Goal: Task Accomplishment & Management: Manage account settings

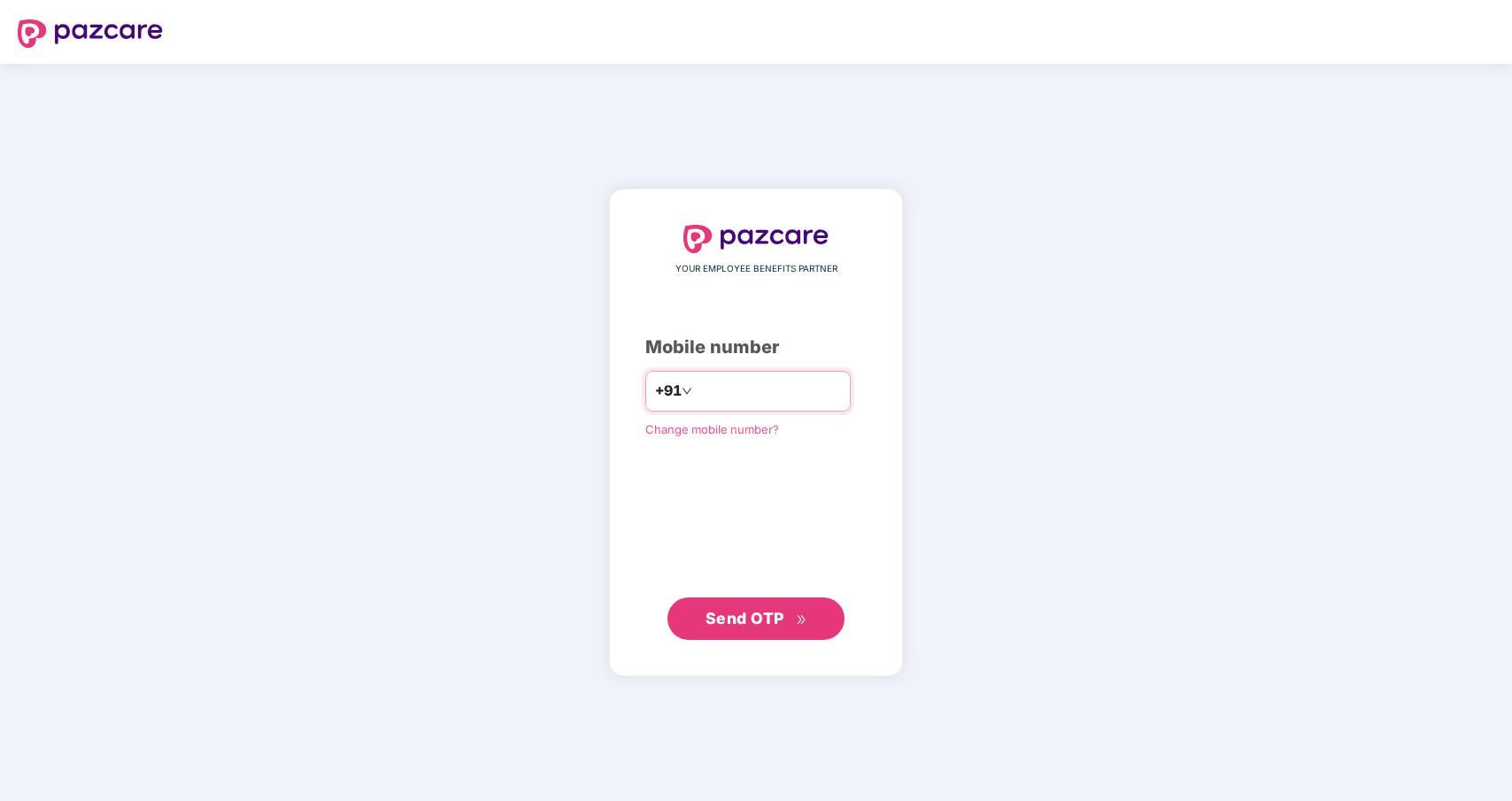
click at [739, 398] on input "number" at bounding box center [769, 392] width 146 height 28
type input "**********"
click at [773, 599] on button "Send OTP" at bounding box center [756, 618] width 177 height 43
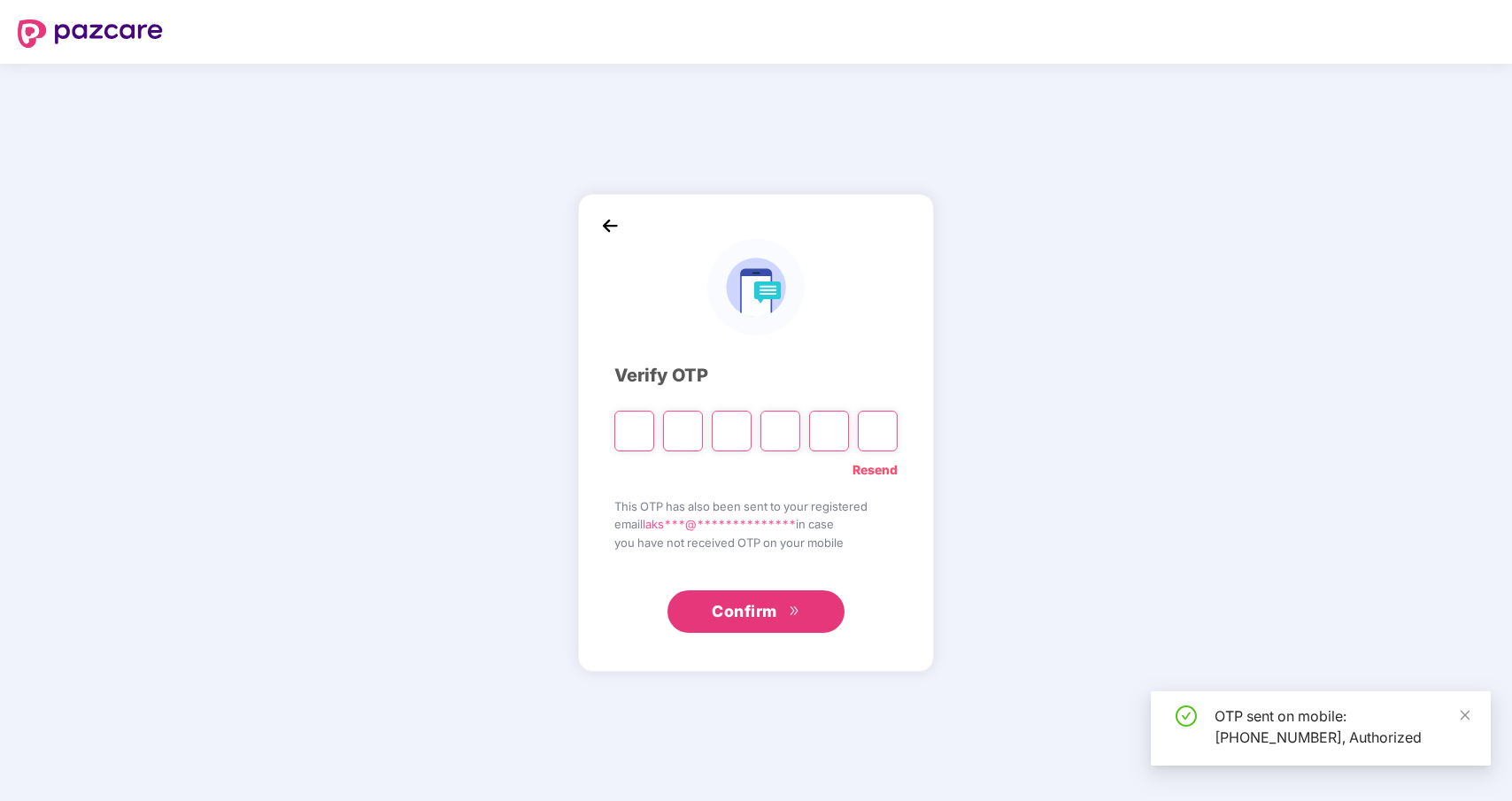
click at [645, 428] on input "Please enter verification code. Digit 1" at bounding box center [634, 431] width 40 height 41
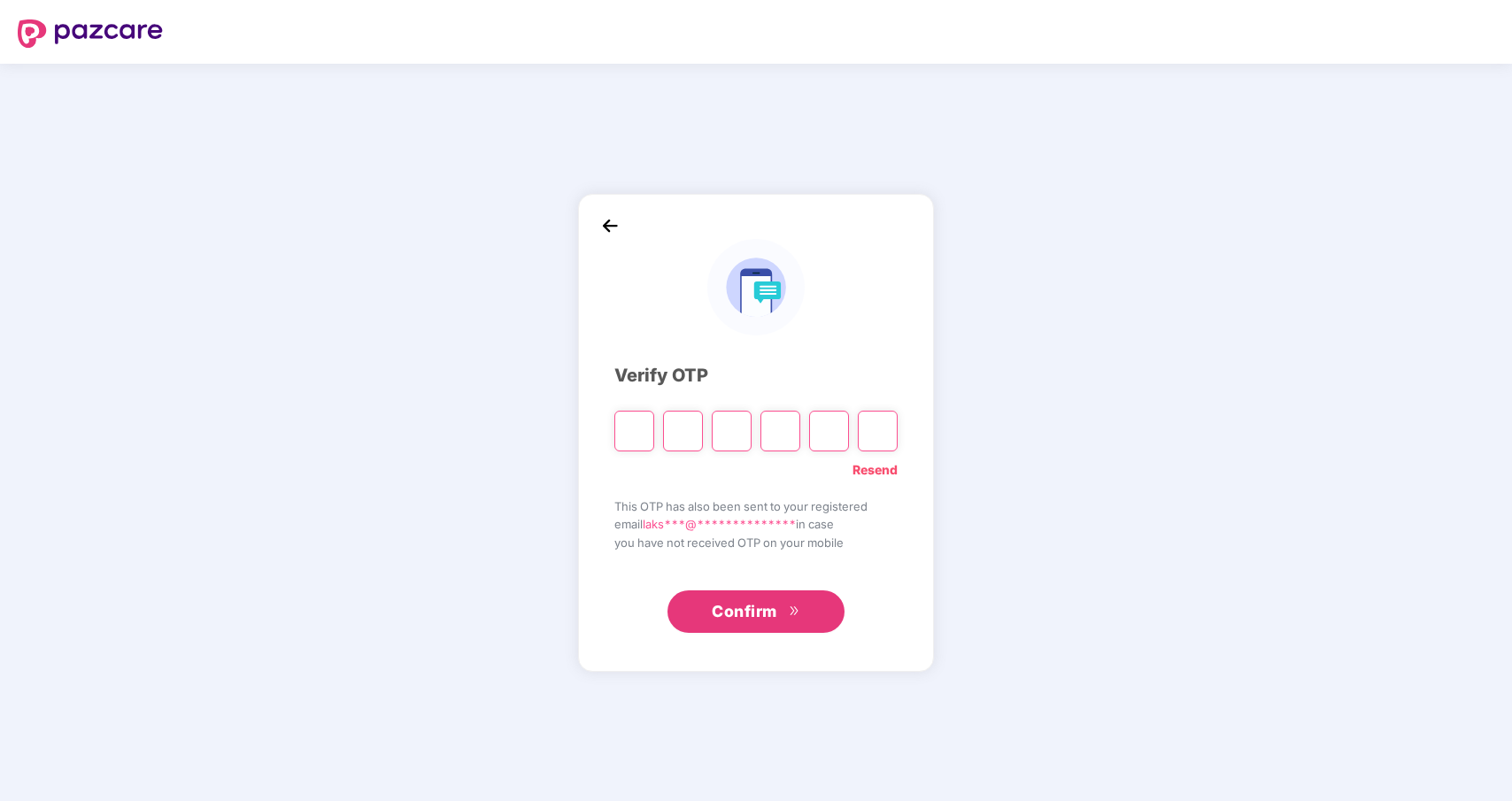
paste input "*"
type input "*"
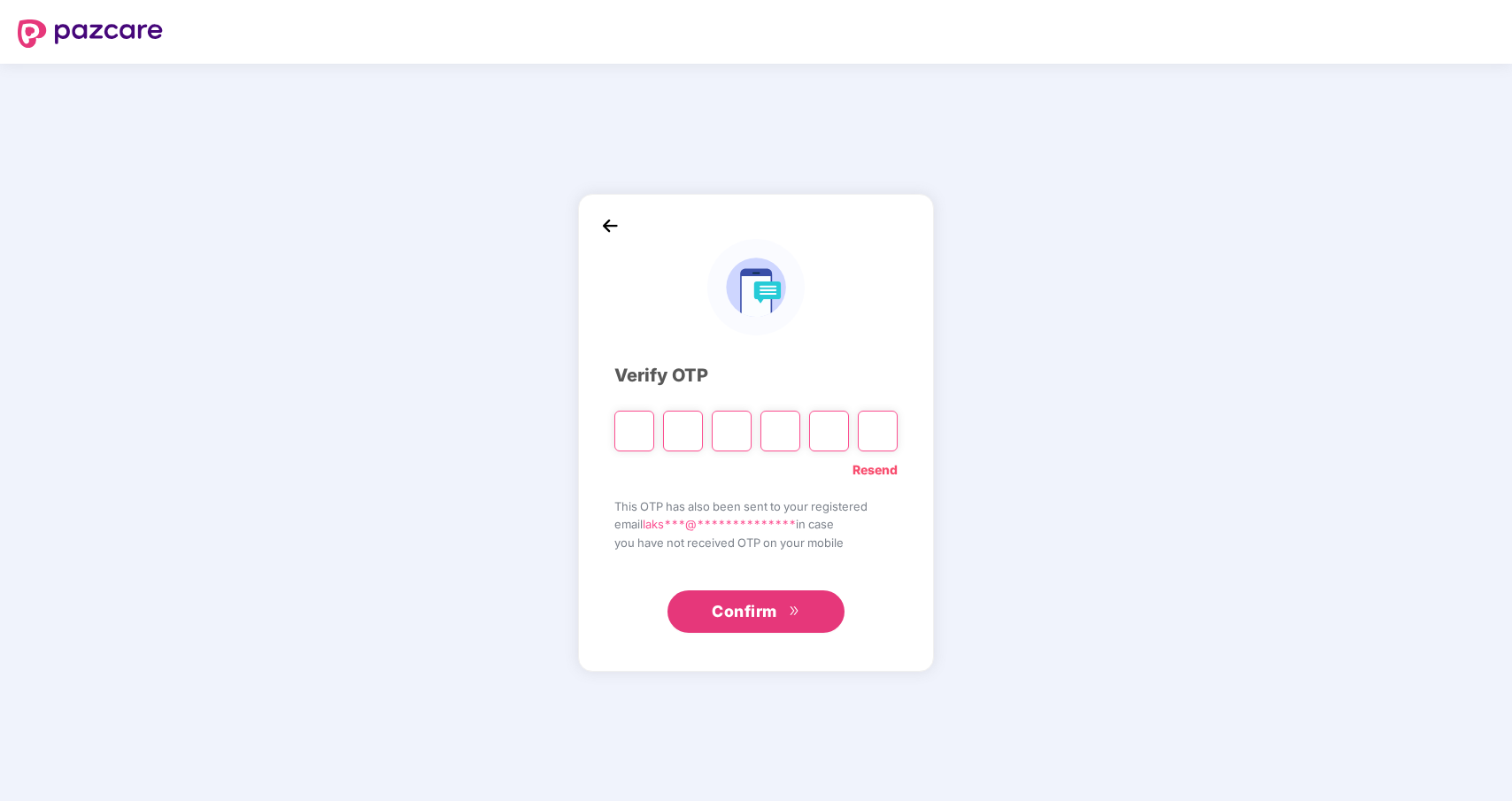
type input "*"
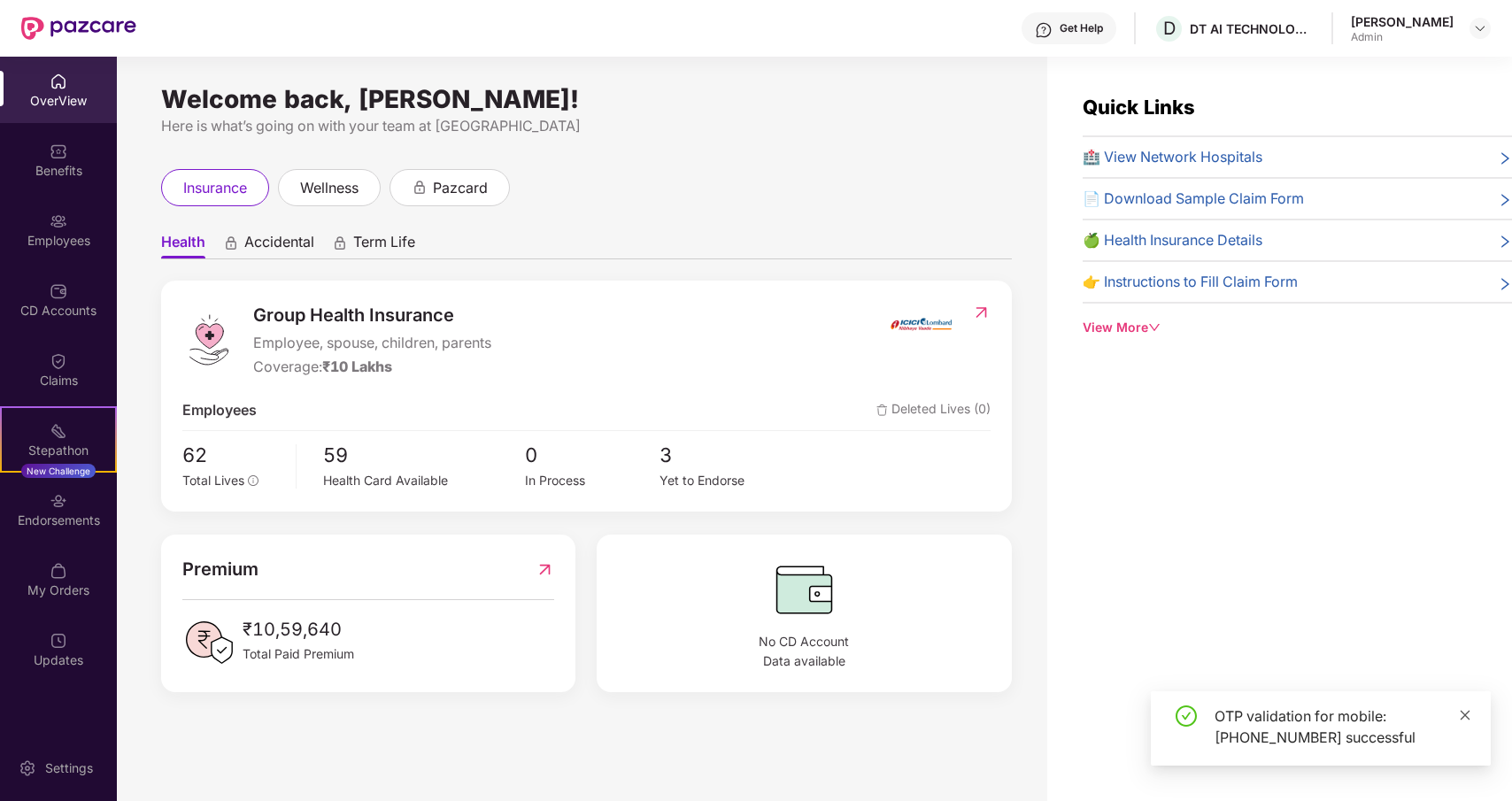
click at [1469, 718] on icon "close" at bounding box center [1466, 715] width 9 height 9
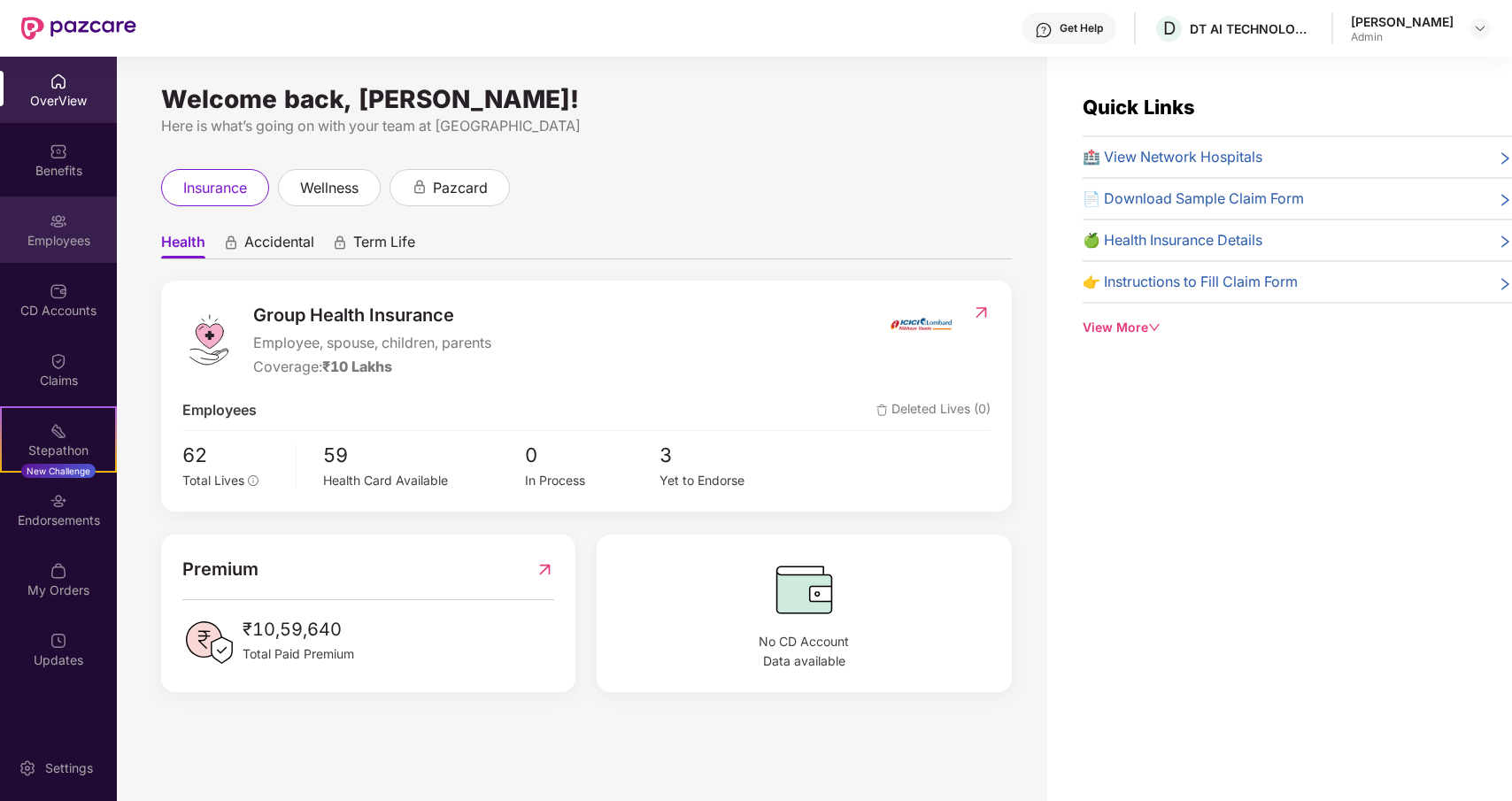
click at [57, 244] on div "Employees" at bounding box center [59, 240] width 117 height 18
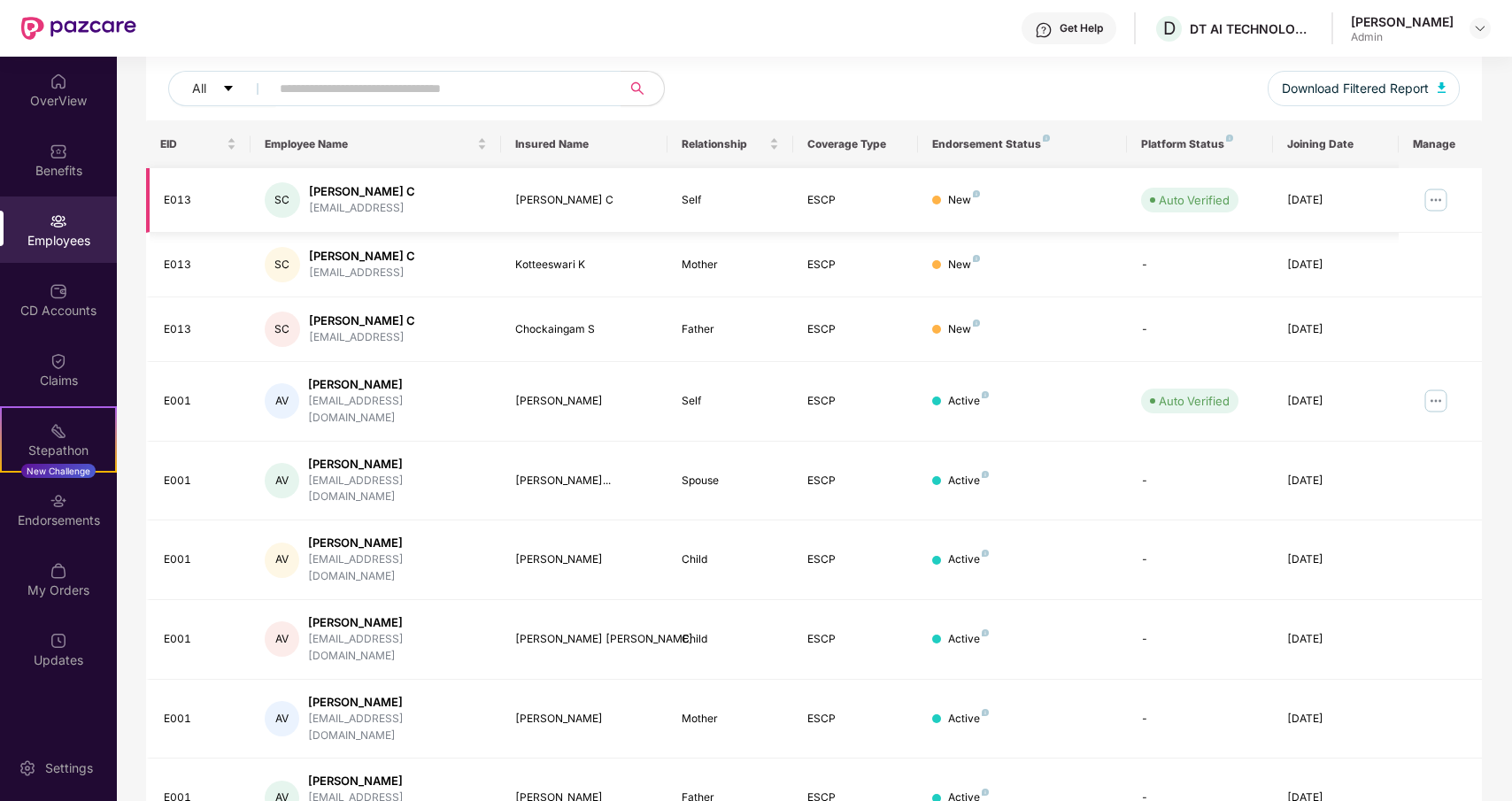
scroll to position [287, 0]
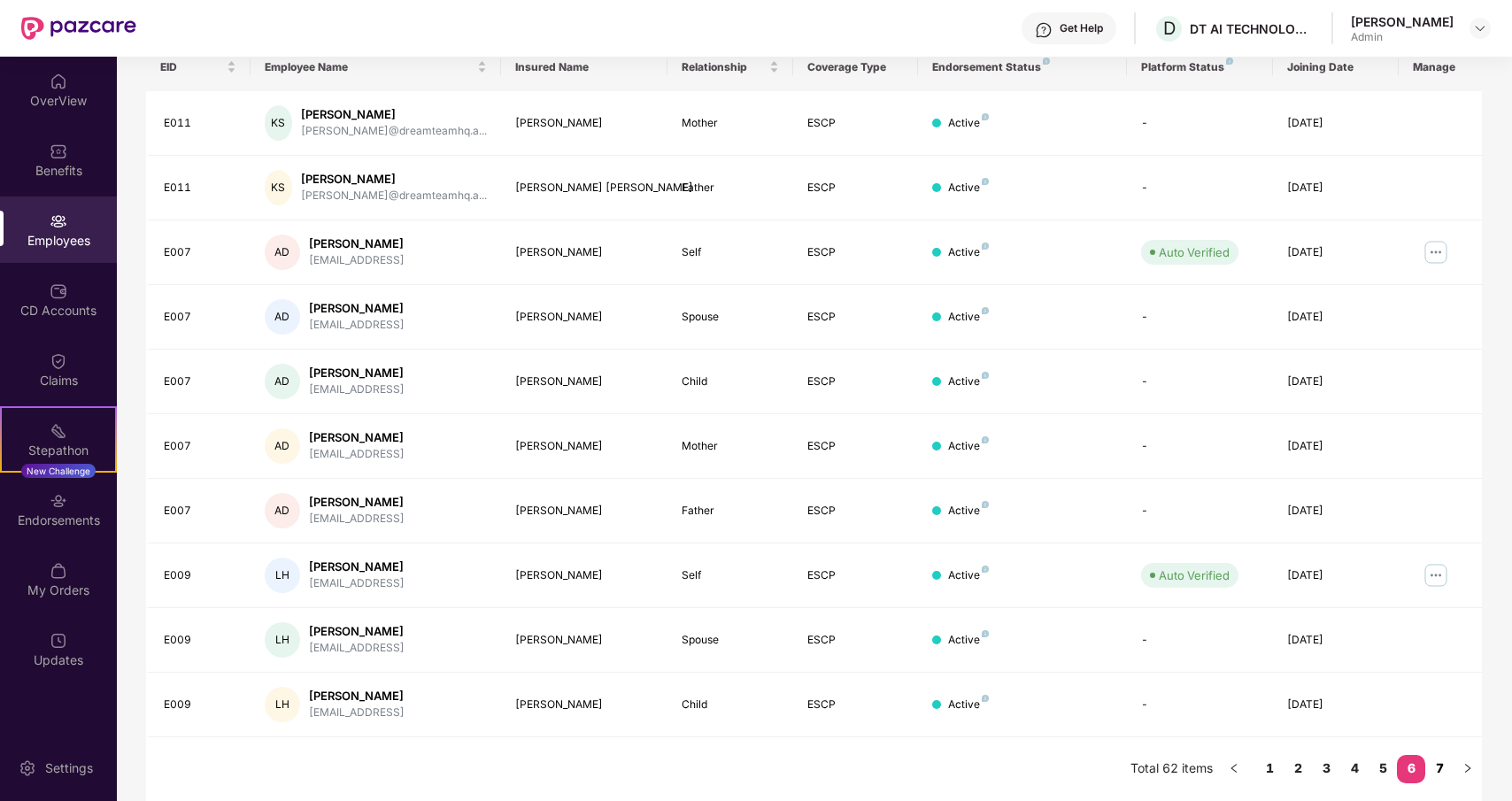
click at [1432, 766] on link "7" at bounding box center [1440, 769] width 28 height 26
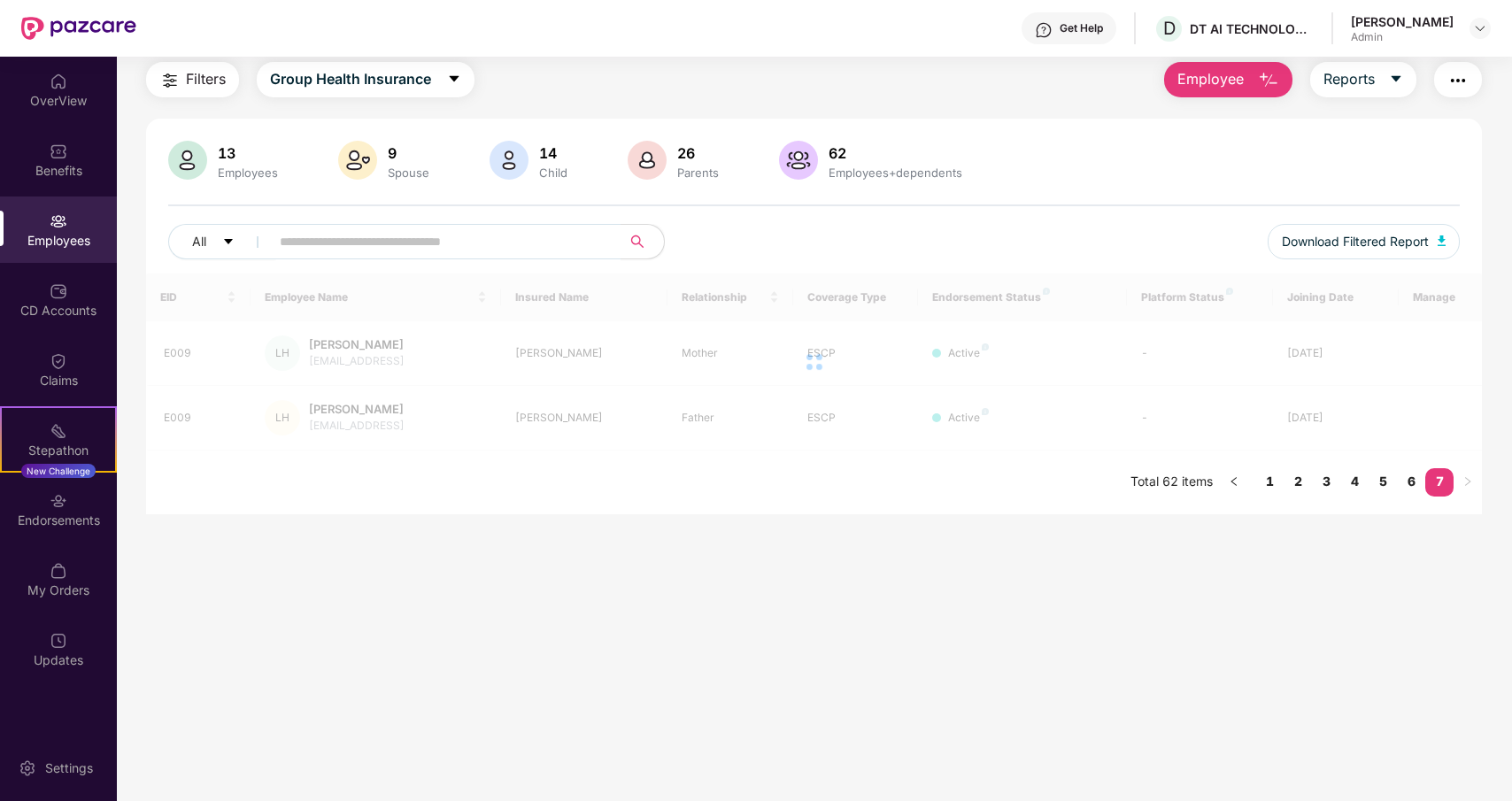
scroll to position [57, 0]
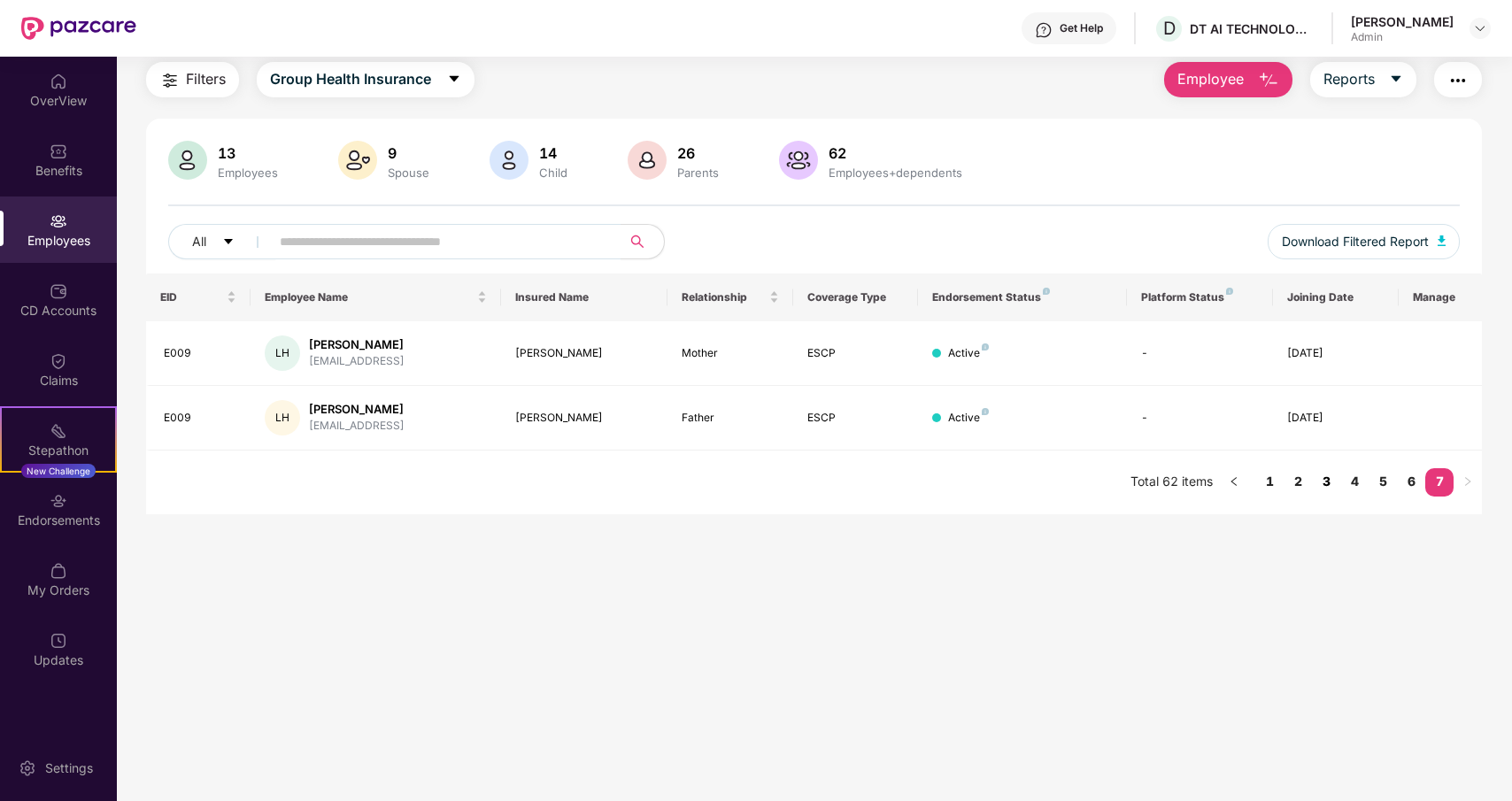
click at [1330, 478] on link "3" at bounding box center [1327, 481] width 28 height 26
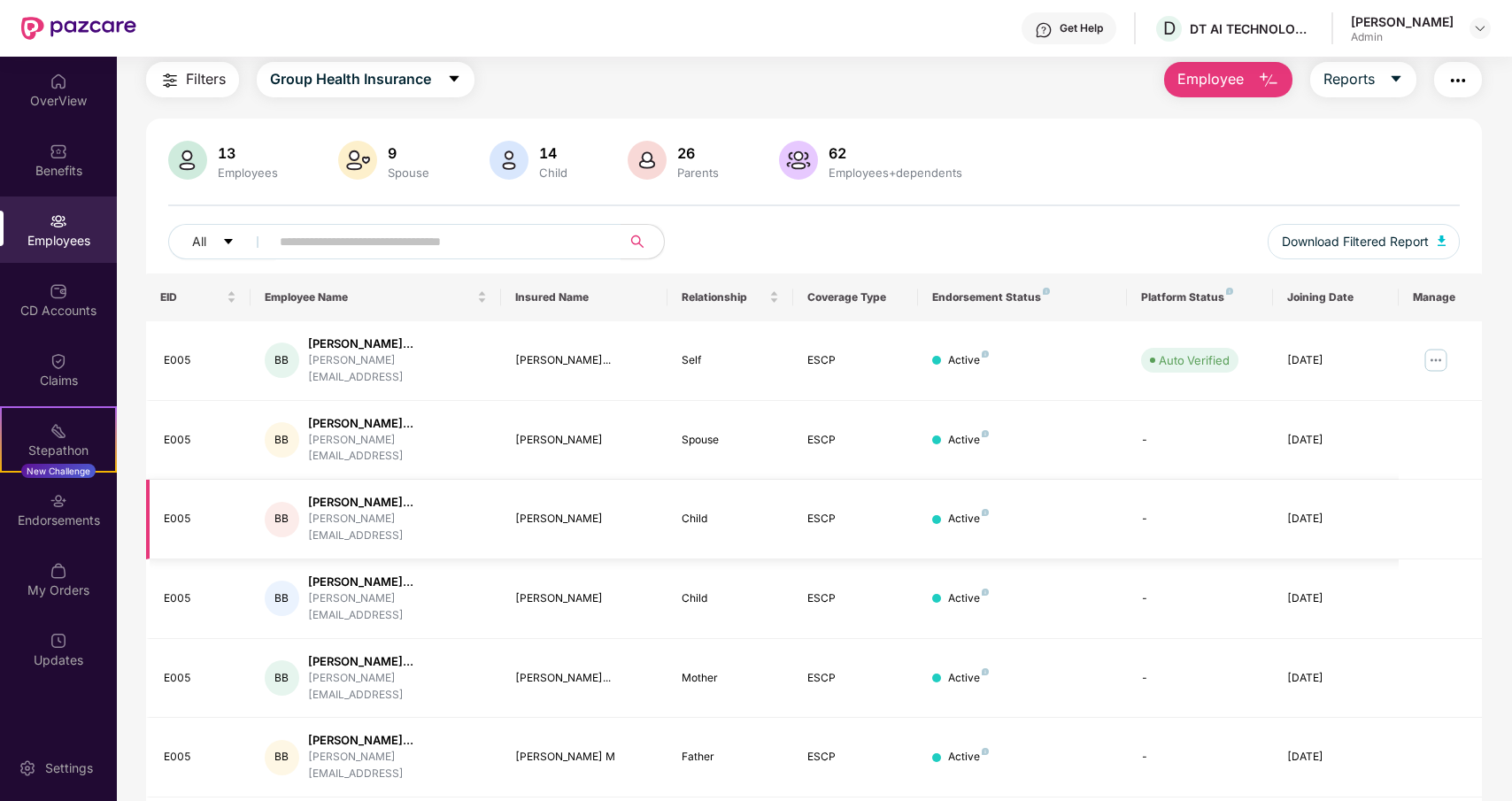
scroll to position [287, 0]
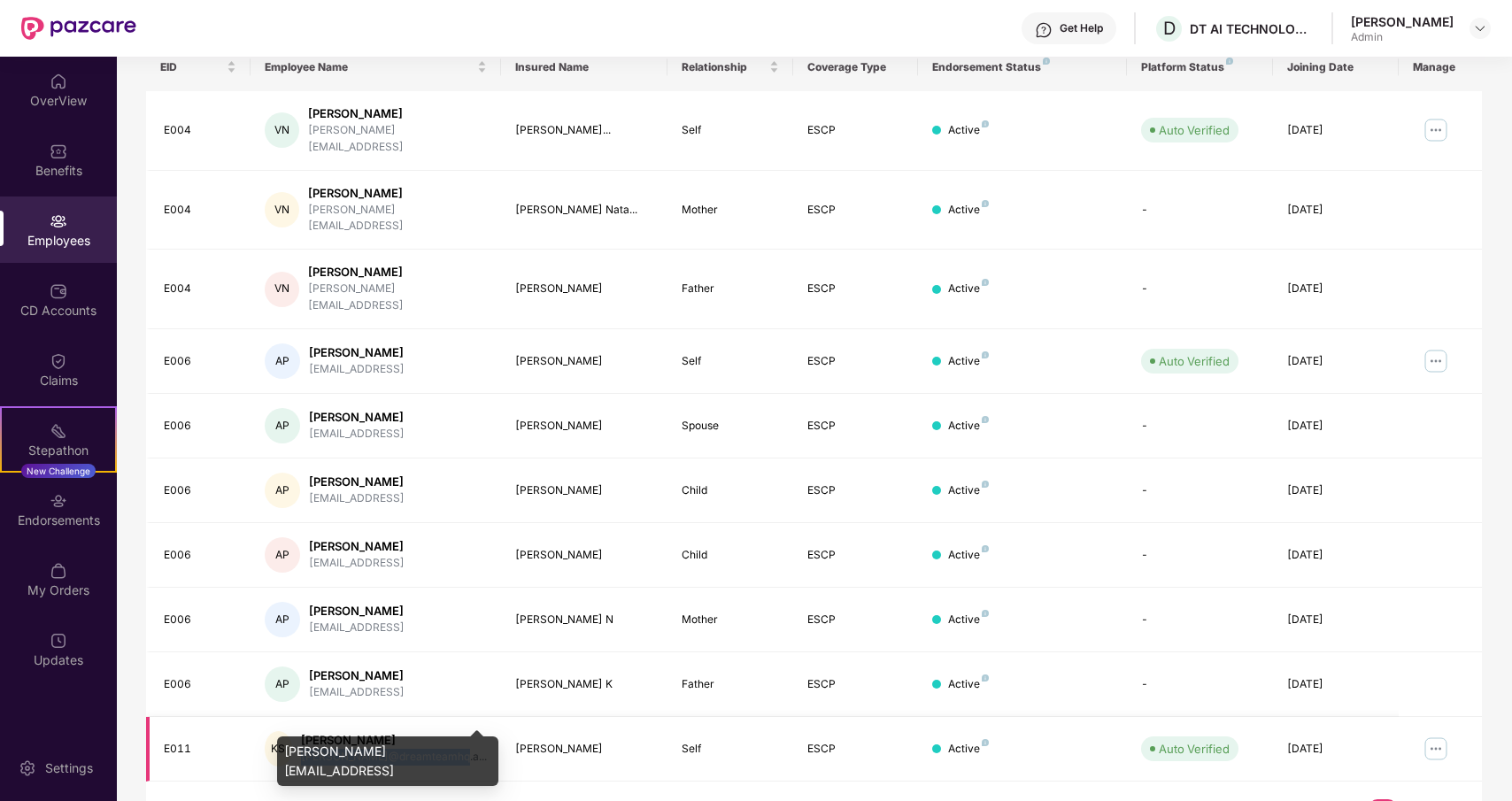
drag, startPoint x: 310, startPoint y: 714, endPoint x: 451, endPoint y: 718, distance: 141.1
click at [451, 749] on div "sushanth@dreamteamhq.a..." at bounding box center [393, 757] width 186 height 17
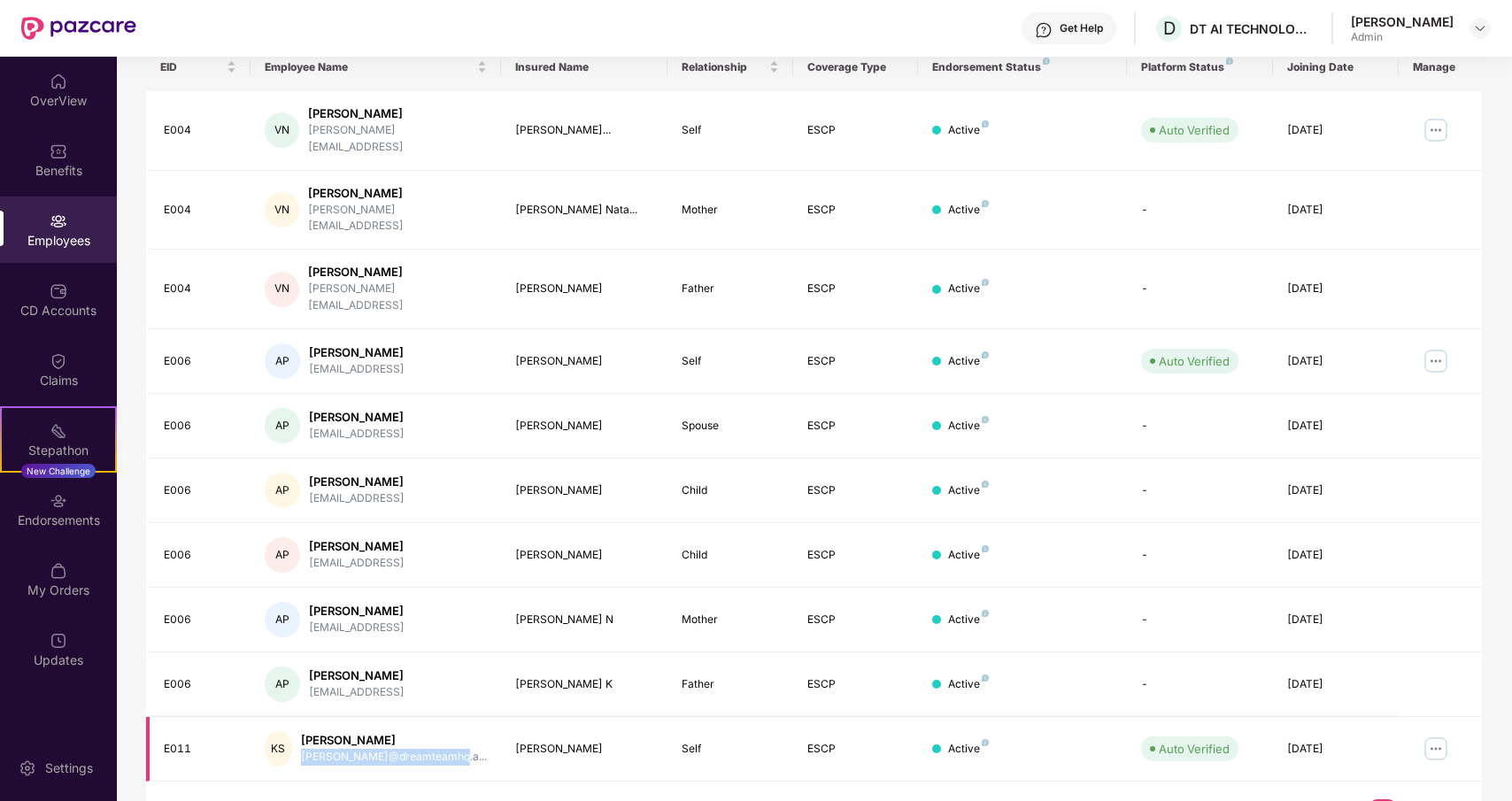
click at [1436, 735] on img at bounding box center [1436, 749] width 28 height 28
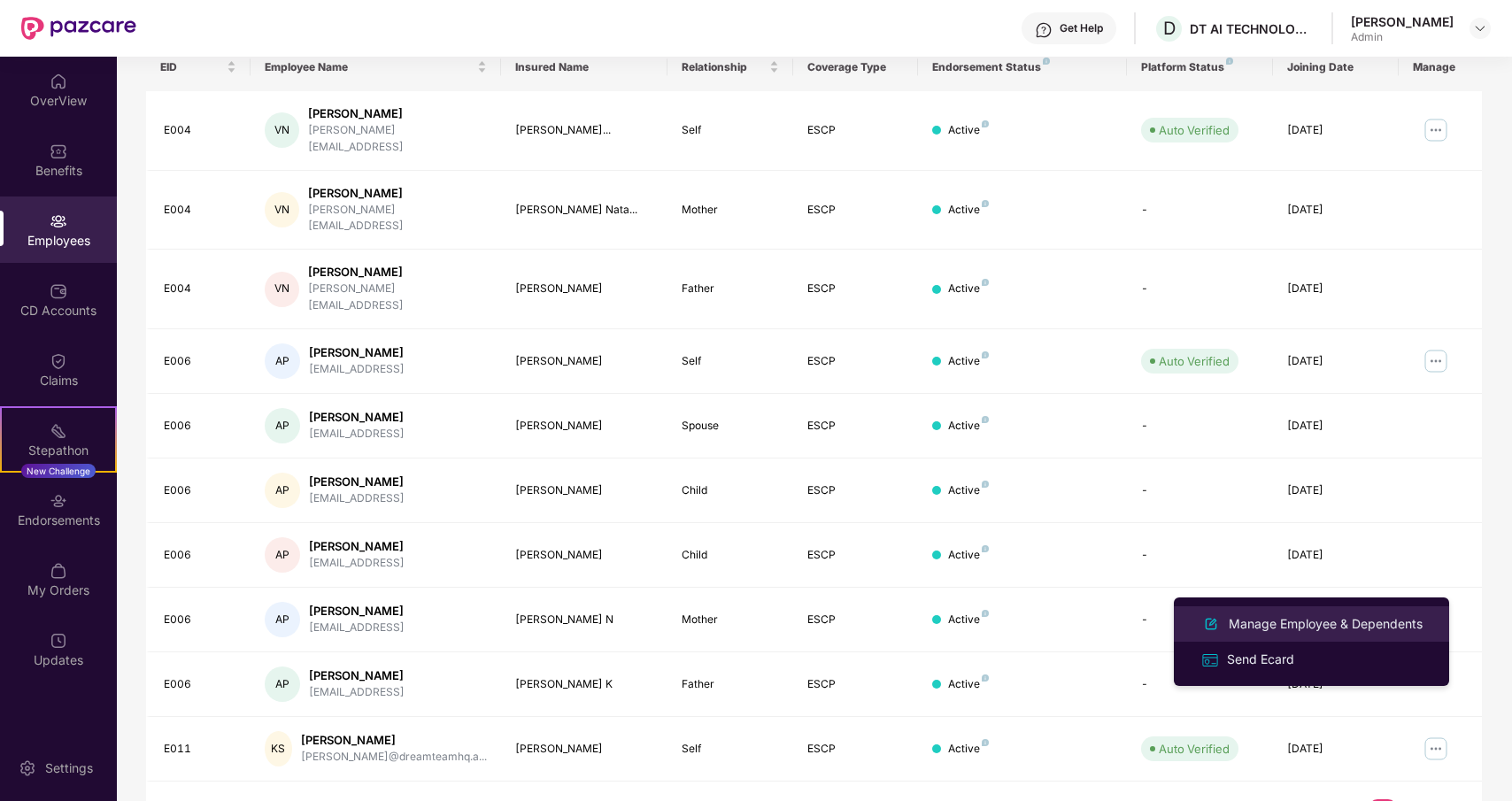
click at [1265, 623] on div "Manage Employee & Dependents" at bounding box center [1326, 624] width 201 height 20
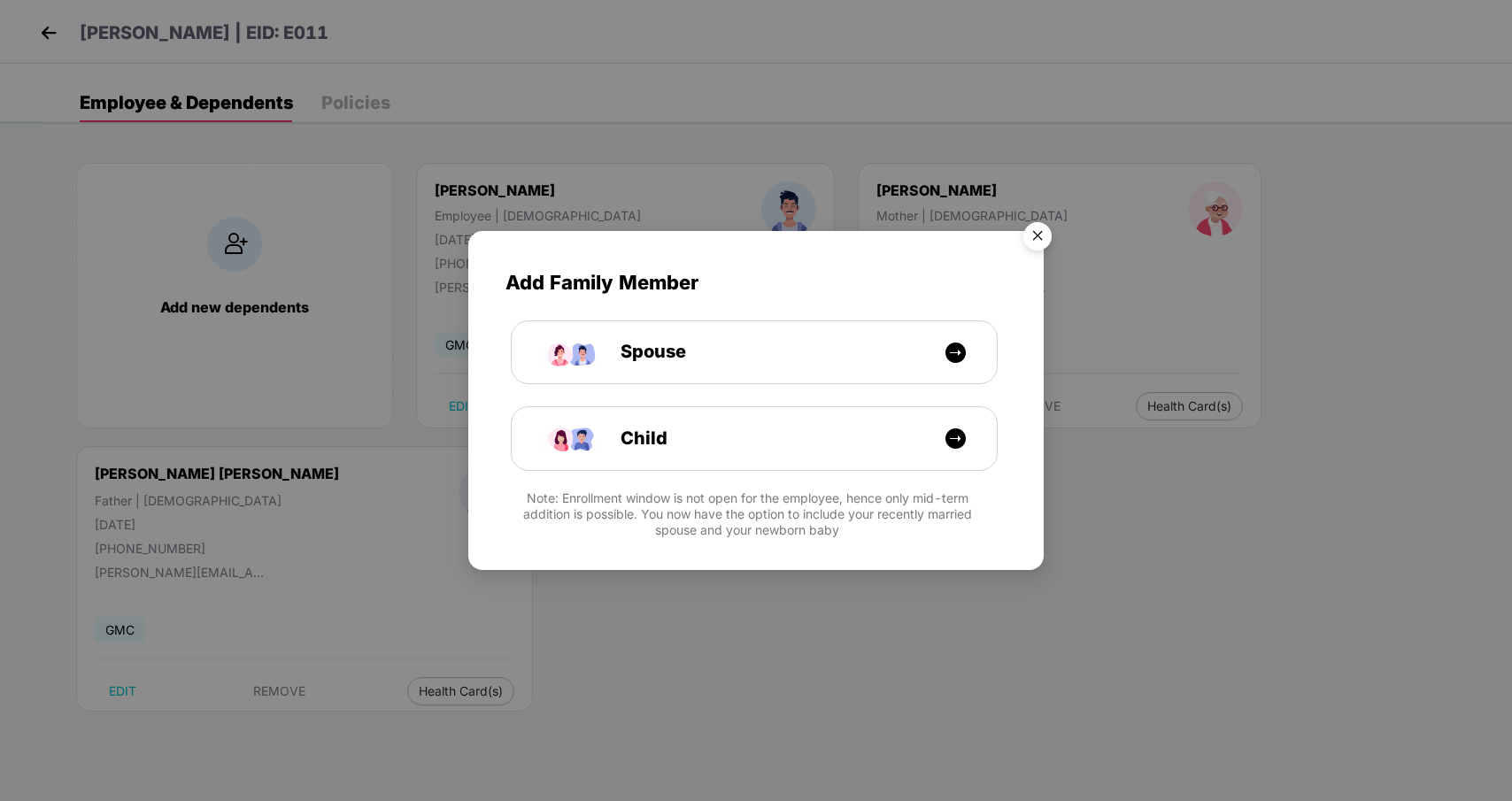
click at [1039, 229] on img "Close" at bounding box center [1037, 239] width 49 height 49
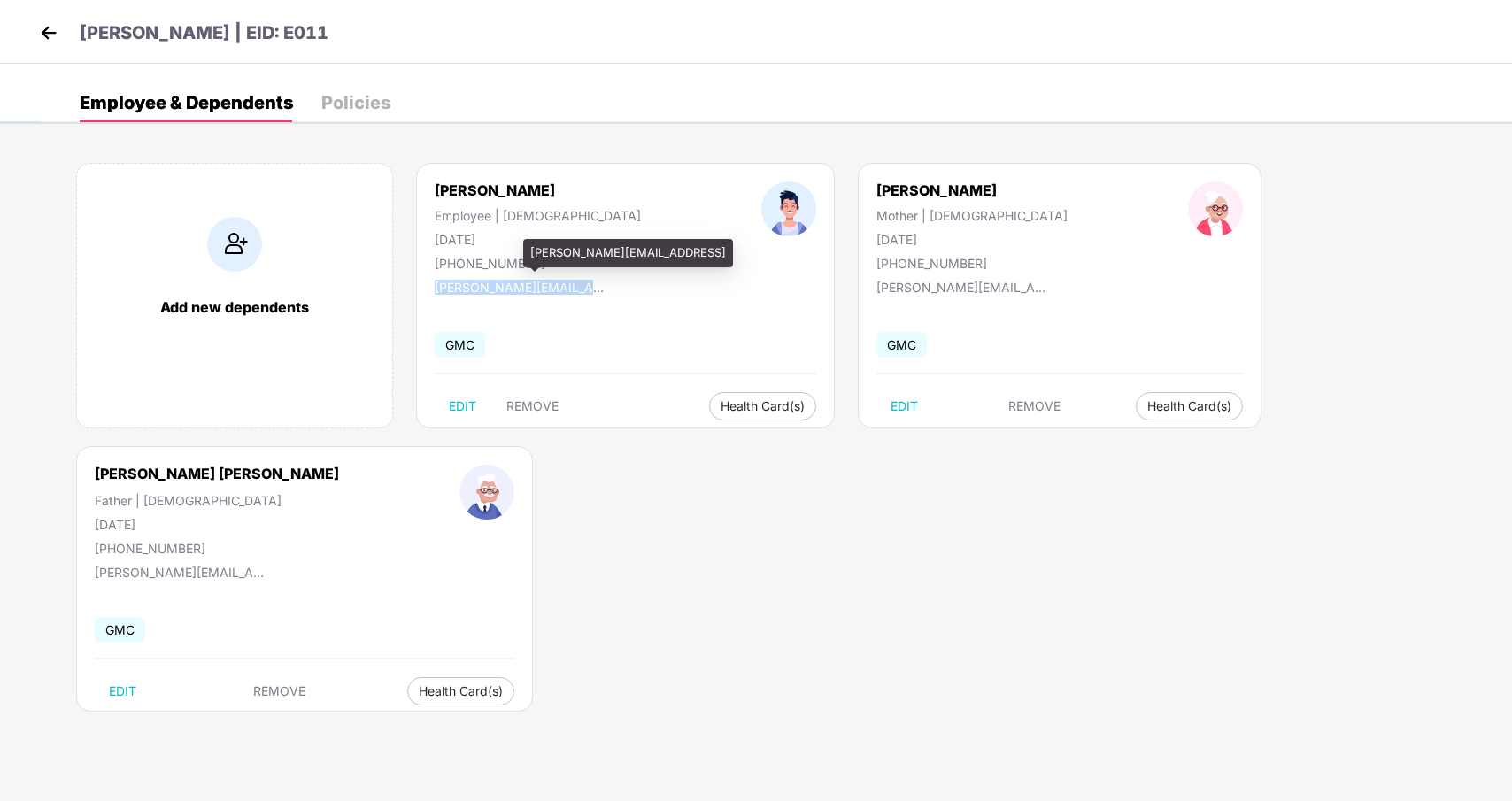
drag, startPoint x: 435, startPoint y: 287, endPoint x: 600, endPoint y: 287, distance: 165.0
click at [600, 287] on div "sushanth@dreamteamhq.ai" at bounding box center [523, 287] width 177 height 15
copy div "sushanth@dreamteamhq.ai"
click at [42, 27] on img at bounding box center [48, 33] width 26 height 26
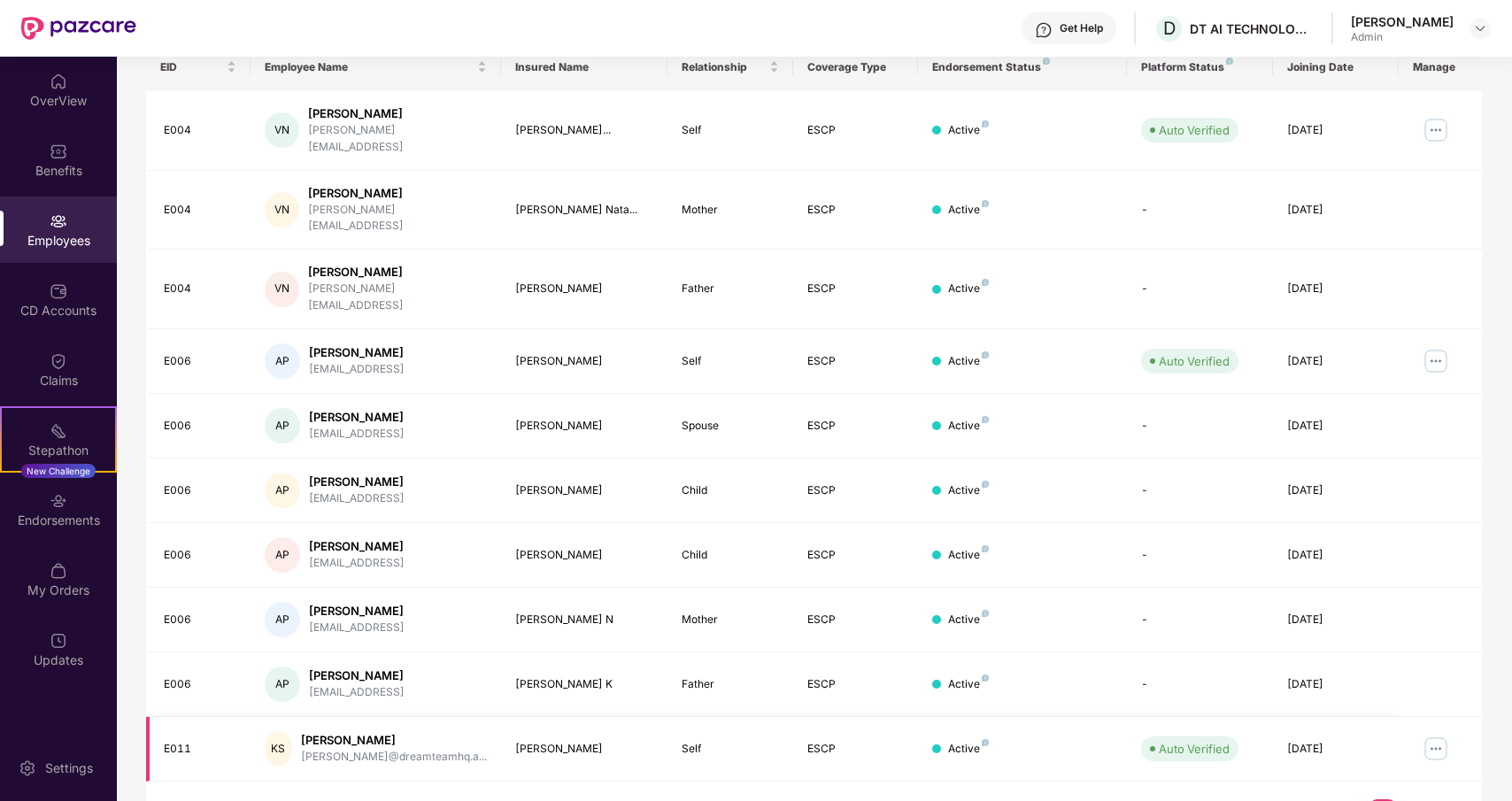
click at [1428, 735] on img at bounding box center [1436, 749] width 28 height 28
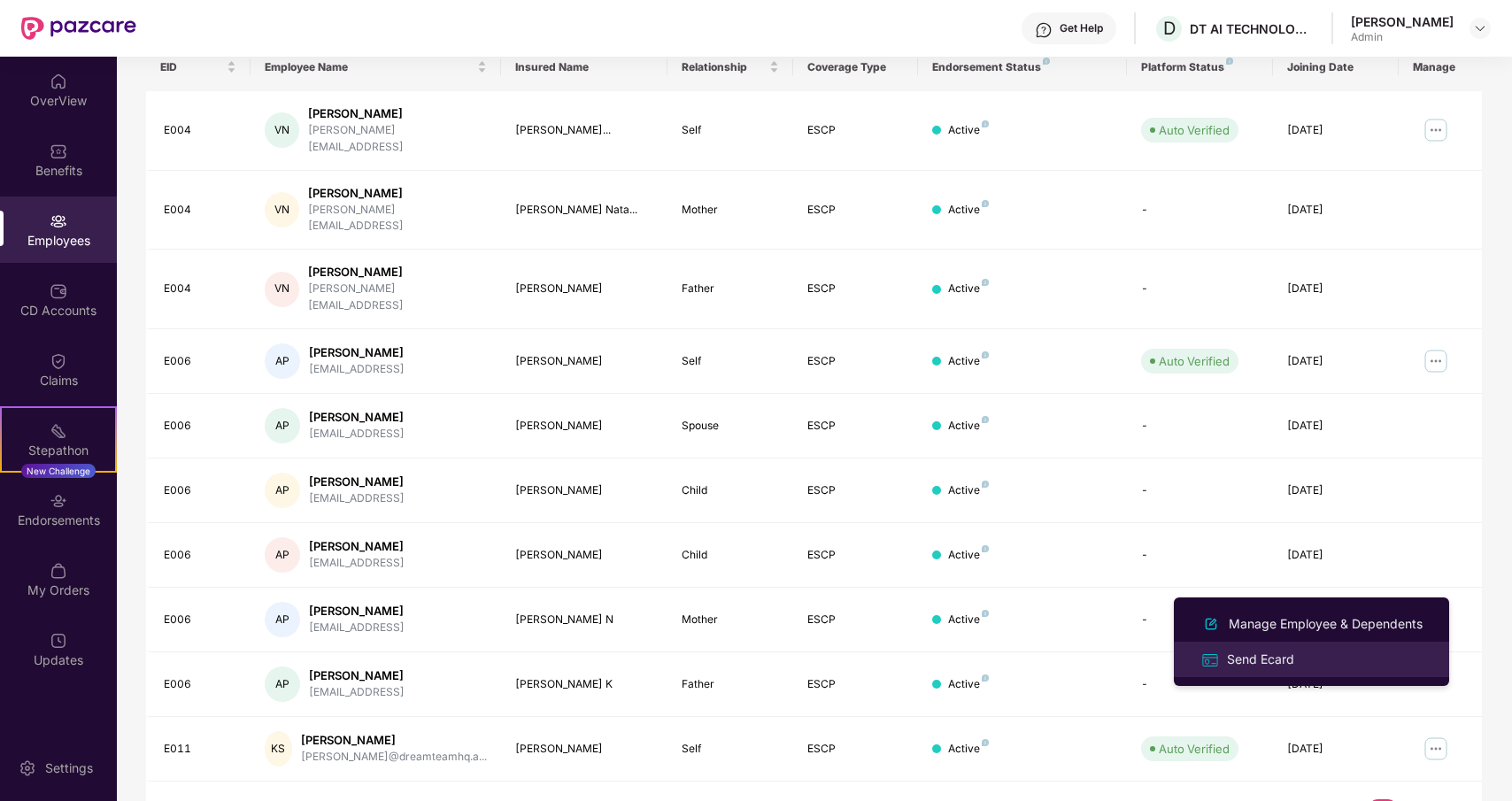
click at [1276, 657] on div "Send Ecard" at bounding box center [1260, 659] width 75 height 20
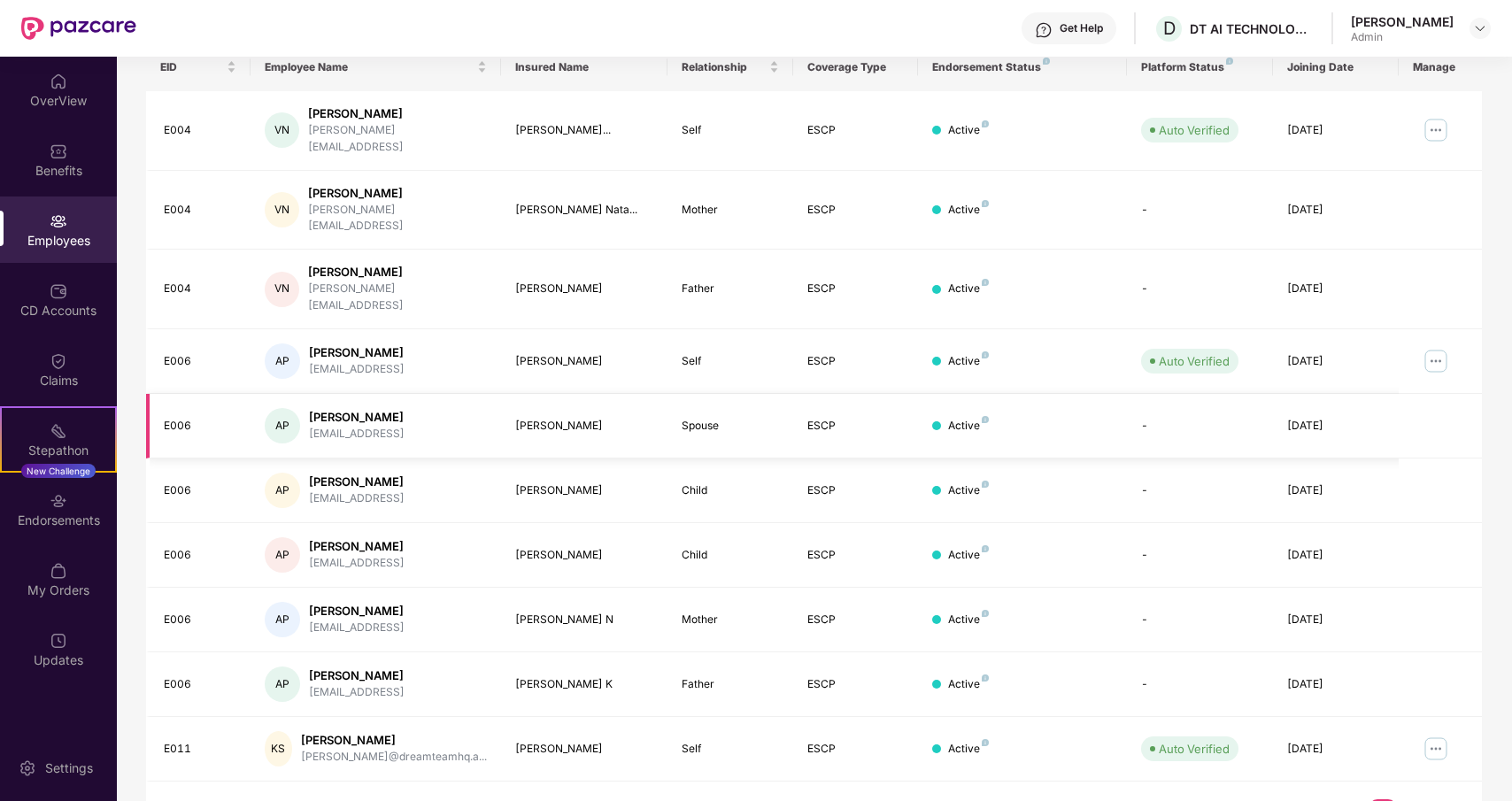
click at [577, 418] on div "Divya Baskaran" at bounding box center [584, 427] width 139 height 17
click at [1440, 347] on img at bounding box center [1436, 361] width 28 height 28
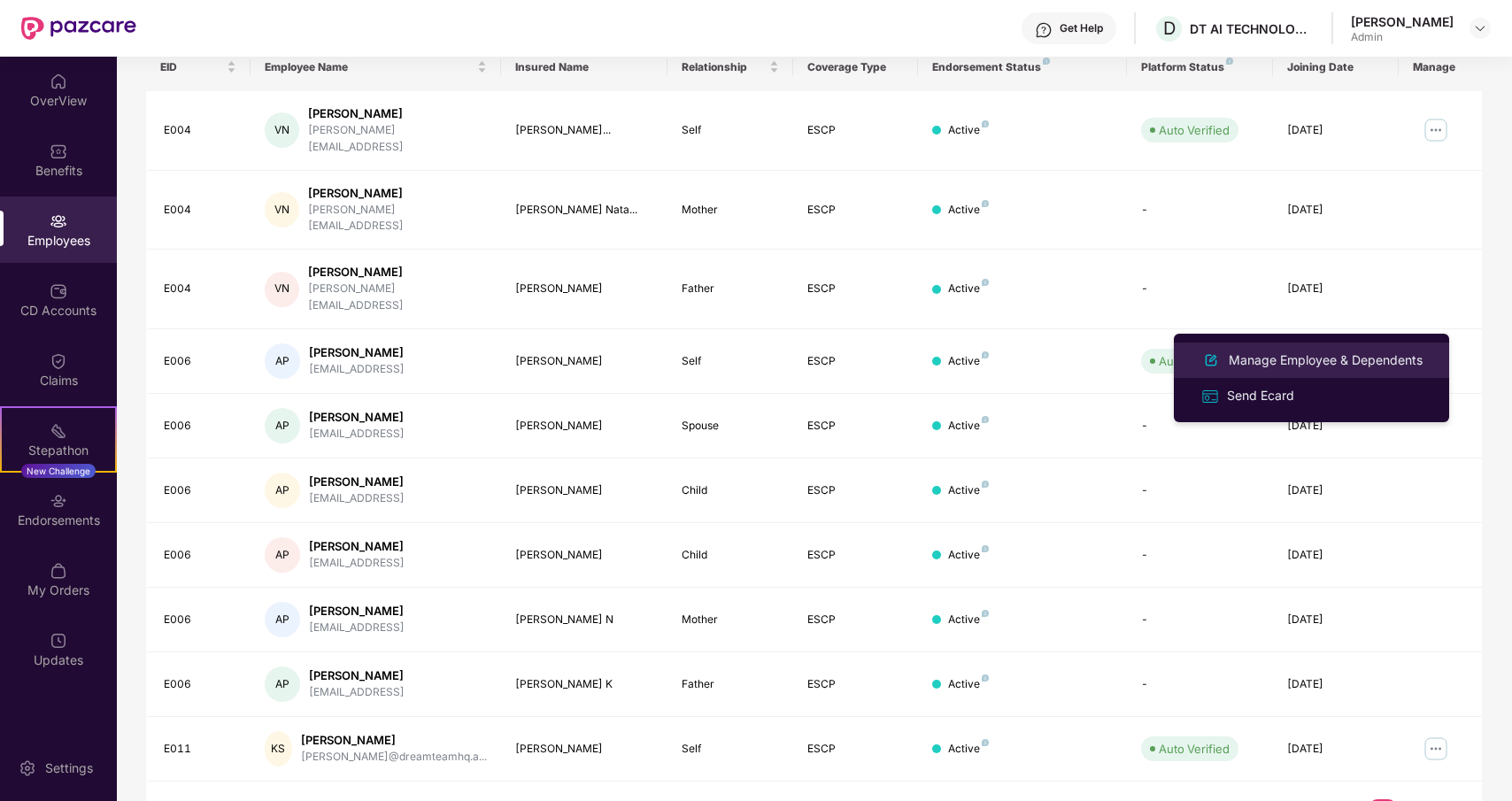
click at [1312, 364] on div "Manage Employee & Dependents" at bounding box center [1326, 360] width 201 height 20
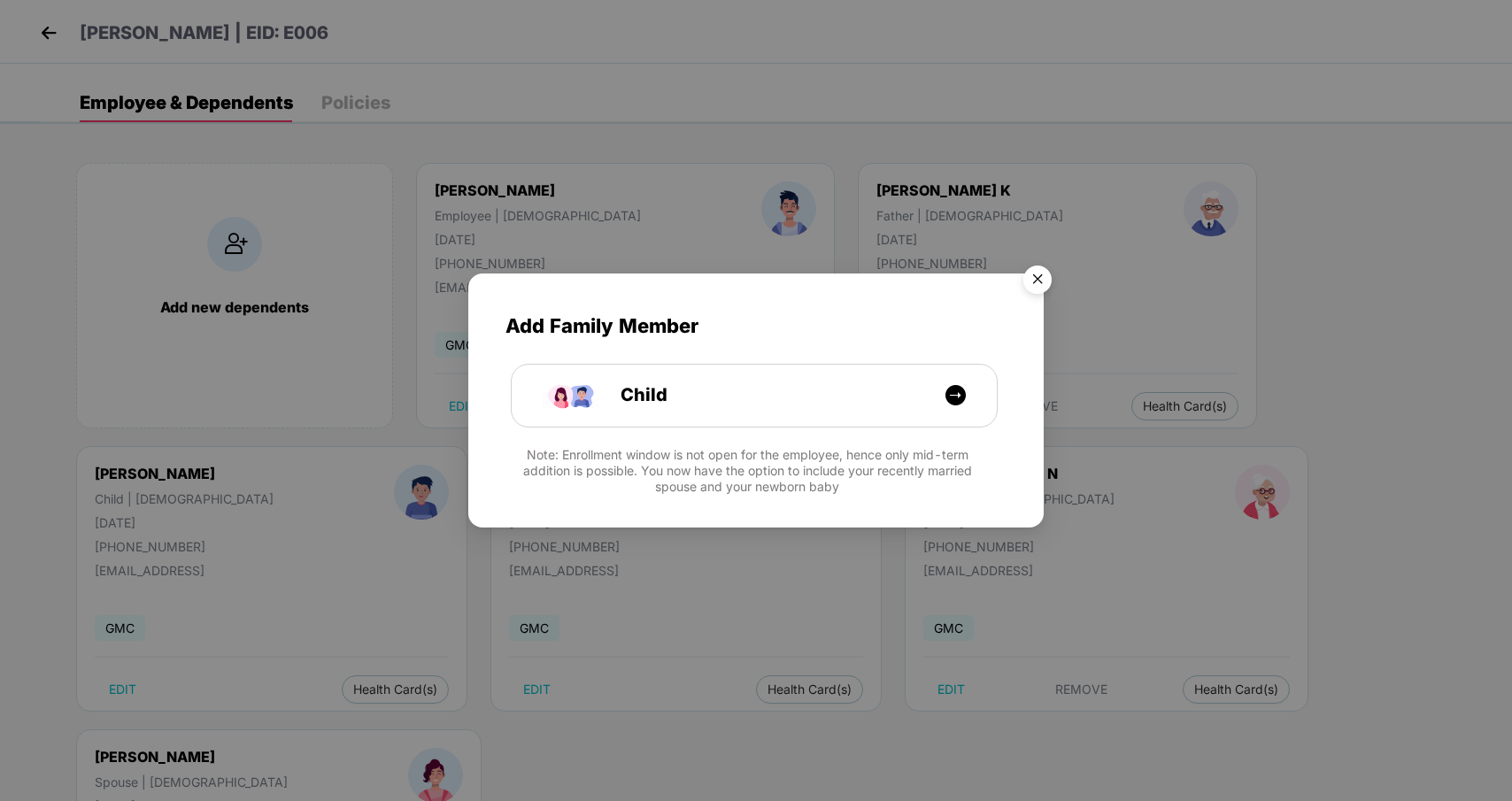
click at [1037, 273] on img "Close" at bounding box center [1037, 283] width 49 height 49
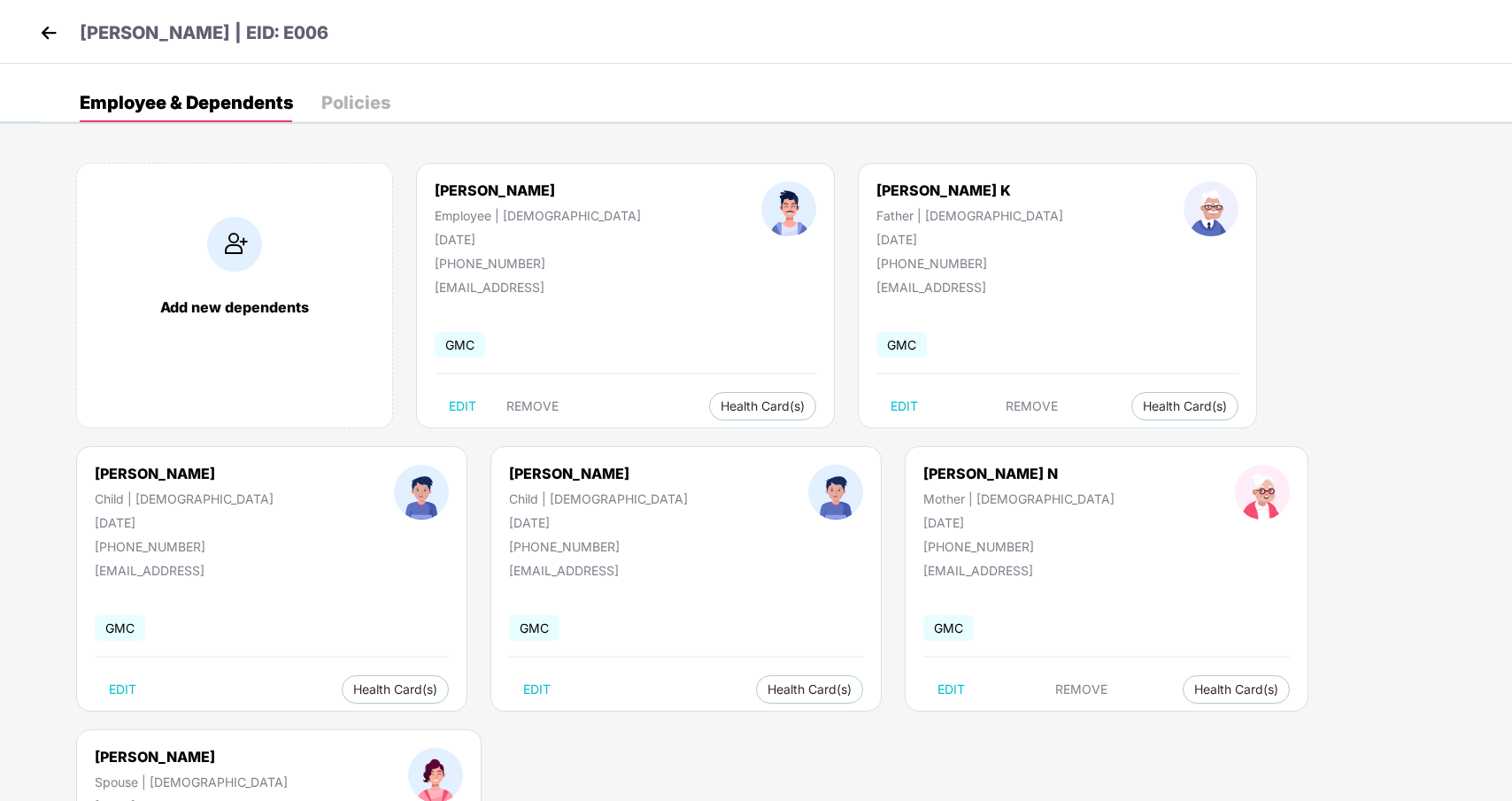
click at [47, 29] on img at bounding box center [48, 33] width 26 height 26
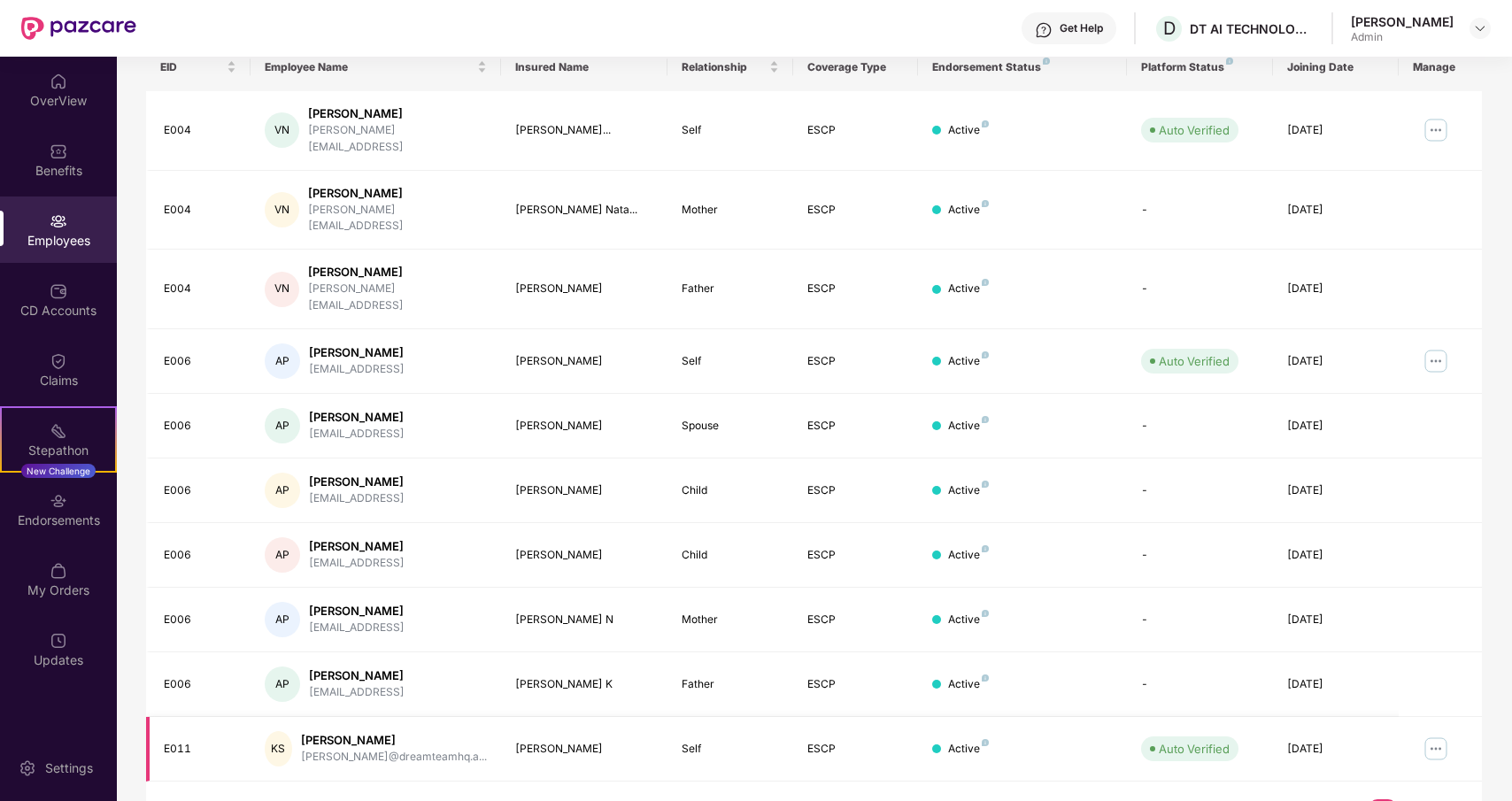
click at [1436, 735] on img at bounding box center [1436, 749] width 28 height 28
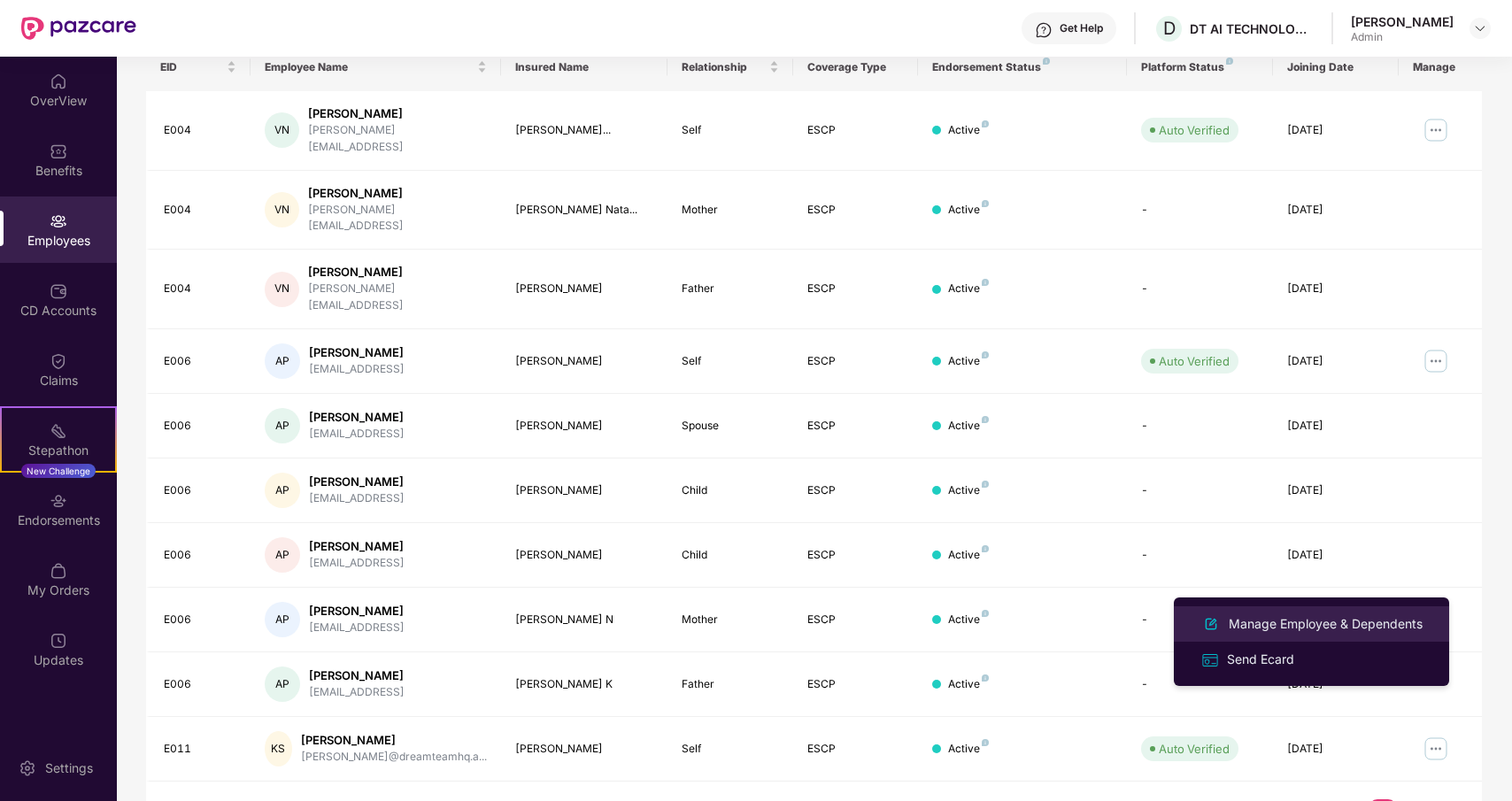
click at [1315, 618] on div "Manage Employee & Dependents" at bounding box center [1326, 624] width 201 height 20
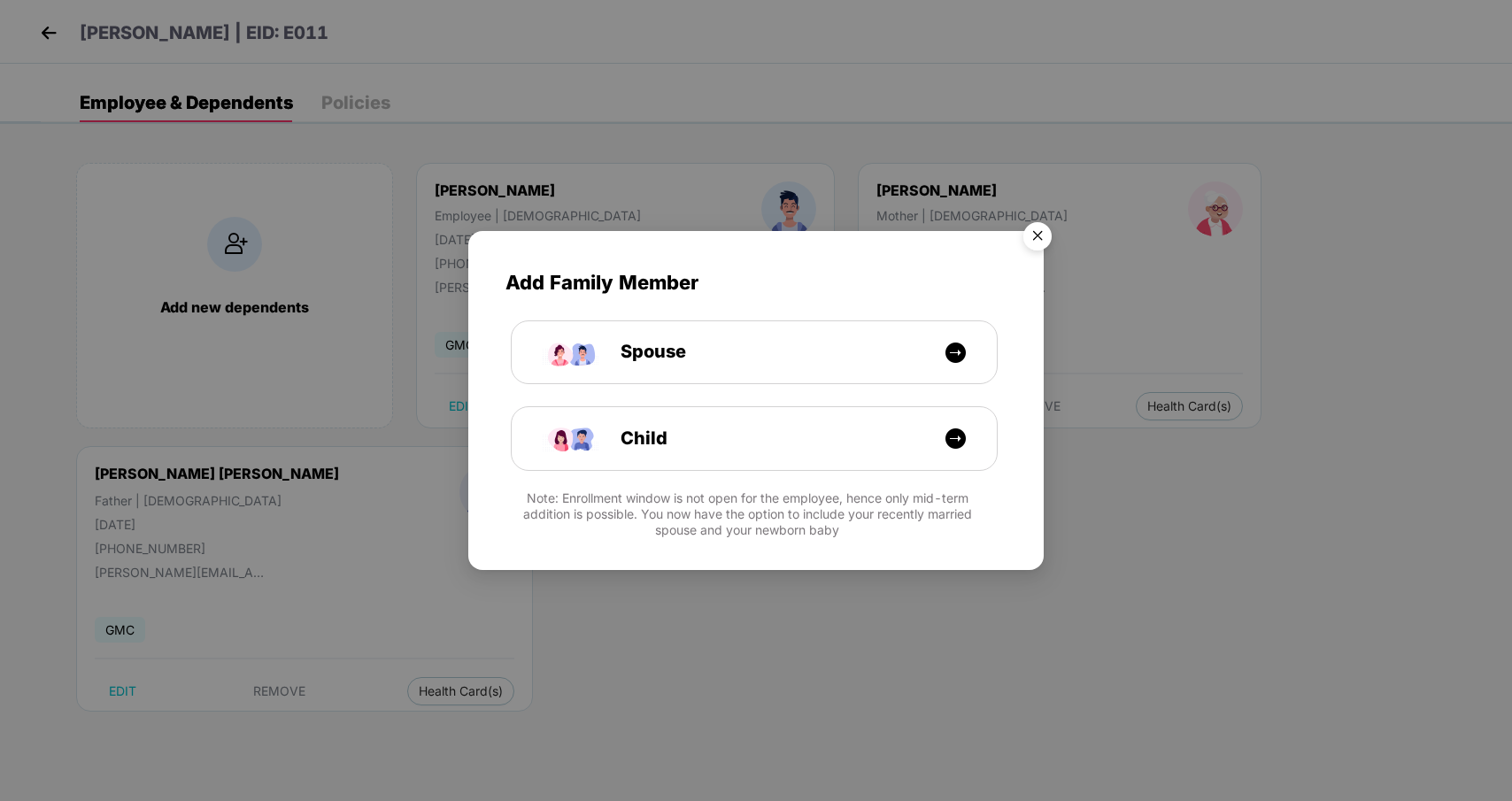
click at [1034, 233] on img "Close" at bounding box center [1037, 239] width 49 height 49
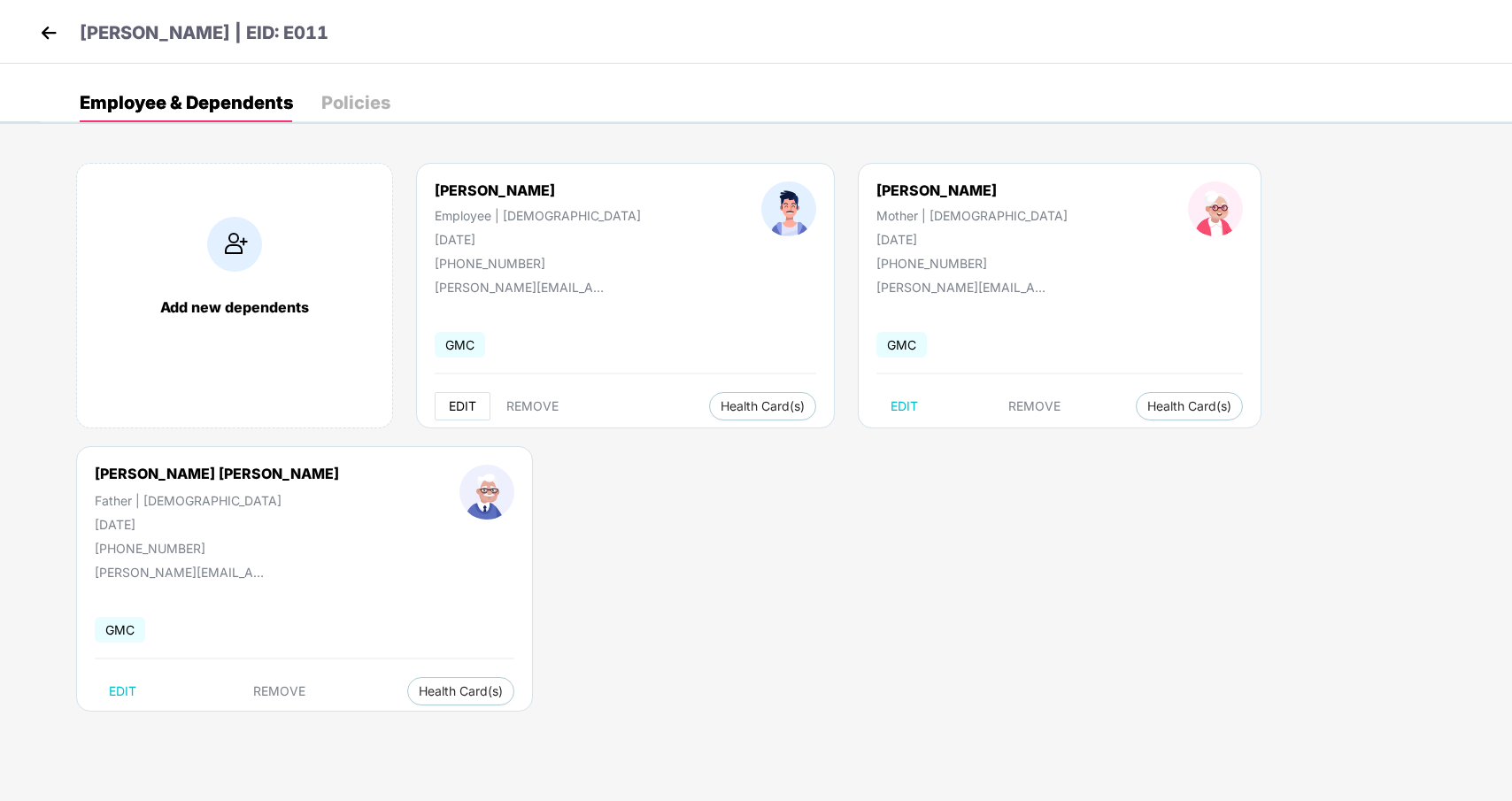
click at [461, 405] on span "EDIT" at bounding box center [462, 406] width 27 height 14
select select "****"
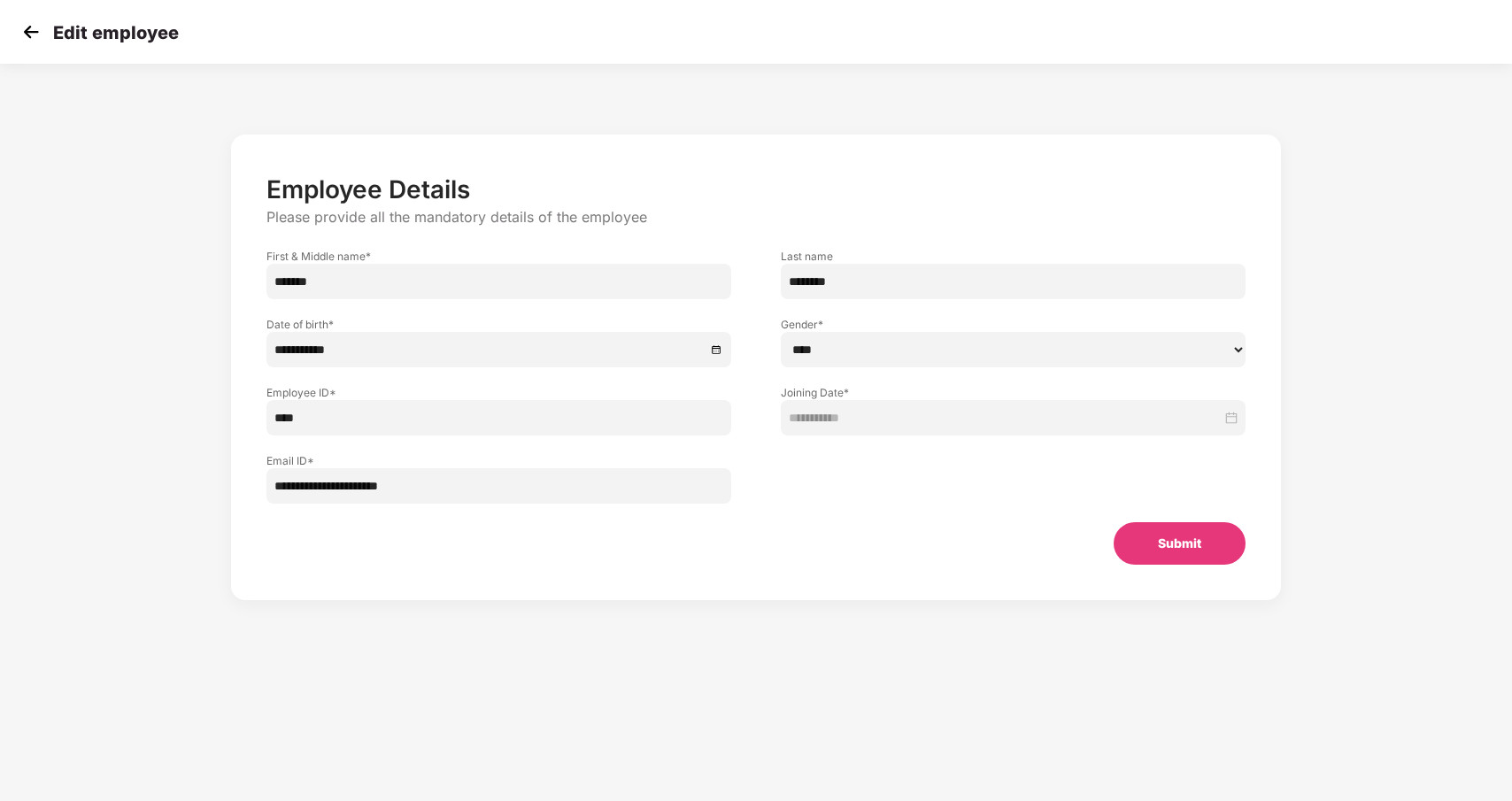
click at [418, 497] on input "**********" at bounding box center [499, 485] width 465 height 35
click at [471, 491] on input "**********" at bounding box center [499, 485] width 465 height 35
click at [432, 490] on input "**********" at bounding box center [499, 485] width 465 height 35
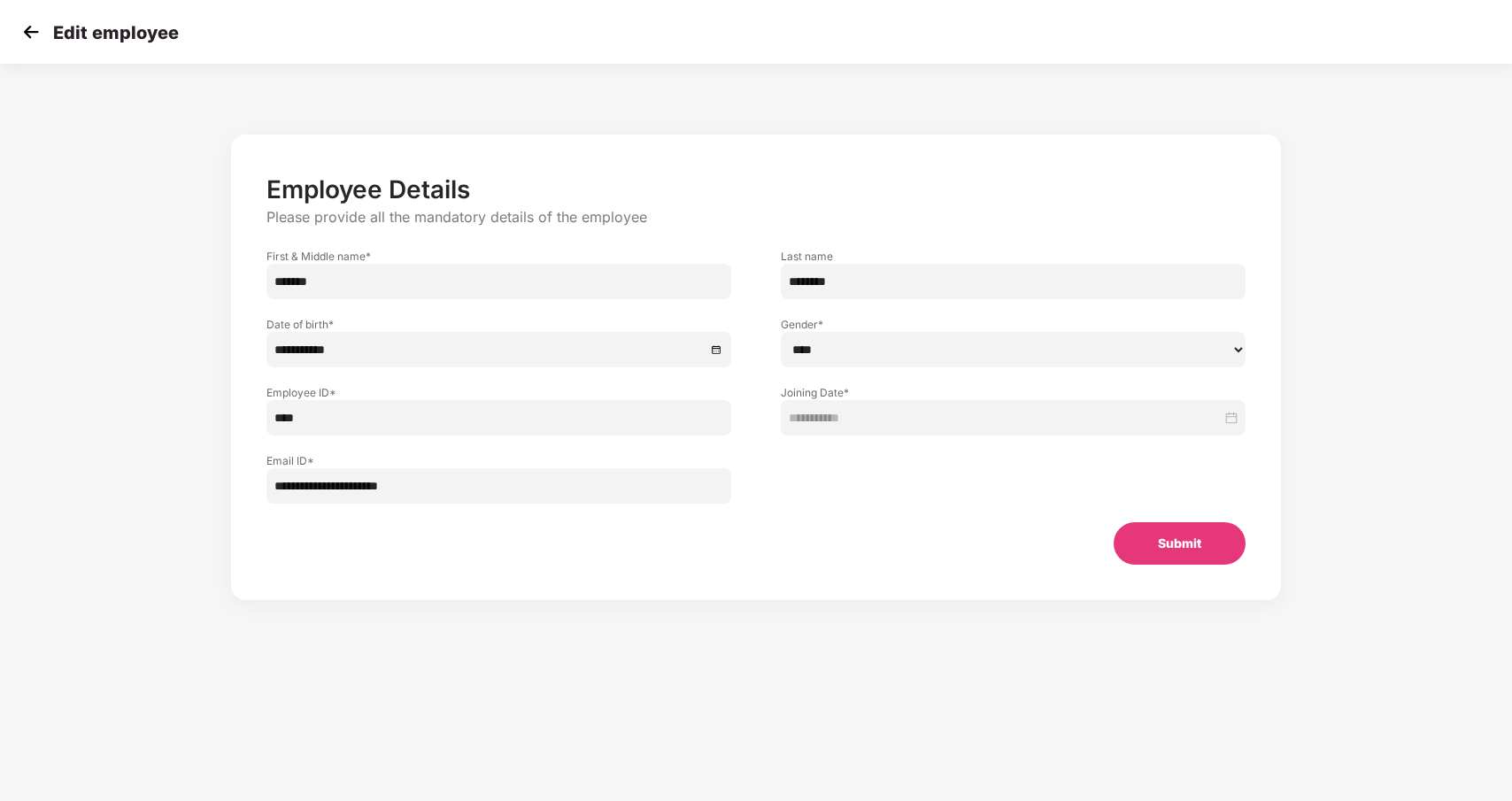
click at [432, 490] on input "**********" at bounding box center [499, 485] width 465 height 35
paste input "********"
type input "**********"
click at [1199, 550] on button "Submit" at bounding box center [1180, 544] width 132 height 43
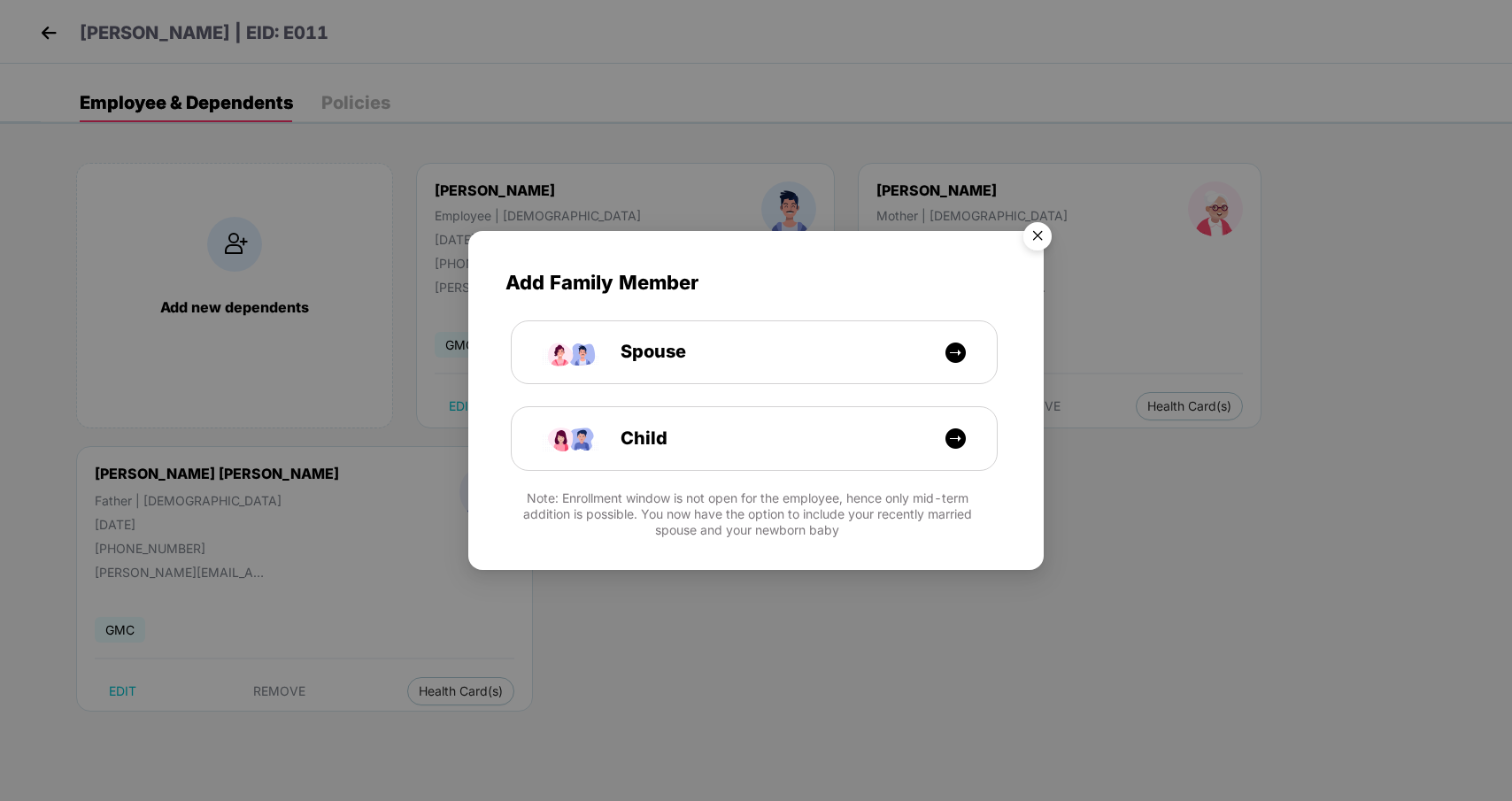
click at [1046, 242] on img "Close" at bounding box center [1037, 239] width 49 height 49
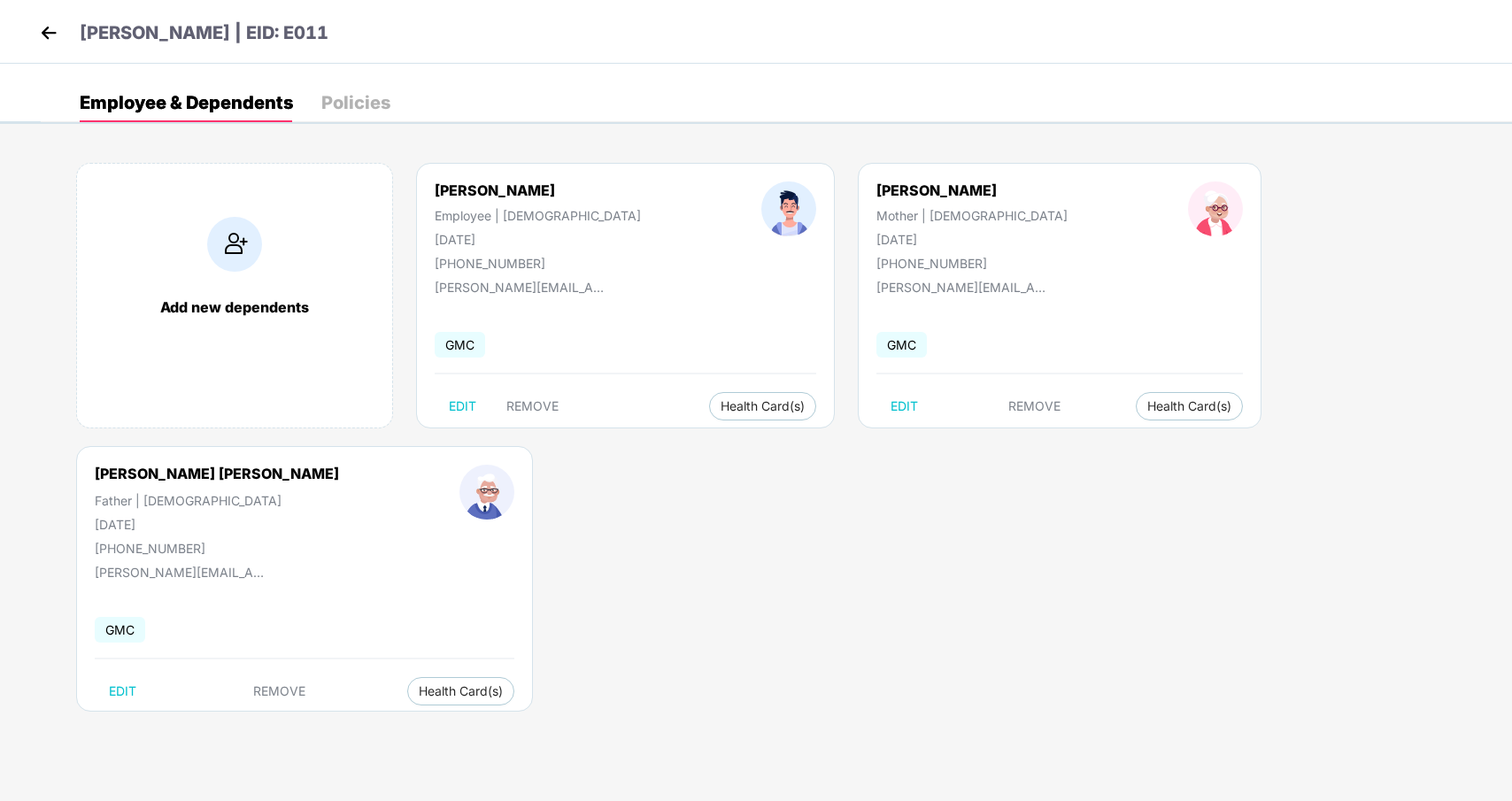
click at [40, 24] on img at bounding box center [48, 33] width 26 height 26
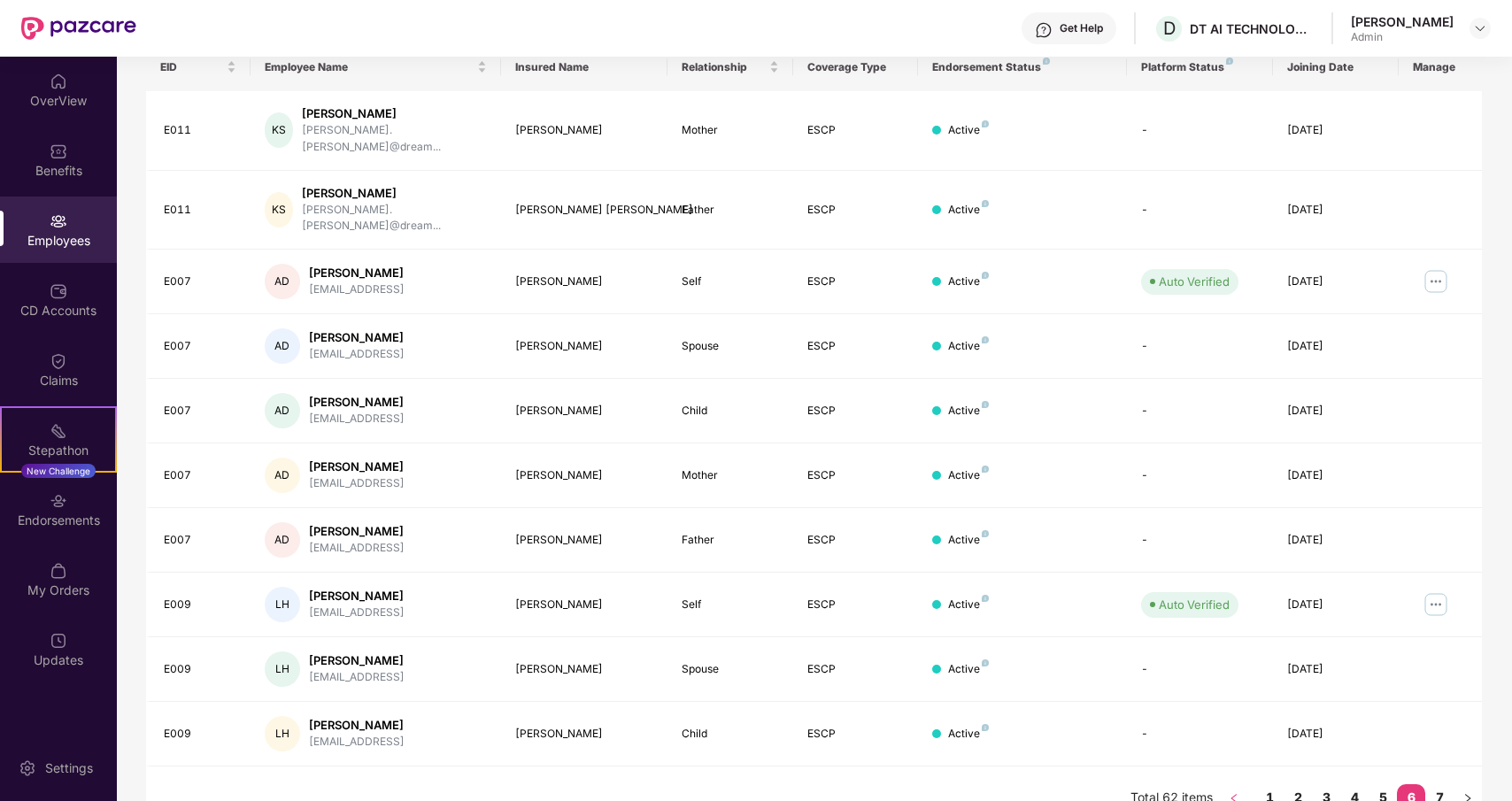
click at [1234, 793] on icon "left" at bounding box center [1234, 798] width 10 height 10
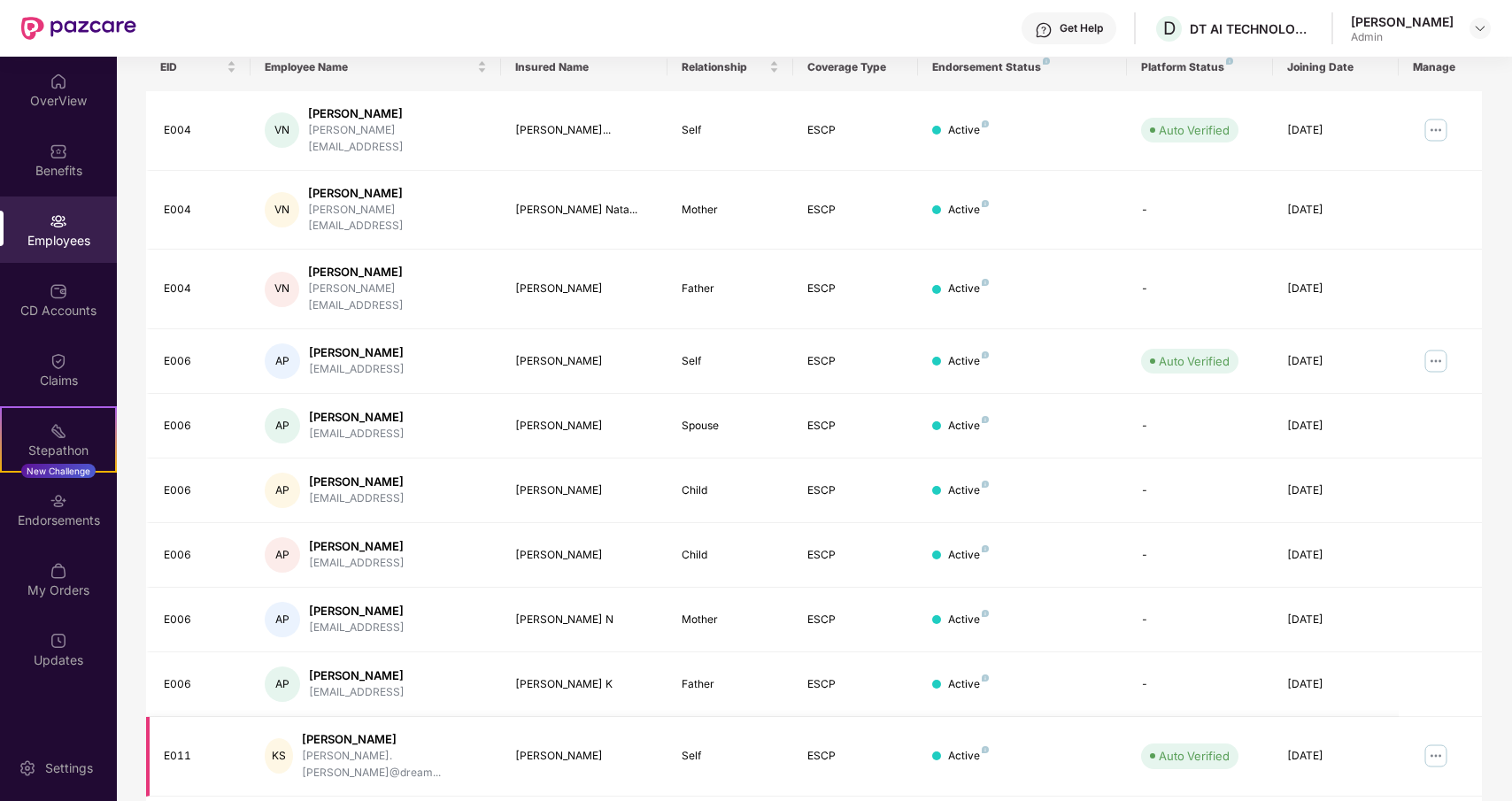
click at [1432, 742] on img at bounding box center [1436, 757] width 28 height 28
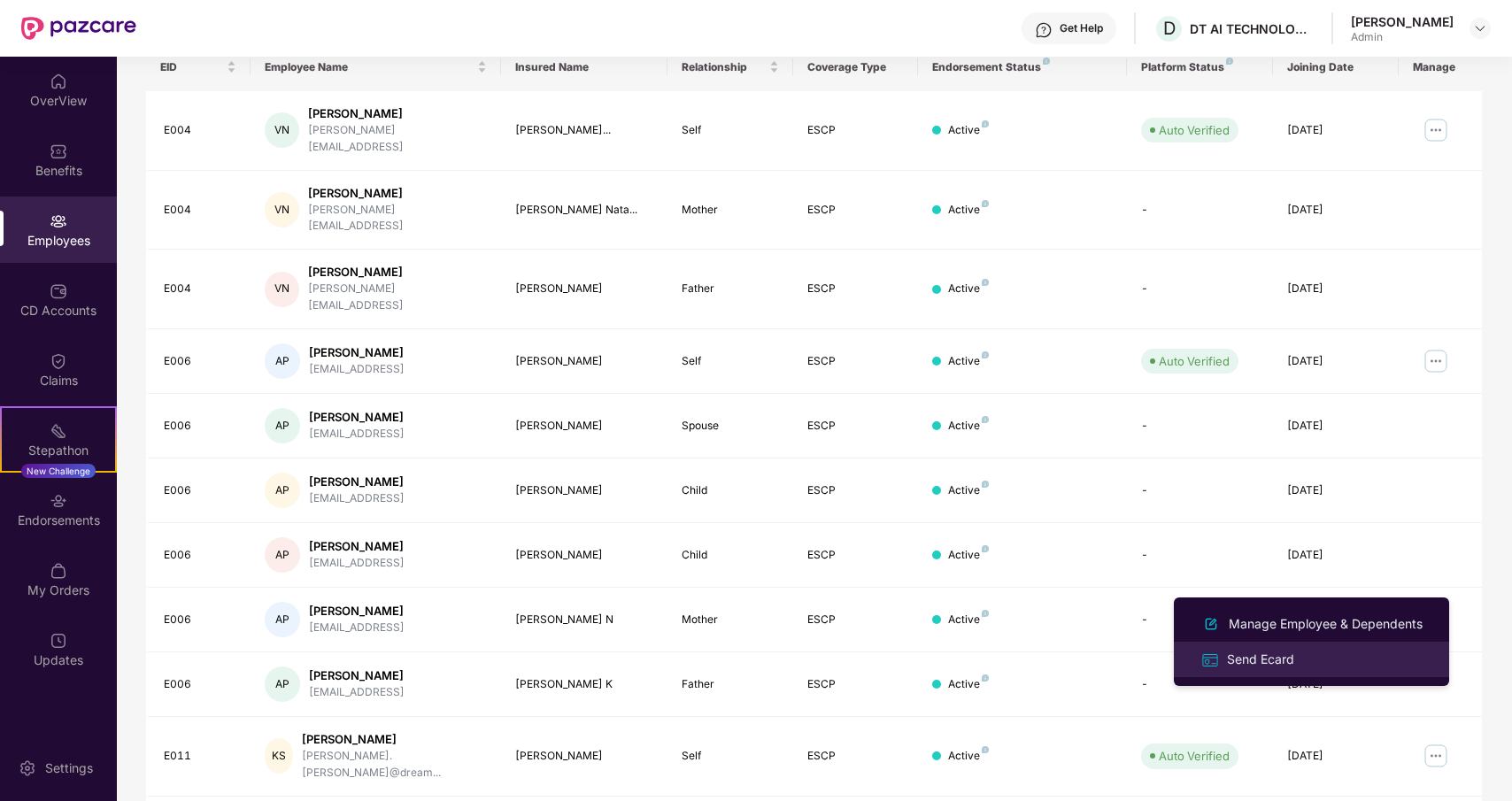
click at [1269, 658] on div "Send Ecard" at bounding box center [1260, 659] width 75 height 20
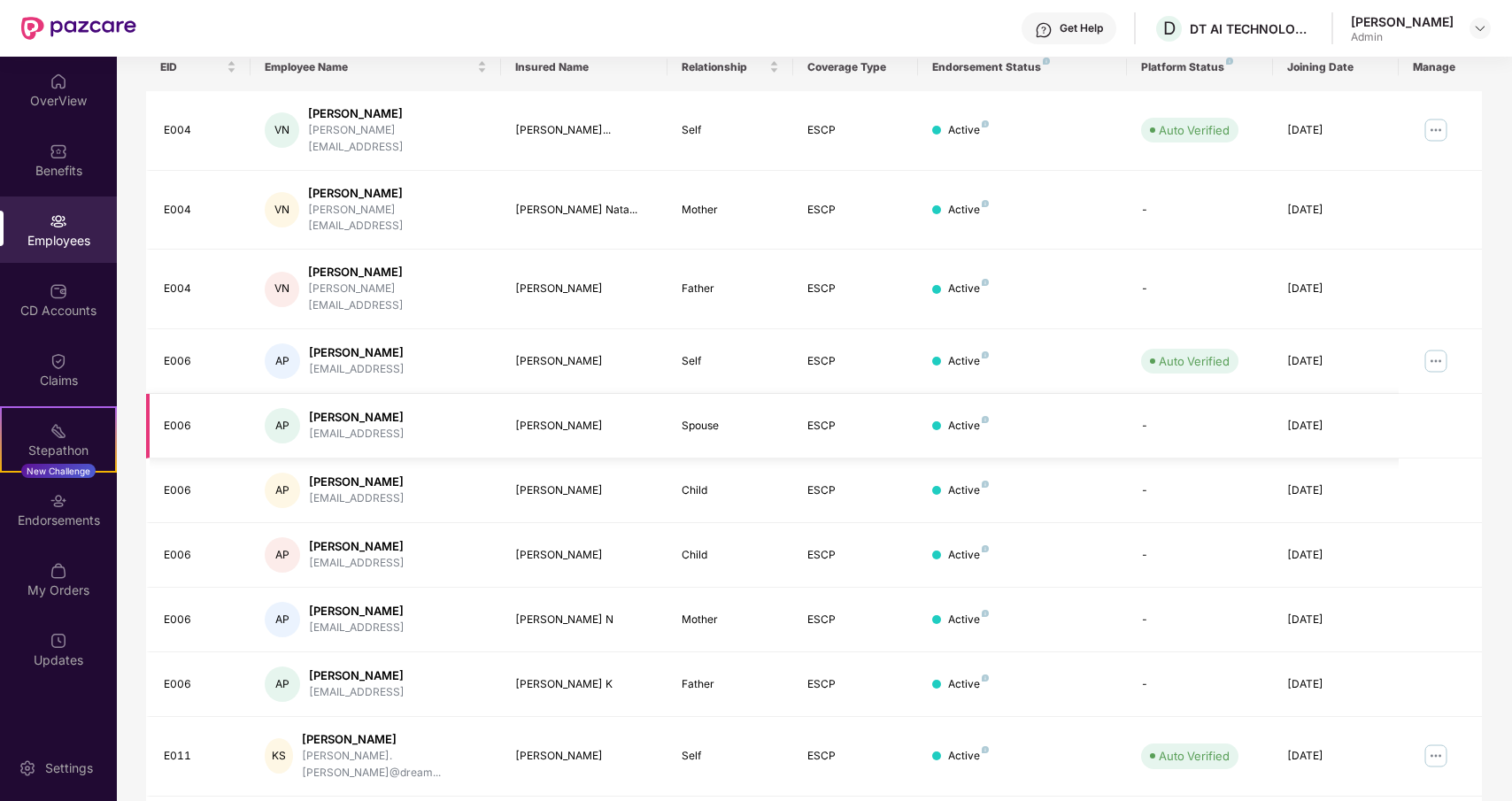
scroll to position [0, 0]
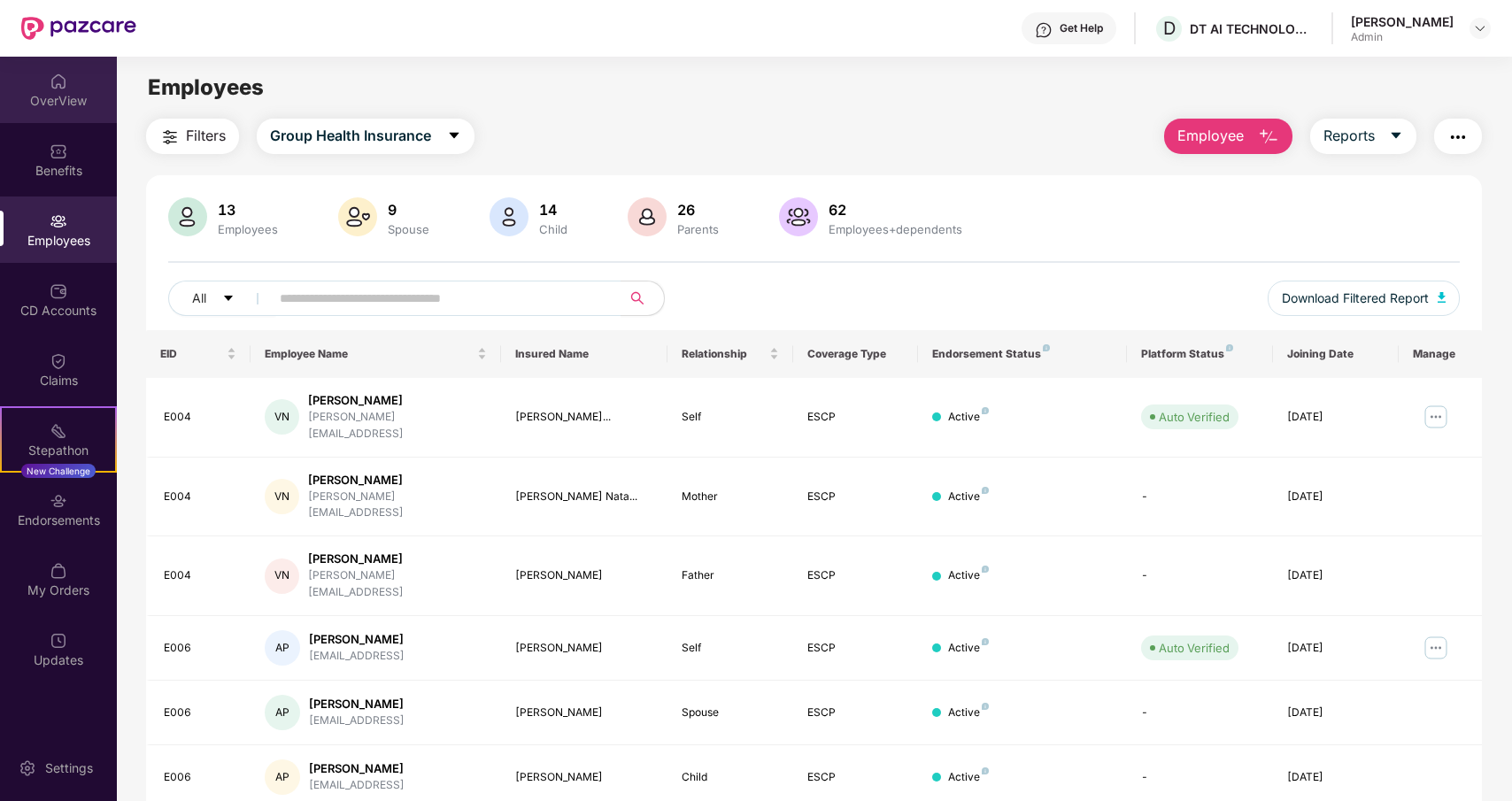
click at [60, 85] on img at bounding box center [58, 81] width 18 height 18
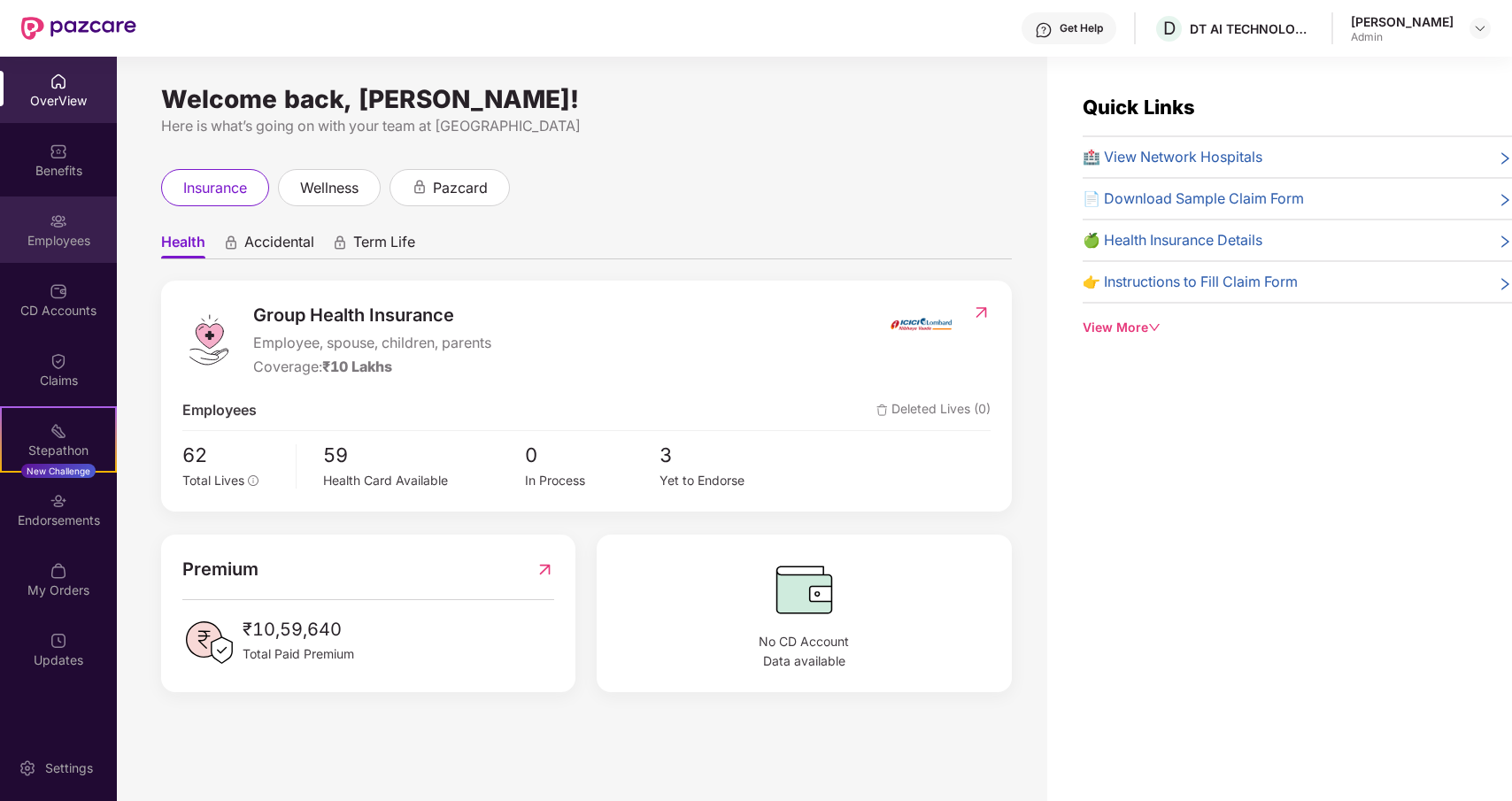
click at [52, 216] on img at bounding box center [58, 221] width 18 height 18
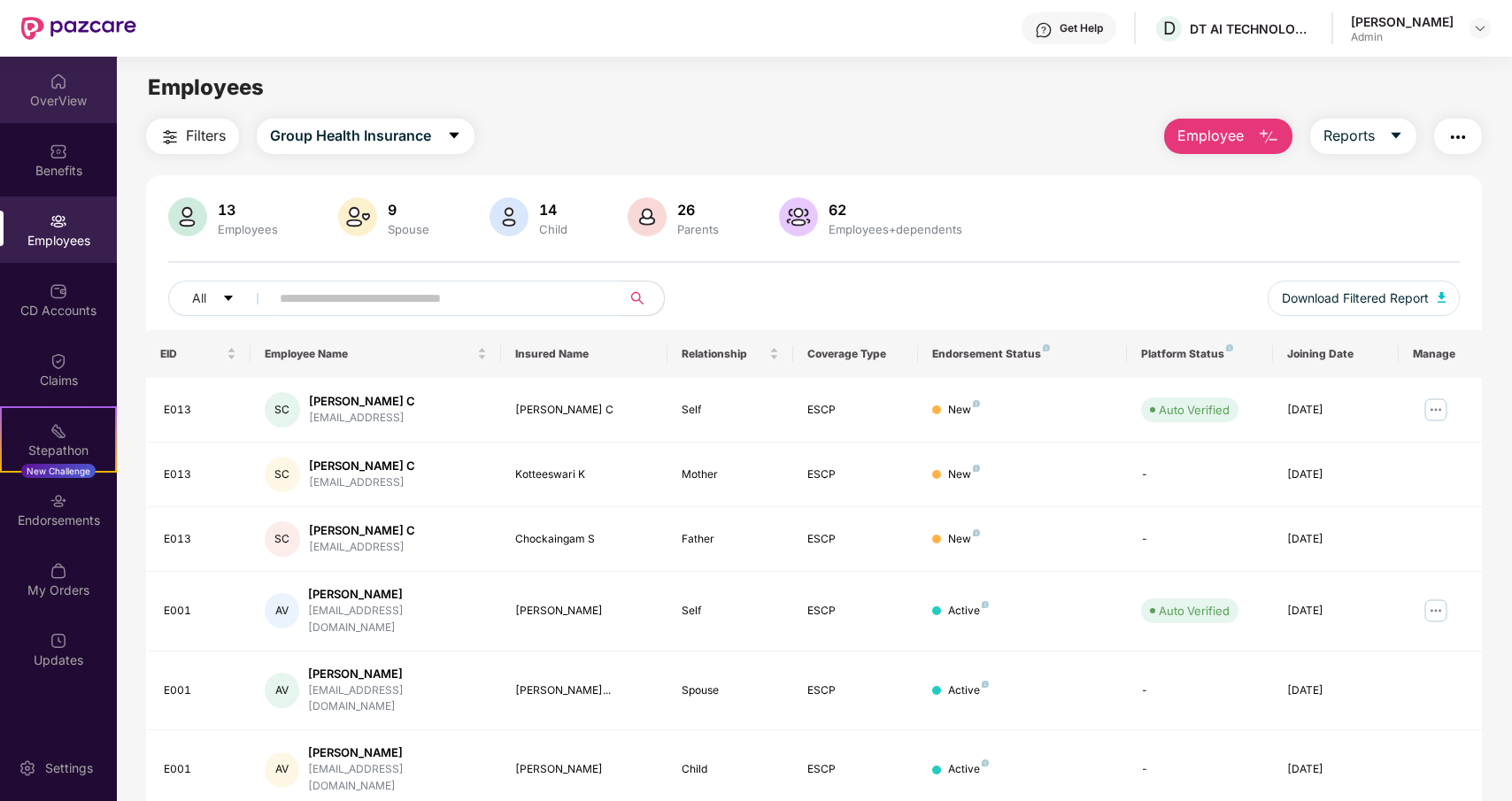
click at [54, 105] on div "OverView" at bounding box center [59, 100] width 117 height 18
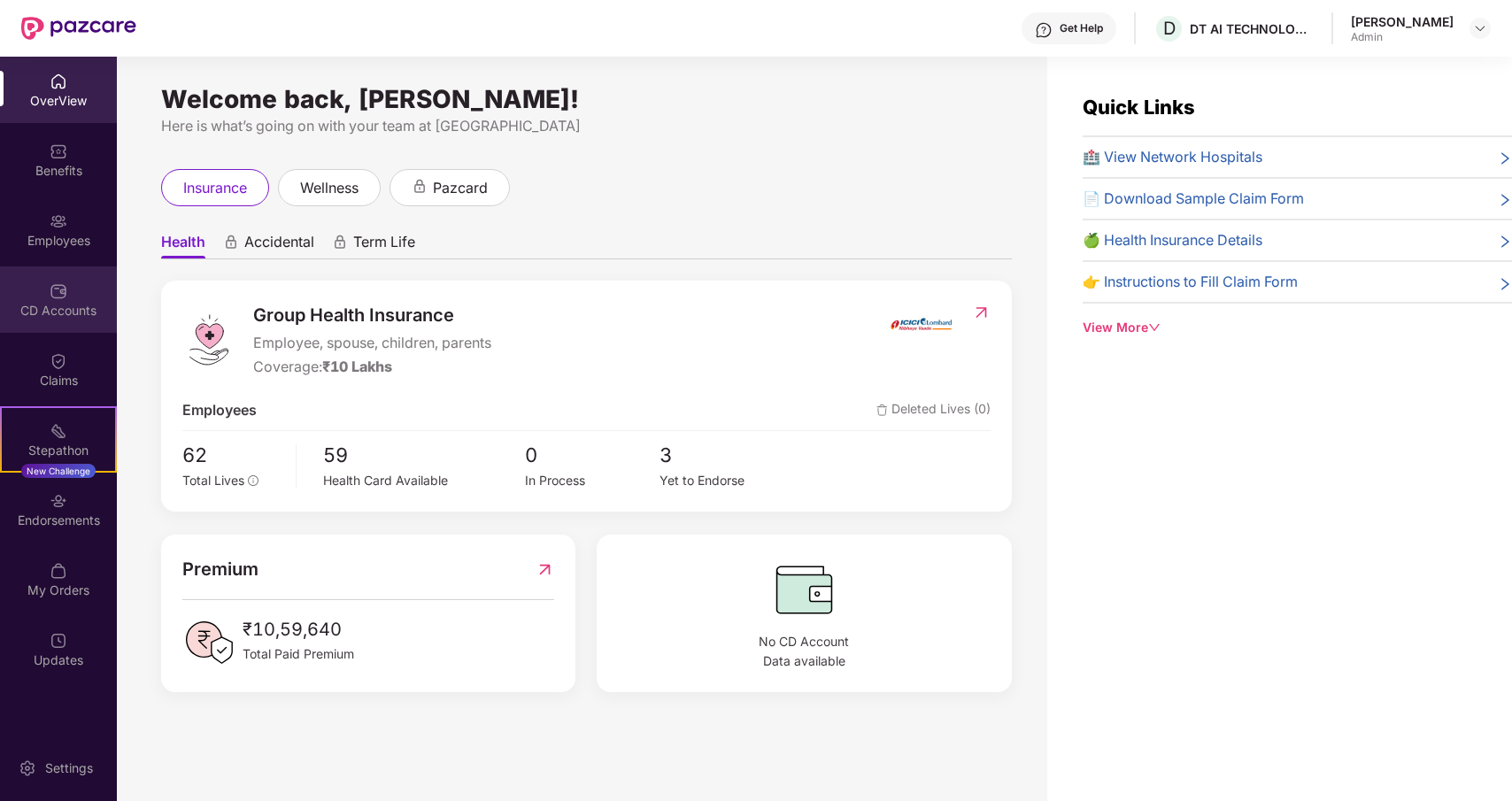
click at [45, 307] on div "CD Accounts" at bounding box center [59, 310] width 117 height 18
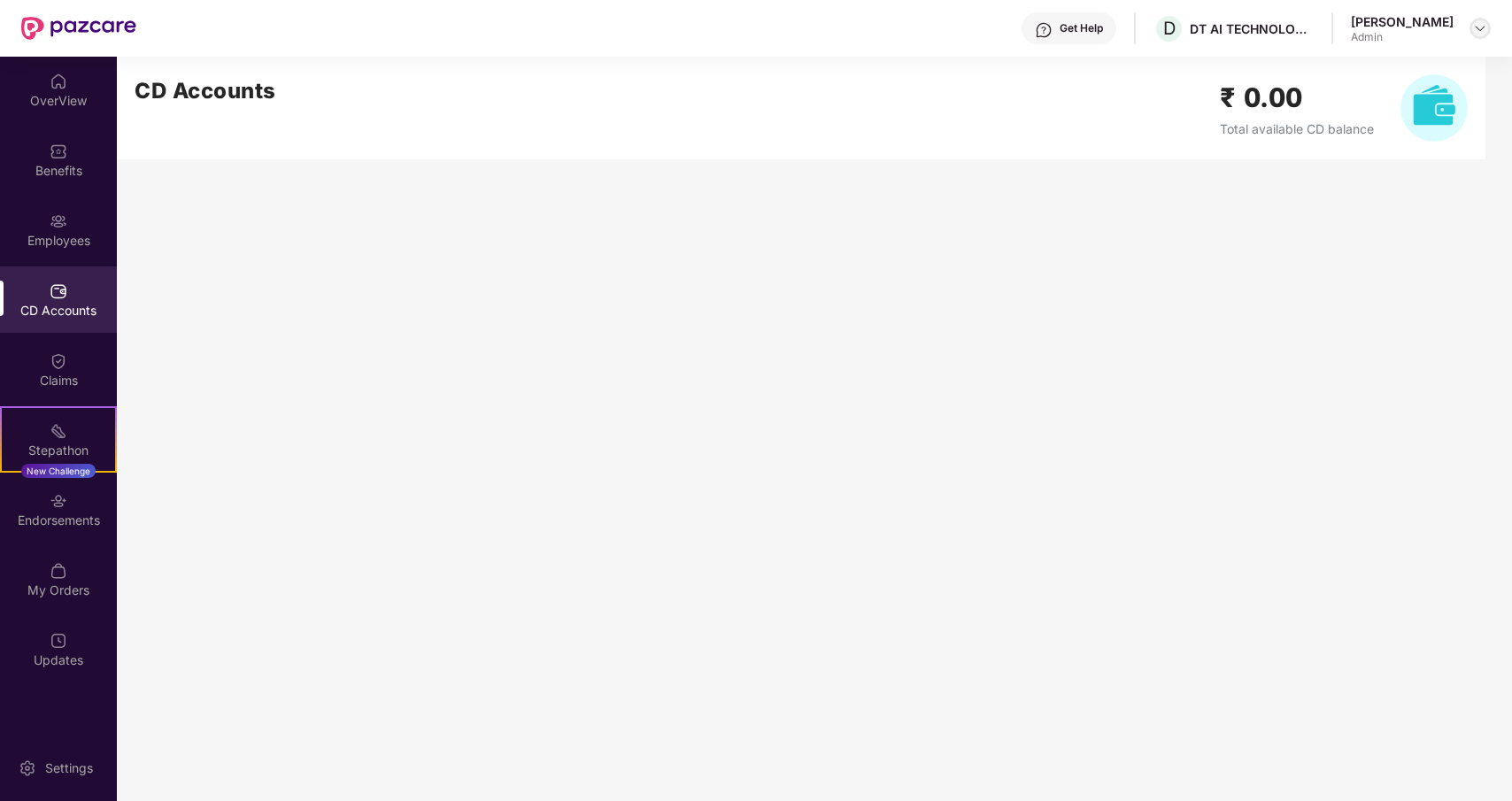
click at [1477, 29] on img at bounding box center [1480, 27] width 14 height 14
click at [1156, 245] on main "CD Accounts ₹ 0.00 Total available CD balance" at bounding box center [815, 429] width 1396 height 745
click at [61, 244] on div "Employees" at bounding box center [59, 240] width 117 height 18
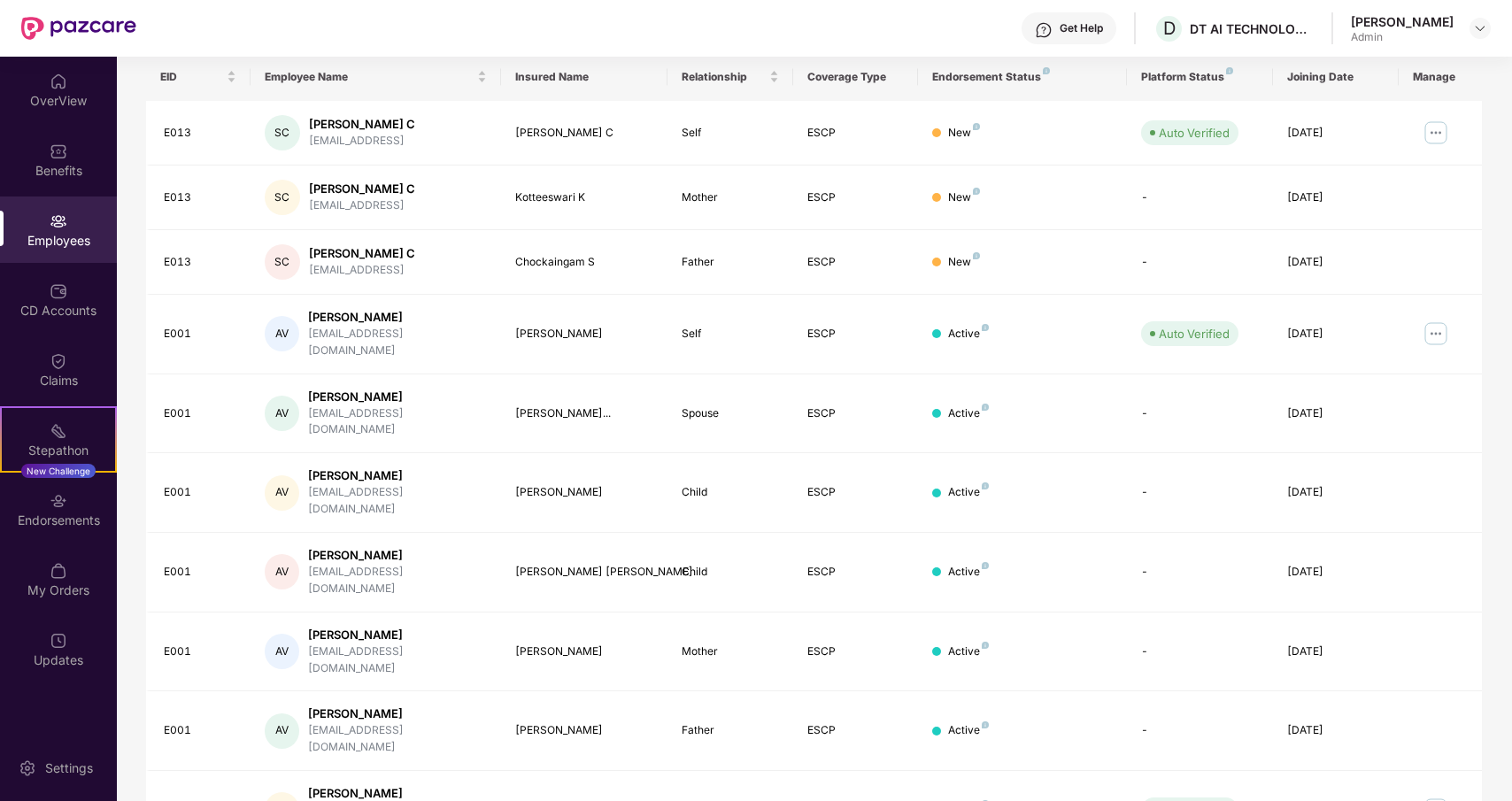
scroll to position [287, 0]
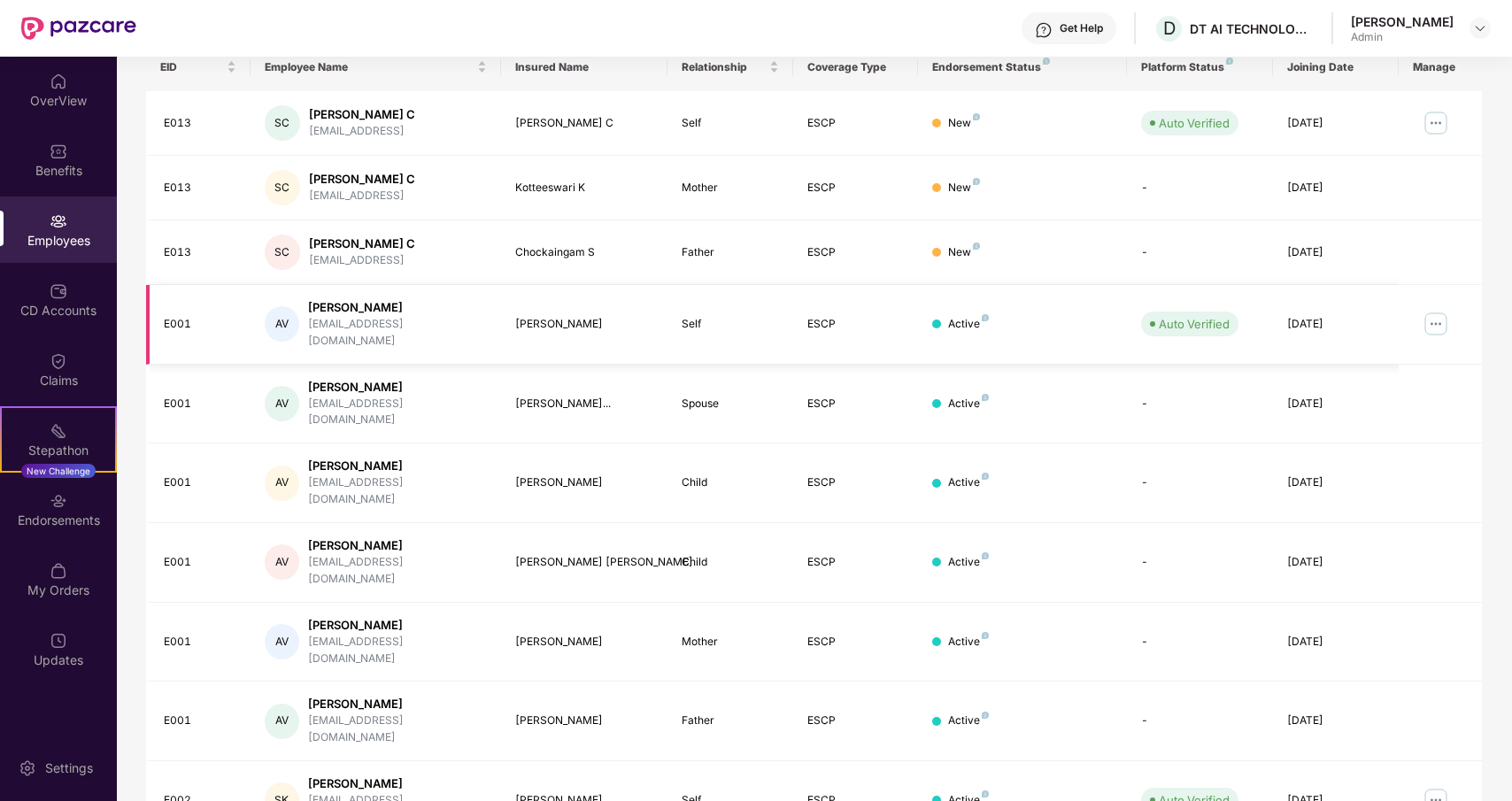
click at [1439, 310] on img at bounding box center [1436, 324] width 28 height 28
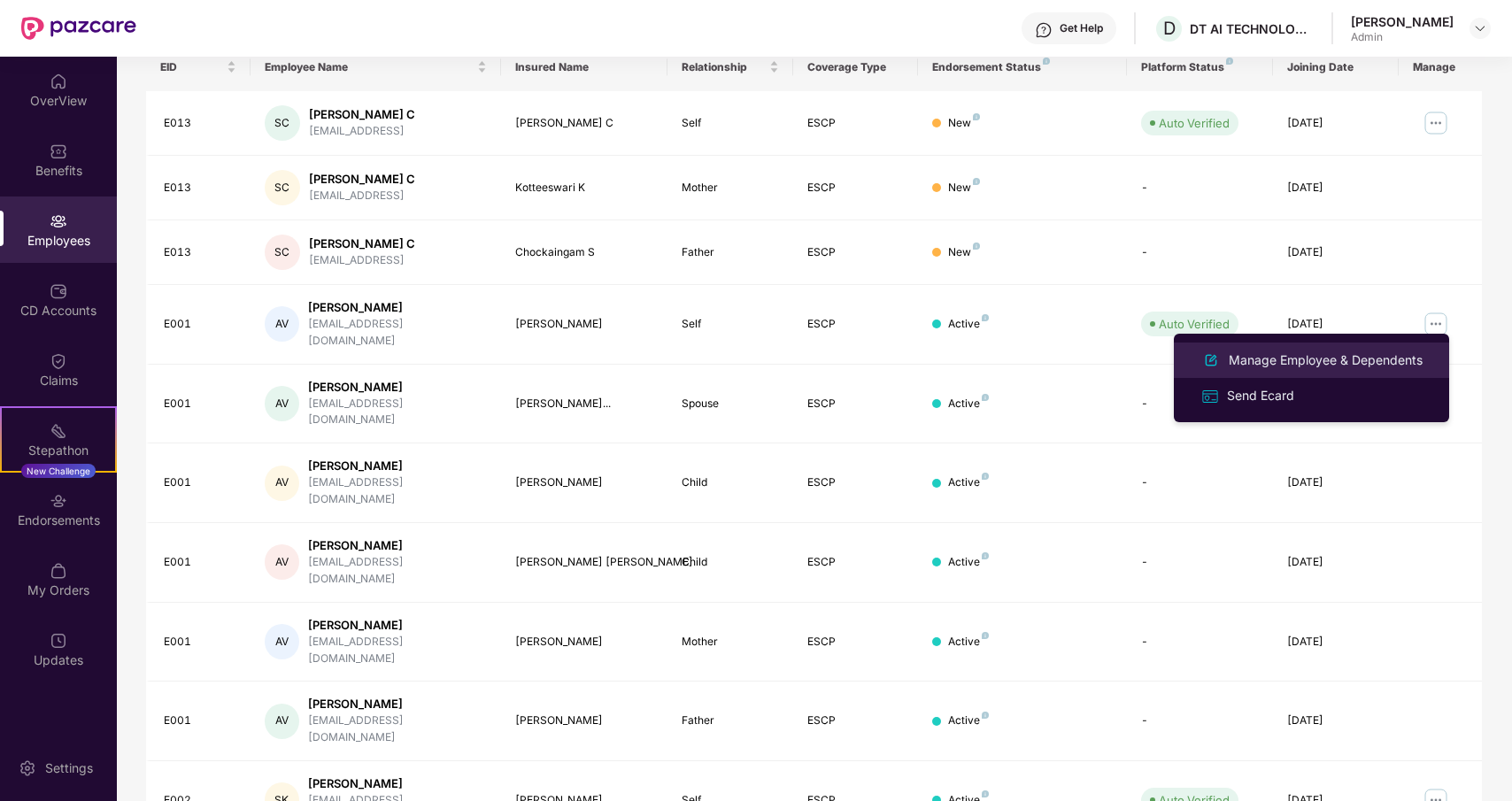
click at [1336, 368] on div "Manage Employee & Dependents" at bounding box center [1326, 360] width 201 height 20
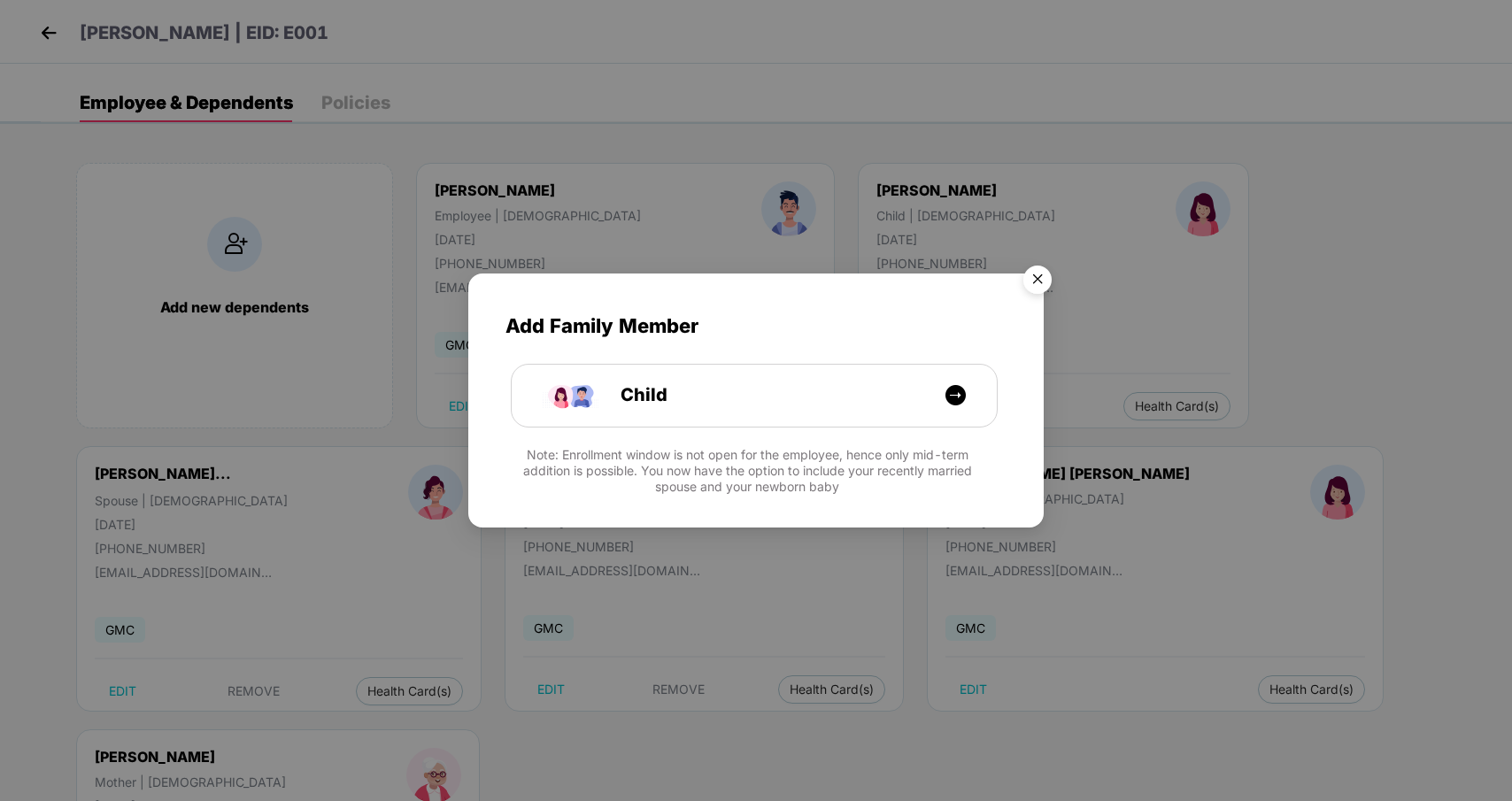
click at [1038, 279] on img "Close" at bounding box center [1037, 283] width 49 height 49
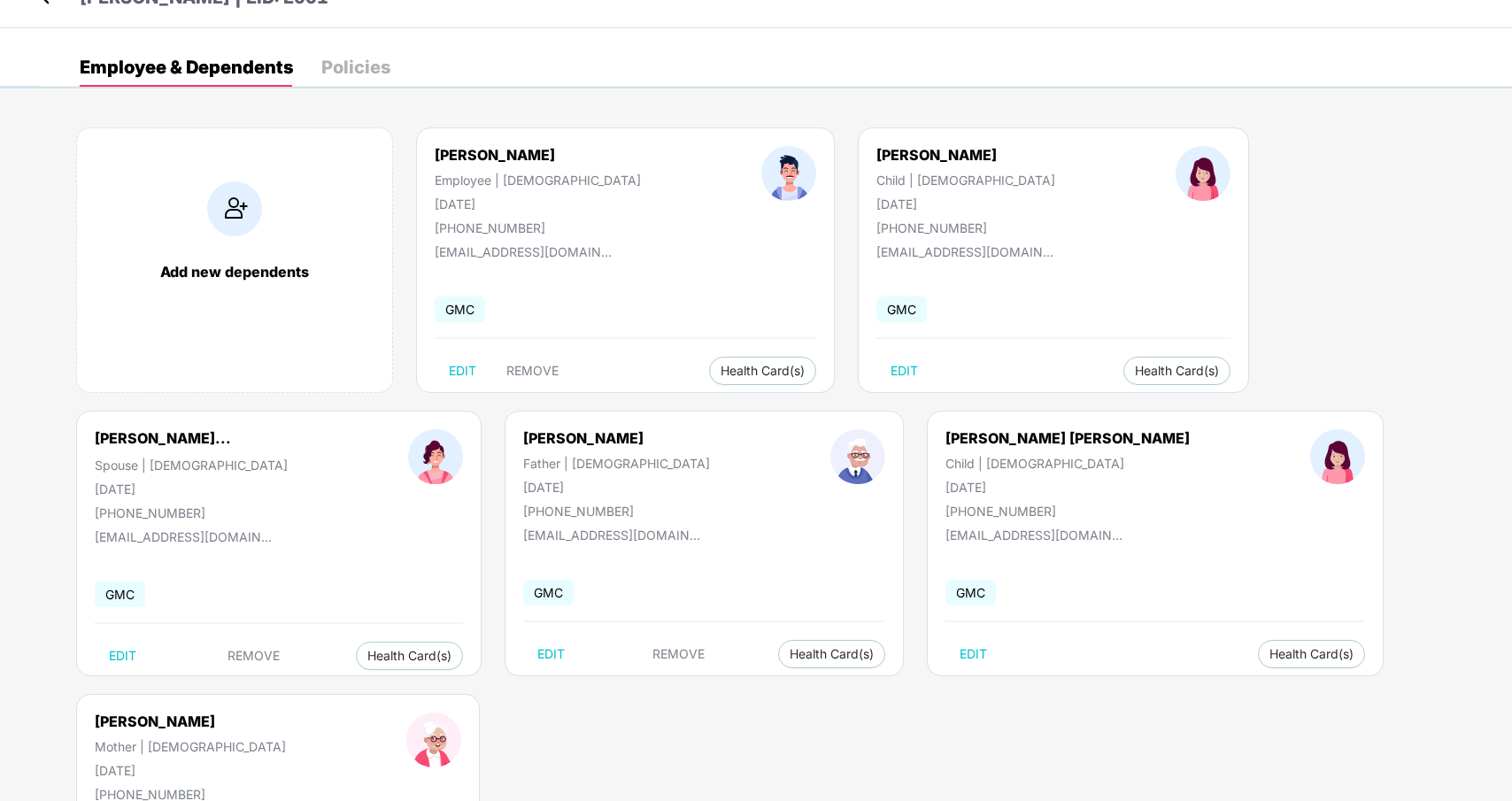
scroll to position [31, 0]
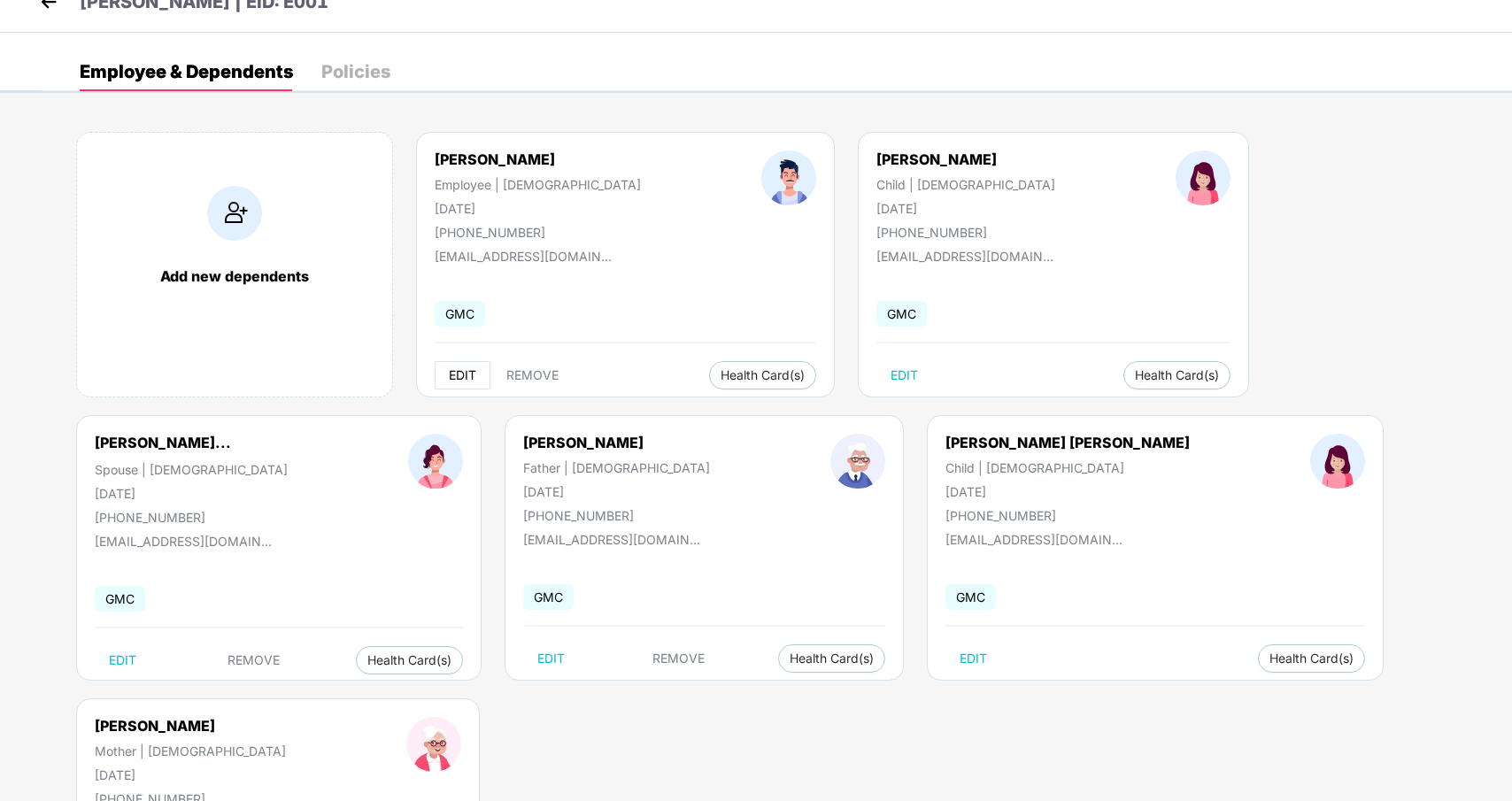
click at [462, 374] on span "EDIT" at bounding box center [462, 375] width 27 height 14
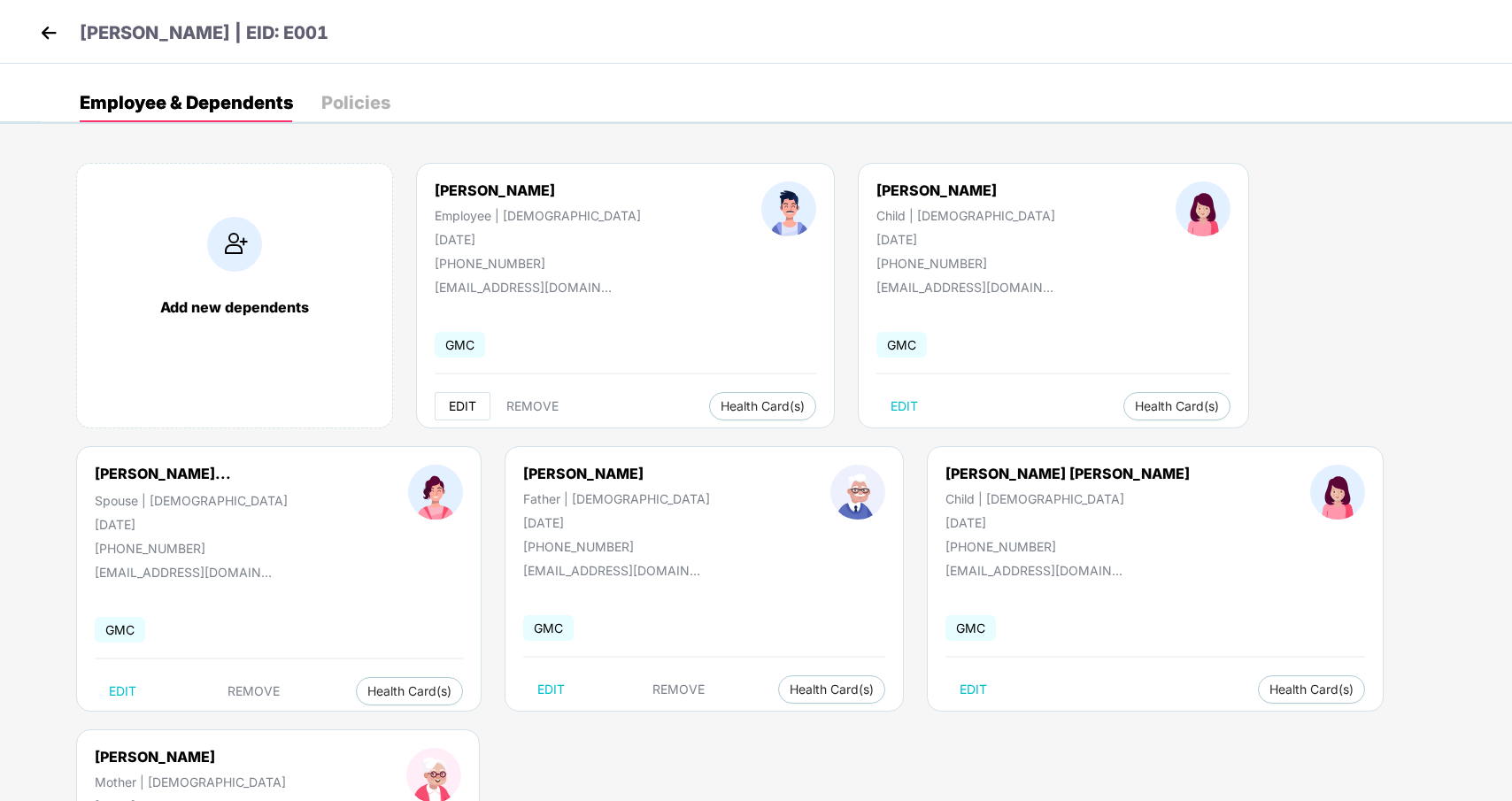
select select "****"
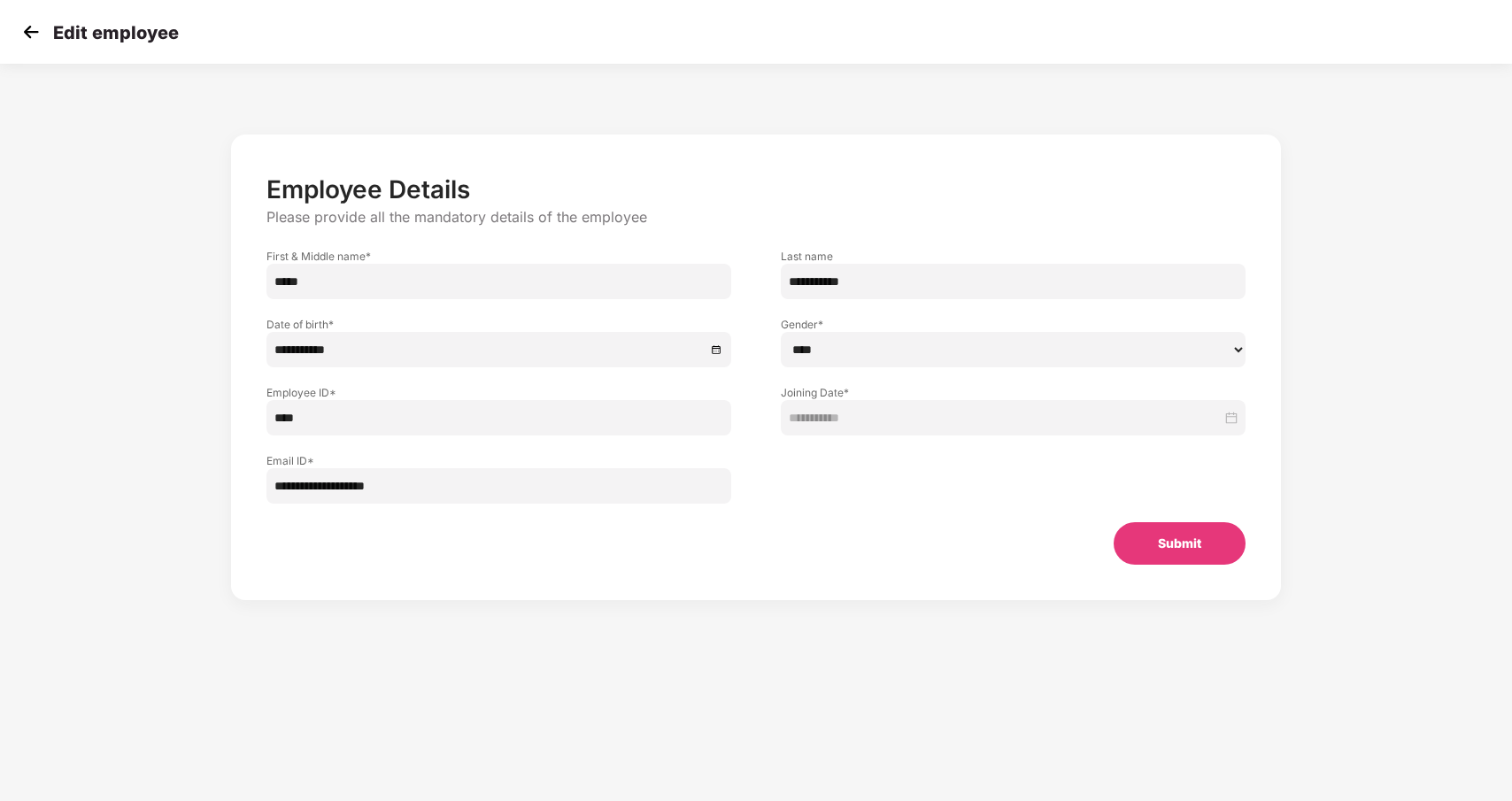
click at [28, 18] on div "Edit employee" at bounding box center [756, 31] width 1512 height 63
click at [33, 36] on img at bounding box center [31, 32] width 26 height 26
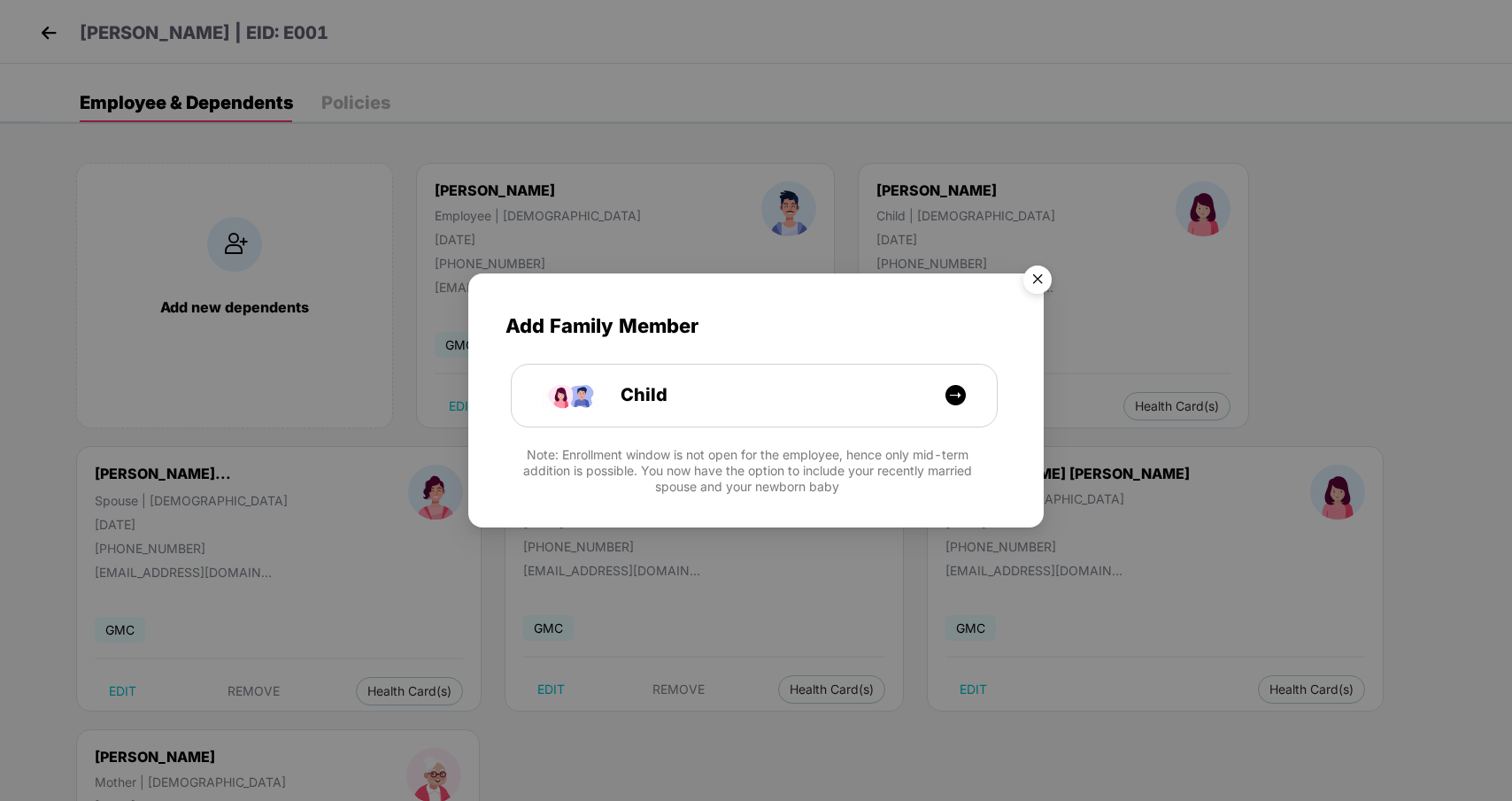
click at [1039, 277] on img "Close" at bounding box center [1037, 283] width 49 height 49
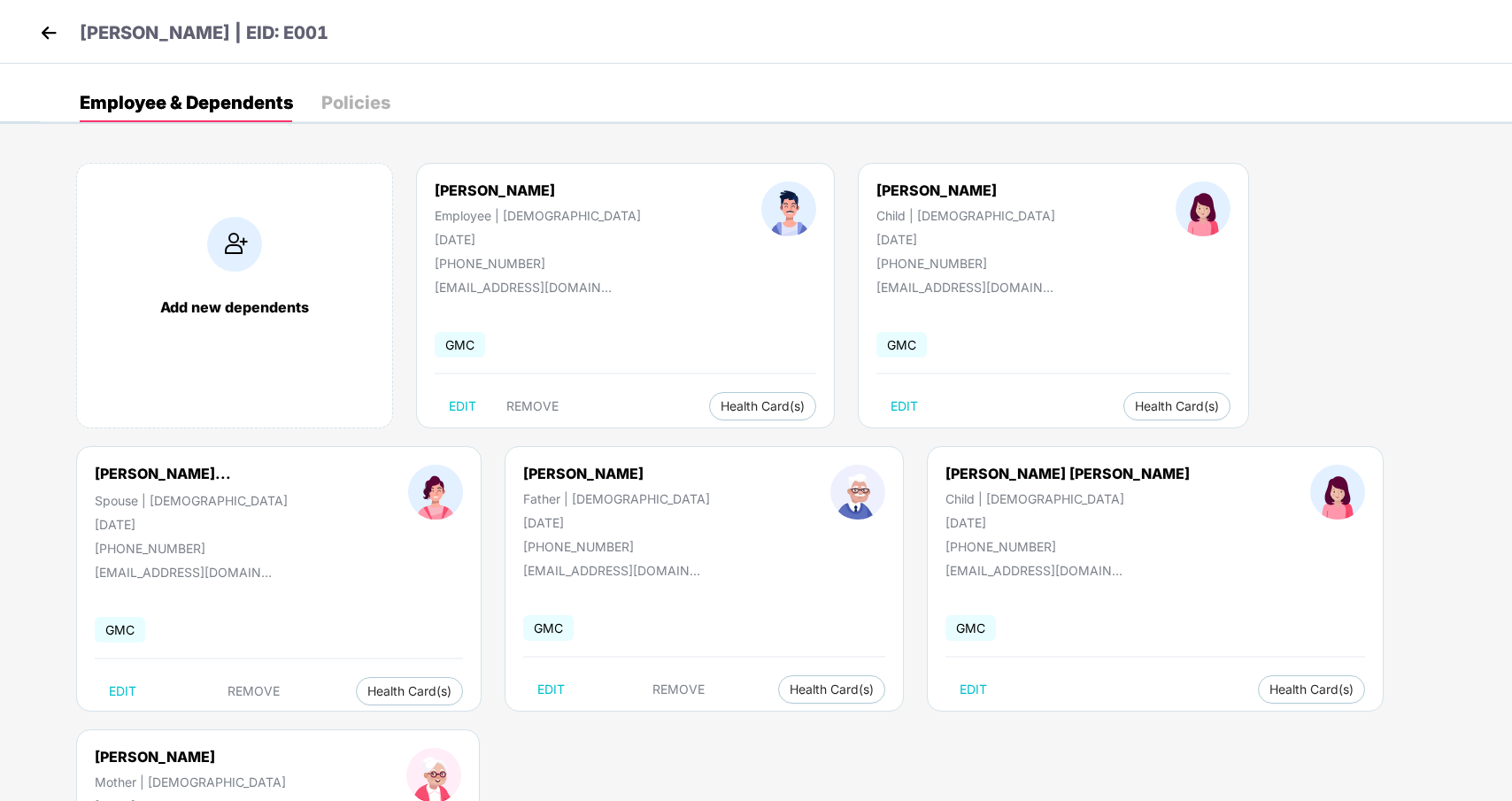
click at [350, 109] on div "Policies" at bounding box center [356, 102] width 69 height 18
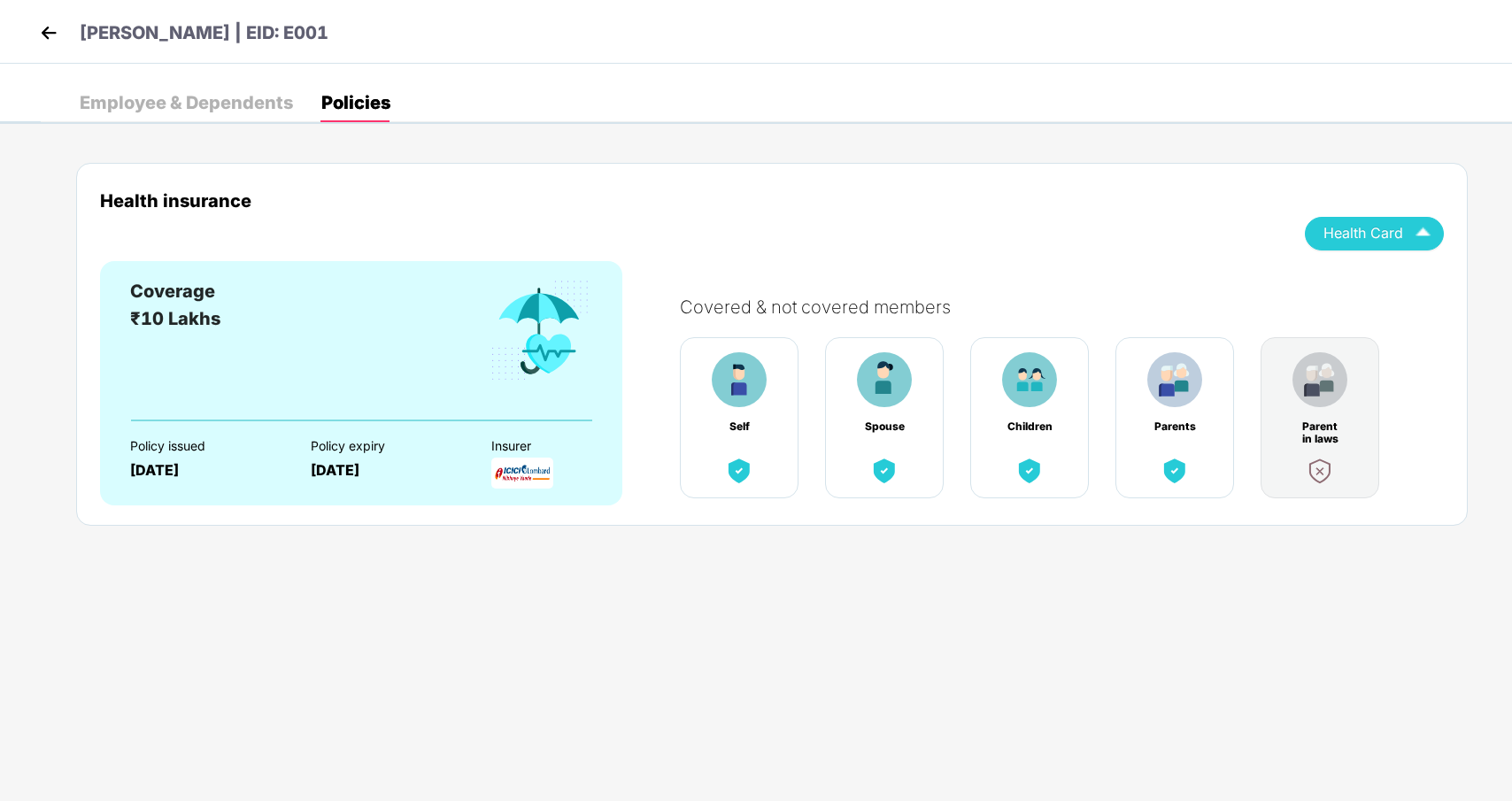
click at [1415, 233] on img "button" at bounding box center [1423, 233] width 31 height 31
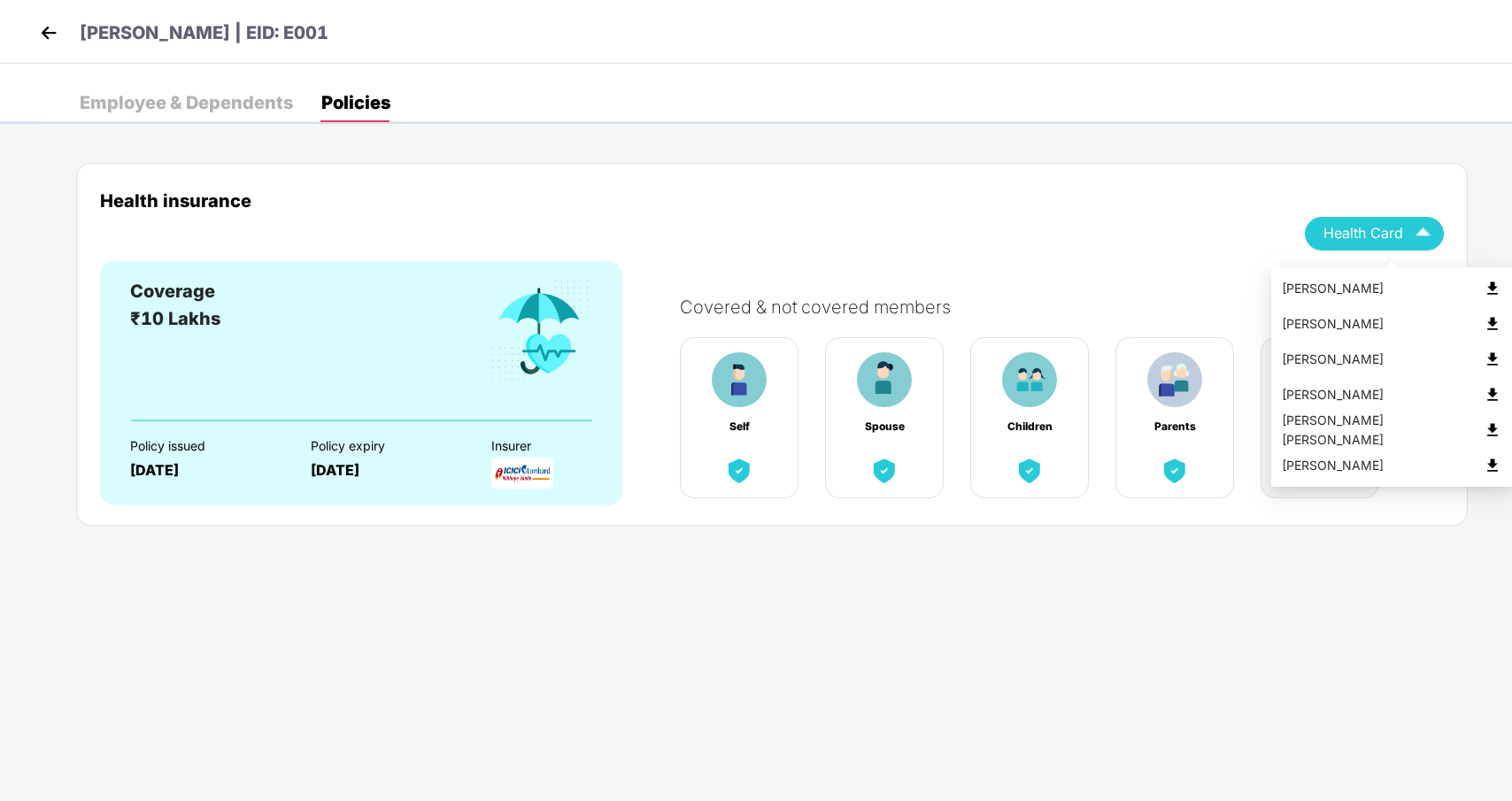
click at [1415, 233] on img "button" at bounding box center [1423, 233] width 31 height 31
click at [1176, 145] on div "Health insurance Health Card Coverage ₹10 Lakhs Policy issued 09 Sept 2025 Poli…" at bounding box center [776, 360] width 1471 height 448
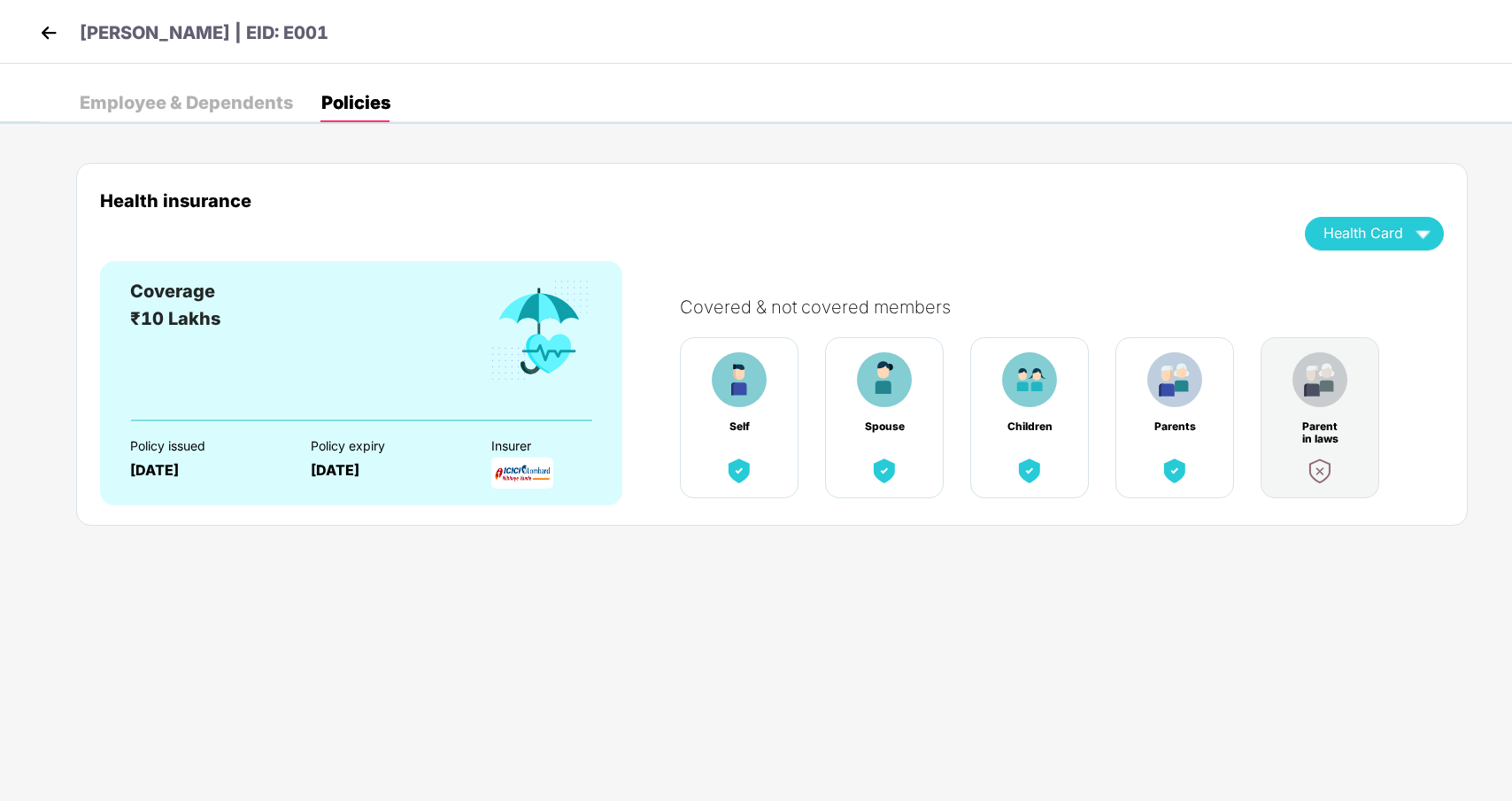
click at [38, 36] on img at bounding box center [48, 33] width 26 height 26
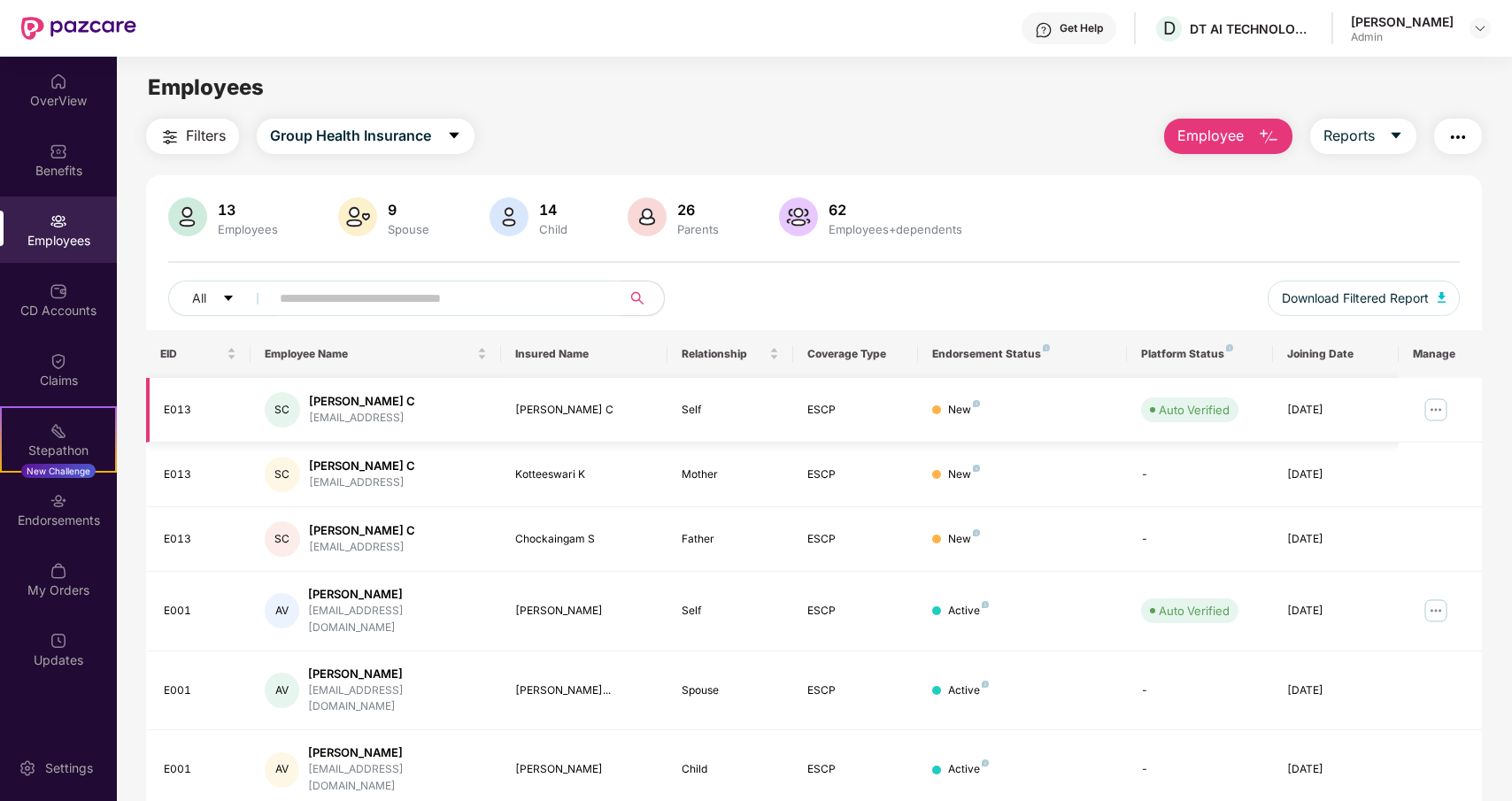
scroll to position [287, 0]
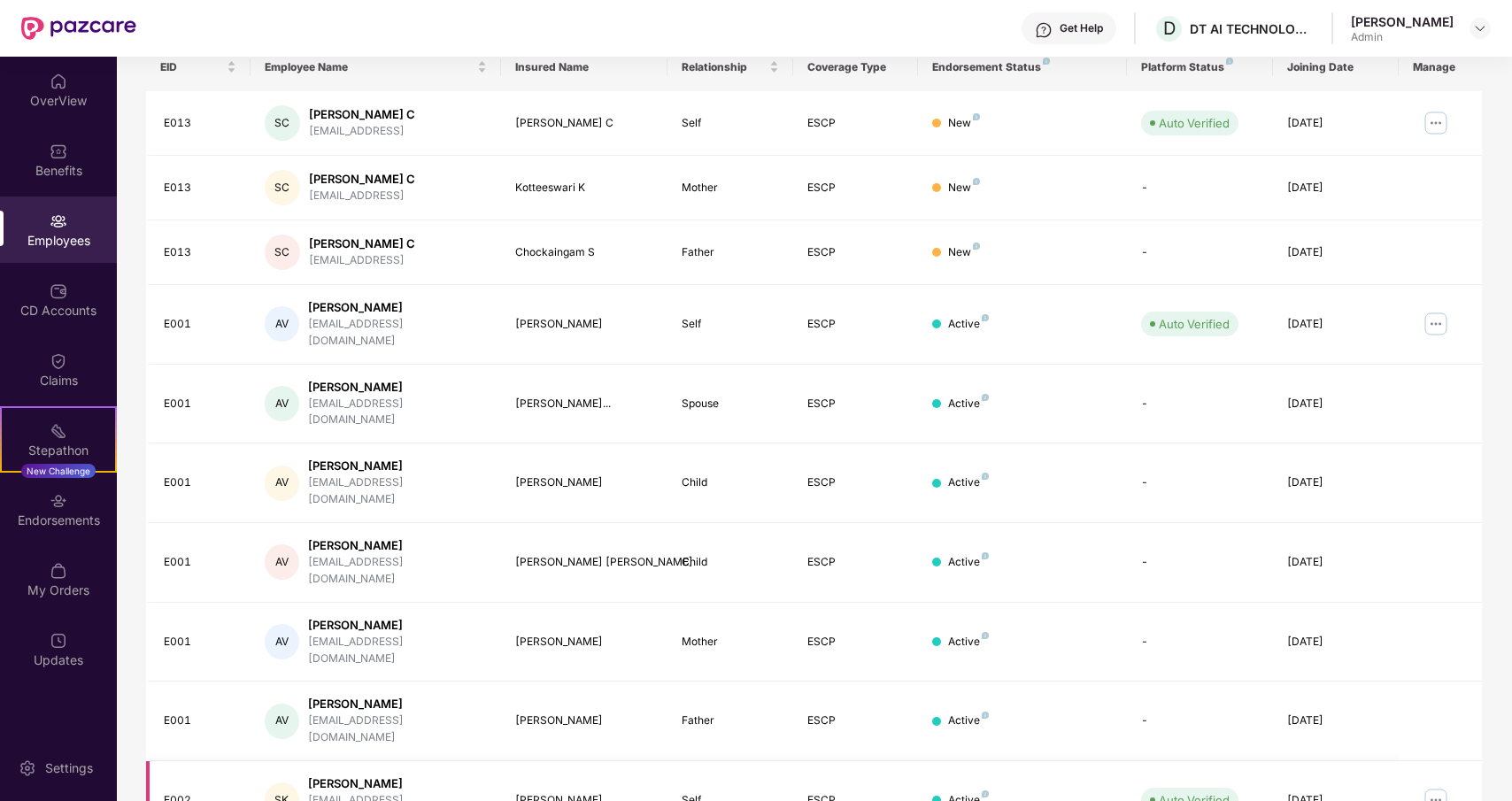
click at [1442, 787] on img at bounding box center [1436, 801] width 28 height 28
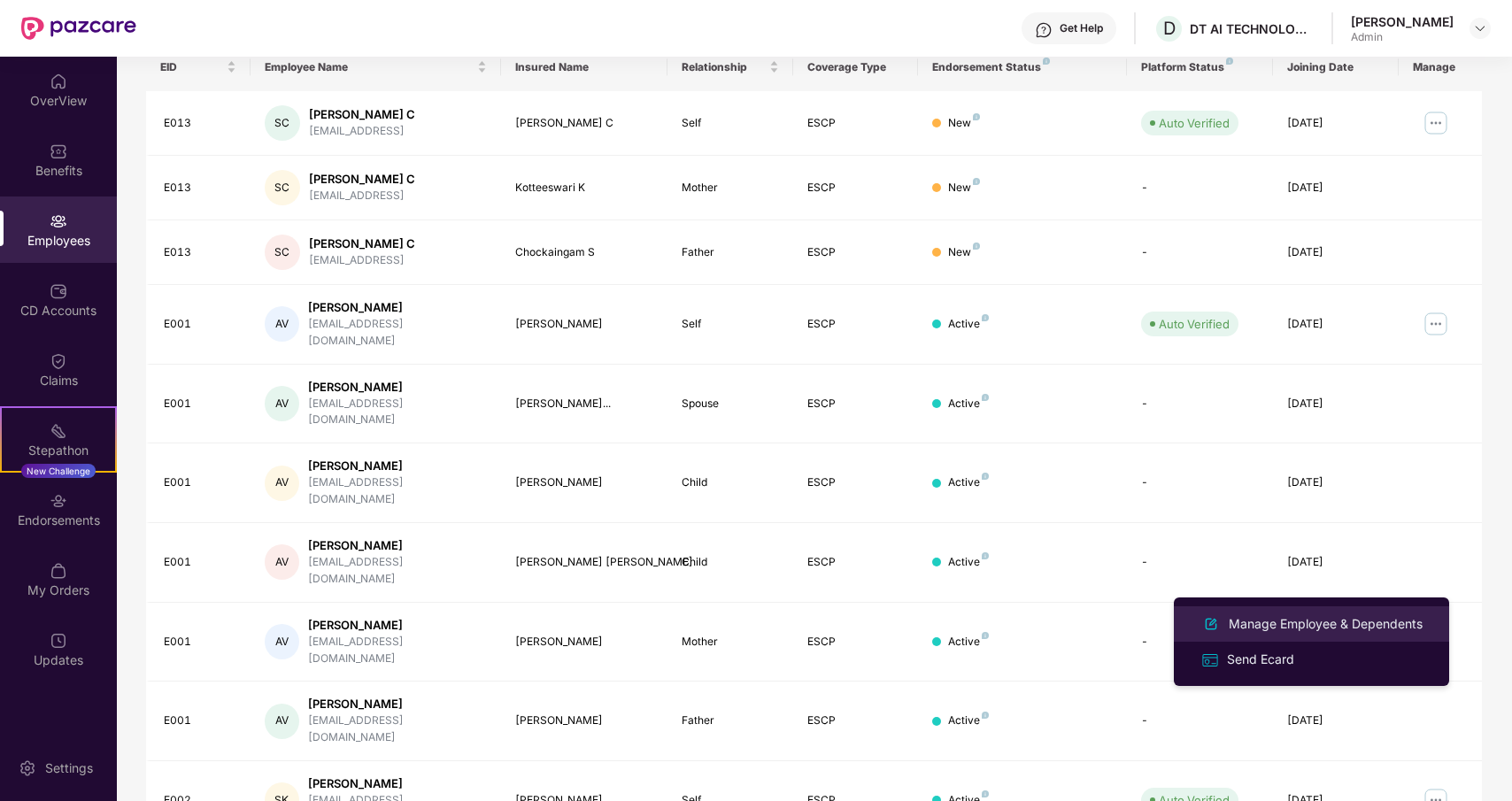
click at [1333, 625] on div "Manage Employee & Dependents" at bounding box center [1326, 624] width 201 height 20
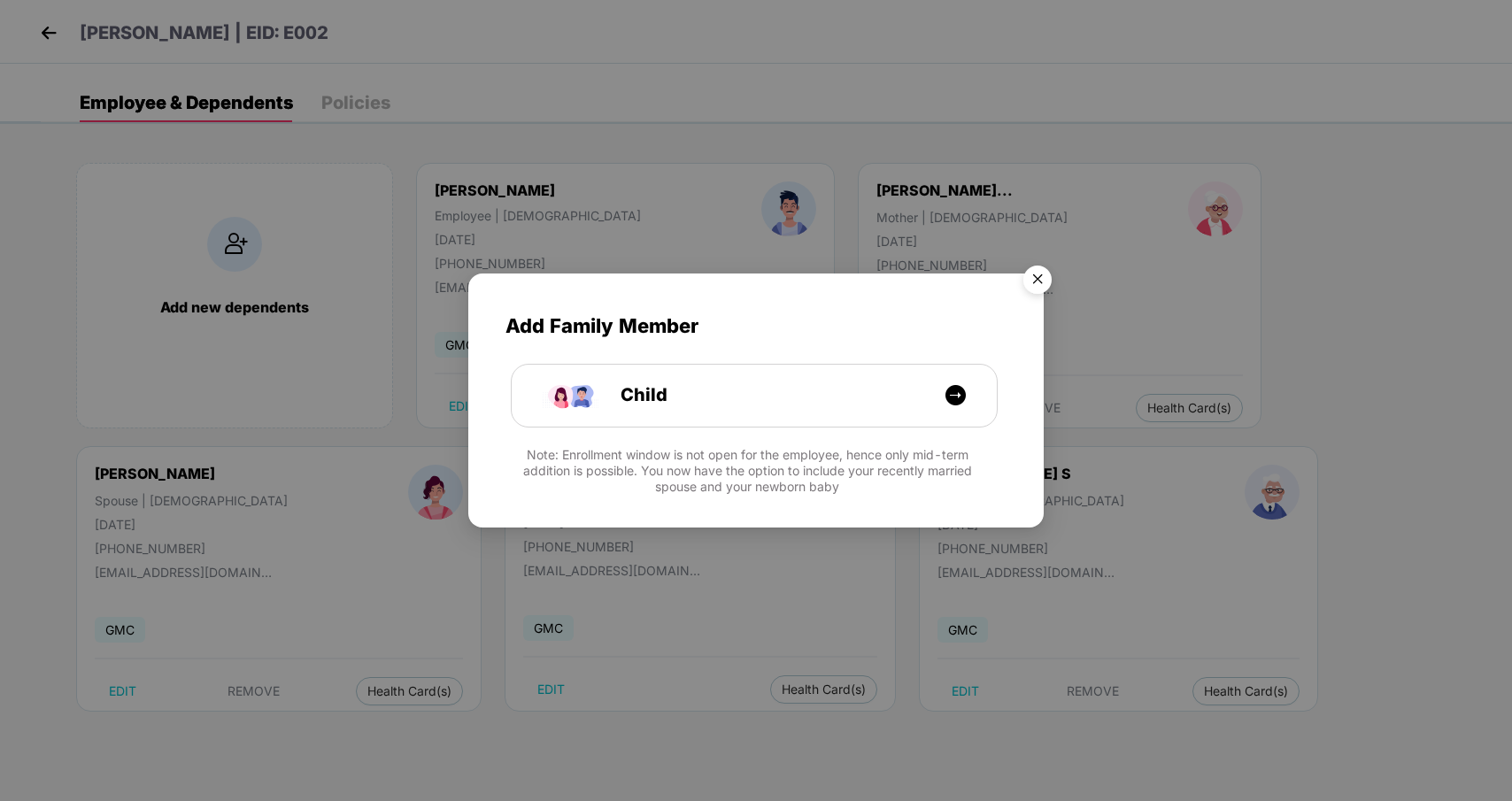
click at [1039, 279] on img "Close" at bounding box center [1037, 283] width 49 height 49
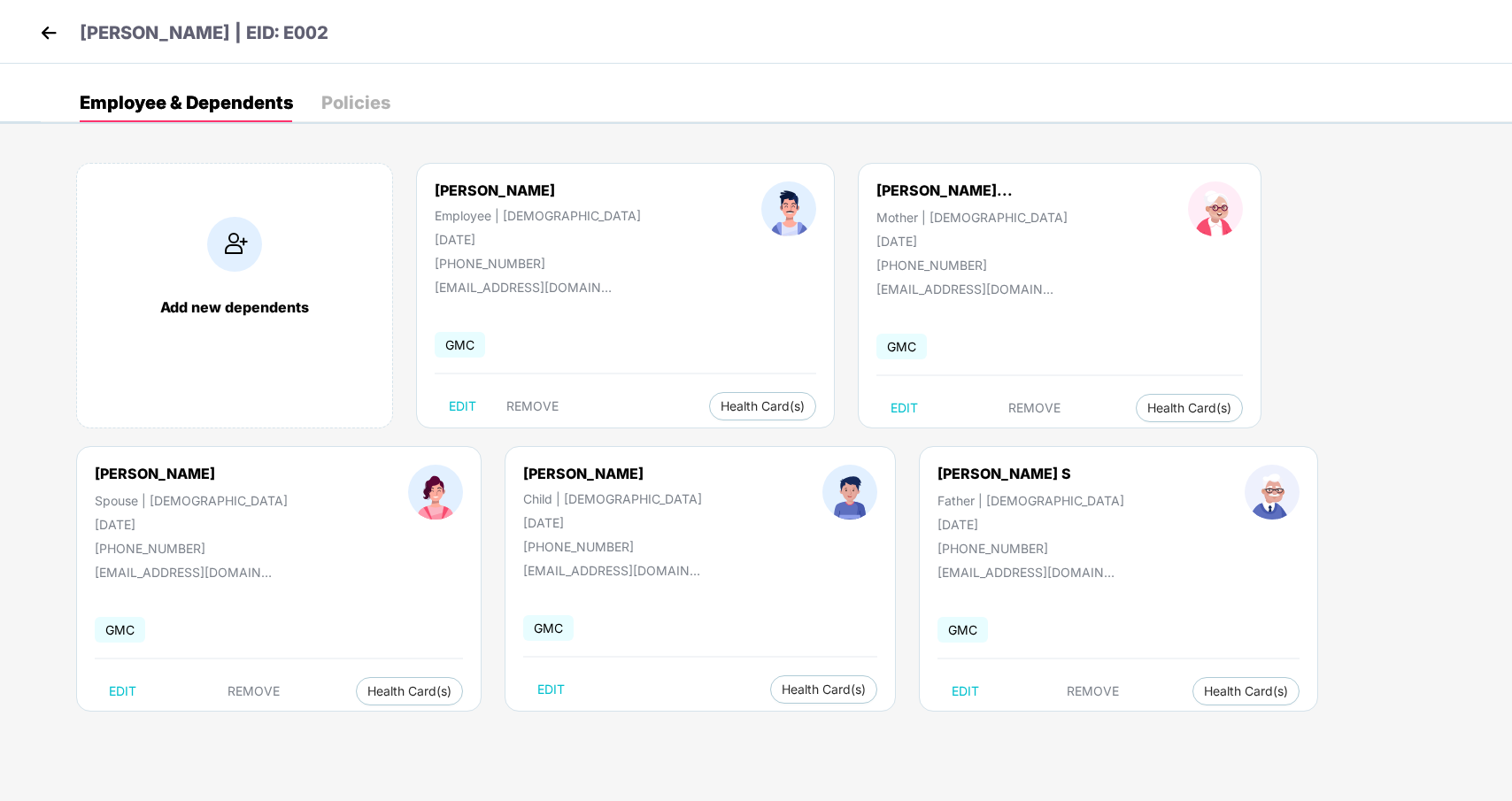
click at [350, 91] on div "Policies" at bounding box center [356, 102] width 69 height 39
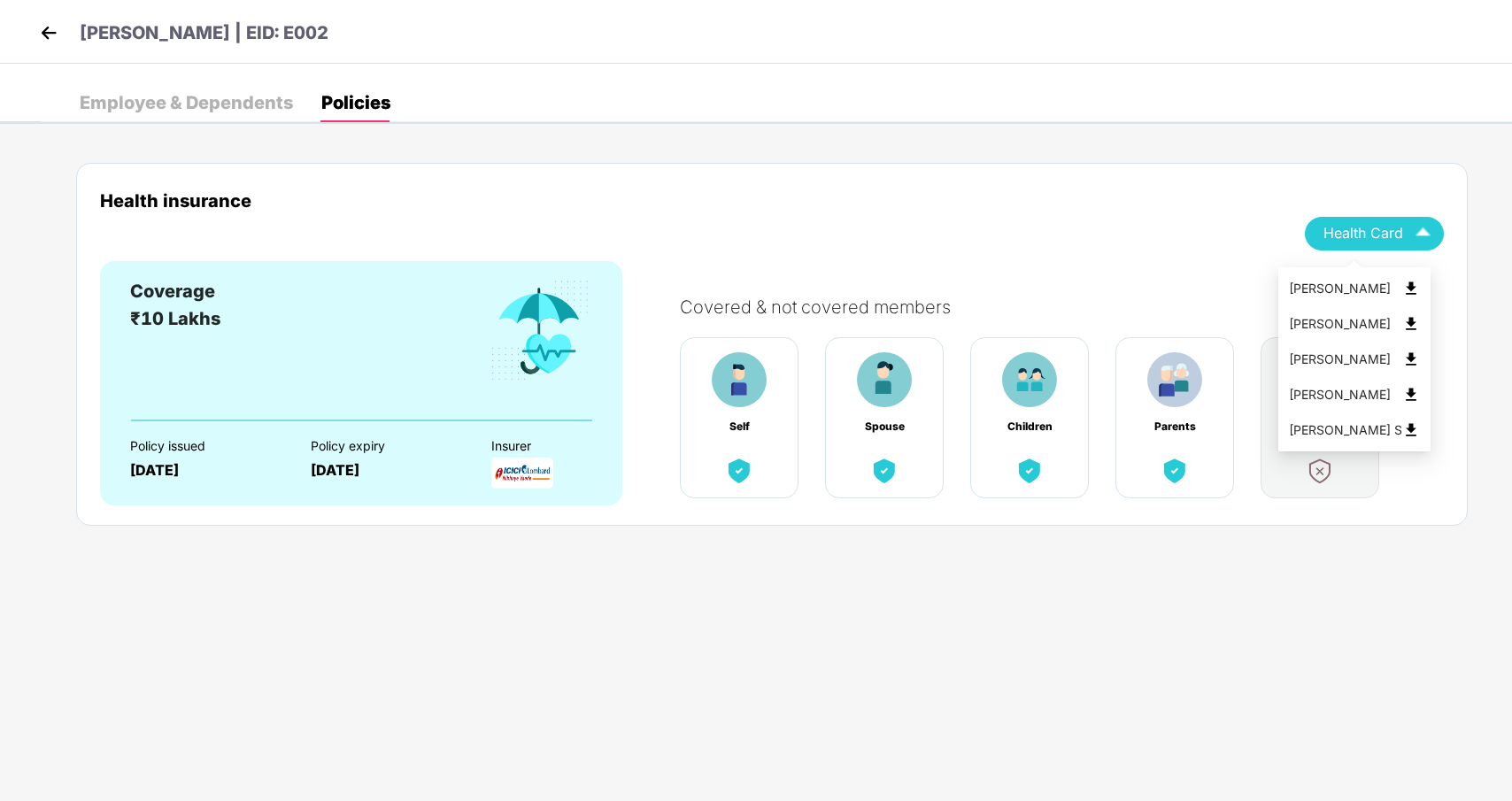
click at [1342, 248] on div "Health Card" at bounding box center [1375, 233] width 102 height 31
click at [47, 27] on img at bounding box center [48, 33] width 26 height 26
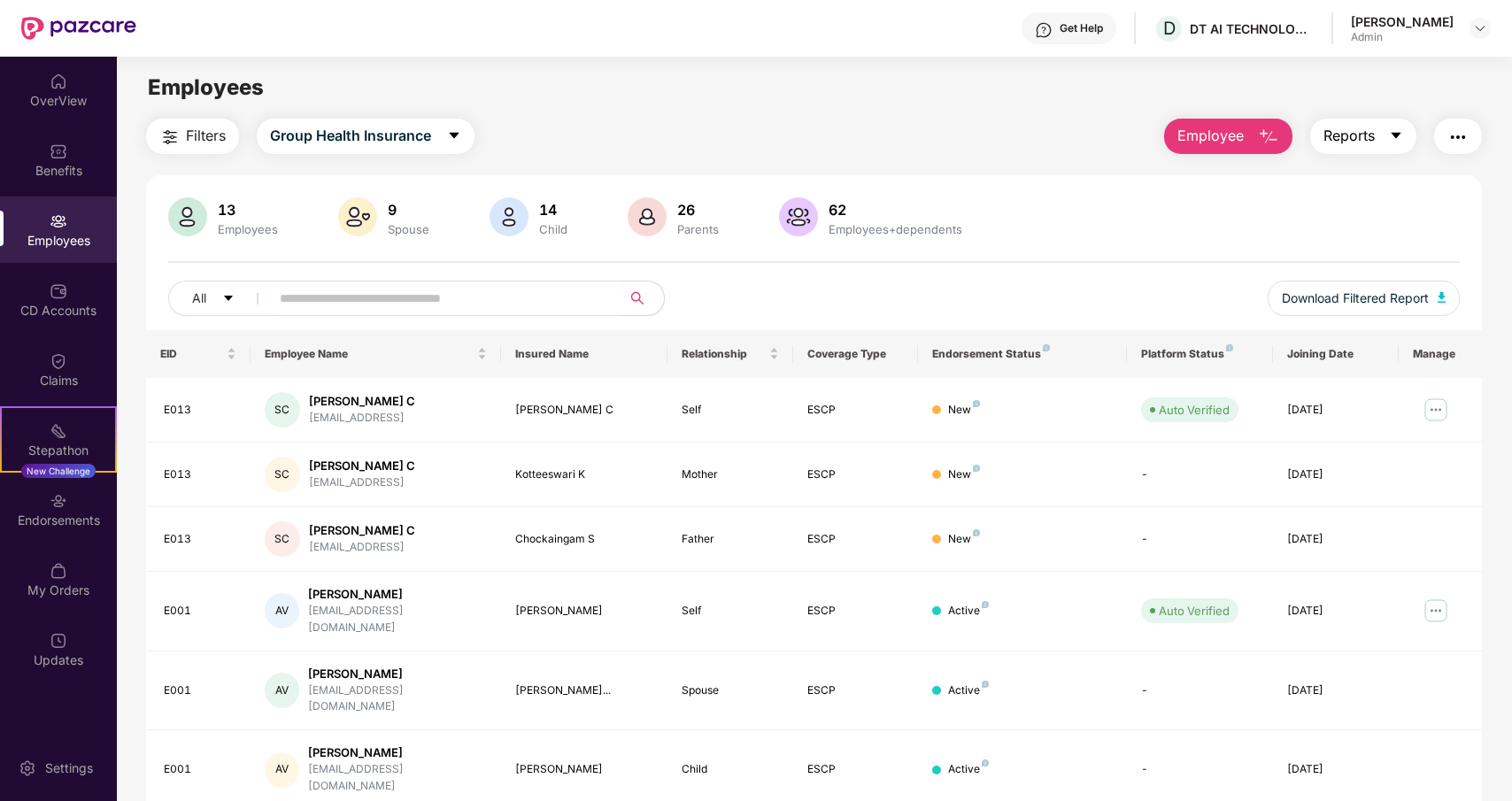
click at [1386, 131] on button "Reports" at bounding box center [1364, 135] width 106 height 35
click at [1452, 131] on img "button" at bounding box center [1458, 137] width 21 height 21
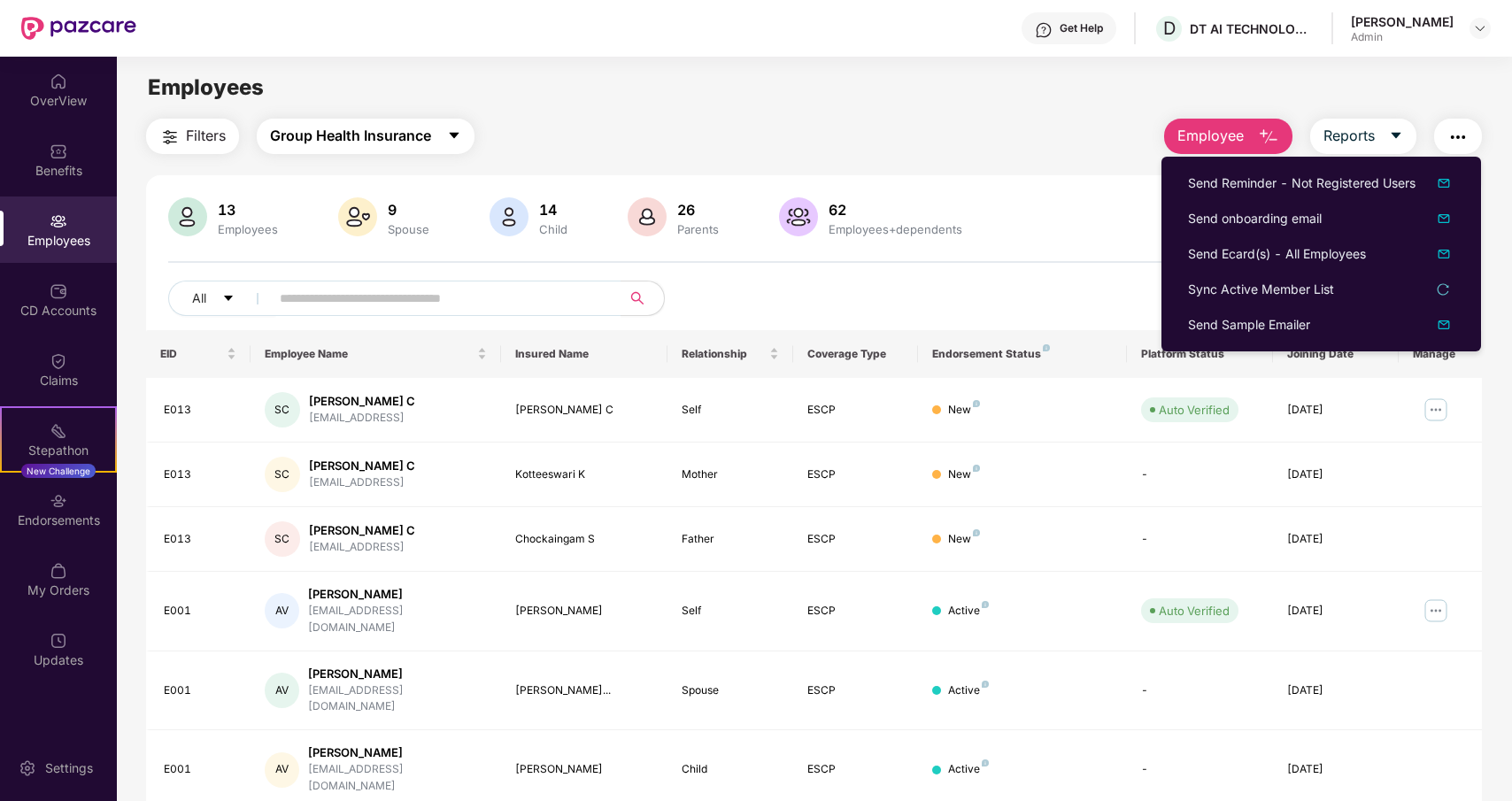
click at [401, 143] on span "Group Health Insurance" at bounding box center [351, 135] width 161 height 22
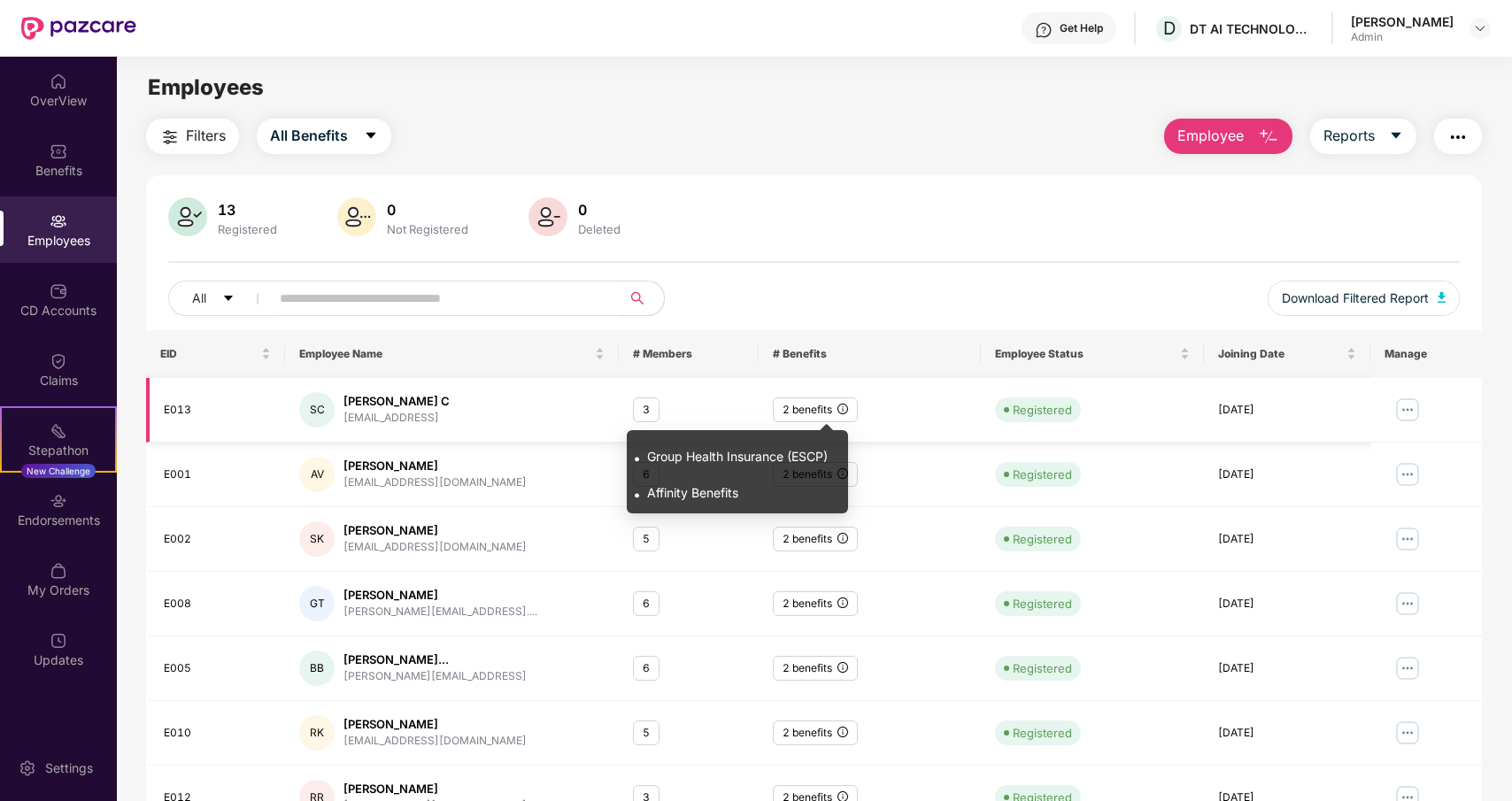
click at [841, 410] on icon "info-circle" at bounding box center [843, 409] width 10 height 10
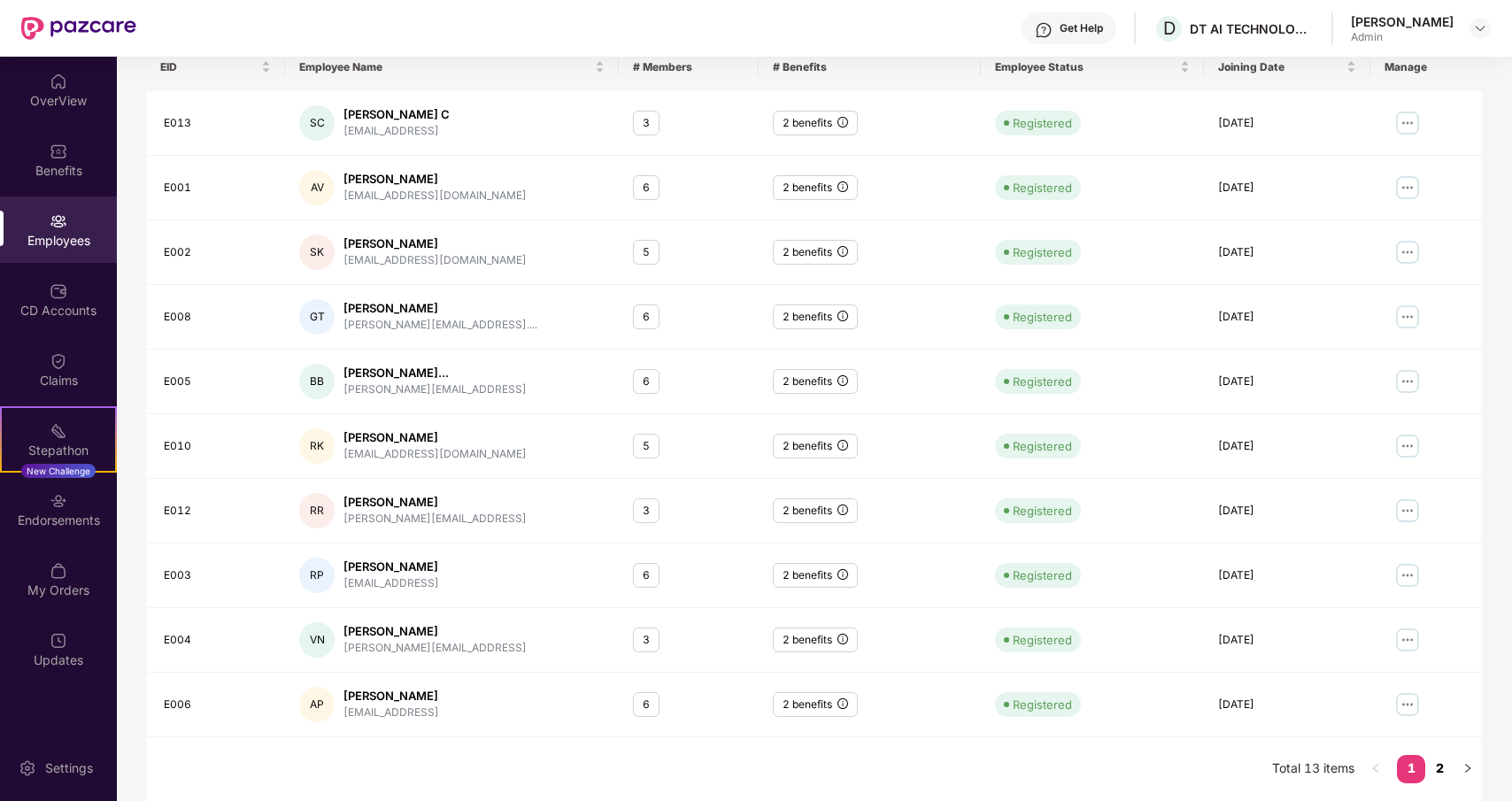
click at [1443, 764] on link "2" at bounding box center [1440, 769] width 28 height 26
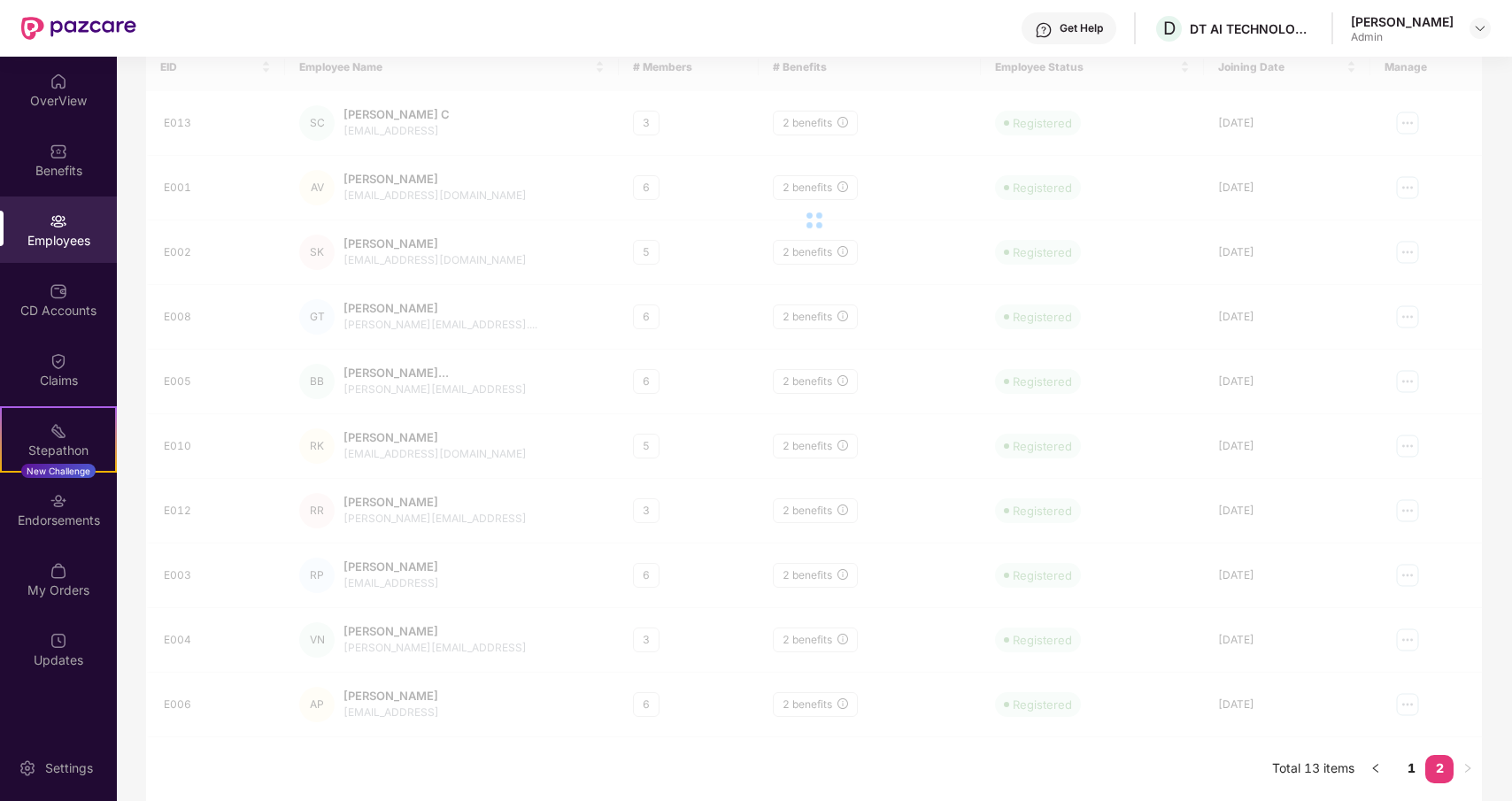
scroll to position [57, 0]
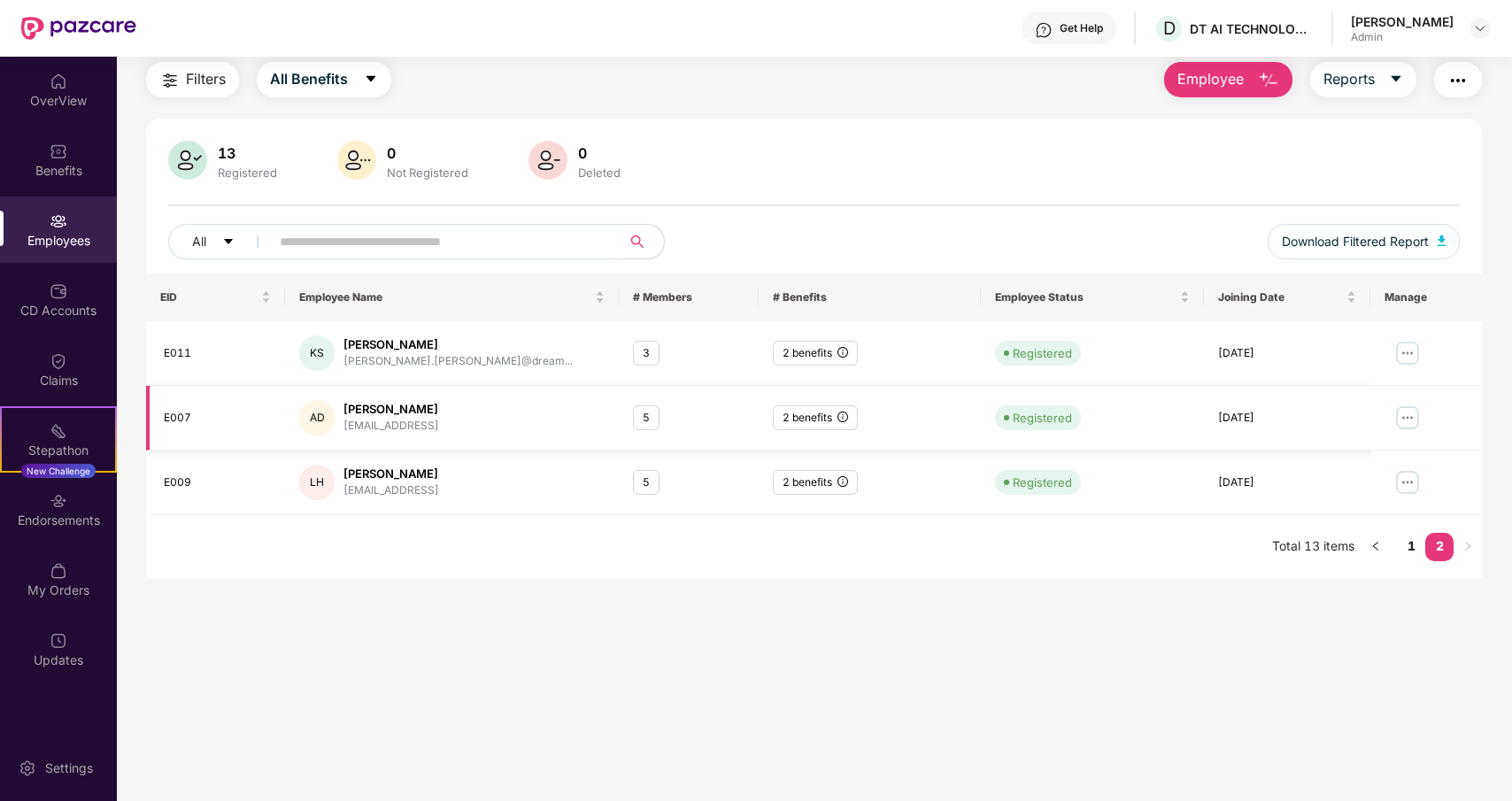
click at [374, 408] on div "[PERSON_NAME]" at bounding box center [391, 409] width 96 height 17
click at [1416, 478] on img at bounding box center [1408, 482] width 28 height 28
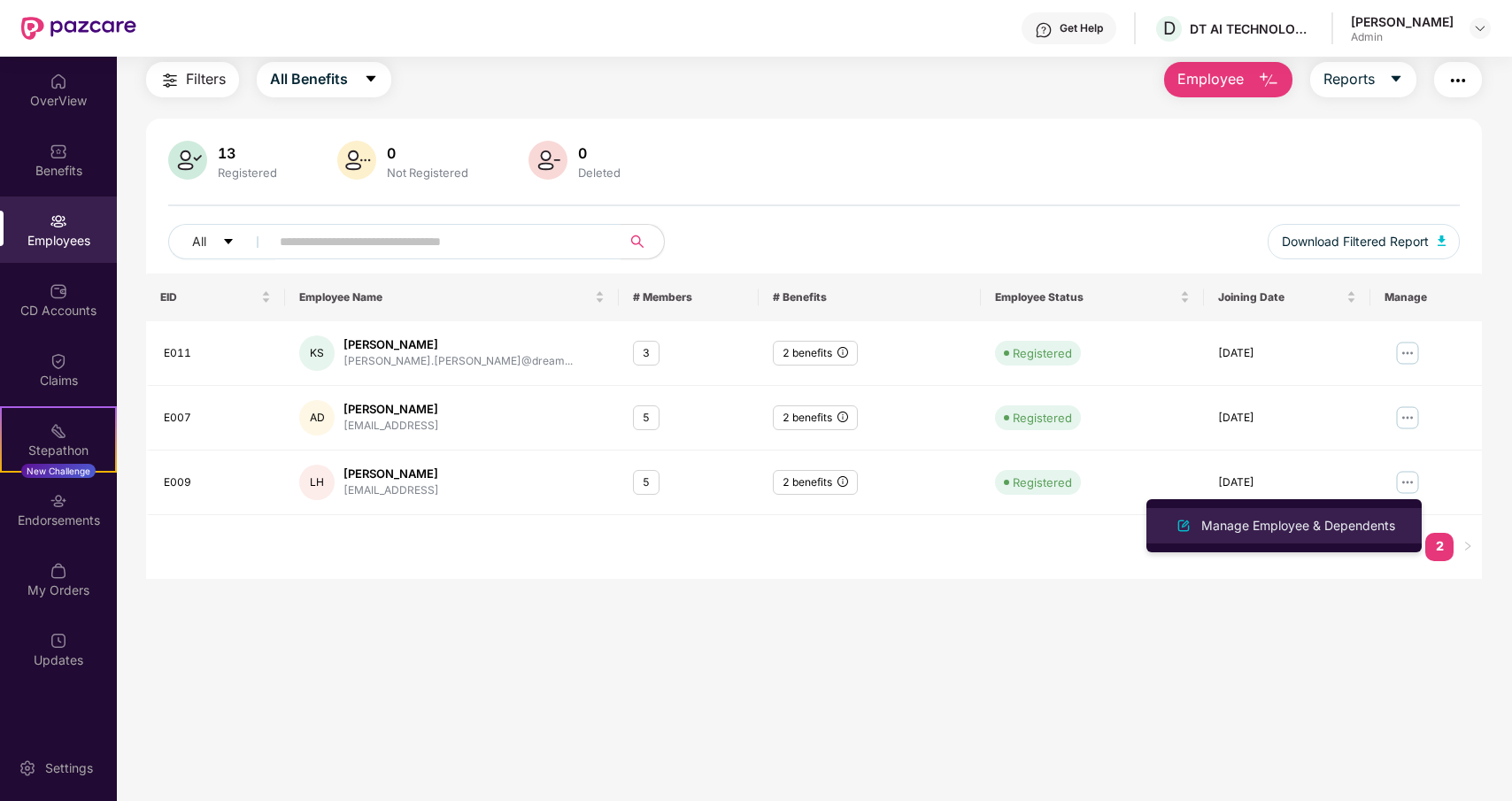
click at [1288, 521] on div "Manage Employee & Dependents" at bounding box center [1298, 526] width 201 height 20
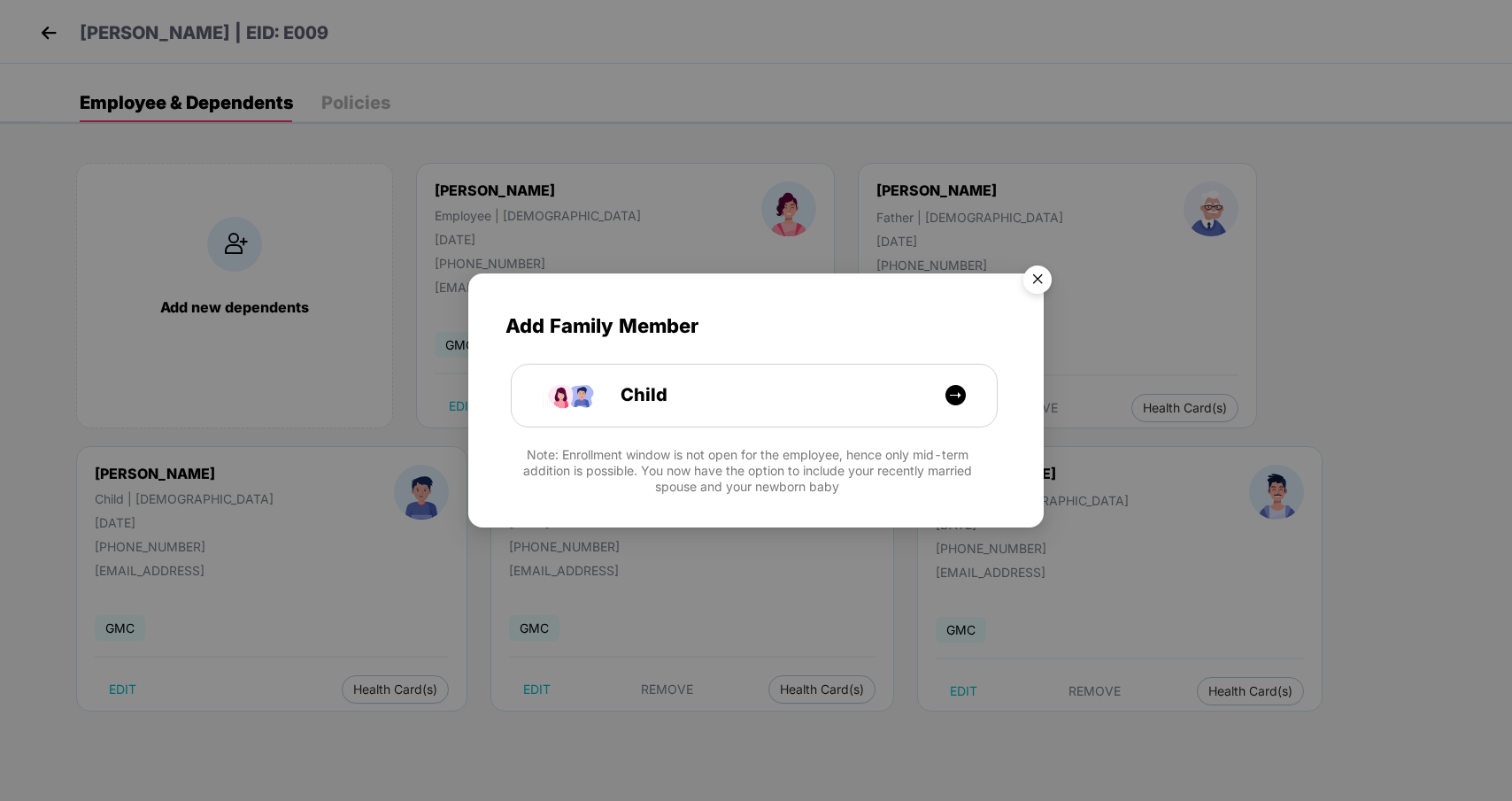
click at [1035, 281] on img "Close" at bounding box center [1037, 283] width 49 height 49
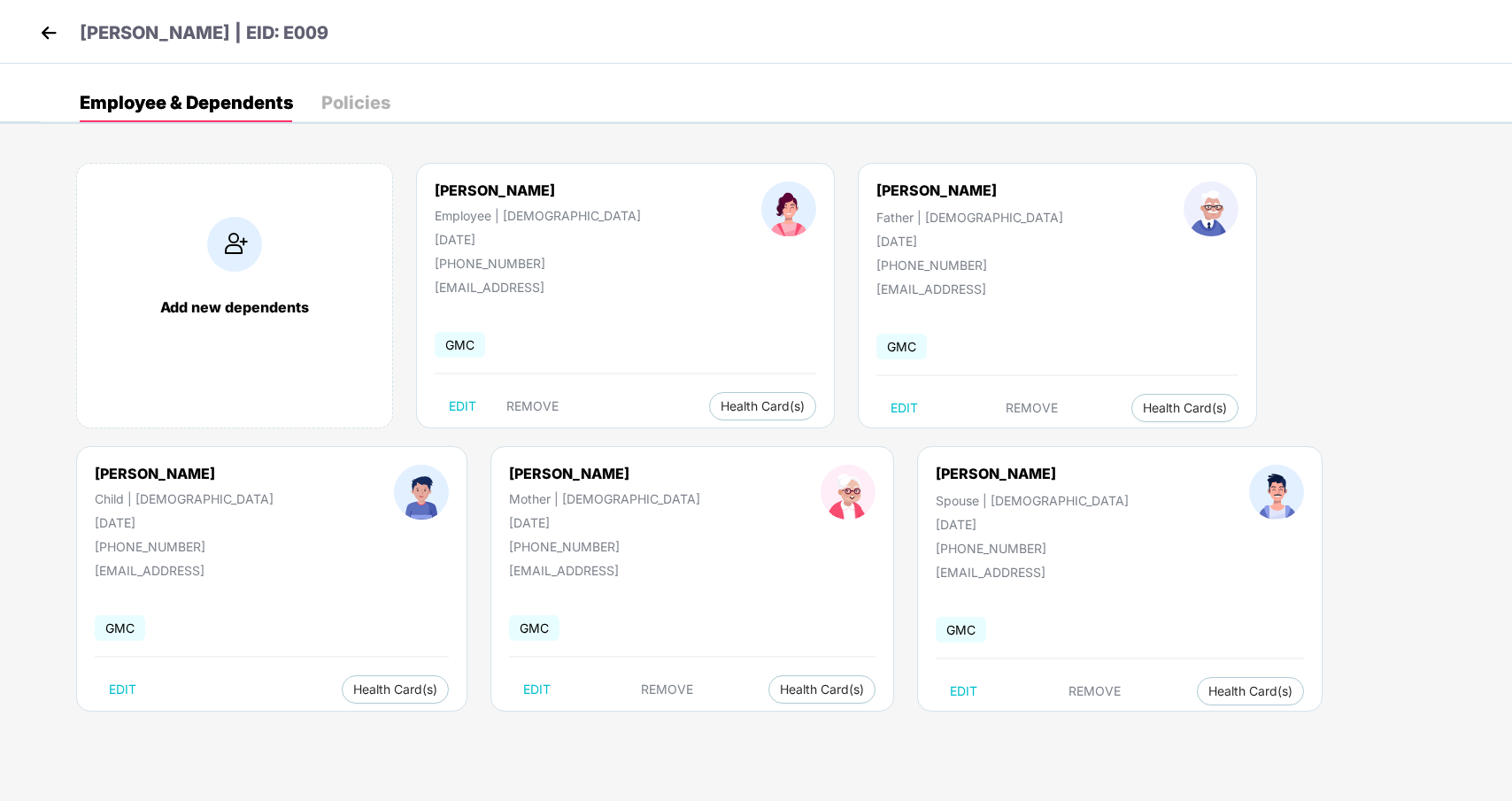
click at [45, 34] on img at bounding box center [48, 33] width 26 height 26
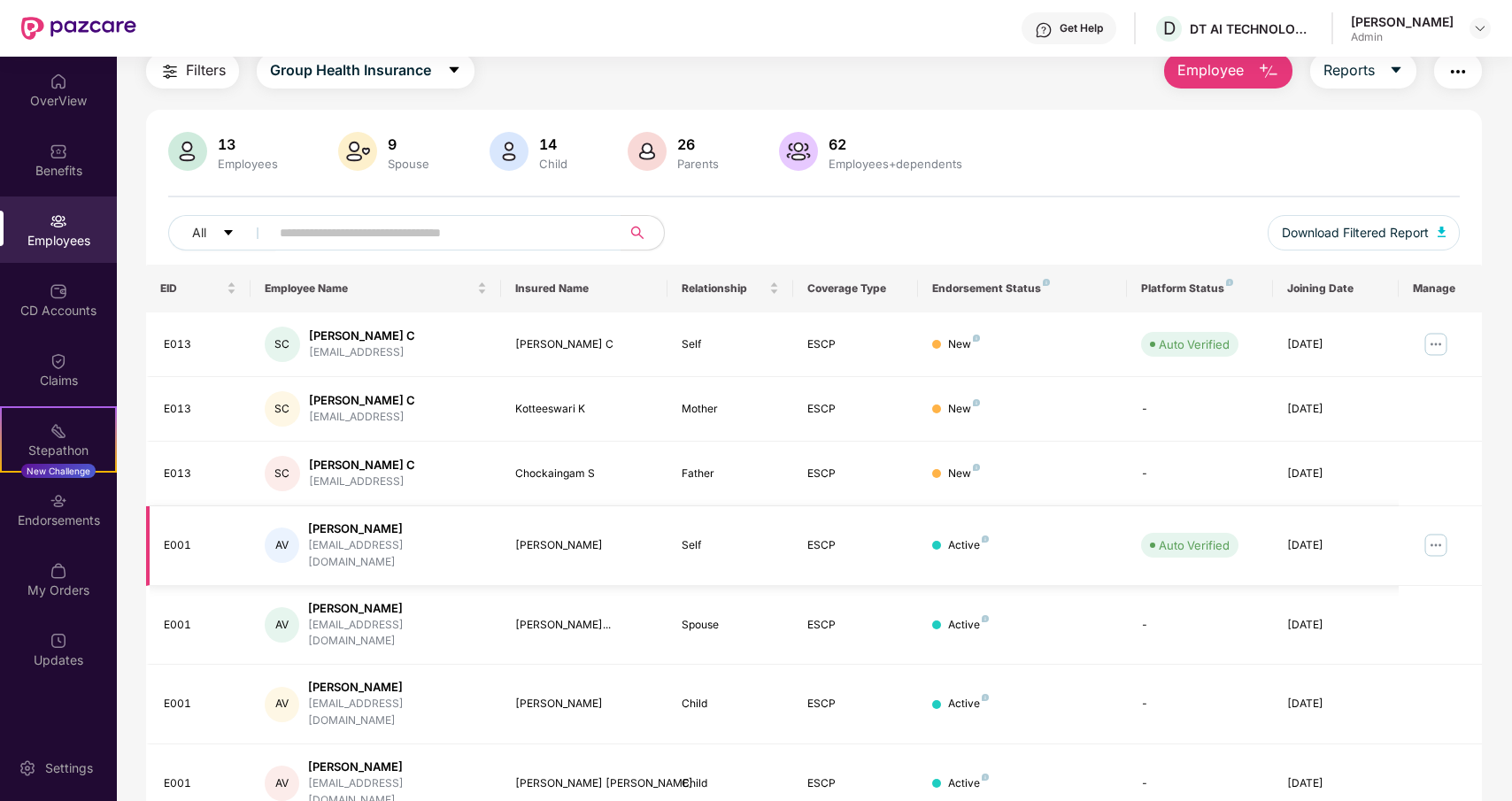
scroll to position [0, 0]
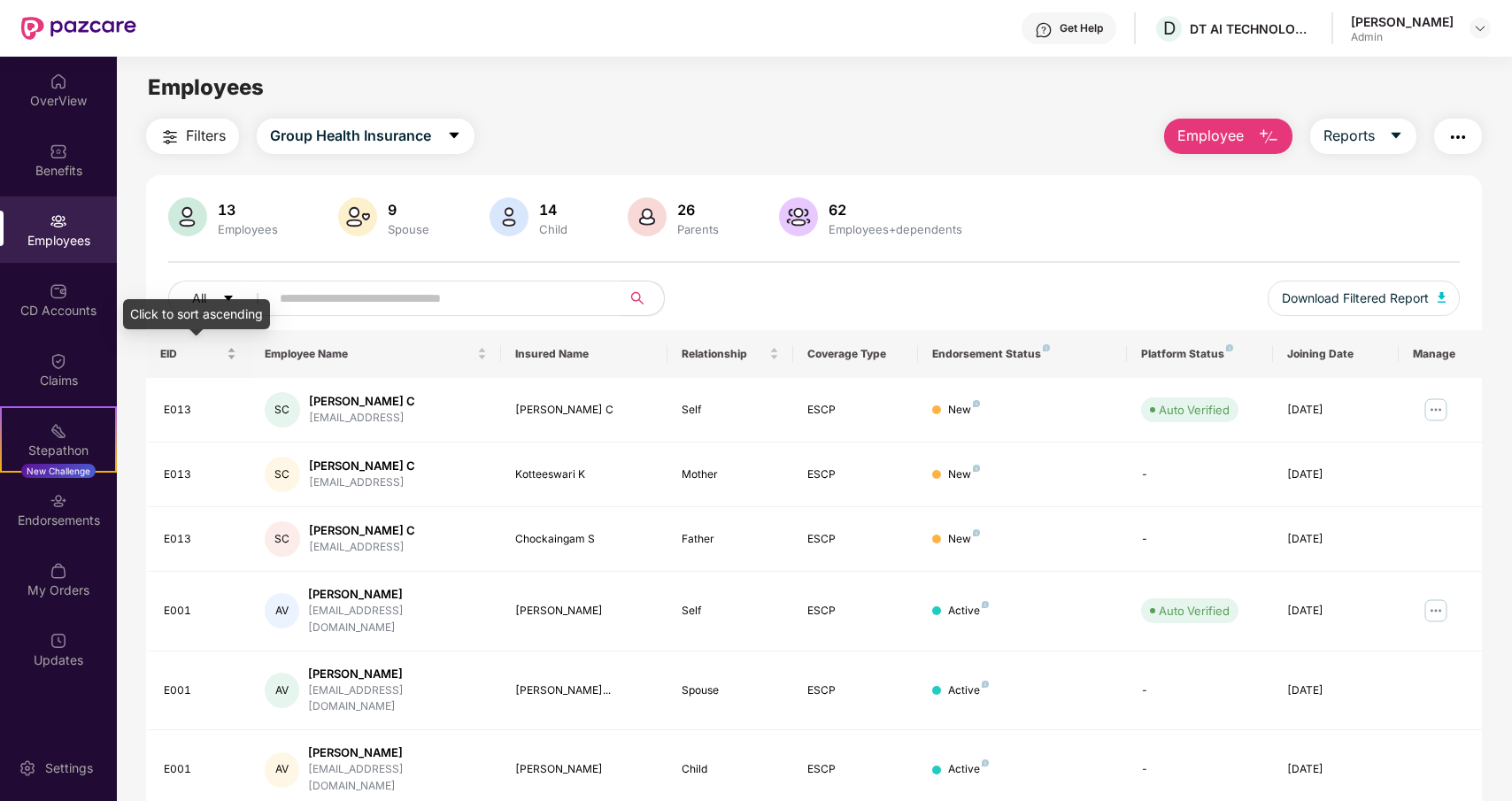
click at [174, 357] on span "EID" at bounding box center [191, 354] width 62 height 14
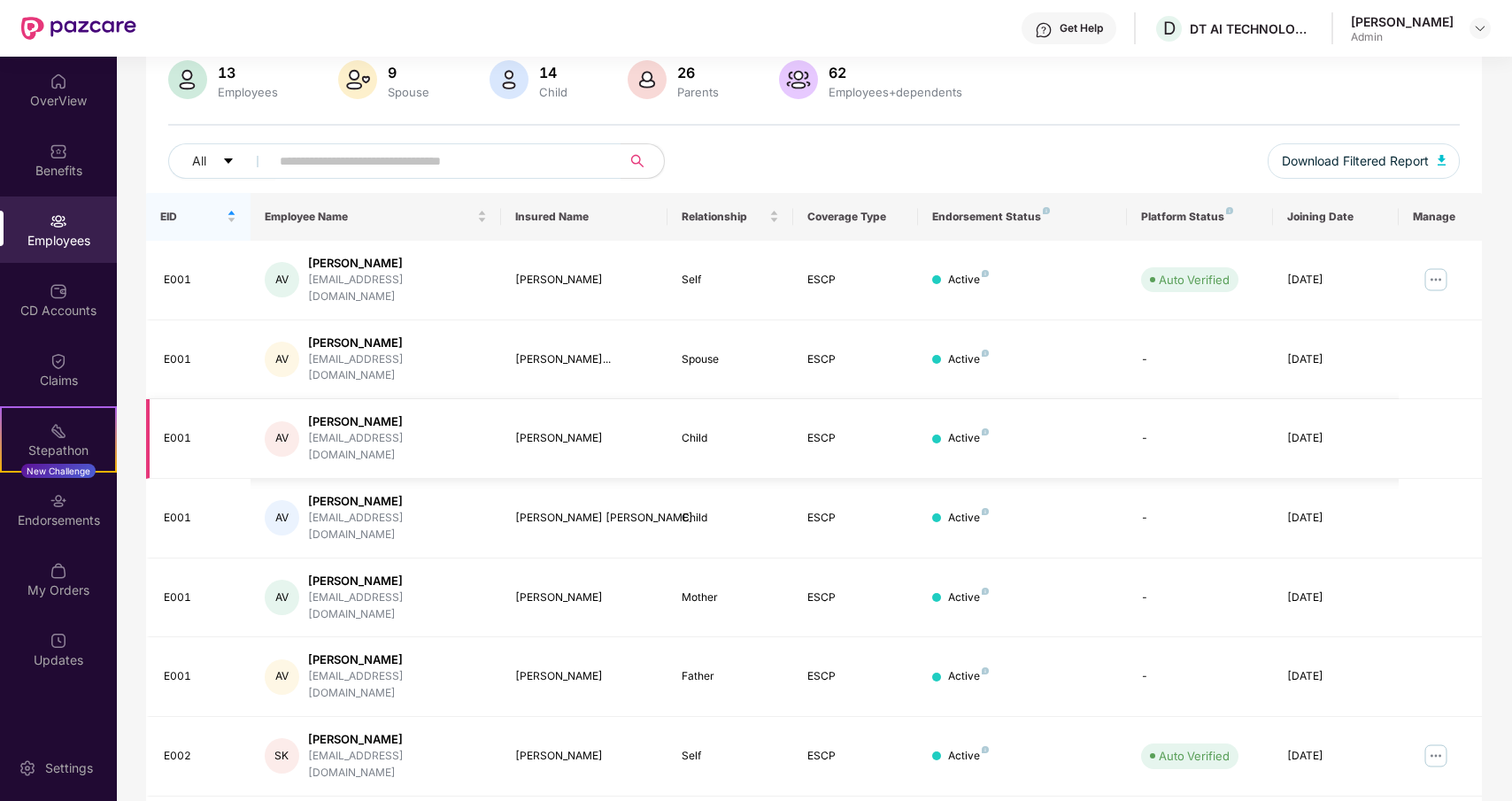
scroll to position [287, 0]
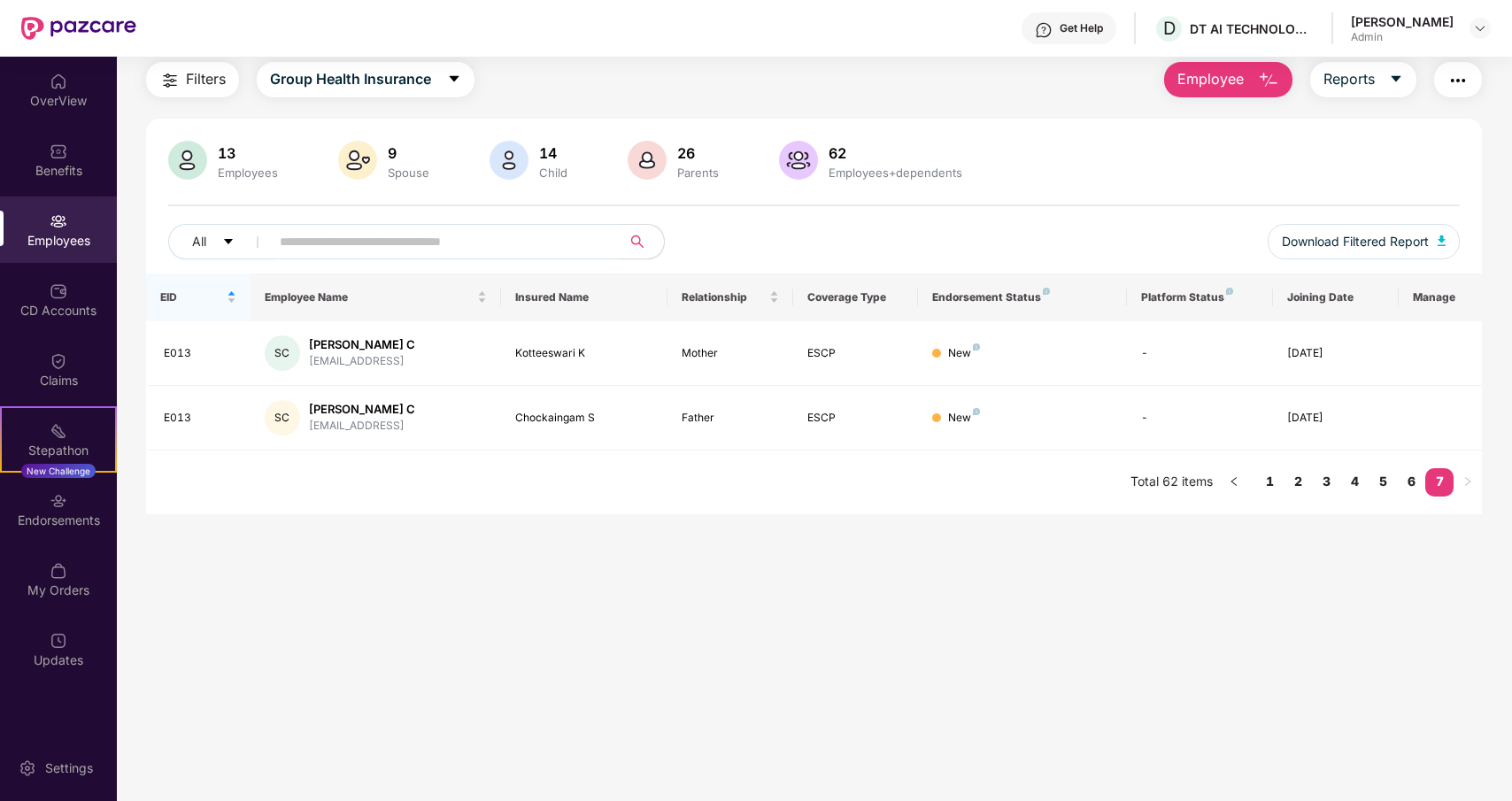
scroll to position [57, 0]
click at [1407, 480] on link "6" at bounding box center [1412, 481] width 28 height 26
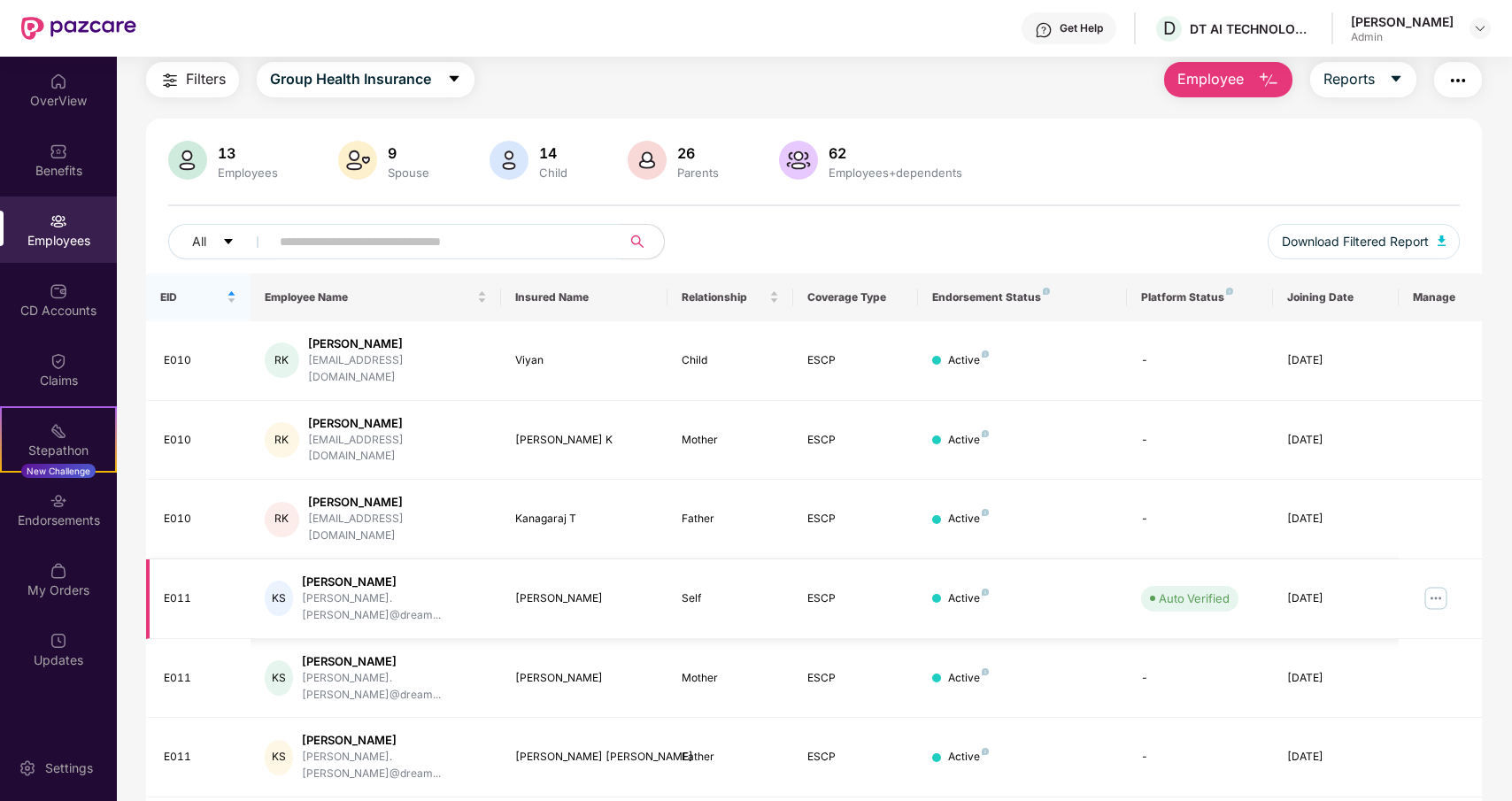
scroll to position [287, 0]
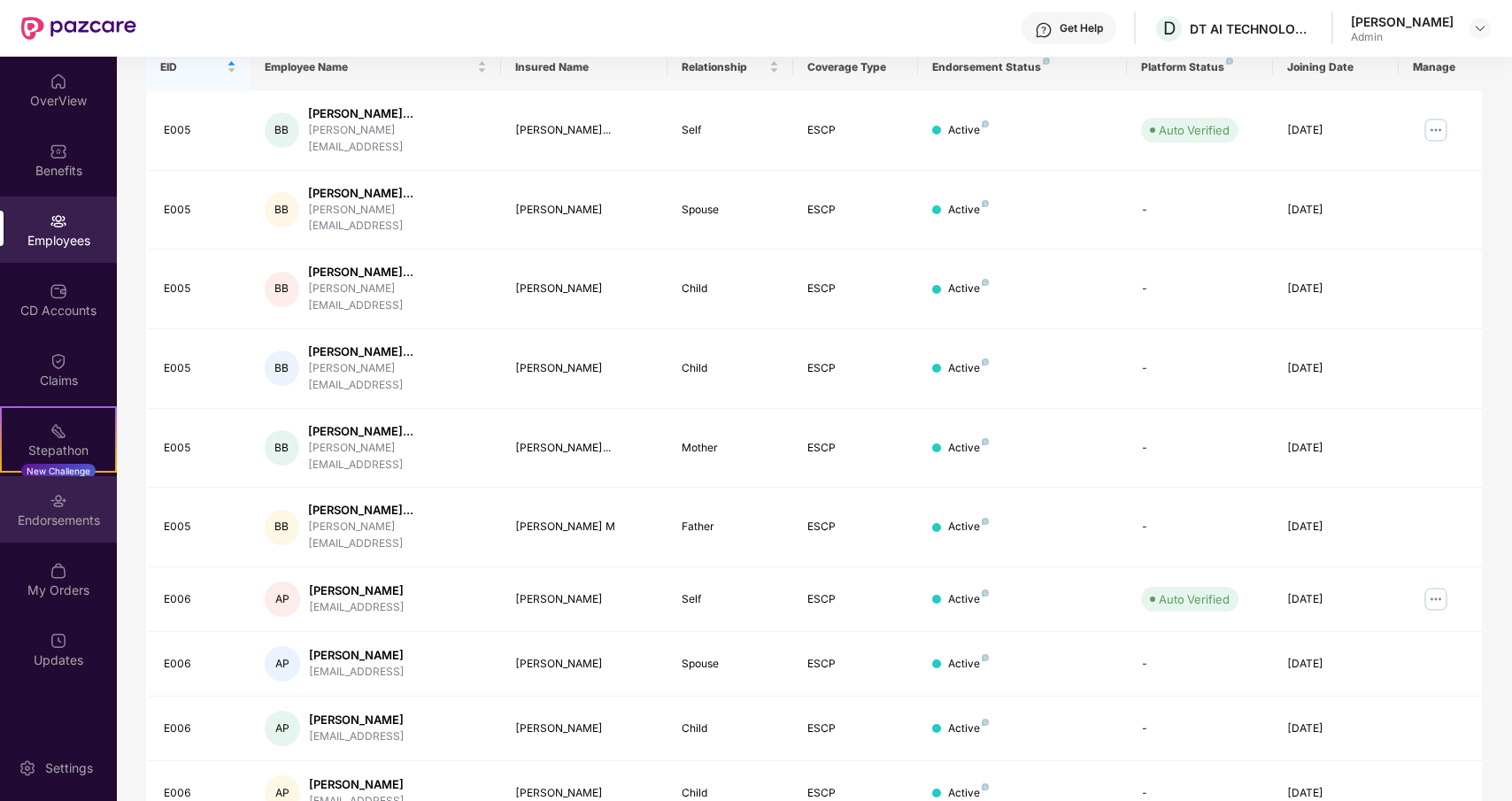
click at [46, 498] on div "Endorsements" at bounding box center [59, 510] width 117 height 66
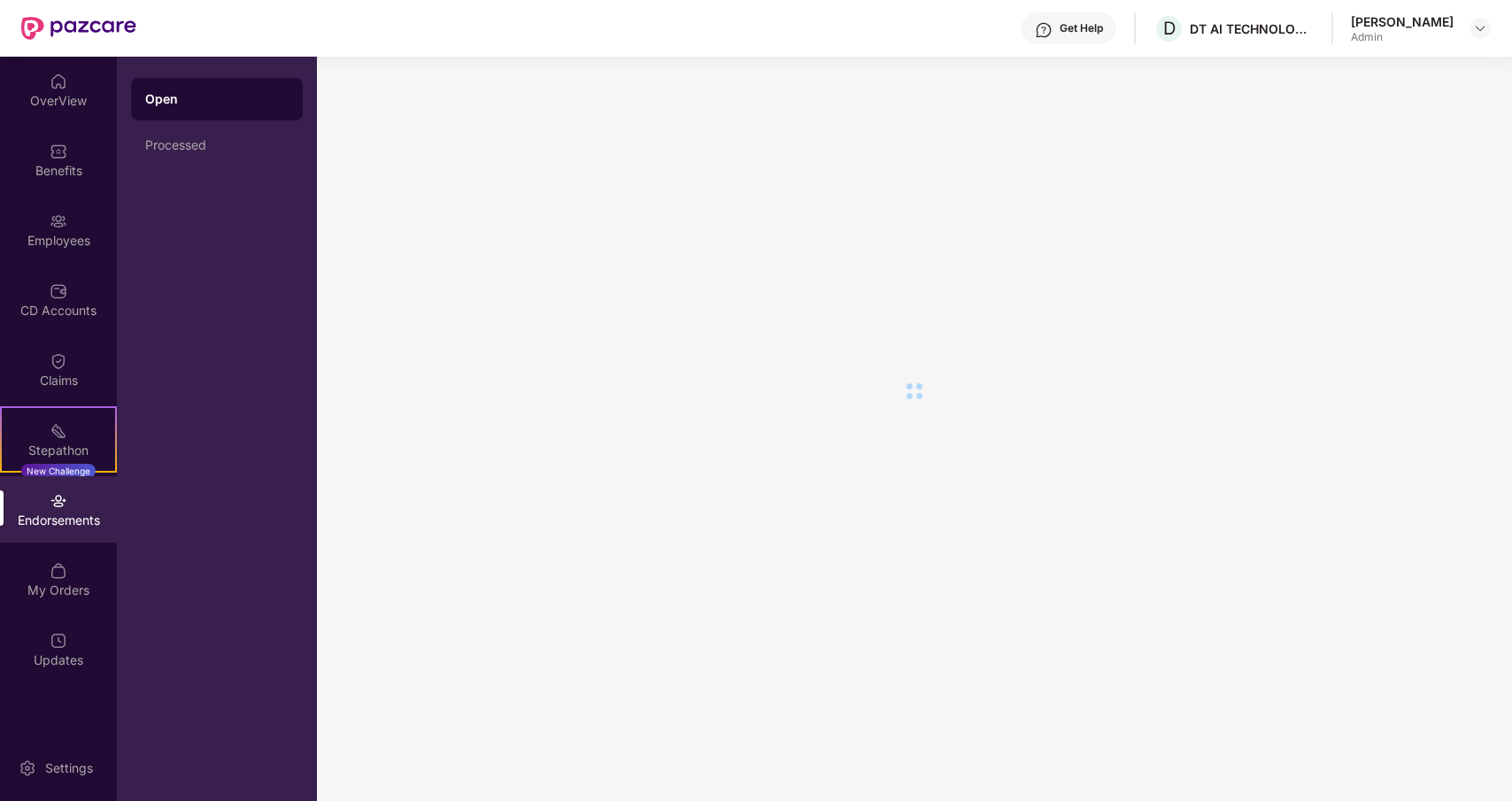
scroll to position [0, 0]
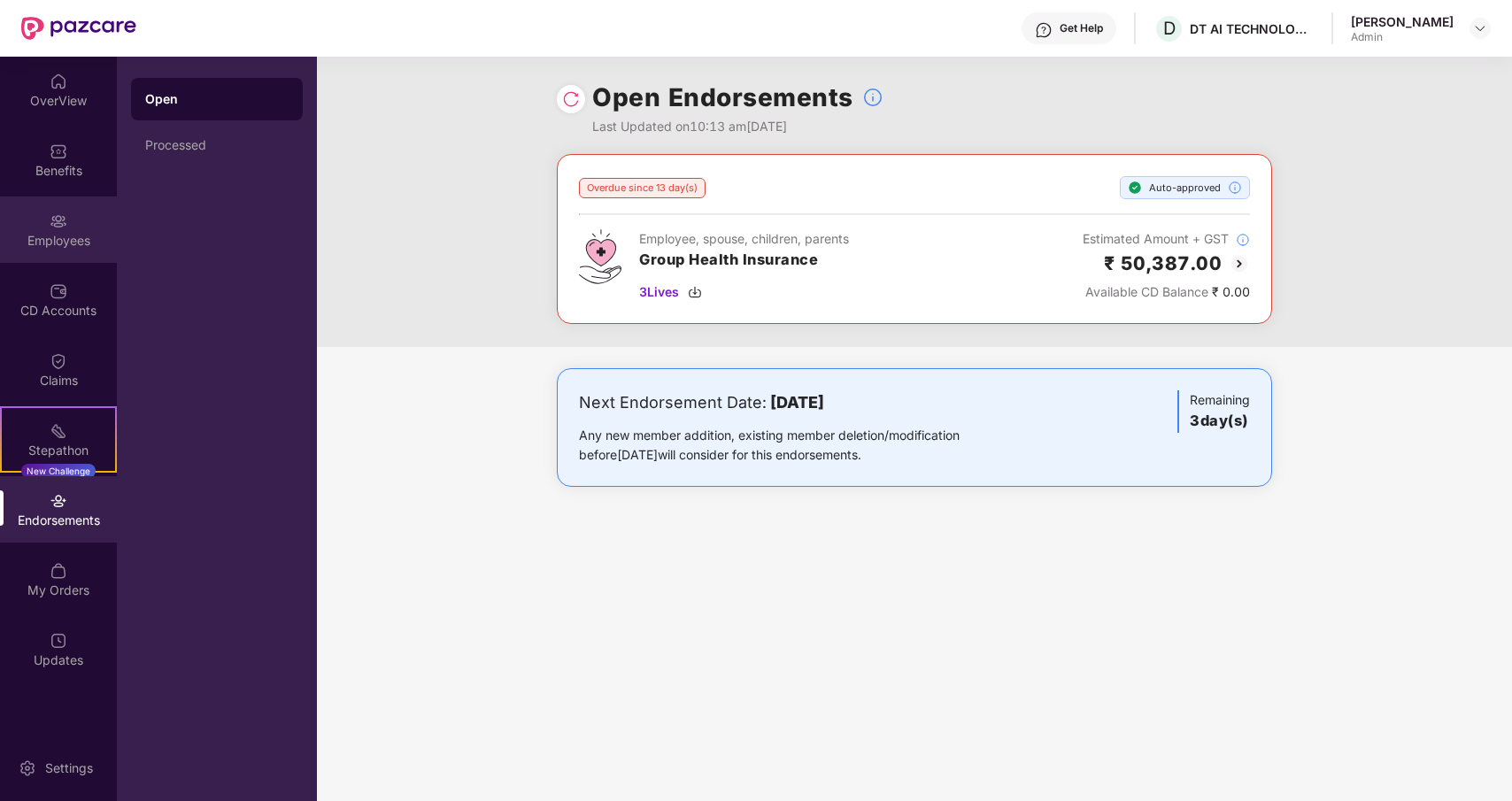
click at [58, 220] on img at bounding box center [58, 221] width 18 height 18
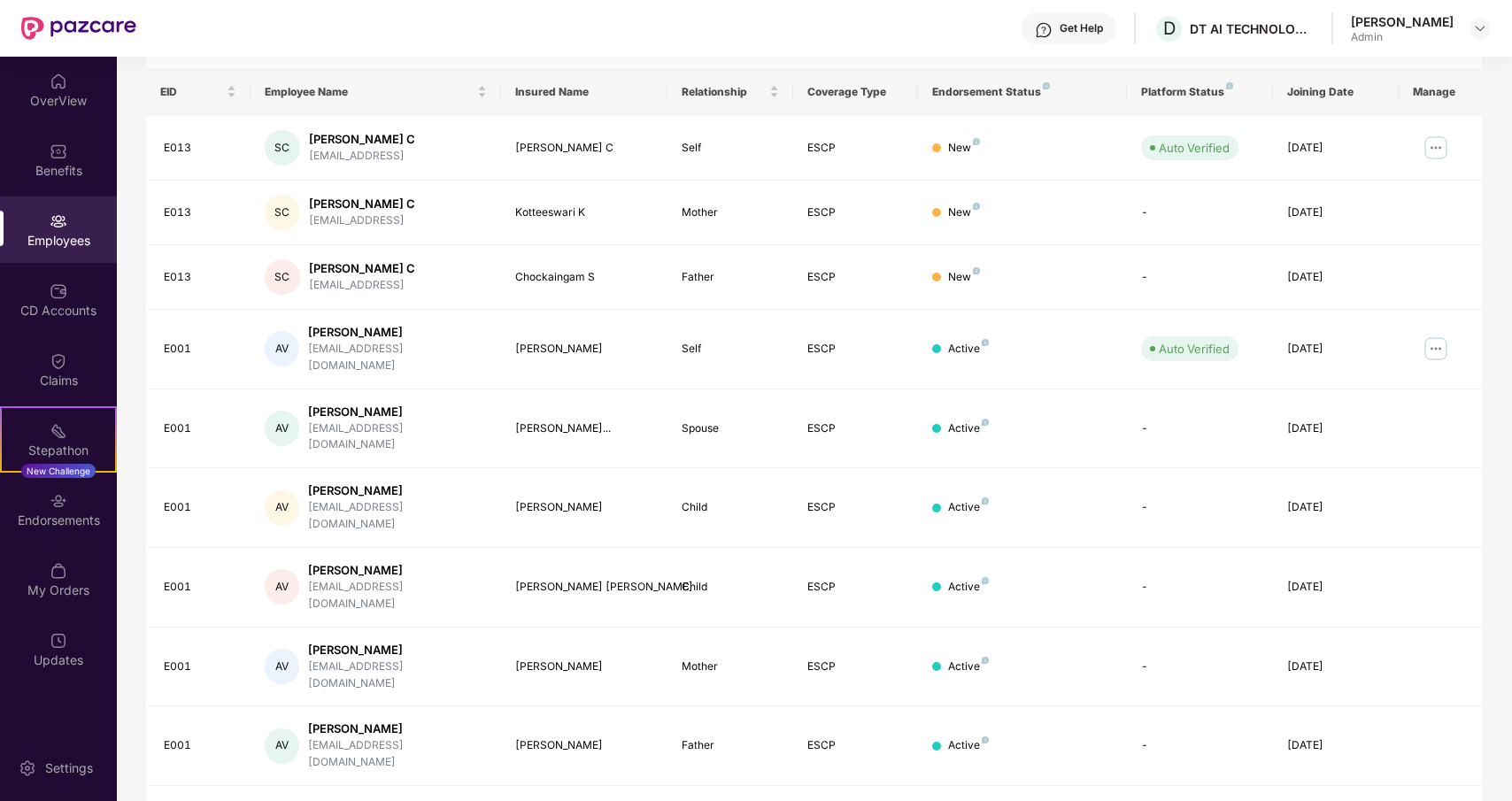
scroll to position [268, 0]
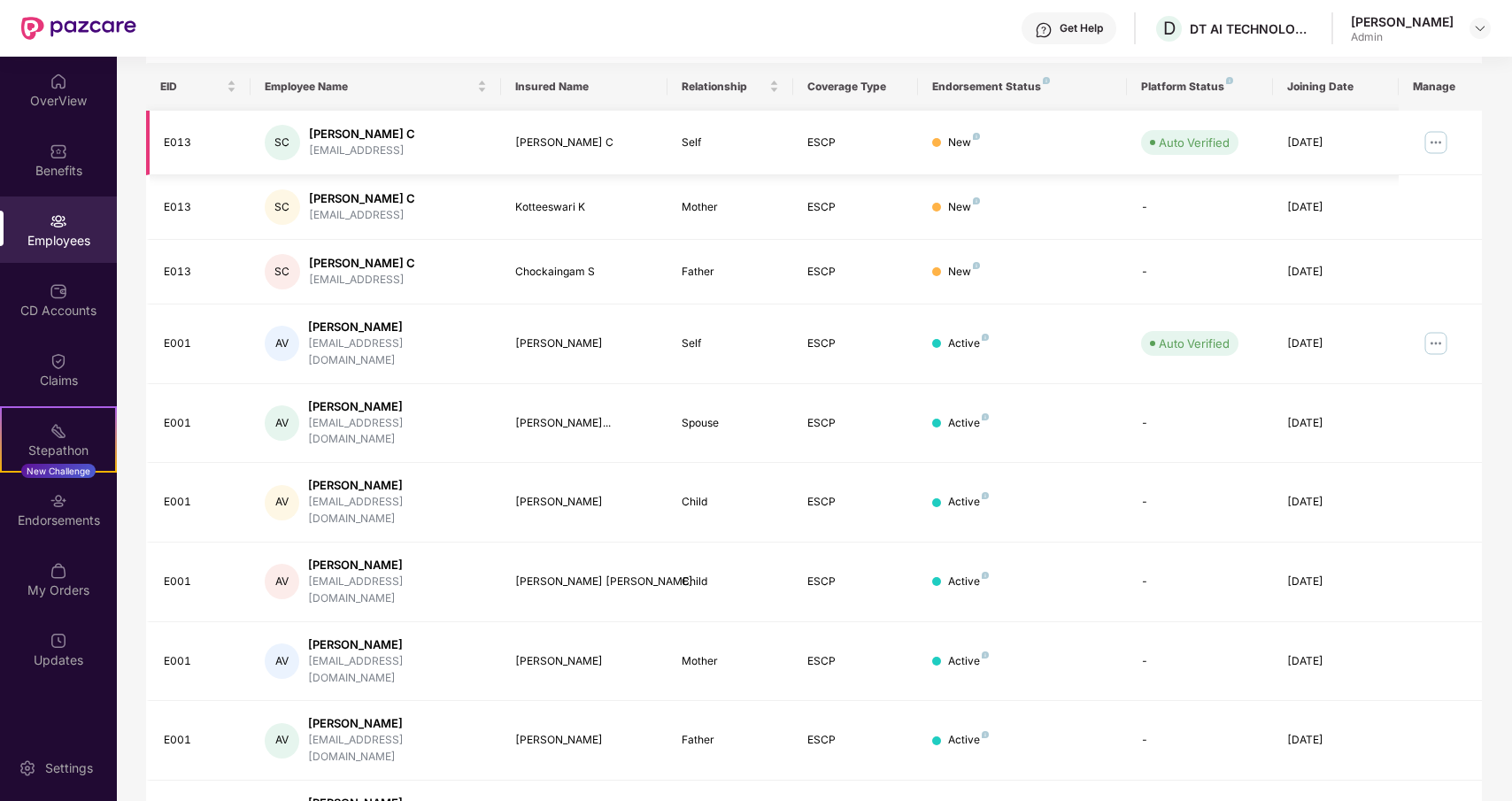
click at [1435, 144] on img at bounding box center [1436, 143] width 28 height 28
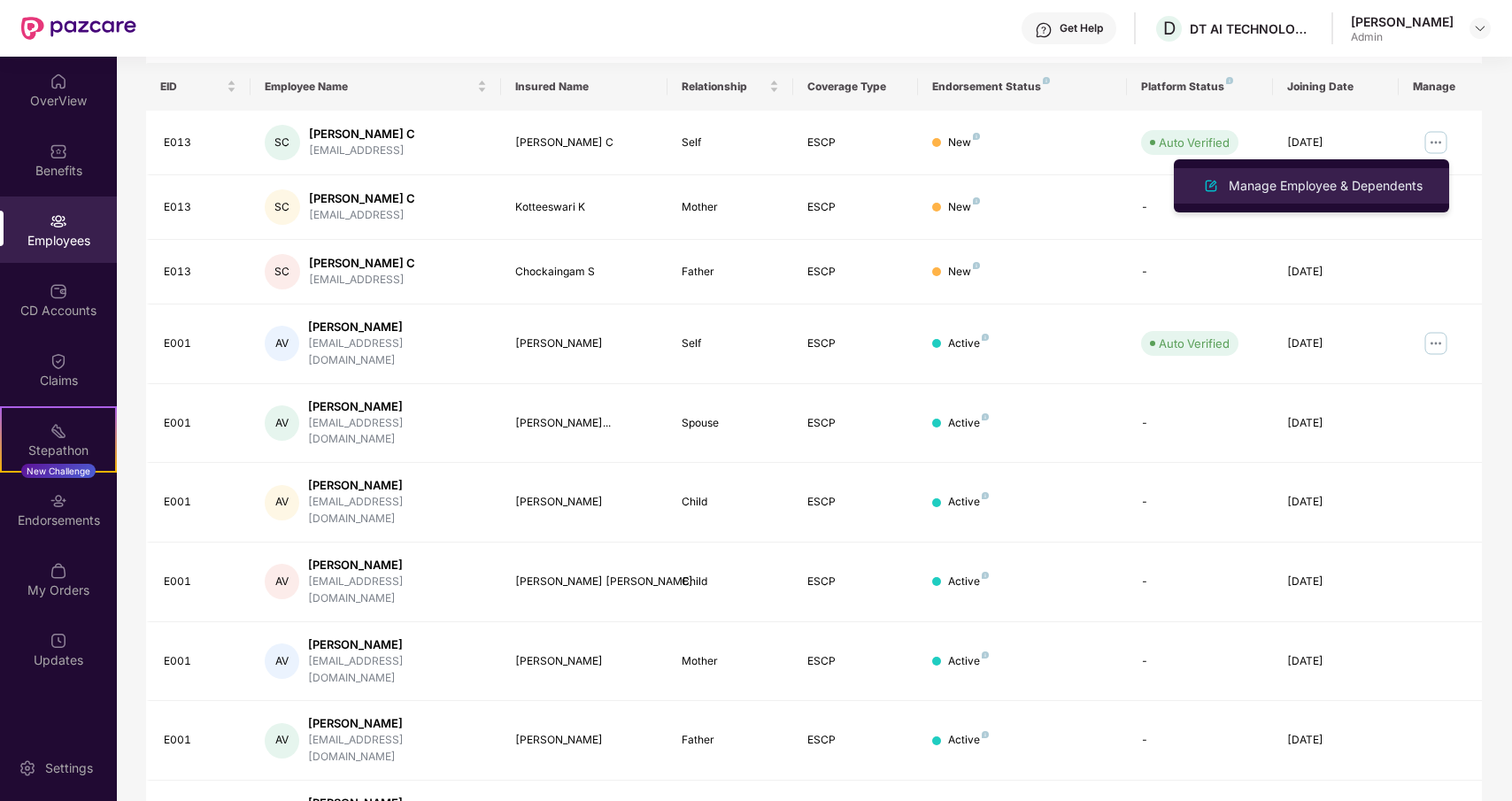
click at [1373, 188] on div "Manage Employee & Dependents" at bounding box center [1326, 185] width 201 height 20
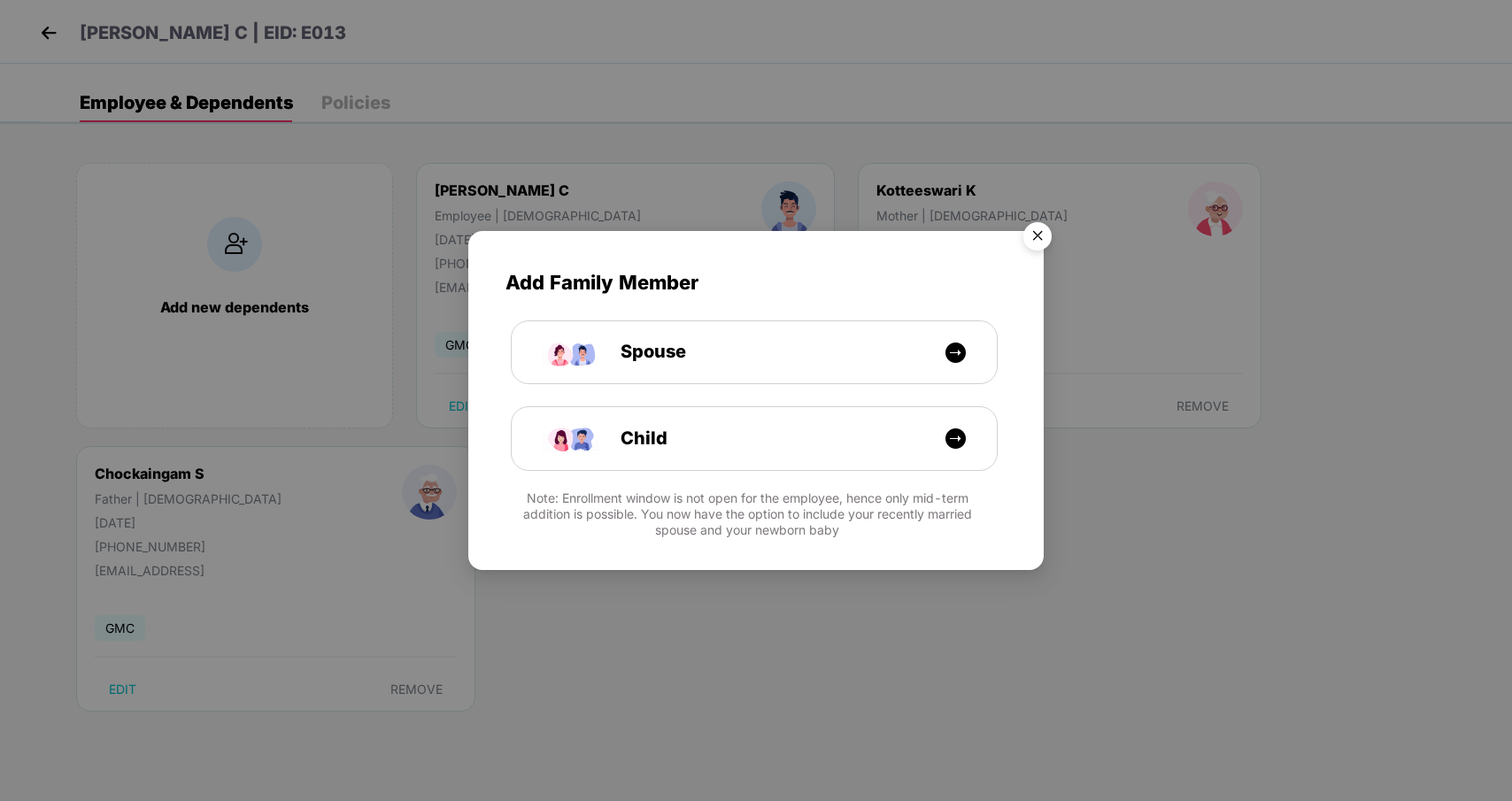
click at [1034, 242] on img "Close" at bounding box center [1037, 239] width 49 height 49
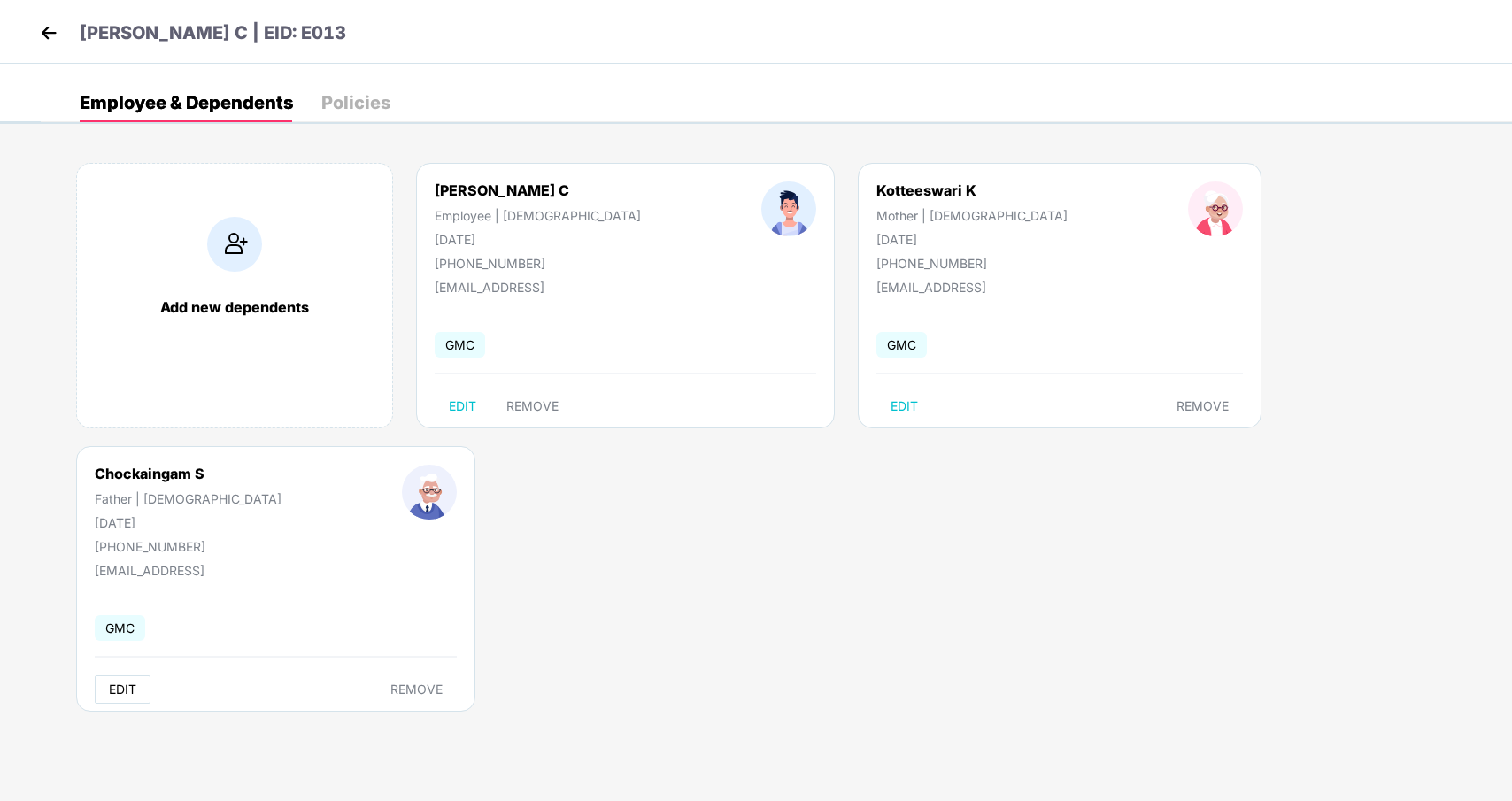
click at [136, 683] on span "EDIT" at bounding box center [122, 689] width 27 height 14
select select "******"
select select "****"
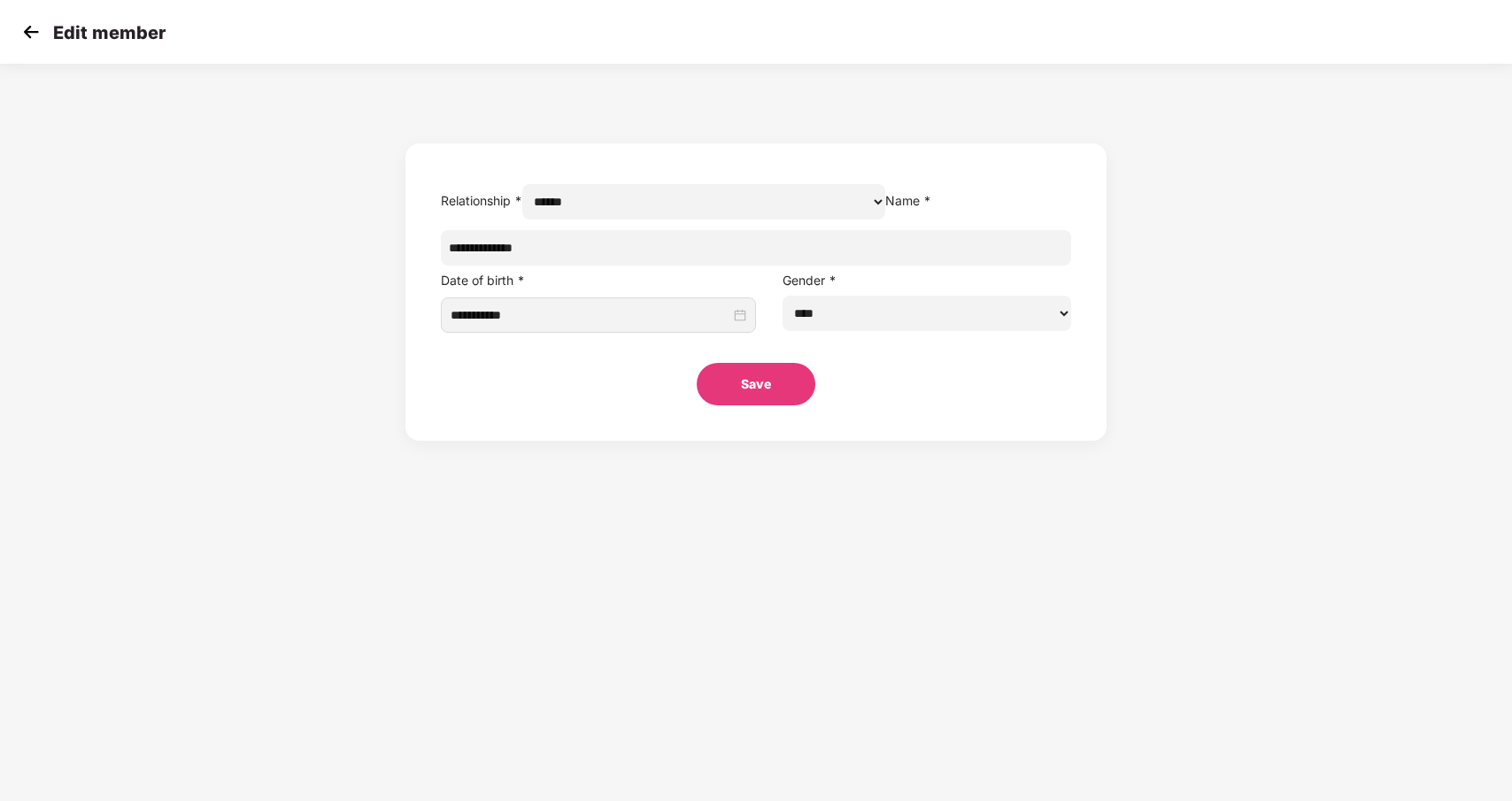
click at [625, 266] on input "**********" at bounding box center [756, 247] width 631 height 35
type input "**********"
click at [769, 406] on button "Save" at bounding box center [756, 384] width 118 height 43
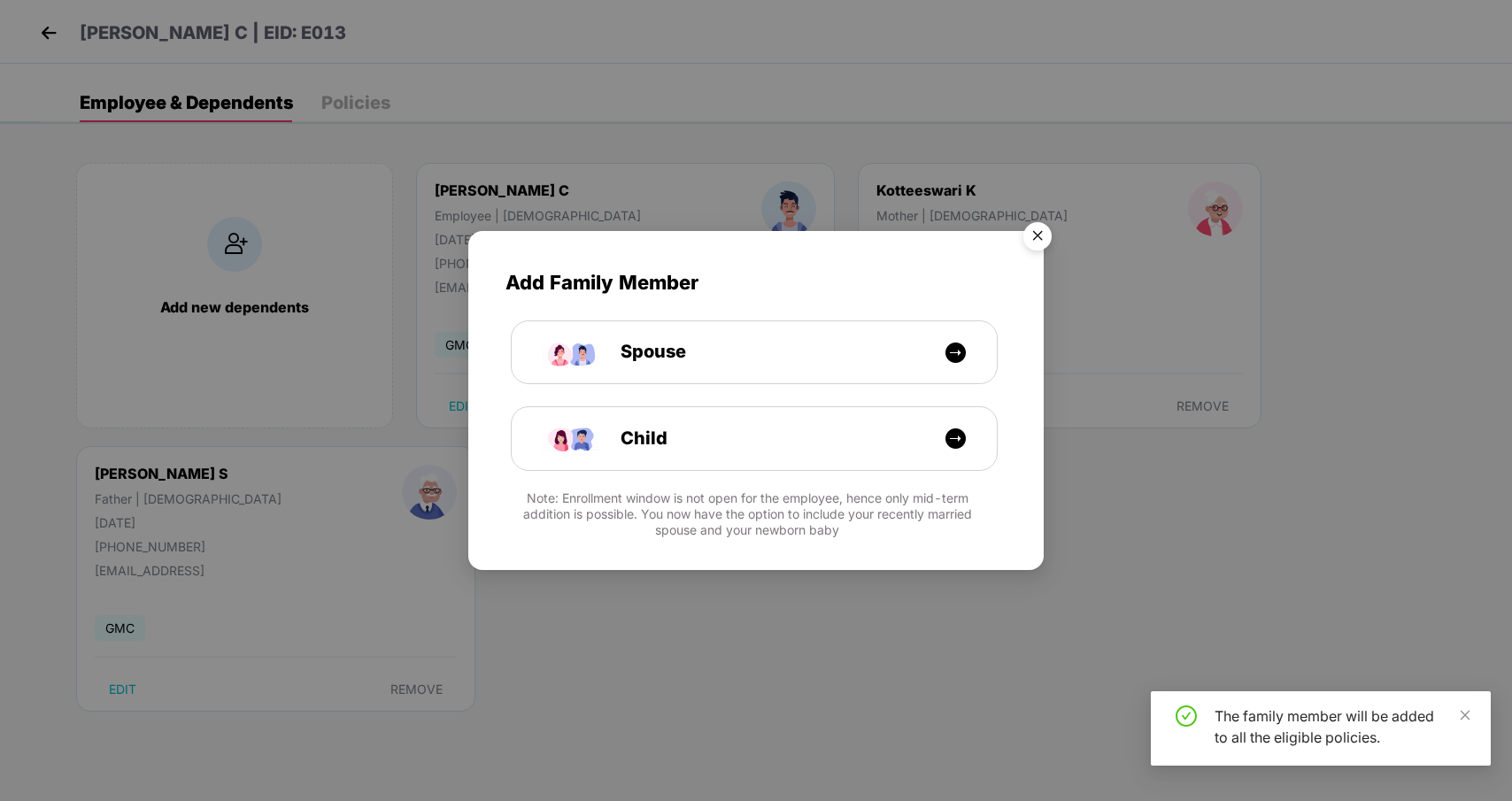
click at [1035, 238] on img "Close" at bounding box center [1037, 239] width 49 height 49
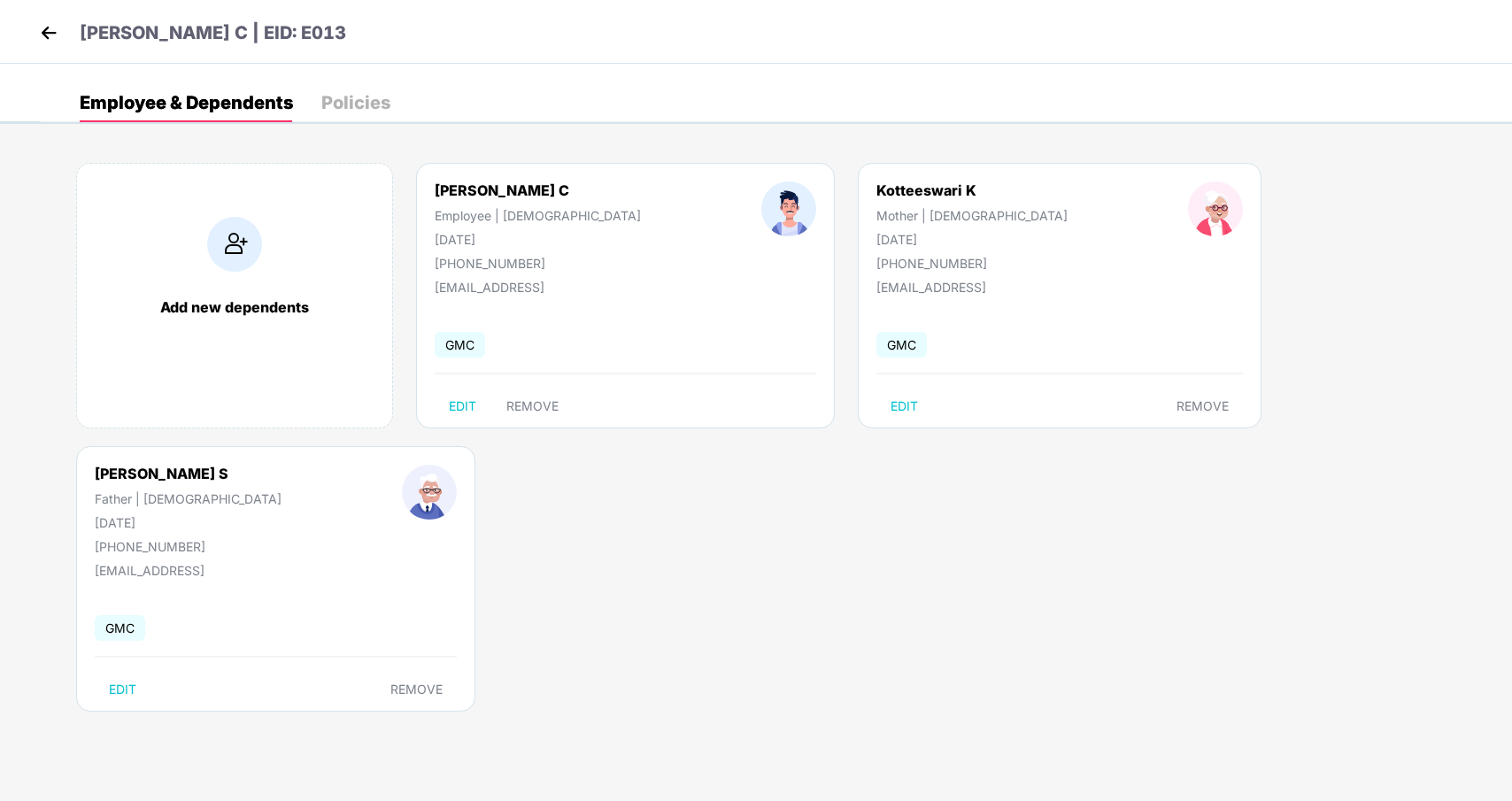
click at [61, 35] on img at bounding box center [48, 33] width 26 height 26
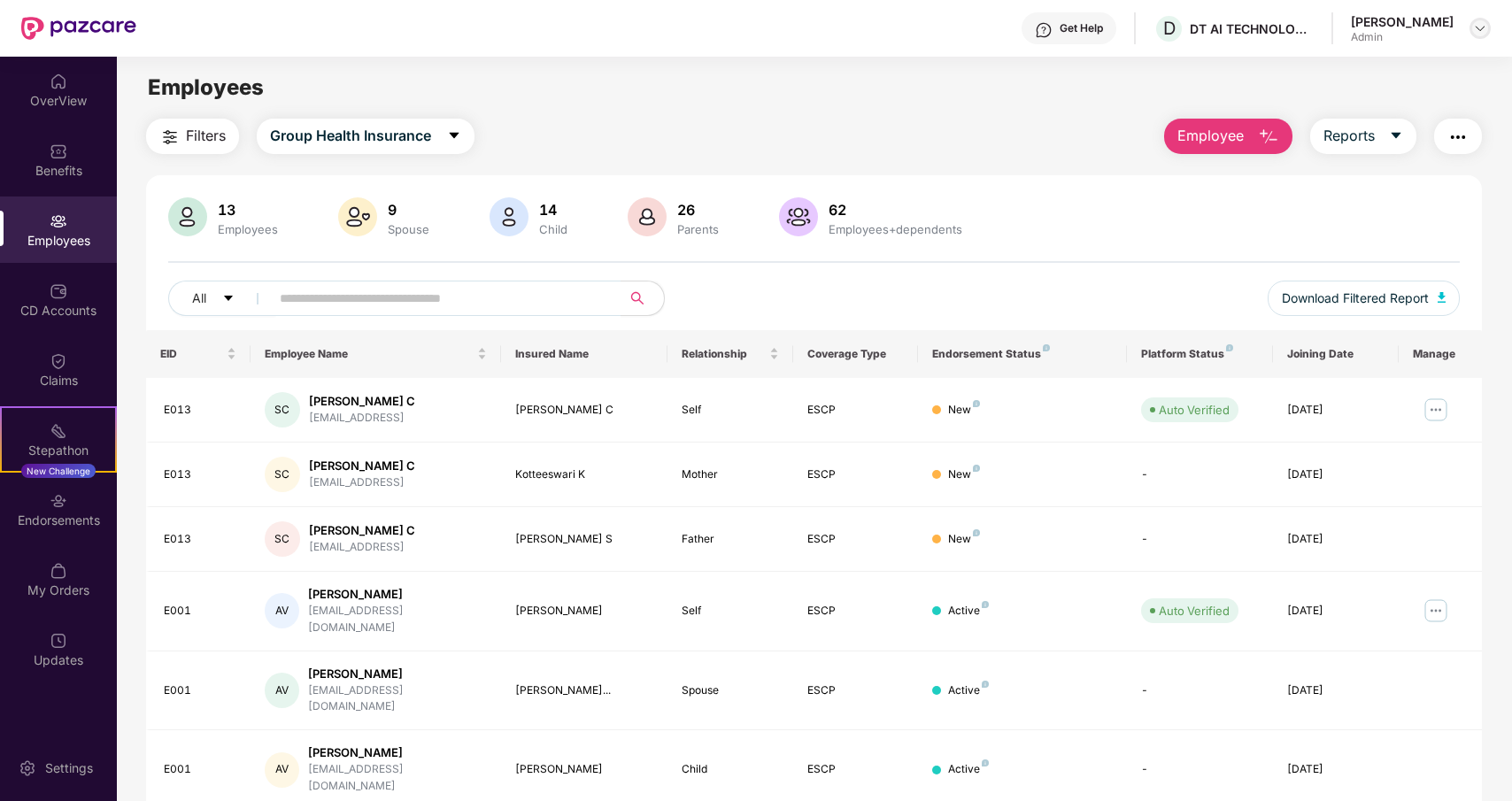
click at [1477, 28] on img at bounding box center [1480, 27] width 14 height 14
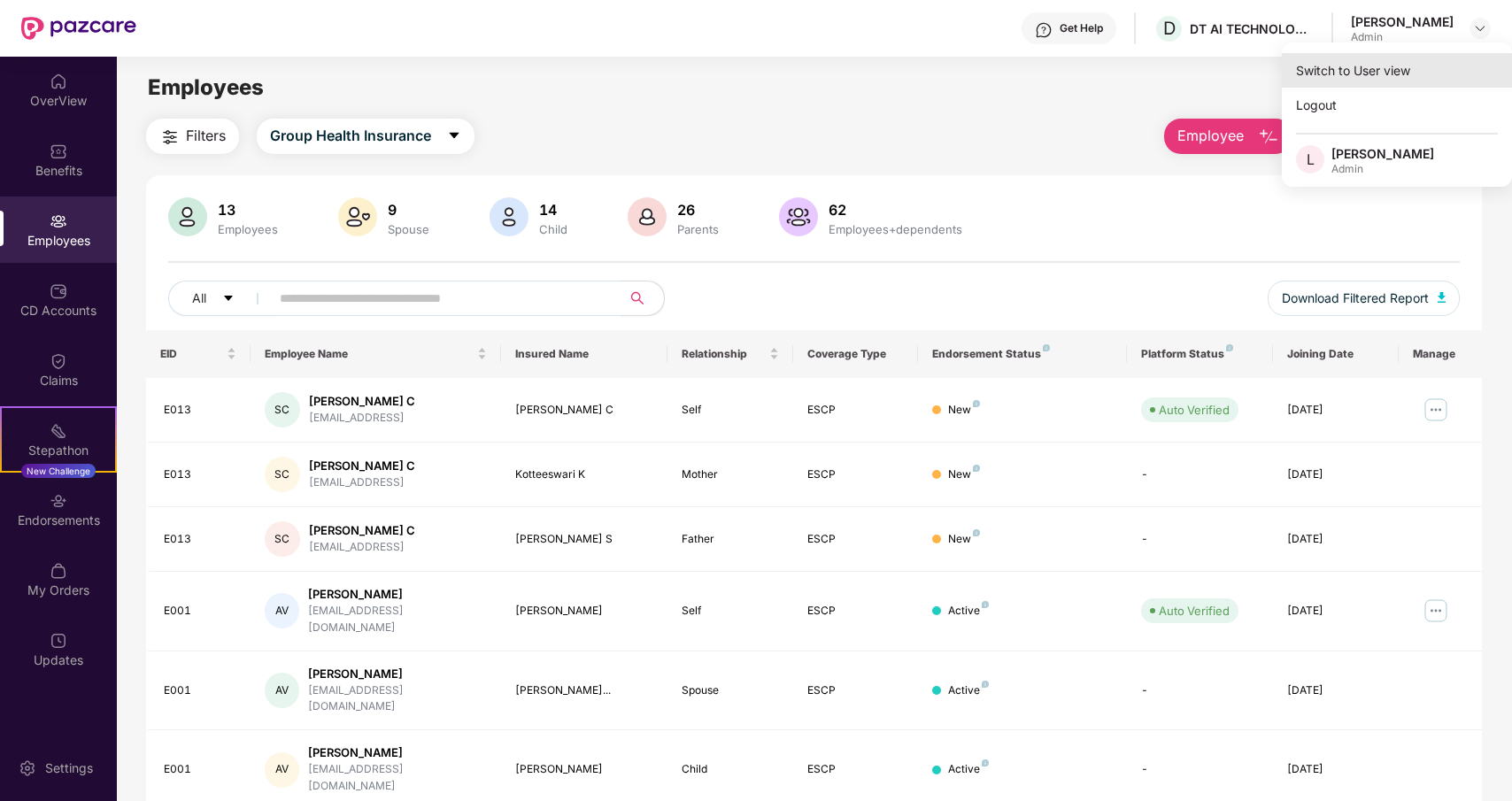
click at [1344, 78] on div "Switch to User view" at bounding box center [1397, 70] width 230 height 35
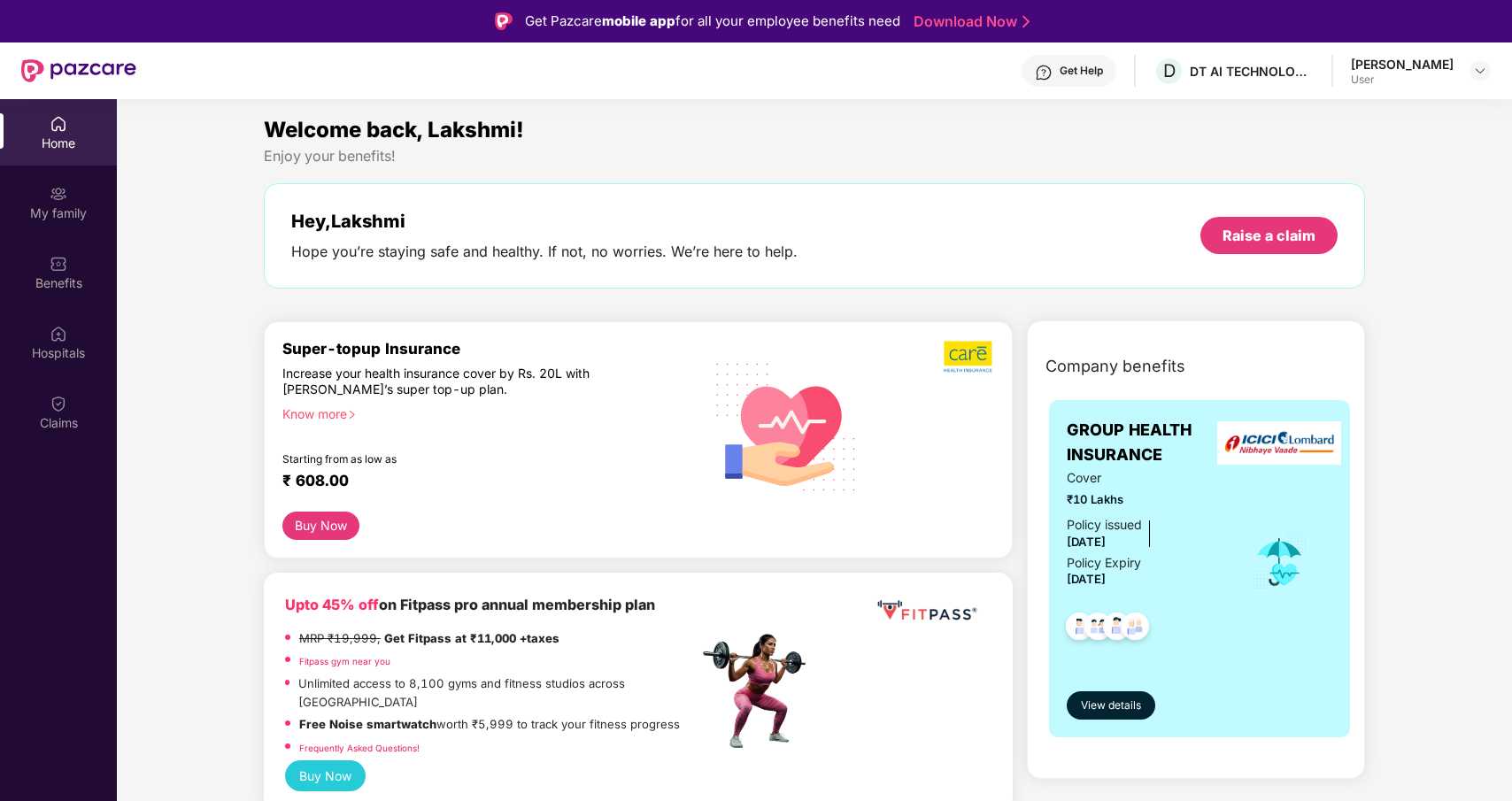
click at [1473, 60] on div "Lakshmi Harikumar User" at bounding box center [1421, 71] width 140 height 31
click at [1480, 66] on img at bounding box center [1480, 70] width 14 height 14
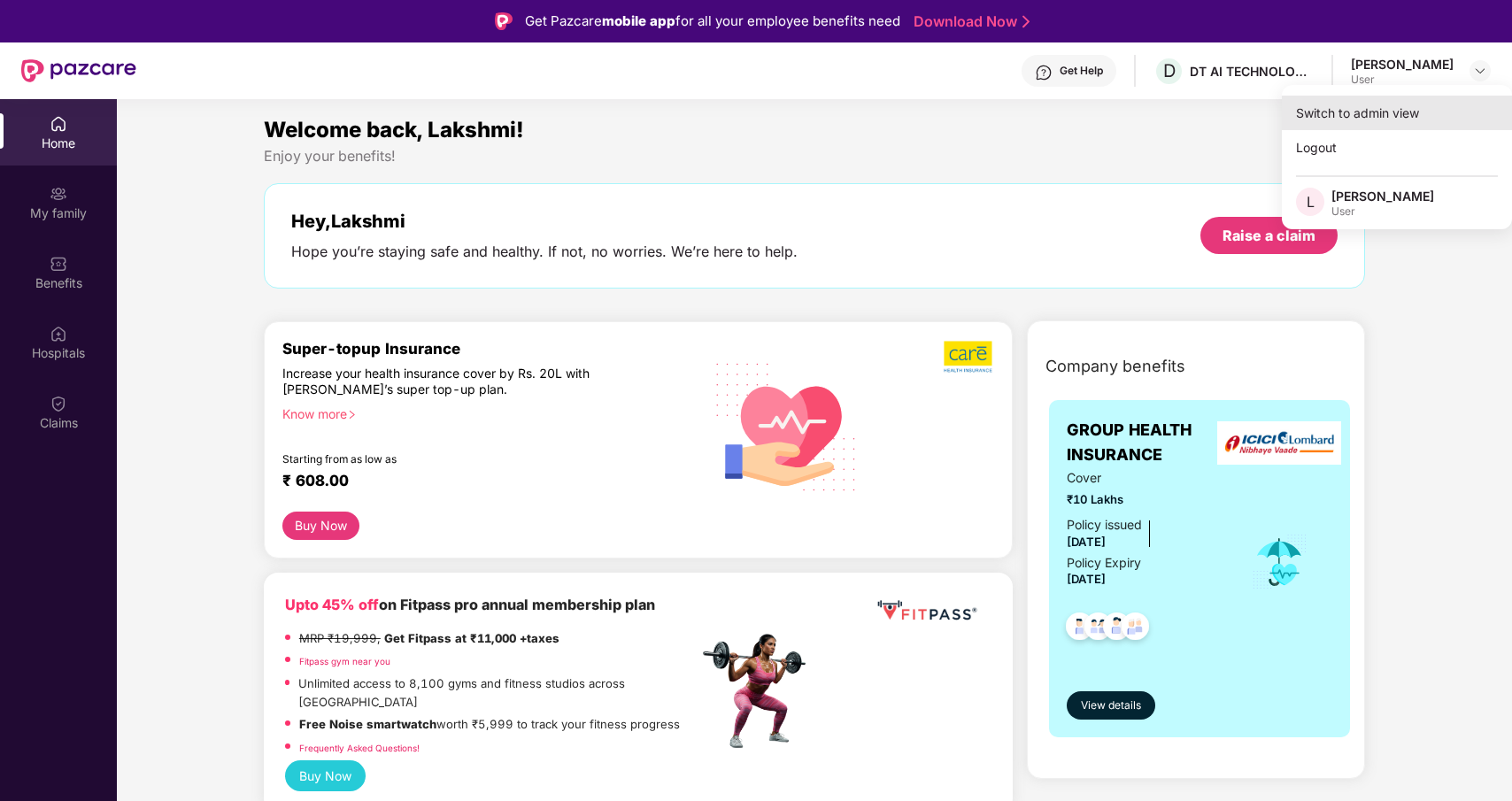
click at [1352, 118] on div "Switch to admin view" at bounding box center [1397, 113] width 230 height 35
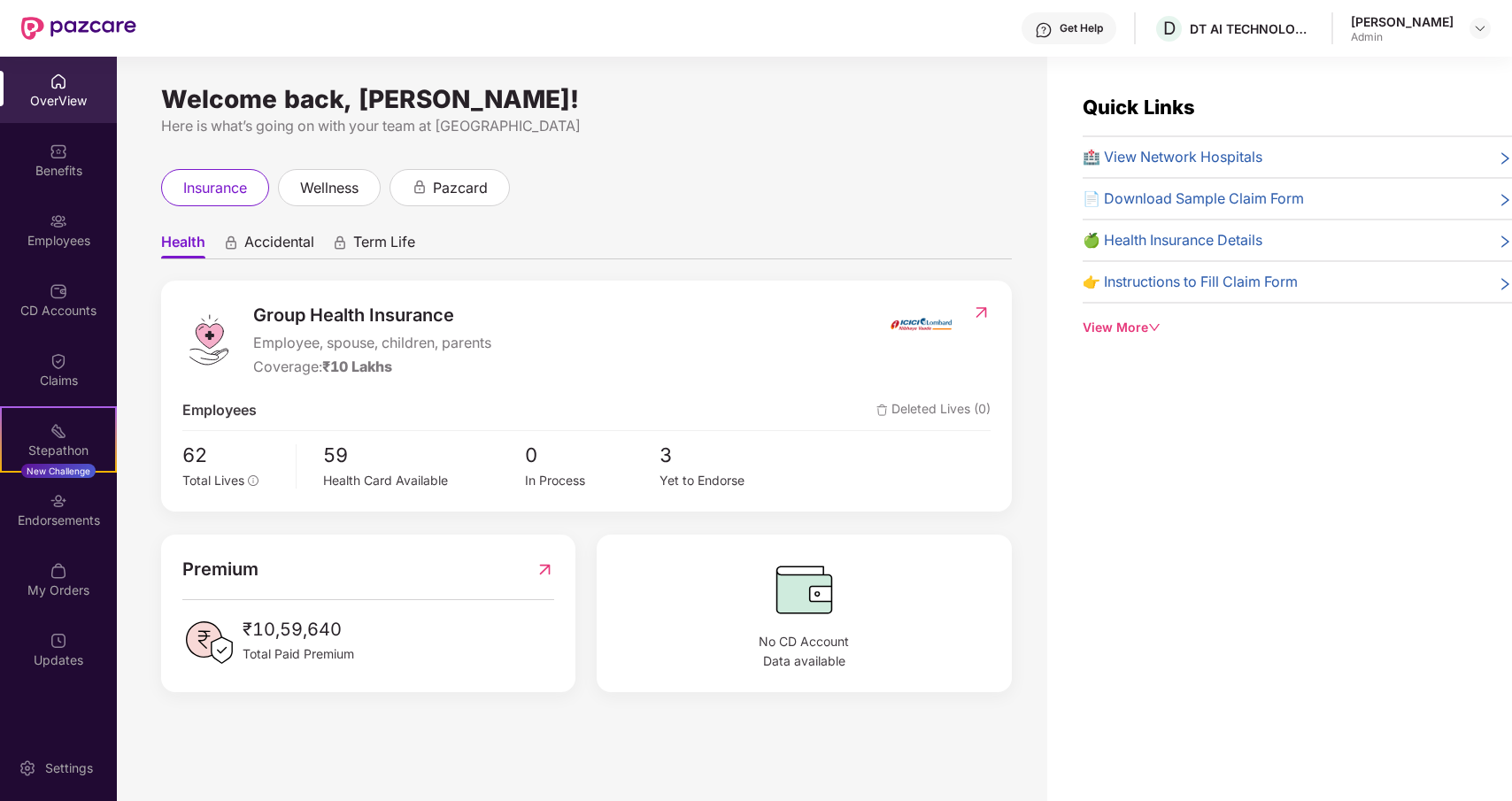
click at [37, 236] on div "Employees" at bounding box center [59, 240] width 117 height 18
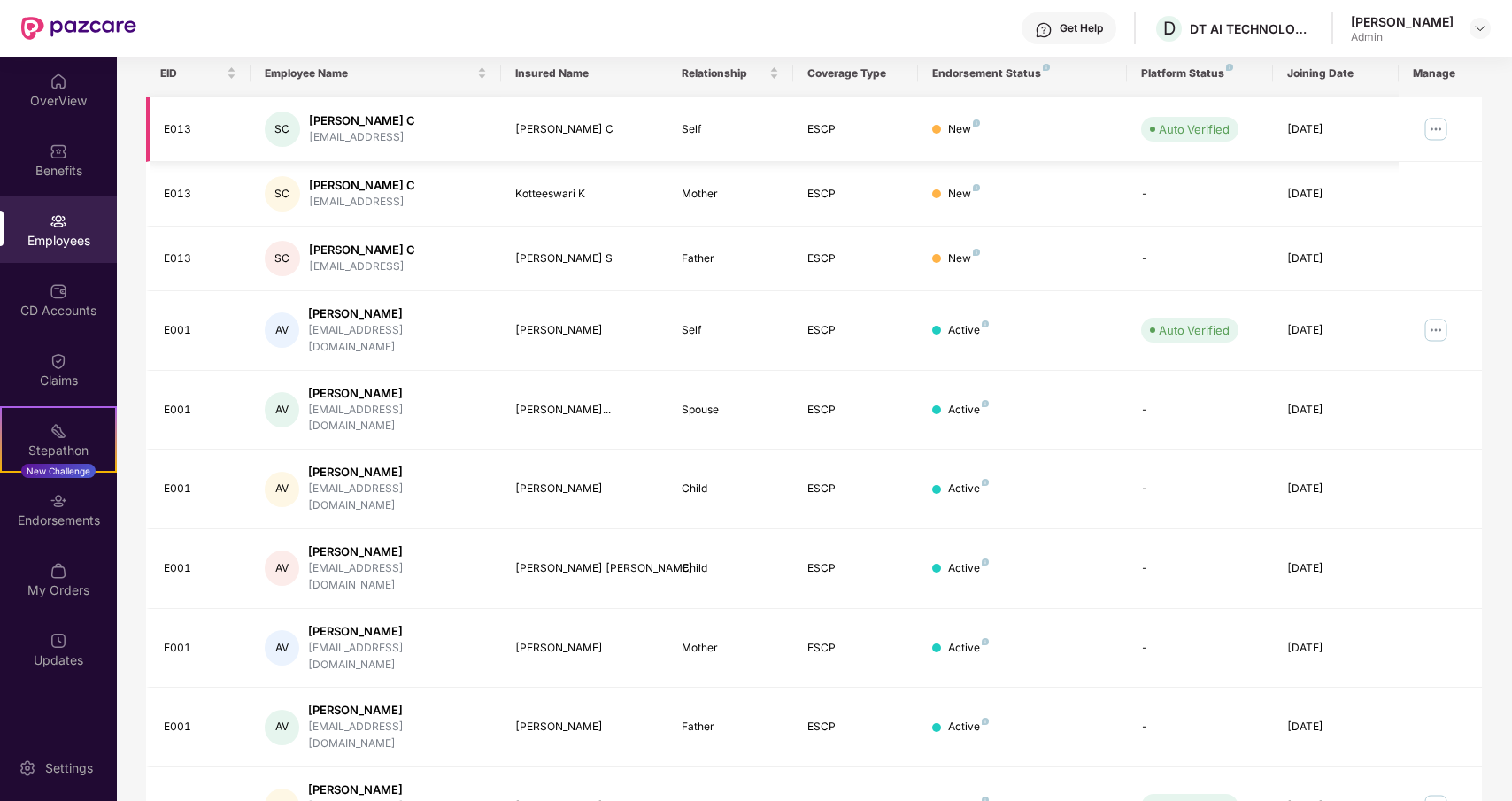
scroll to position [287, 0]
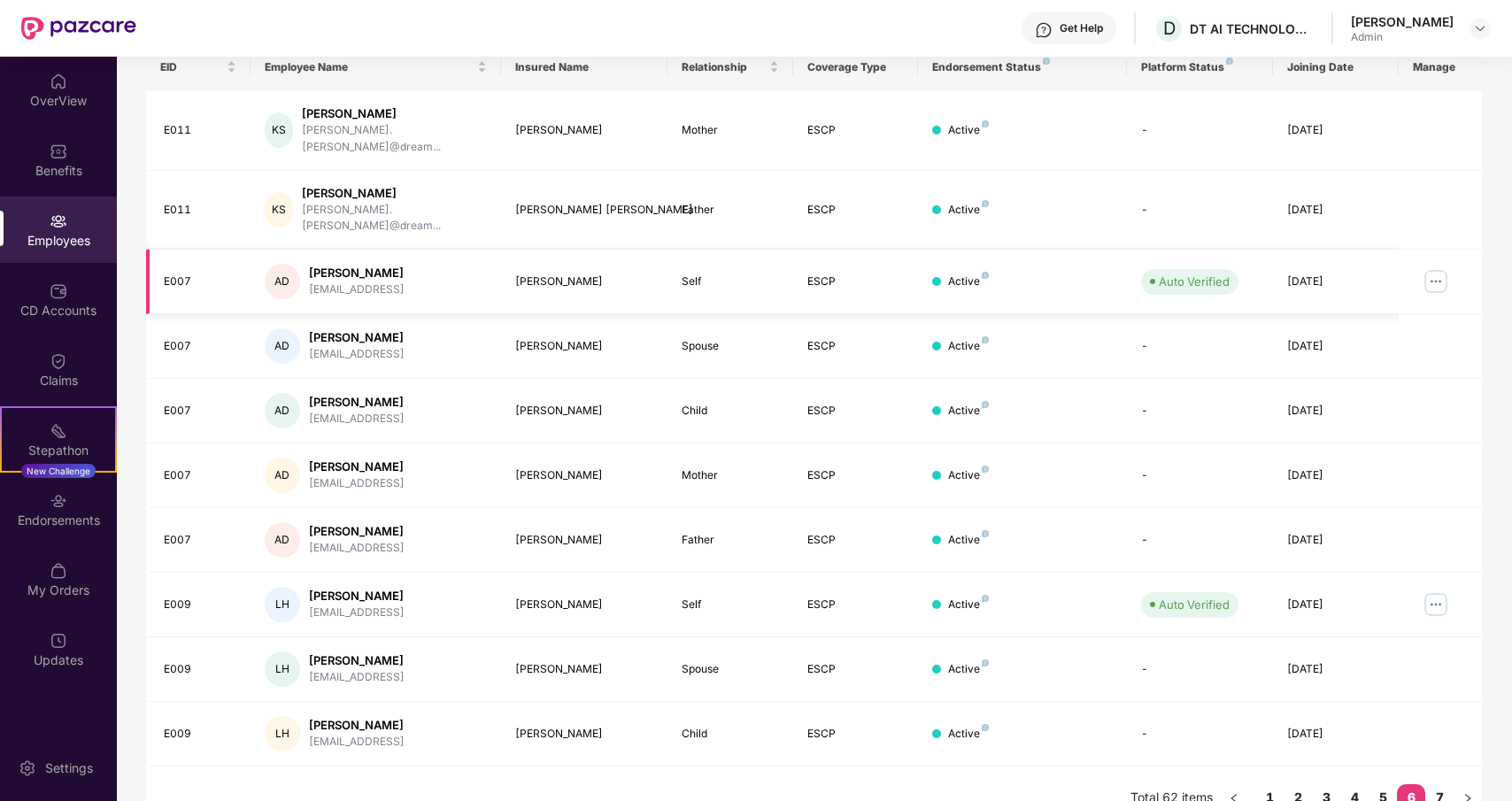
click at [1436, 268] on img at bounding box center [1436, 282] width 28 height 28
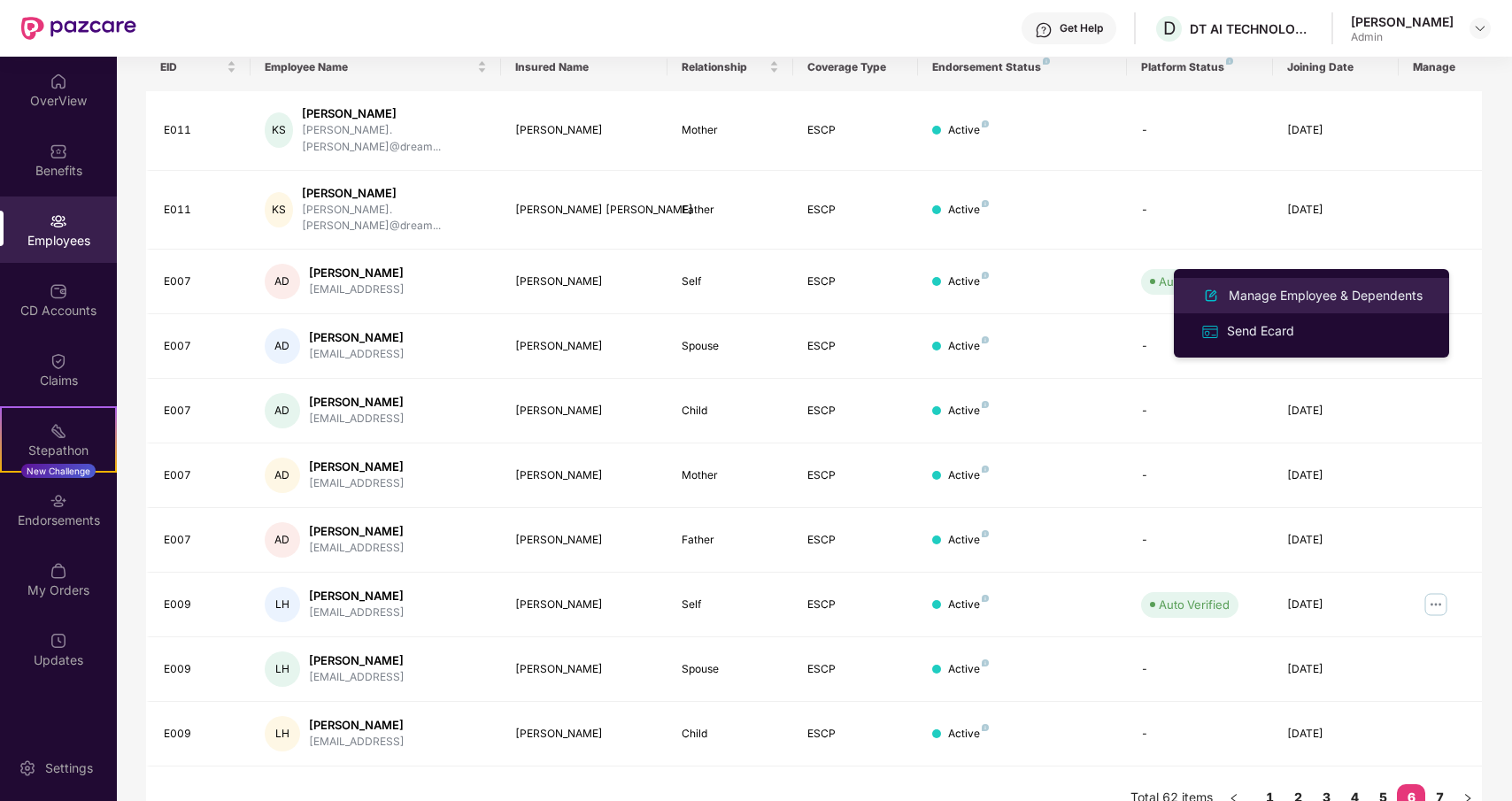
click at [1359, 299] on div "Manage Employee & Dependents" at bounding box center [1326, 295] width 201 height 20
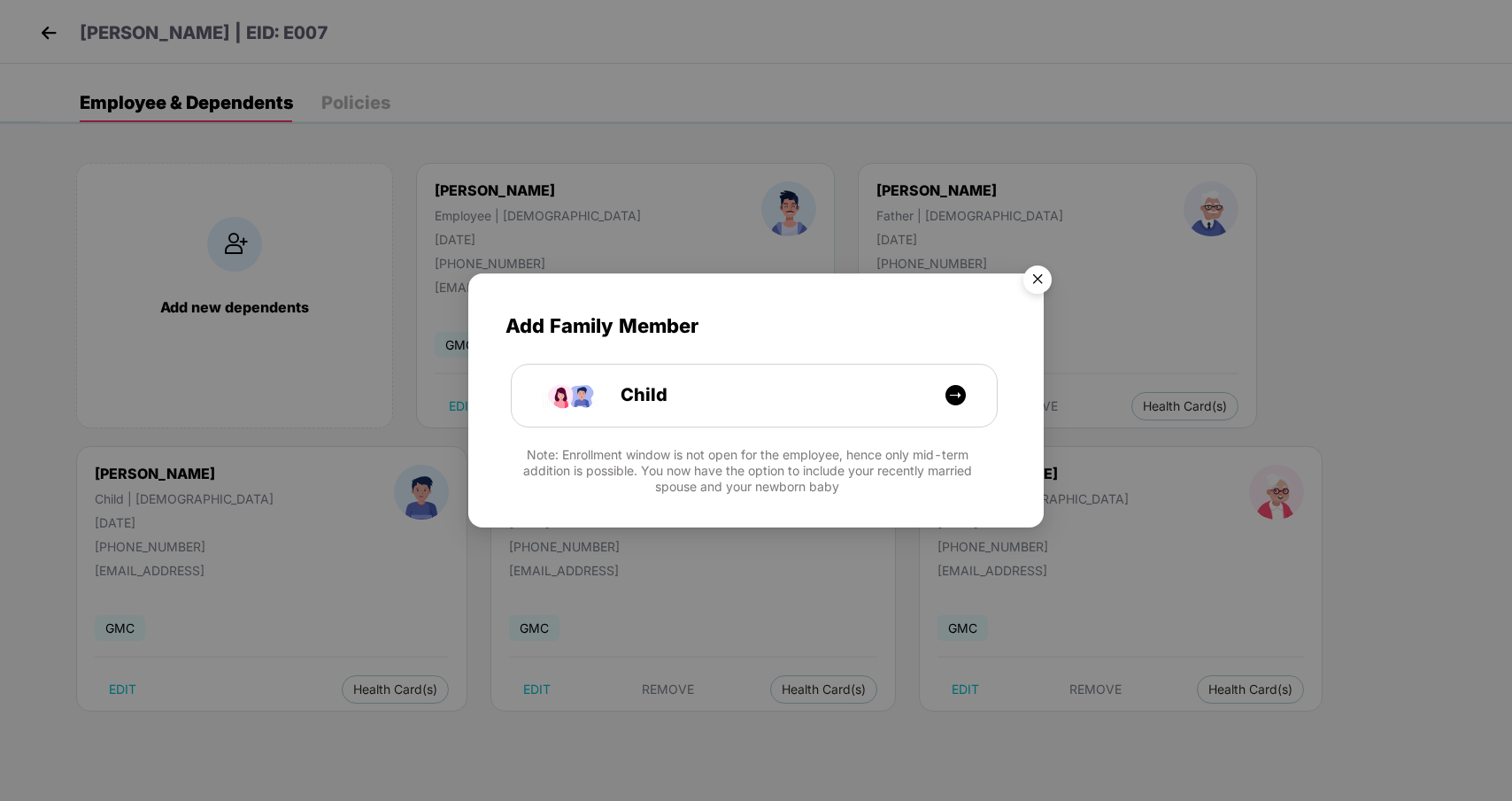
click at [1039, 275] on img "Close" at bounding box center [1037, 283] width 49 height 49
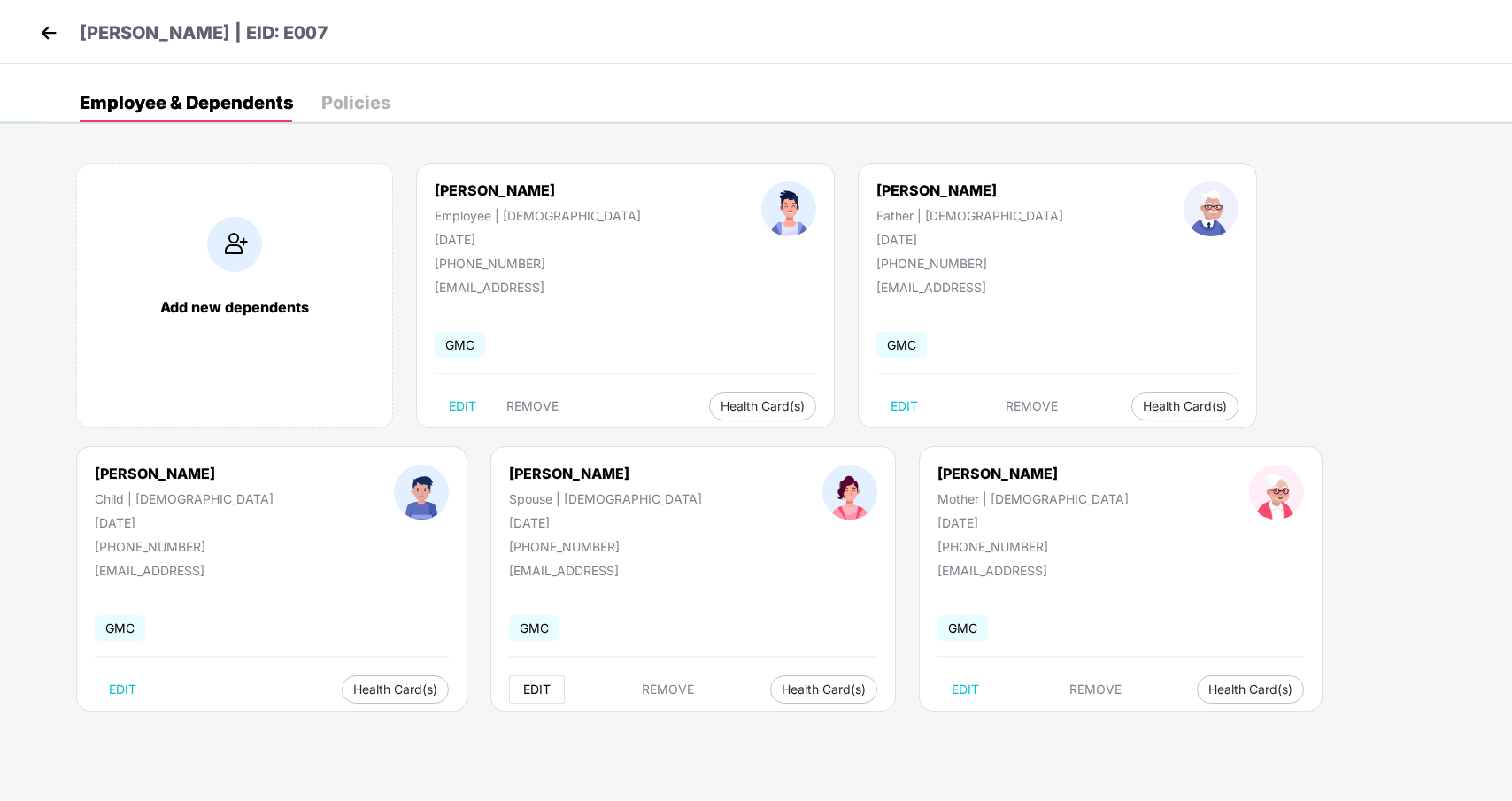
click at [523, 688] on span "EDIT" at bounding box center [536, 689] width 27 height 14
select select "******"
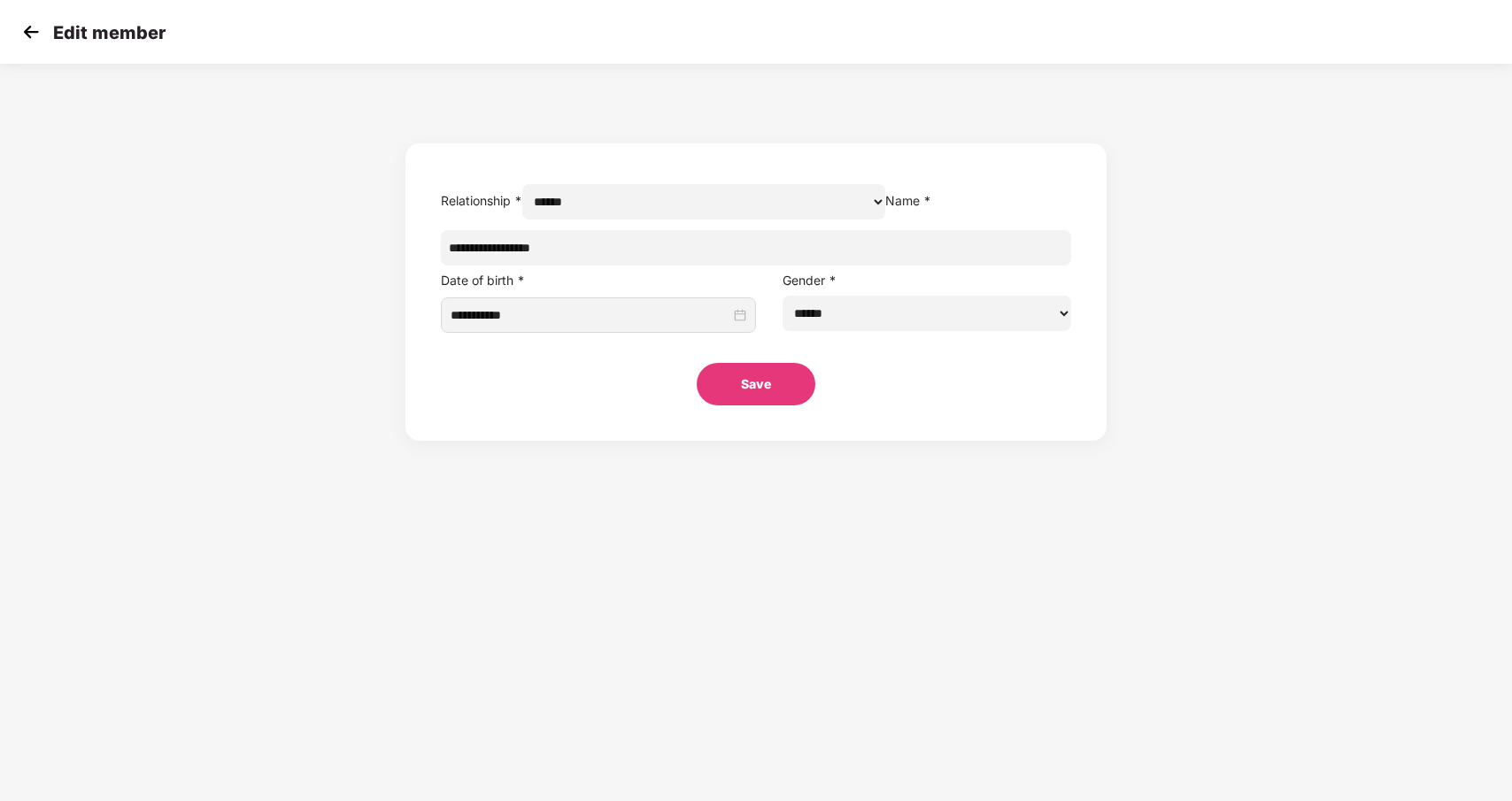
click at [669, 266] on input "**********" at bounding box center [756, 247] width 631 height 35
type input "**********"
click at [765, 406] on button "Save" at bounding box center [756, 384] width 118 height 43
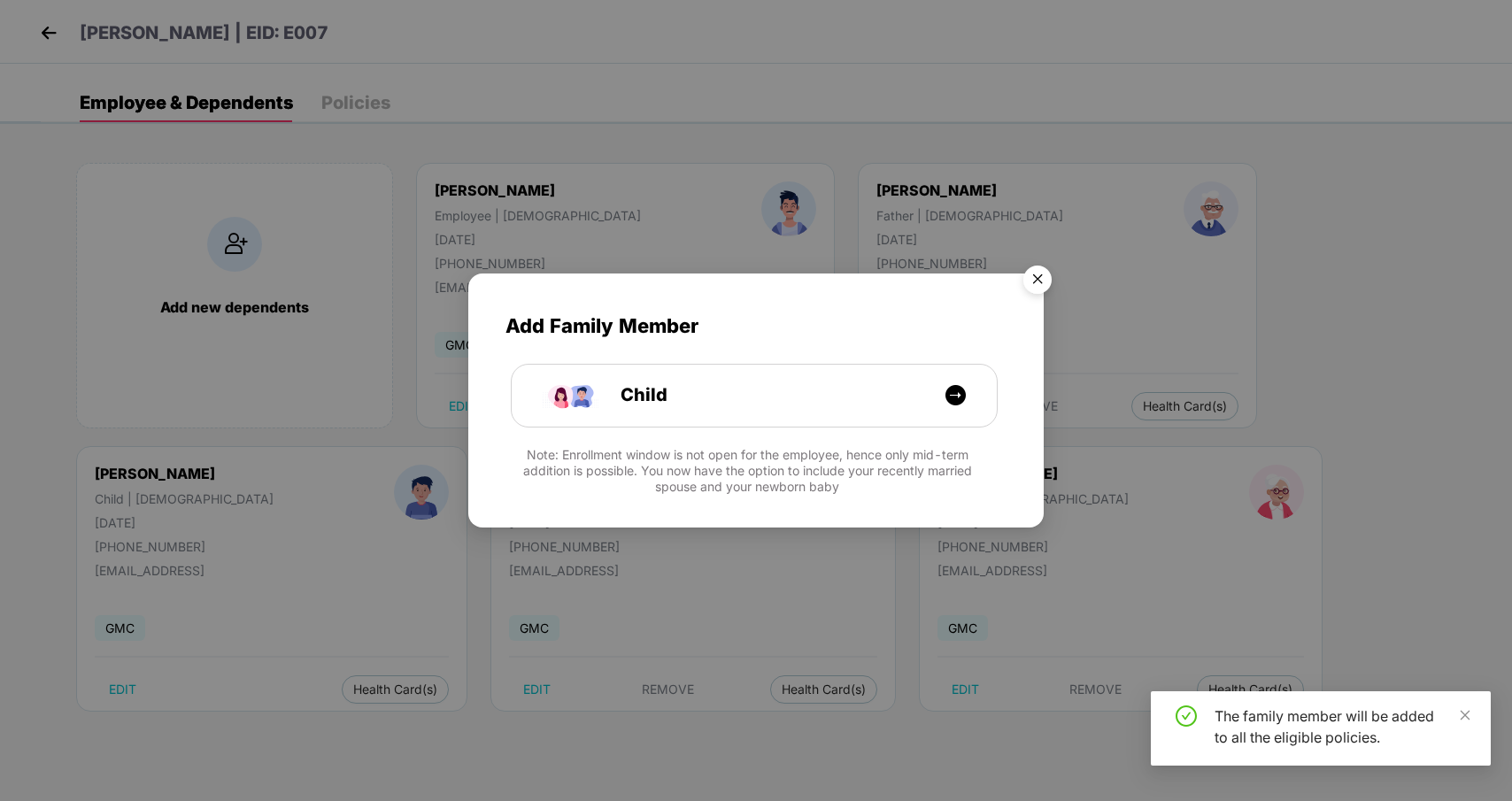
click at [1042, 281] on img "Close" at bounding box center [1037, 283] width 49 height 49
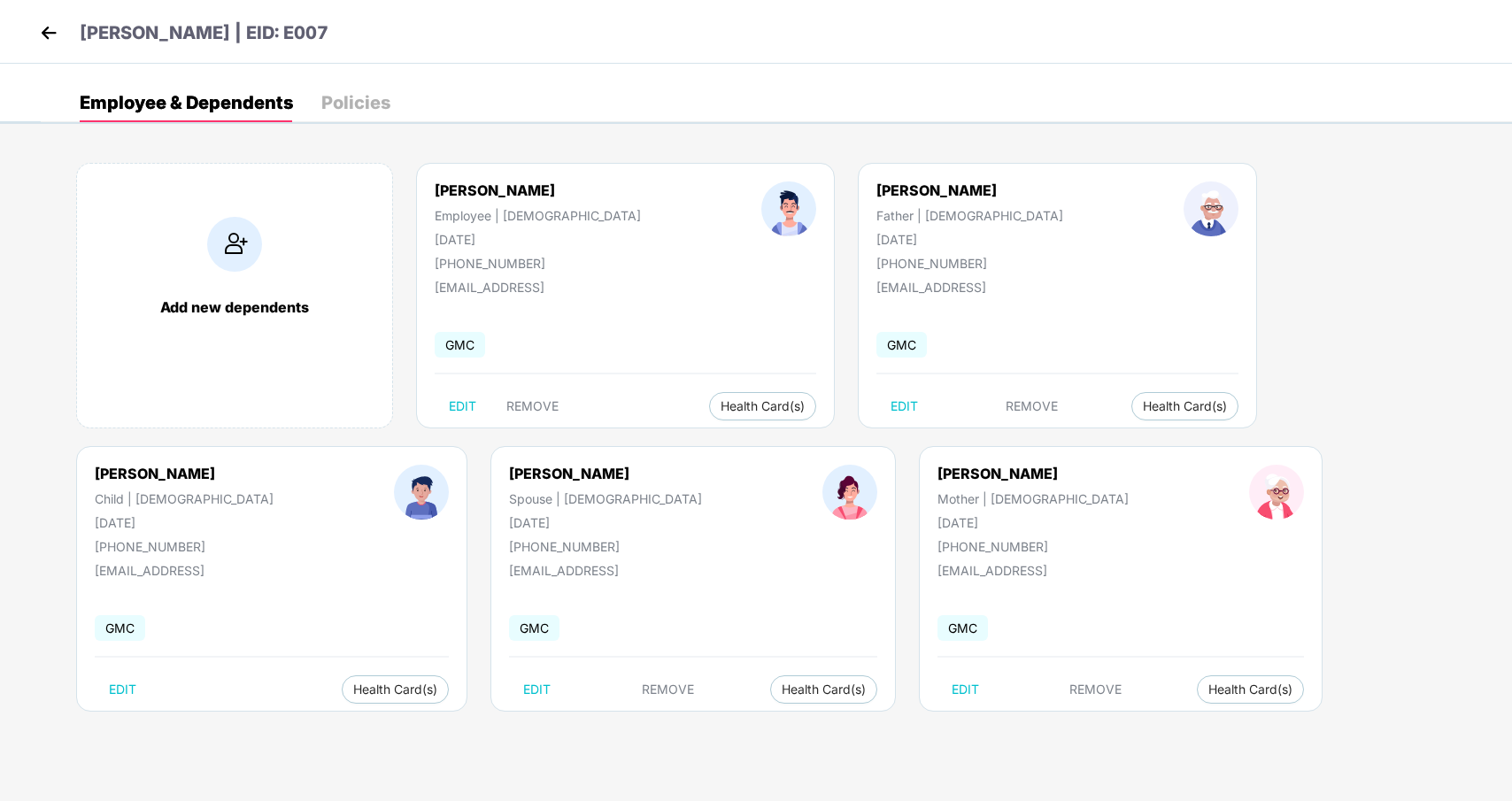
click at [51, 34] on img at bounding box center [48, 33] width 26 height 26
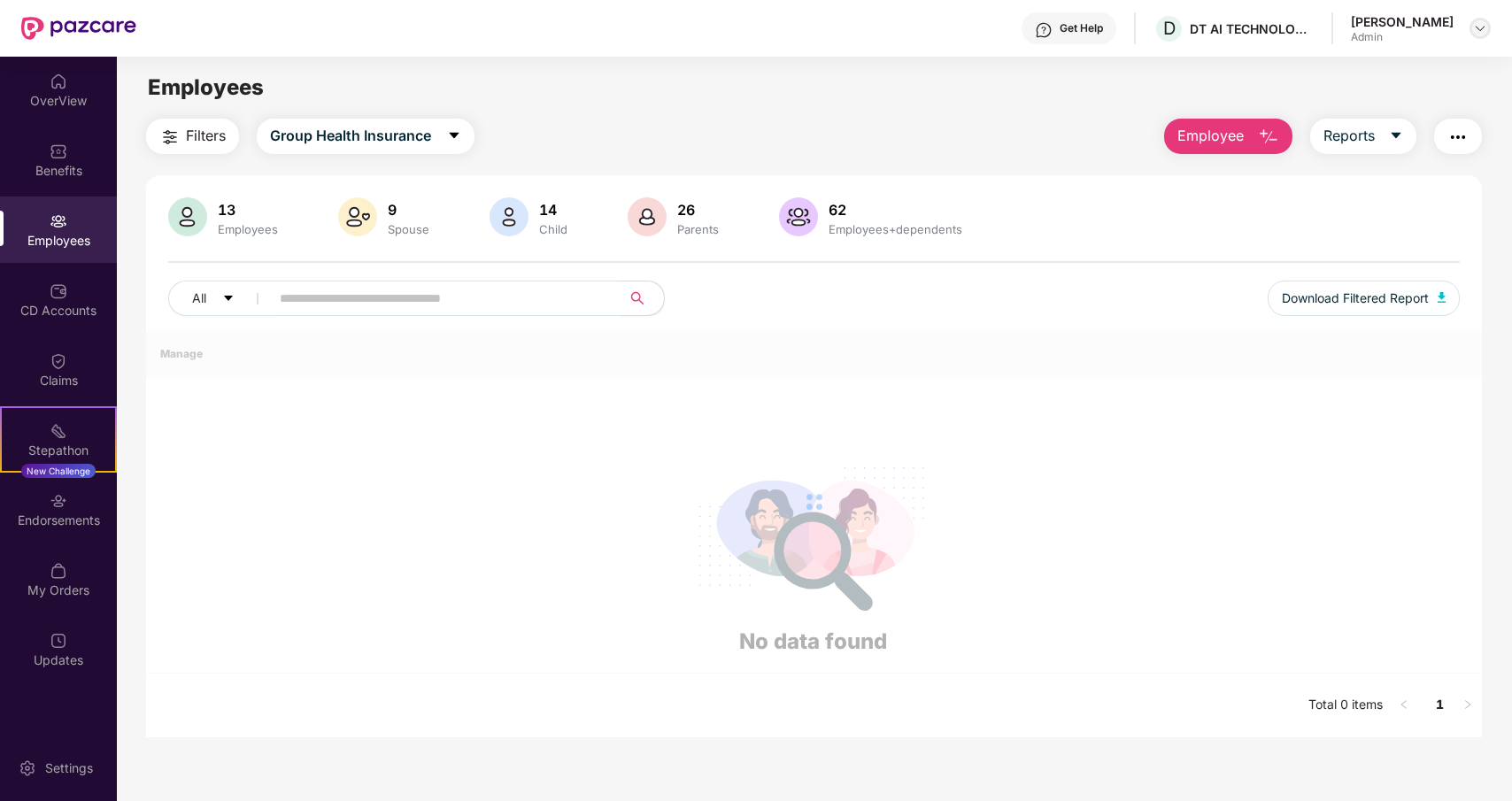
click at [1471, 23] on div at bounding box center [1480, 28] width 21 height 21
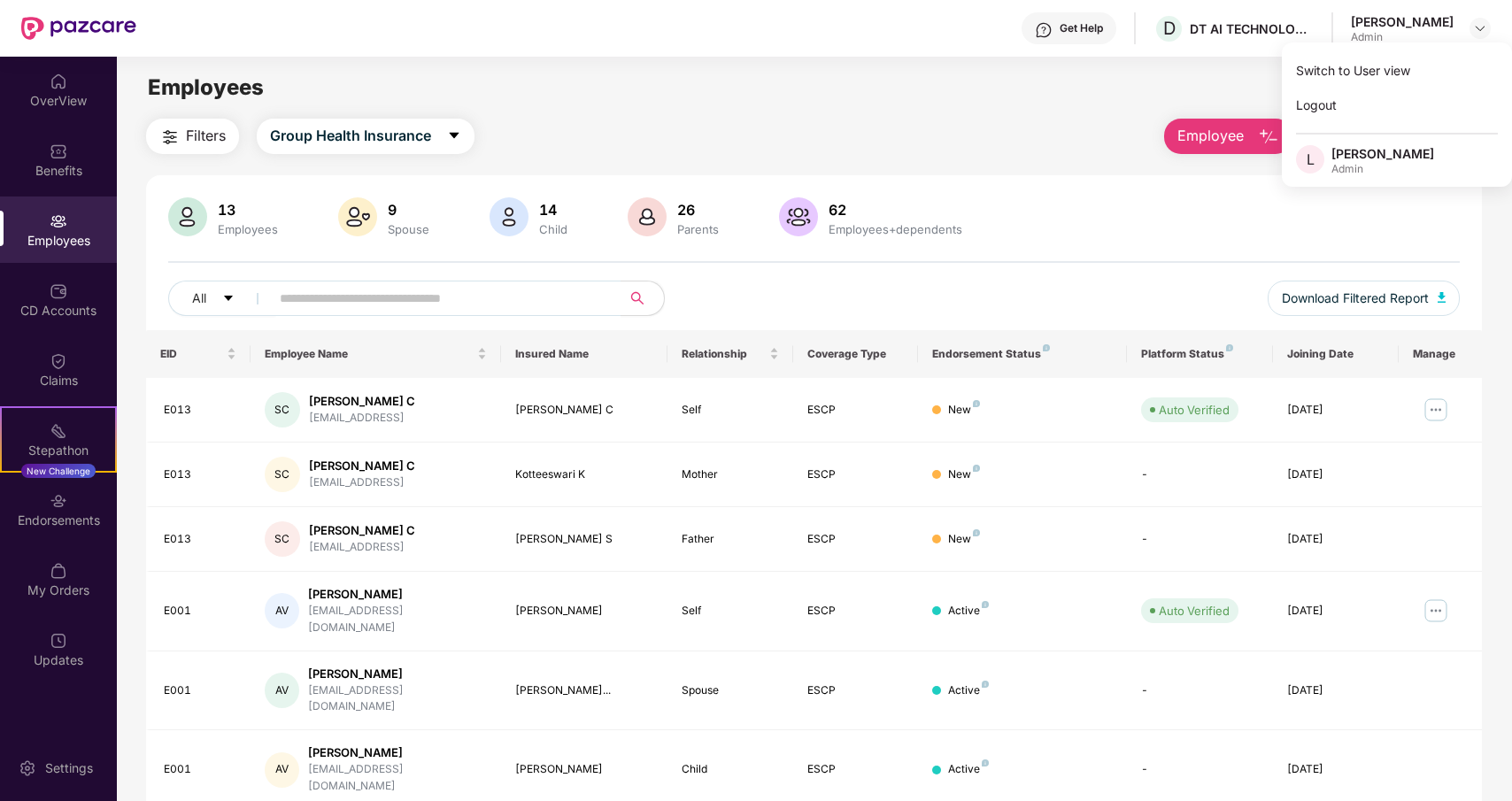
click at [1188, 77] on div "Employees" at bounding box center [814, 88] width 1395 height 34
click at [1221, 142] on span "Employee" at bounding box center [1210, 135] width 66 height 22
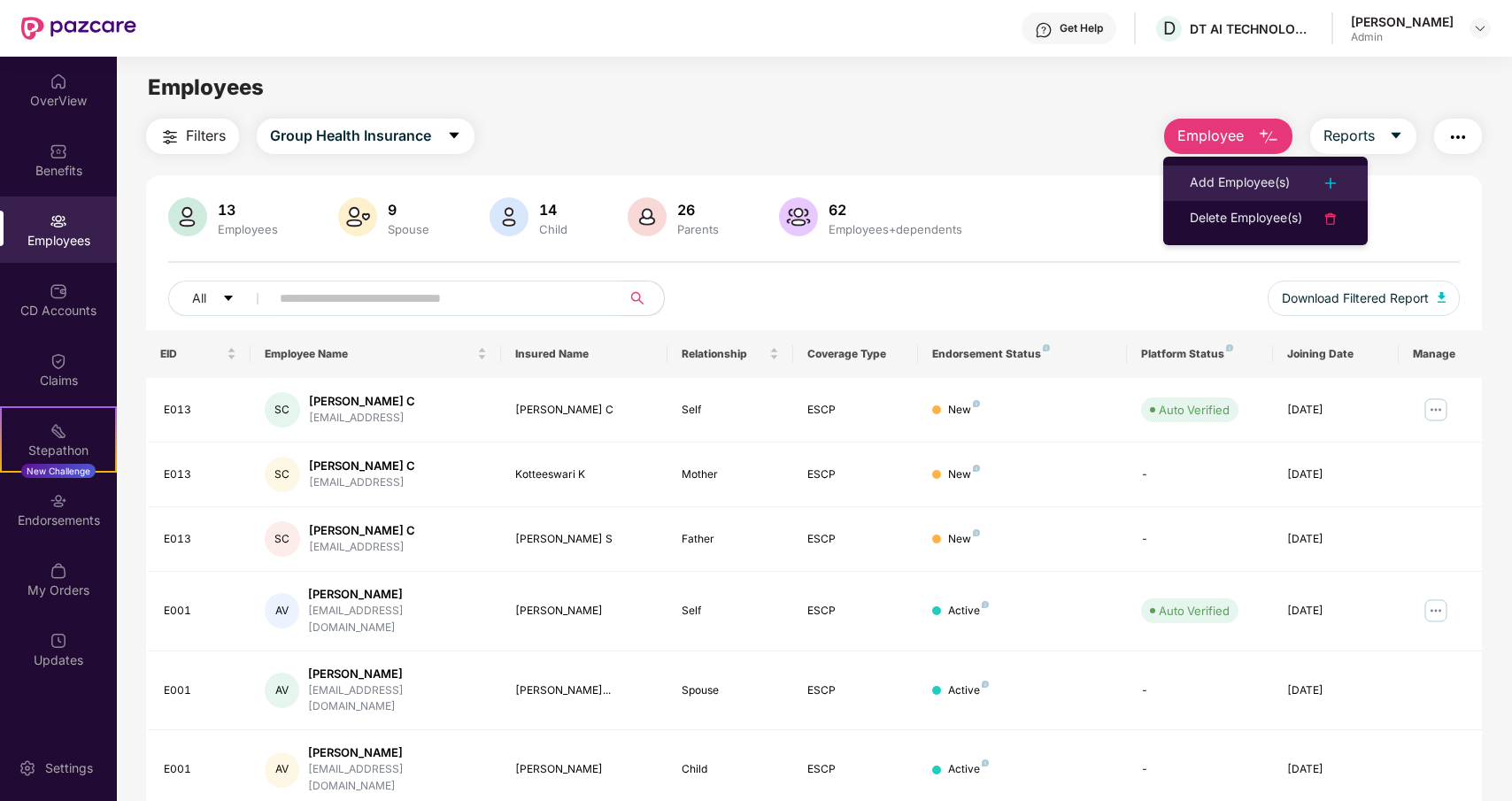
click at [1225, 183] on div "Add Employee(s)" at bounding box center [1241, 183] width 100 height 21
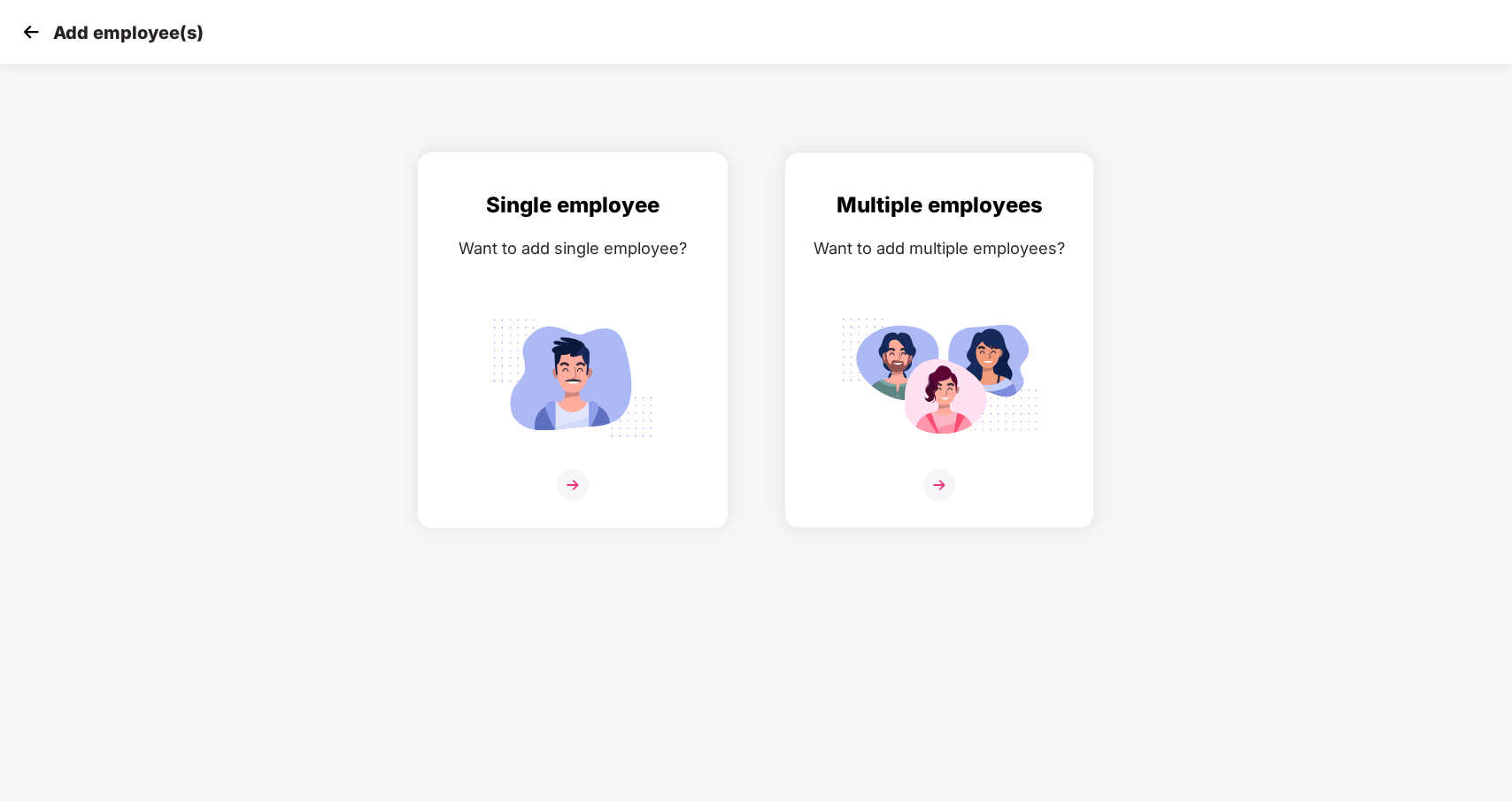
click at [648, 355] on img at bounding box center [573, 378] width 199 height 138
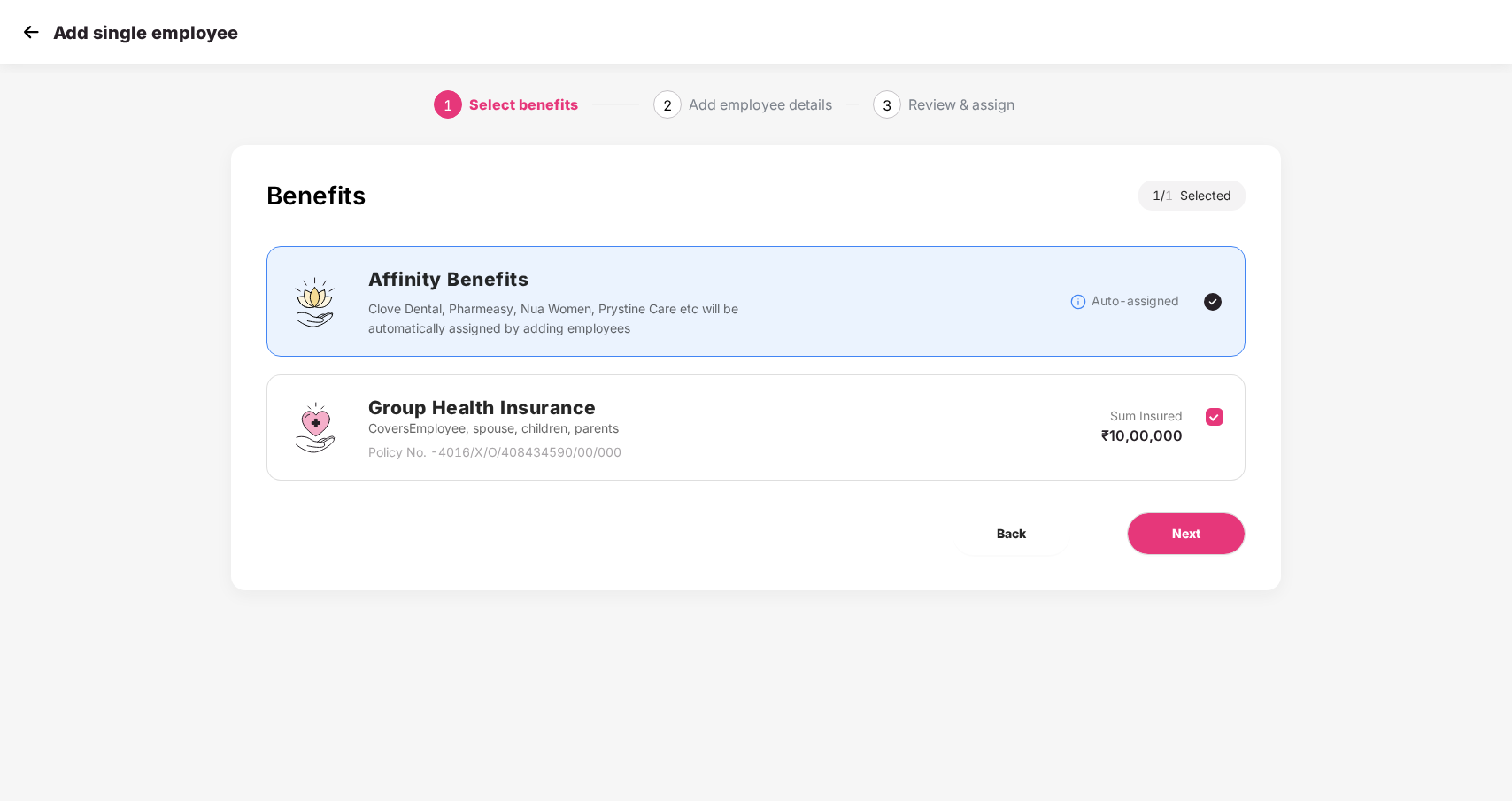
click at [1051, 422] on div "Group Health Insurance Covers Employee, spouse, children, parents Policy No. - …" at bounding box center [756, 427] width 935 height 69
click at [1171, 539] on button "Next" at bounding box center [1186, 533] width 118 height 43
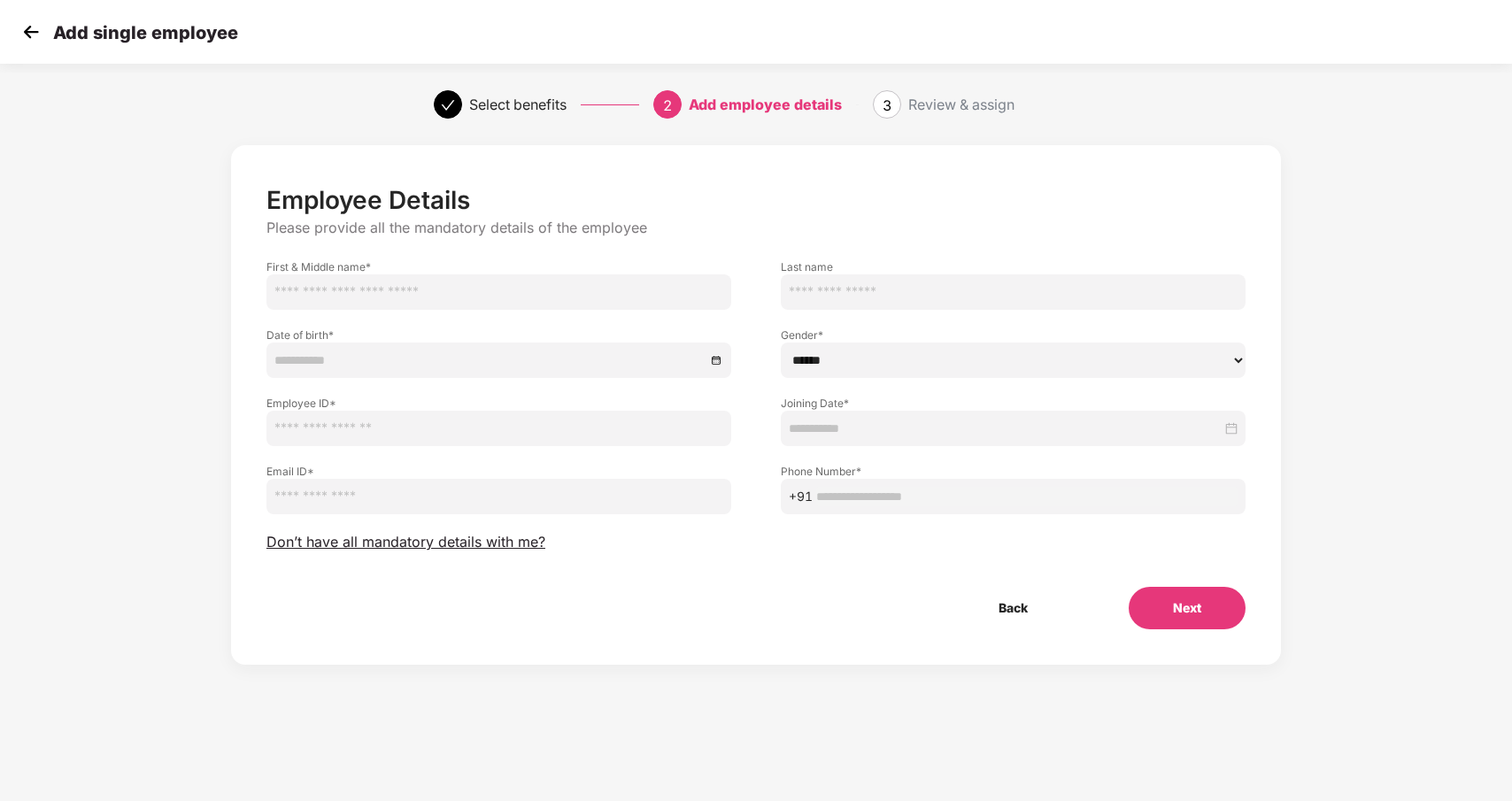
click at [870, 366] on select "****** **** ******" at bounding box center [1014, 359] width 465 height 35
click at [1192, 610] on button "Next" at bounding box center [1188, 608] width 117 height 43
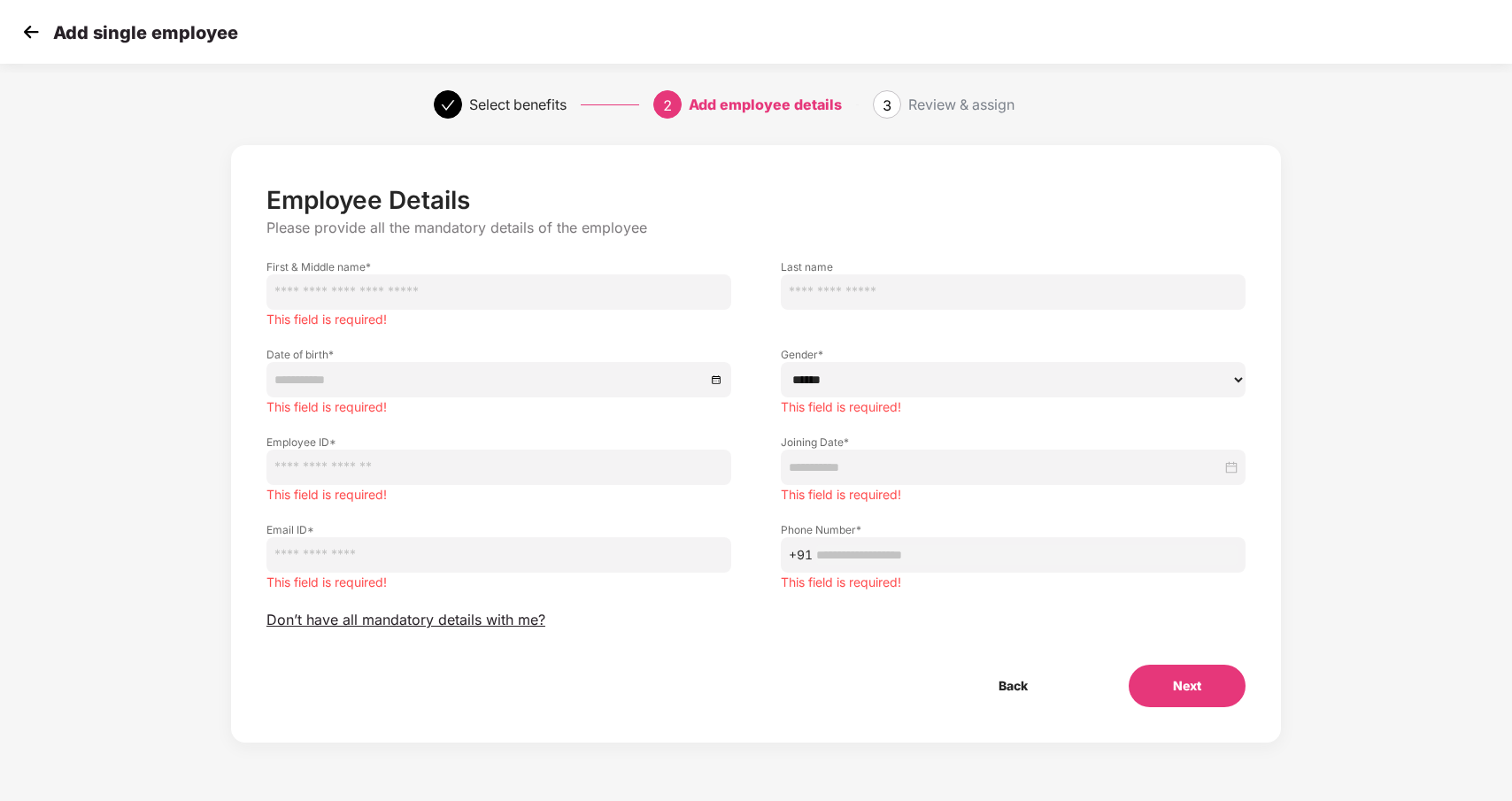
click at [519, 287] on input "text" at bounding box center [499, 291] width 465 height 35
type input "*******"
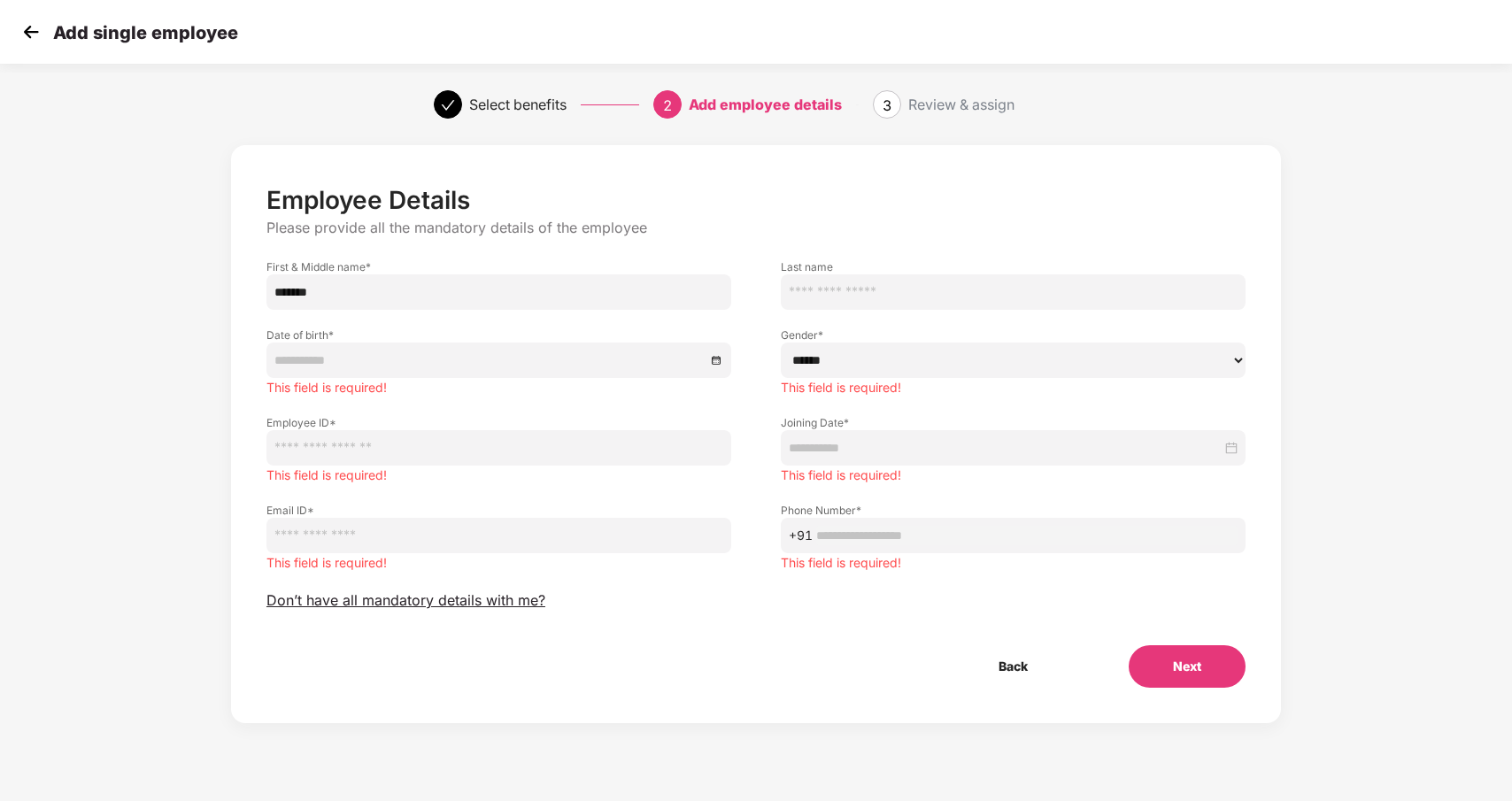
click at [857, 286] on input "text" at bounding box center [1014, 291] width 465 height 35
type input "*********"
click at [563, 358] on input at bounding box center [490, 360] width 431 height 20
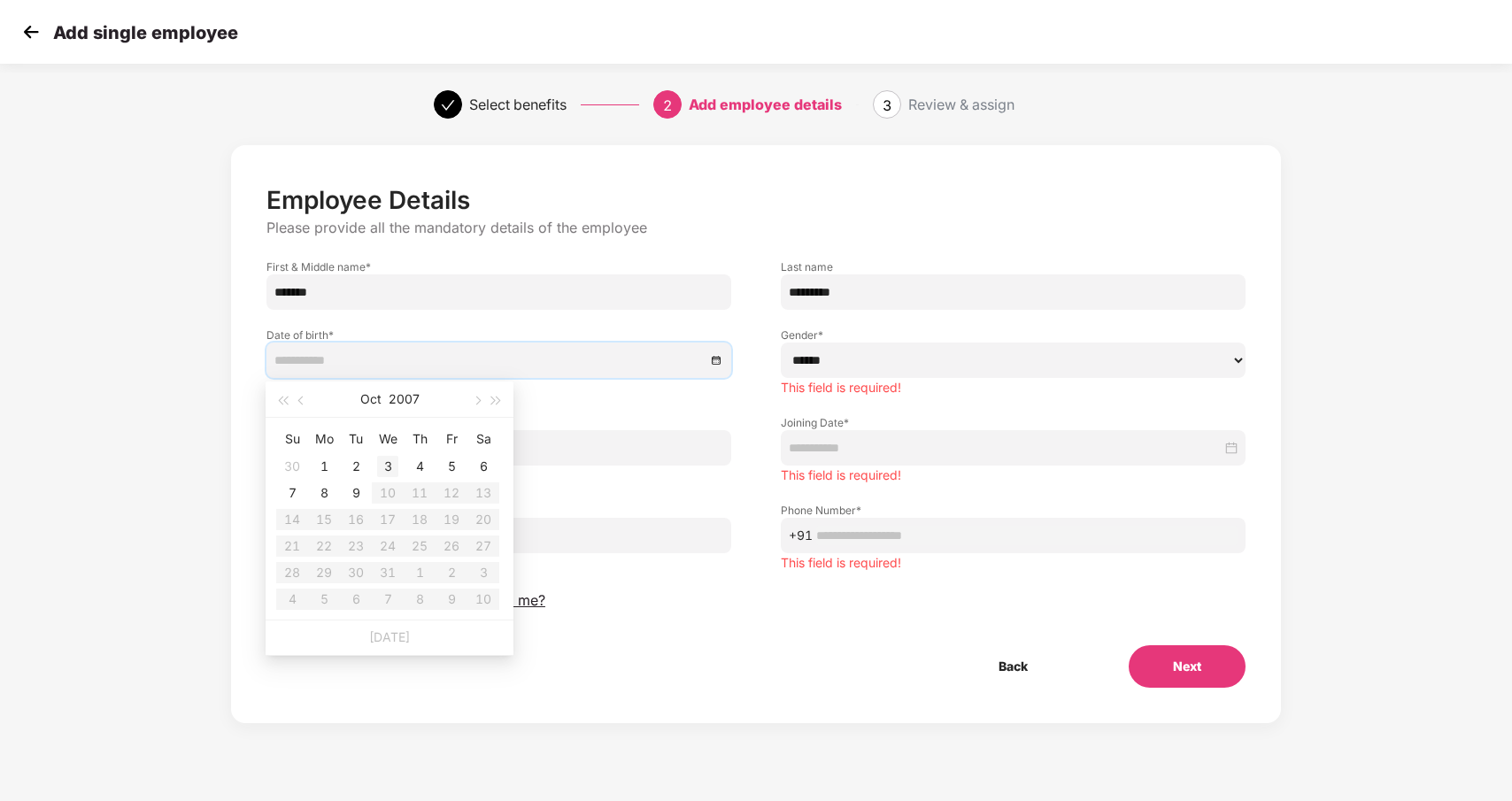
type input "**********"
click at [397, 459] on div "3" at bounding box center [388, 466] width 21 height 21
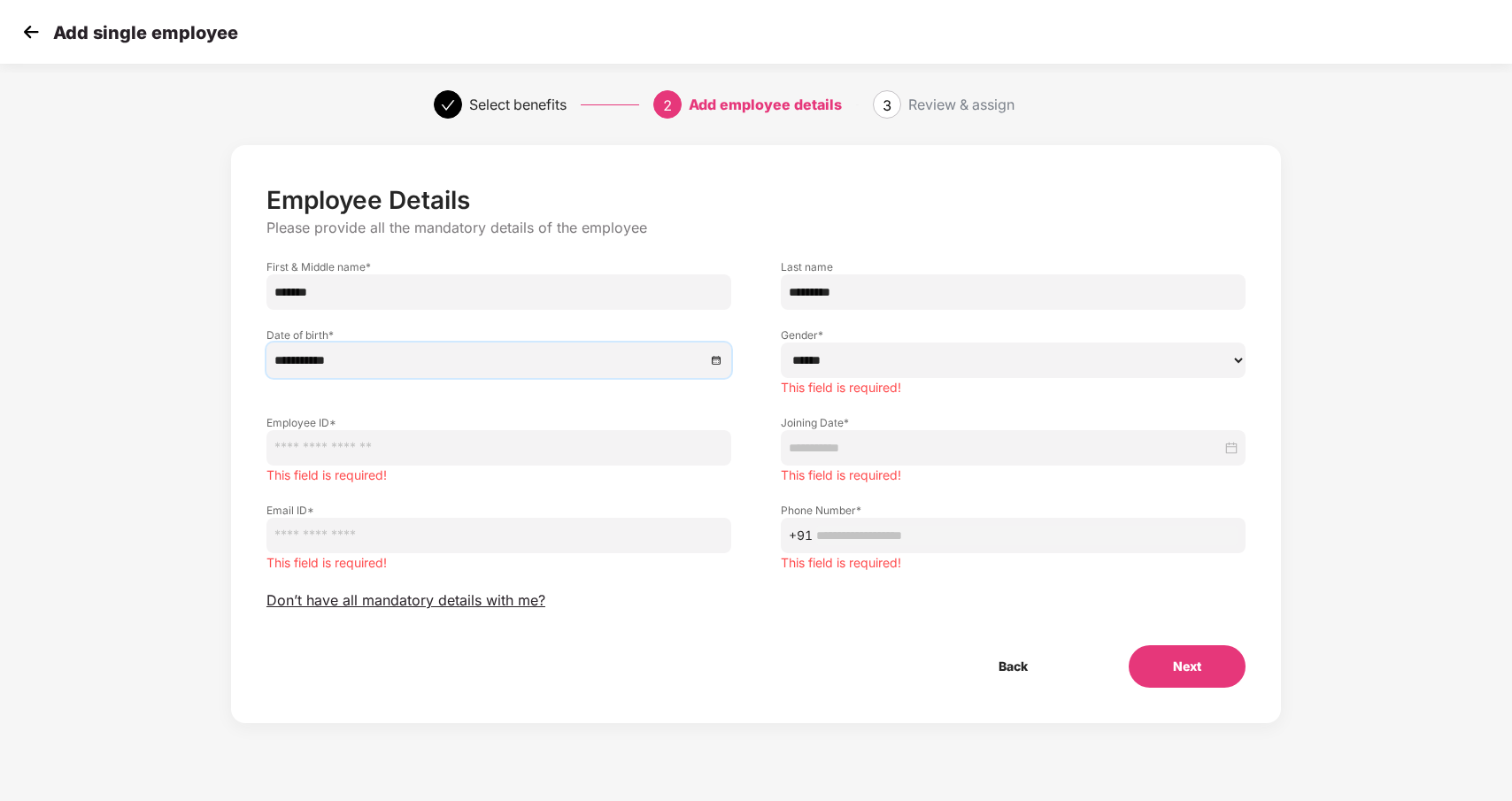
click at [857, 362] on select "****** **** ******" at bounding box center [1014, 359] width 465 height 35
select select "****"
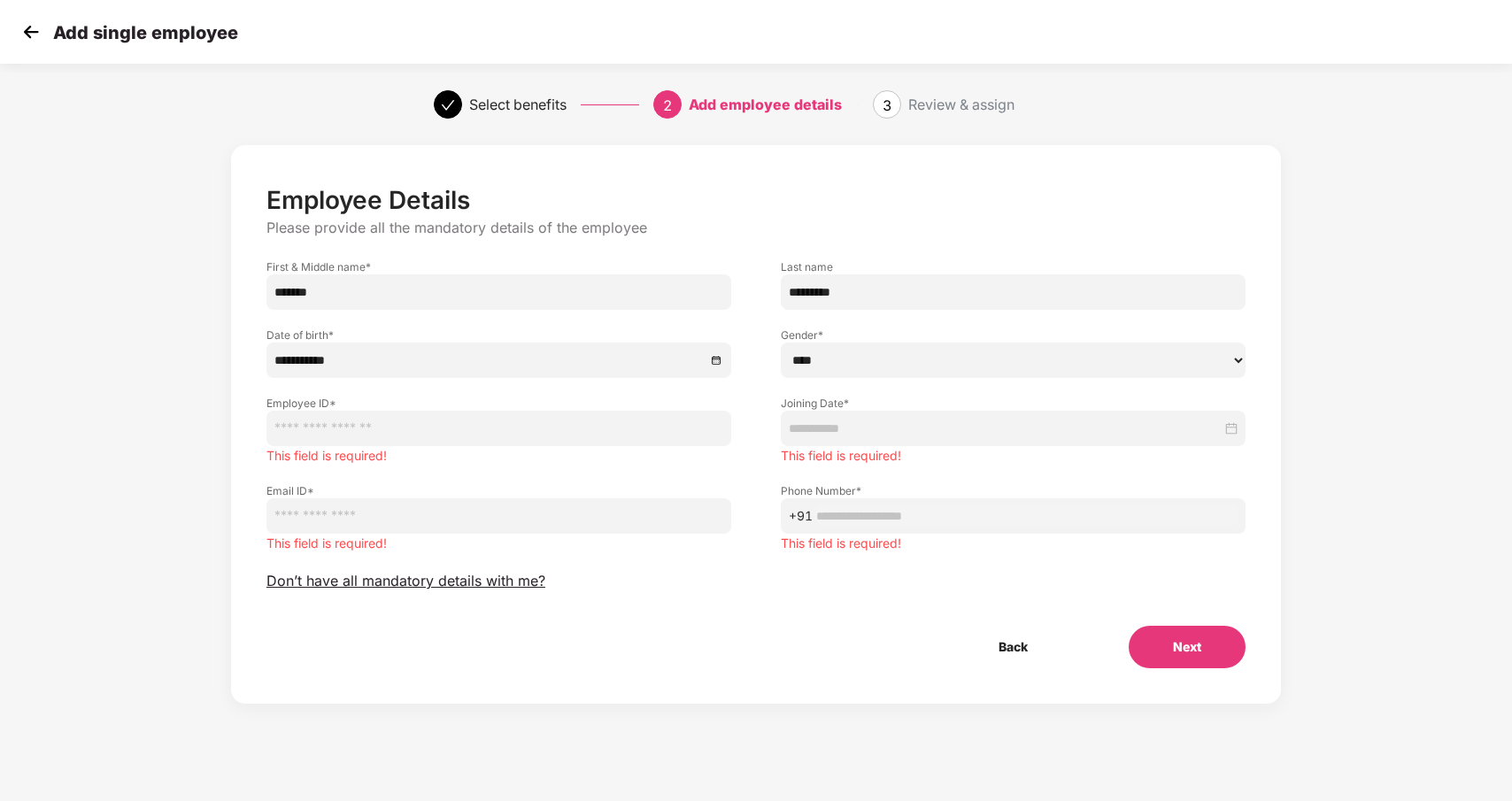
click at [657, 434] on input "text" at bounding box center [499, 428] width 465 height 35
type input "****"
click at [936, 439] on div at bounding box center [1014, 428] width 465 height 35
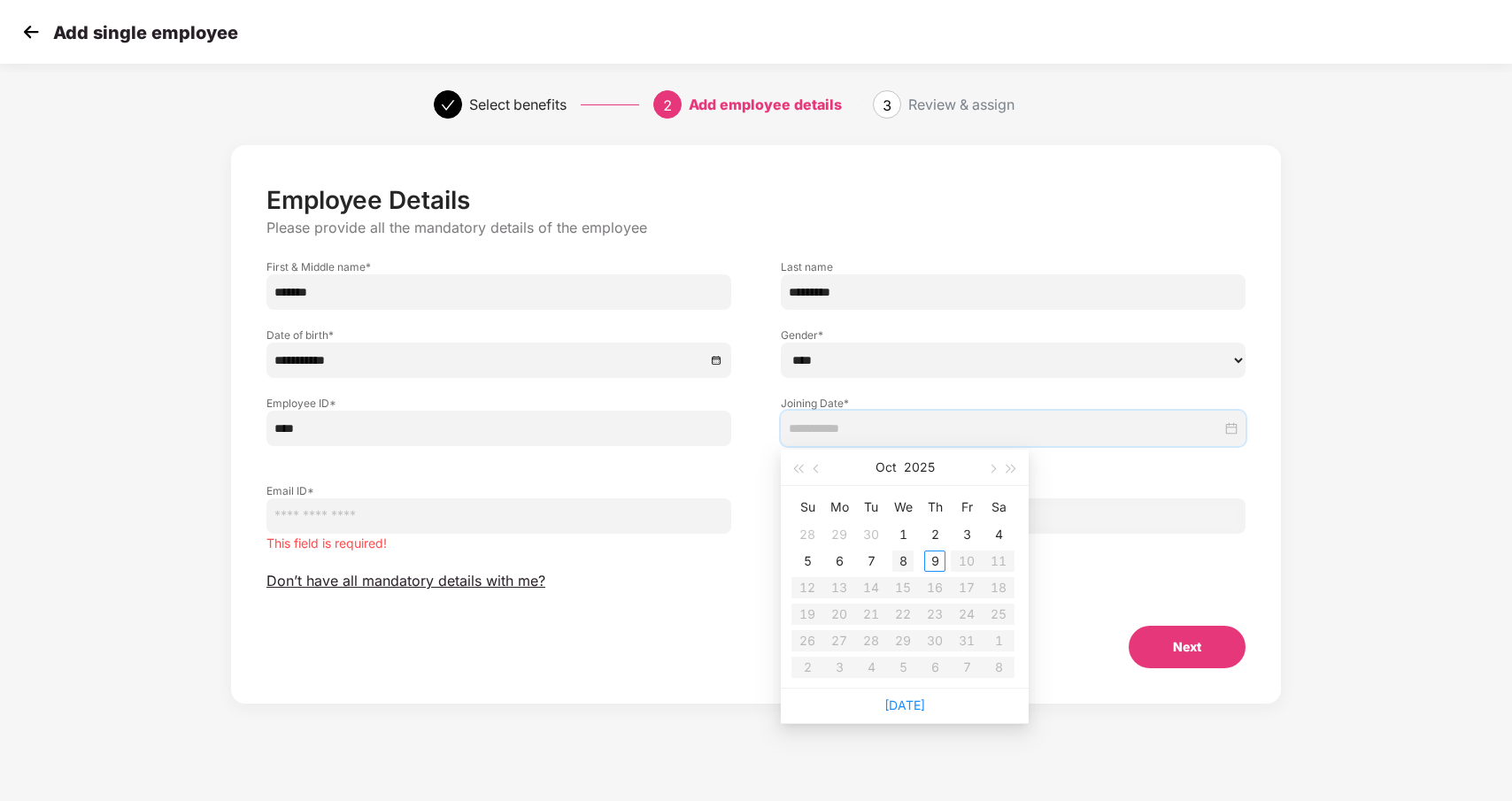
type input "**********"
click at [865, 561] on div "7" at bounding box center [871, 561] width 21 height 21
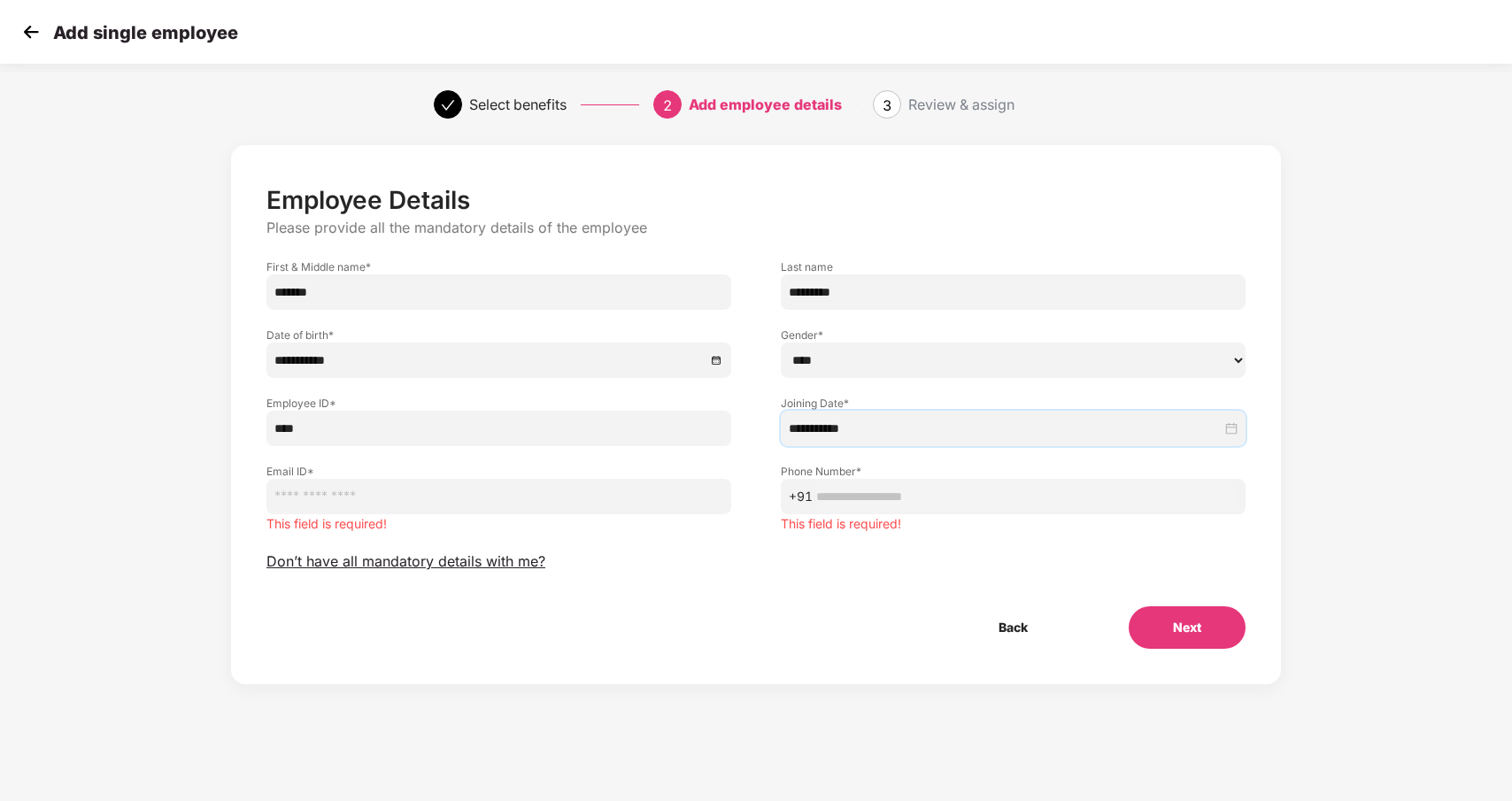
click at [515, 505] on input "email" at bounding box center [499, 496] width 465 height 35
type input "**********"
click at [884, 498] on input "text" at bounding box center [1027, 496] width 422 height 20
type input "**********"
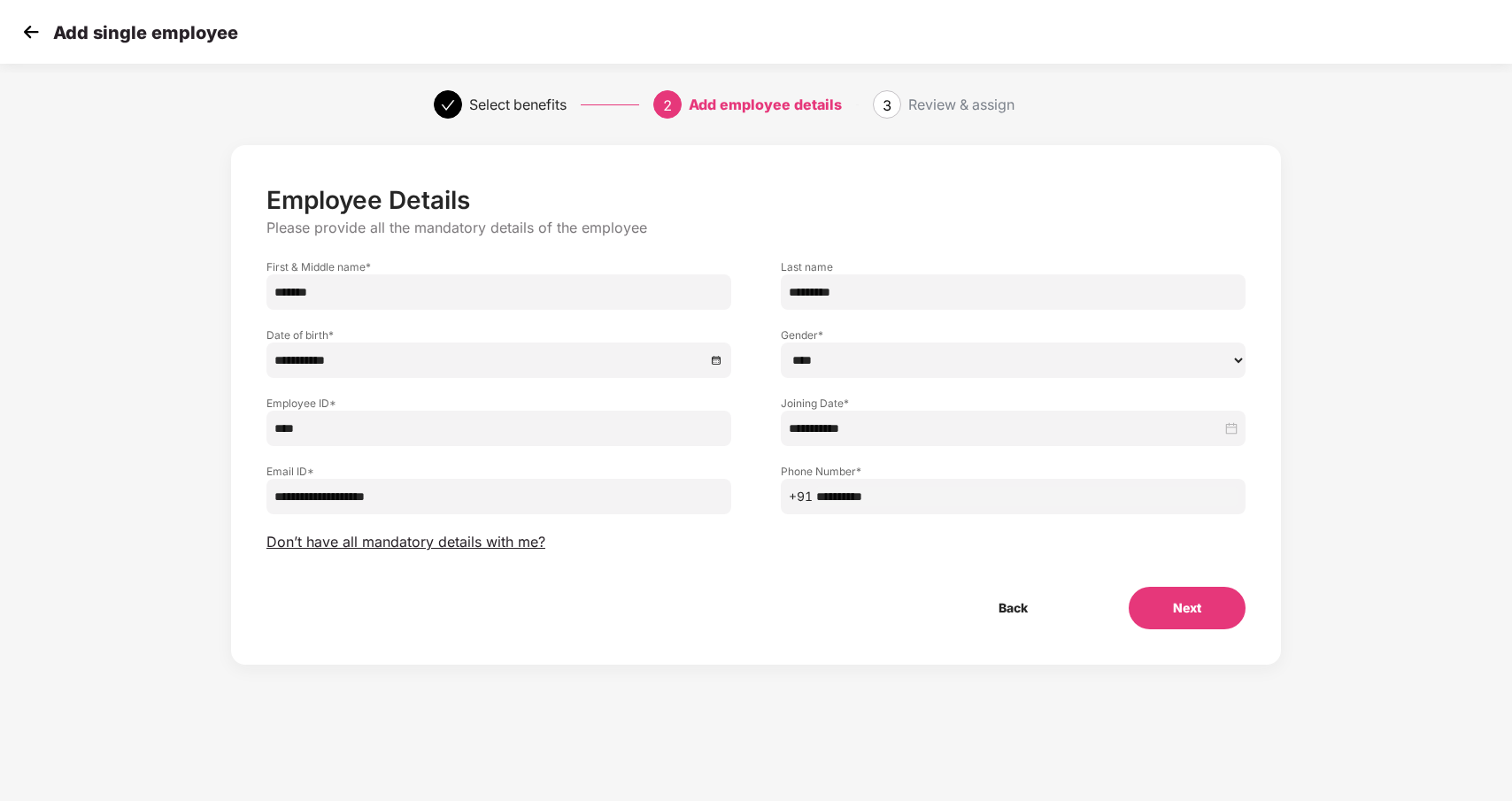
click at [1183, 613] on button "Next" at bounding box center [1188, 608] width 117 height 43
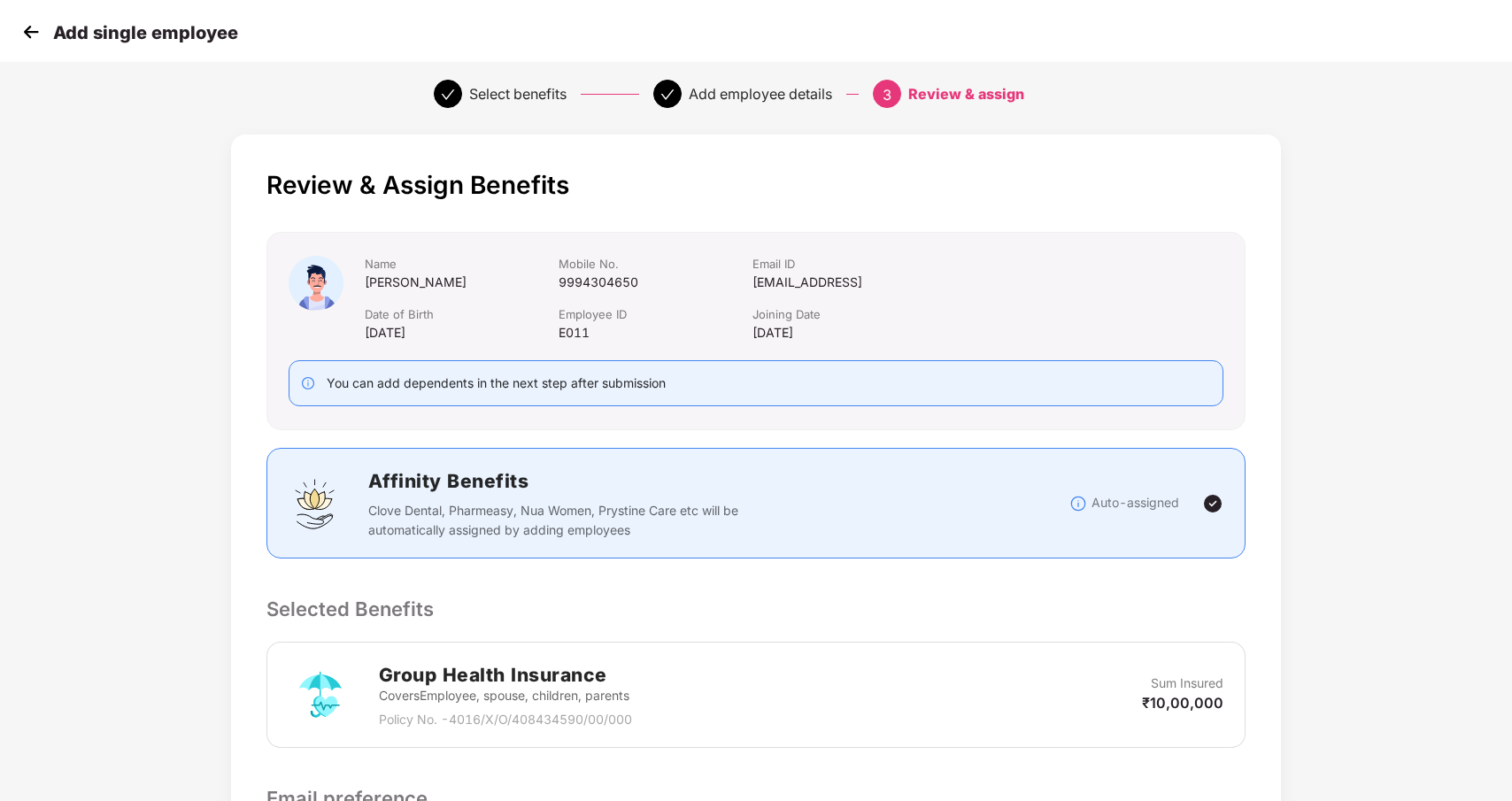
scroll to position [0, 0]
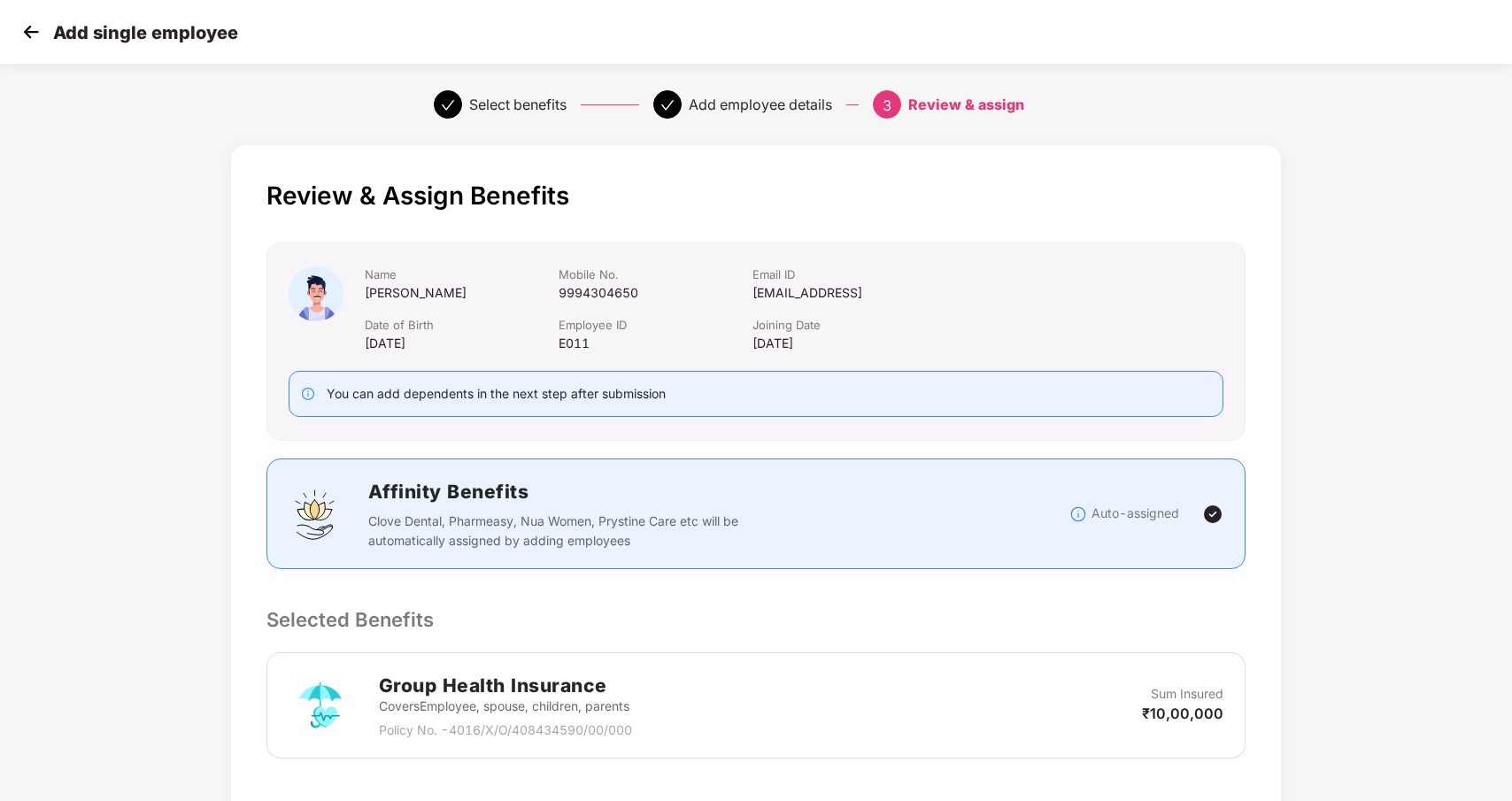
click at [33, 32] on img at bounding box center [31, 32] width 26 height 26
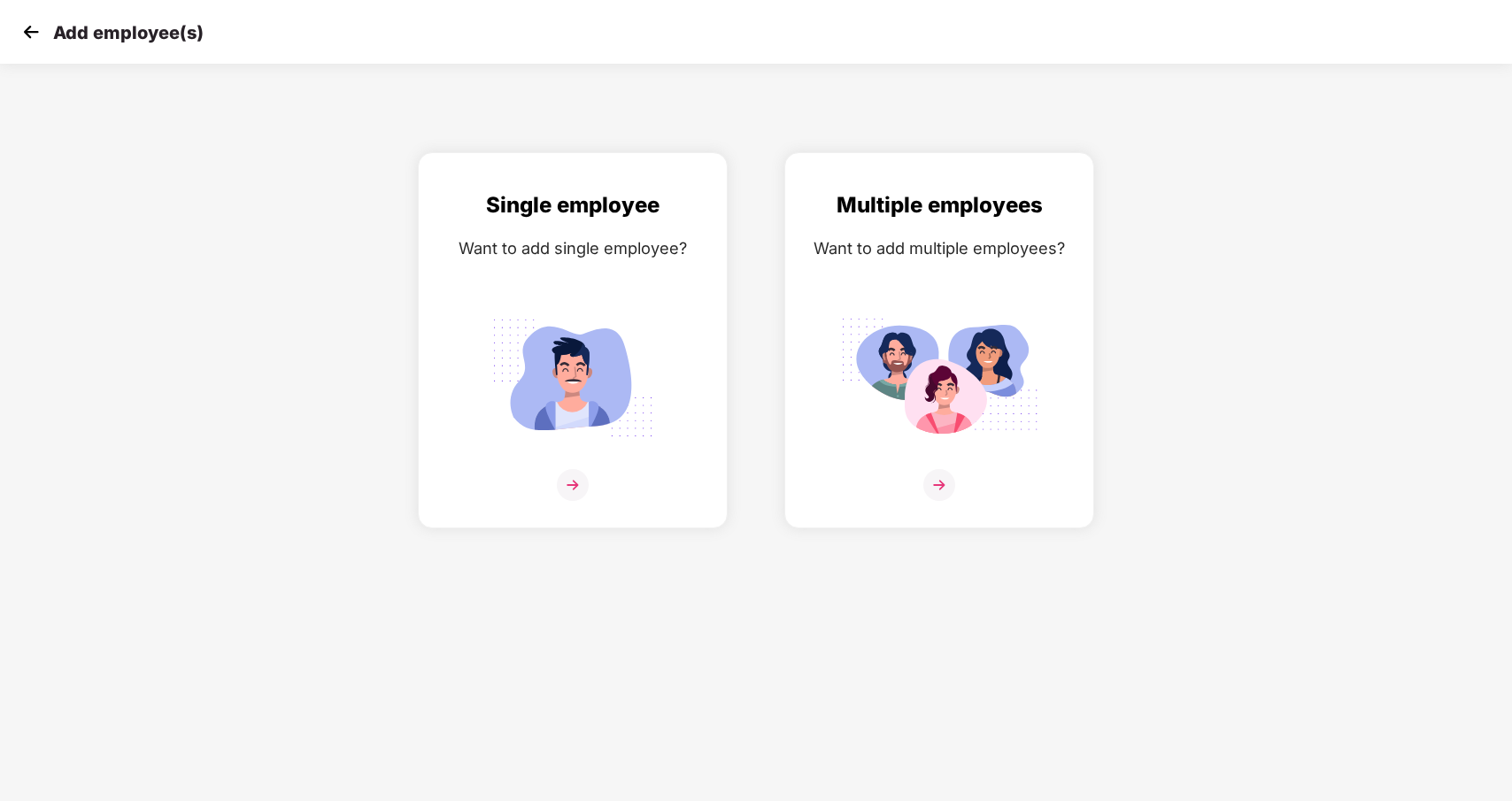
click at [30, 35] on img at bounding box center [31, 32] width 26 height 26
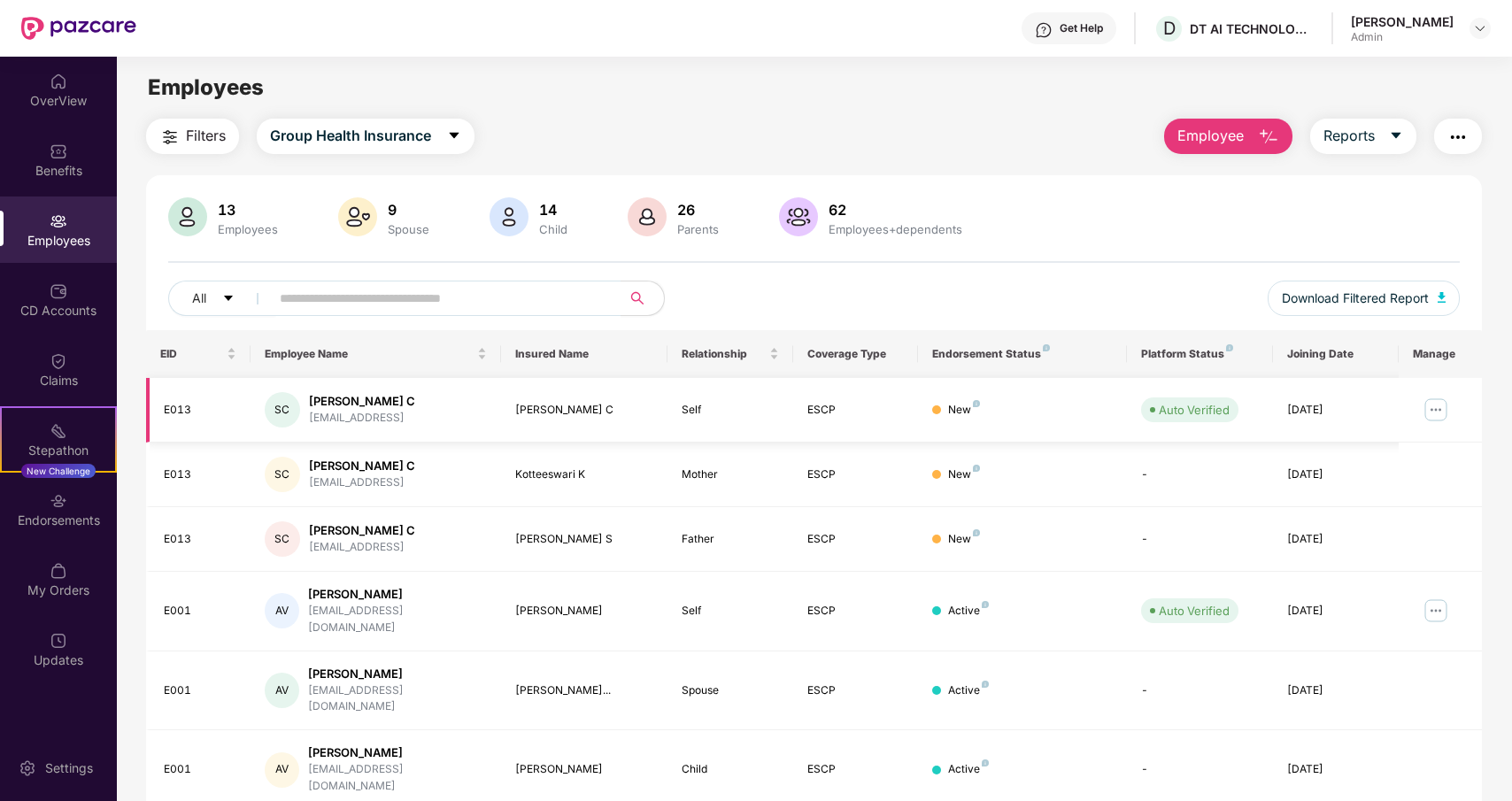
click at [1445, 409] on img at bounding box center [1436, 410] width 28 height 28
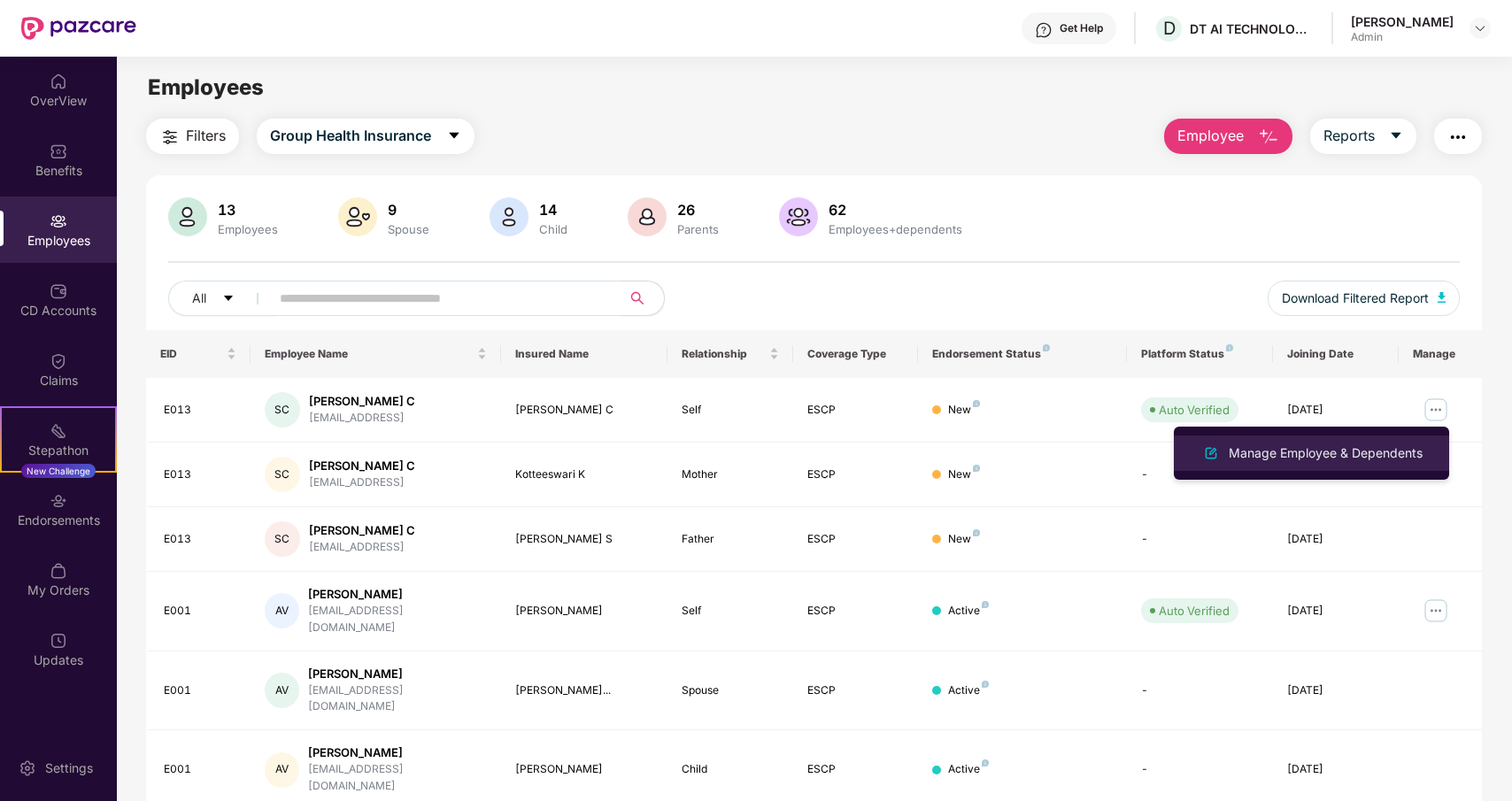
click at [1336, 454] on div "Manage Employee & Dependents" at bounding box center [1326, 453] width 201 height 20
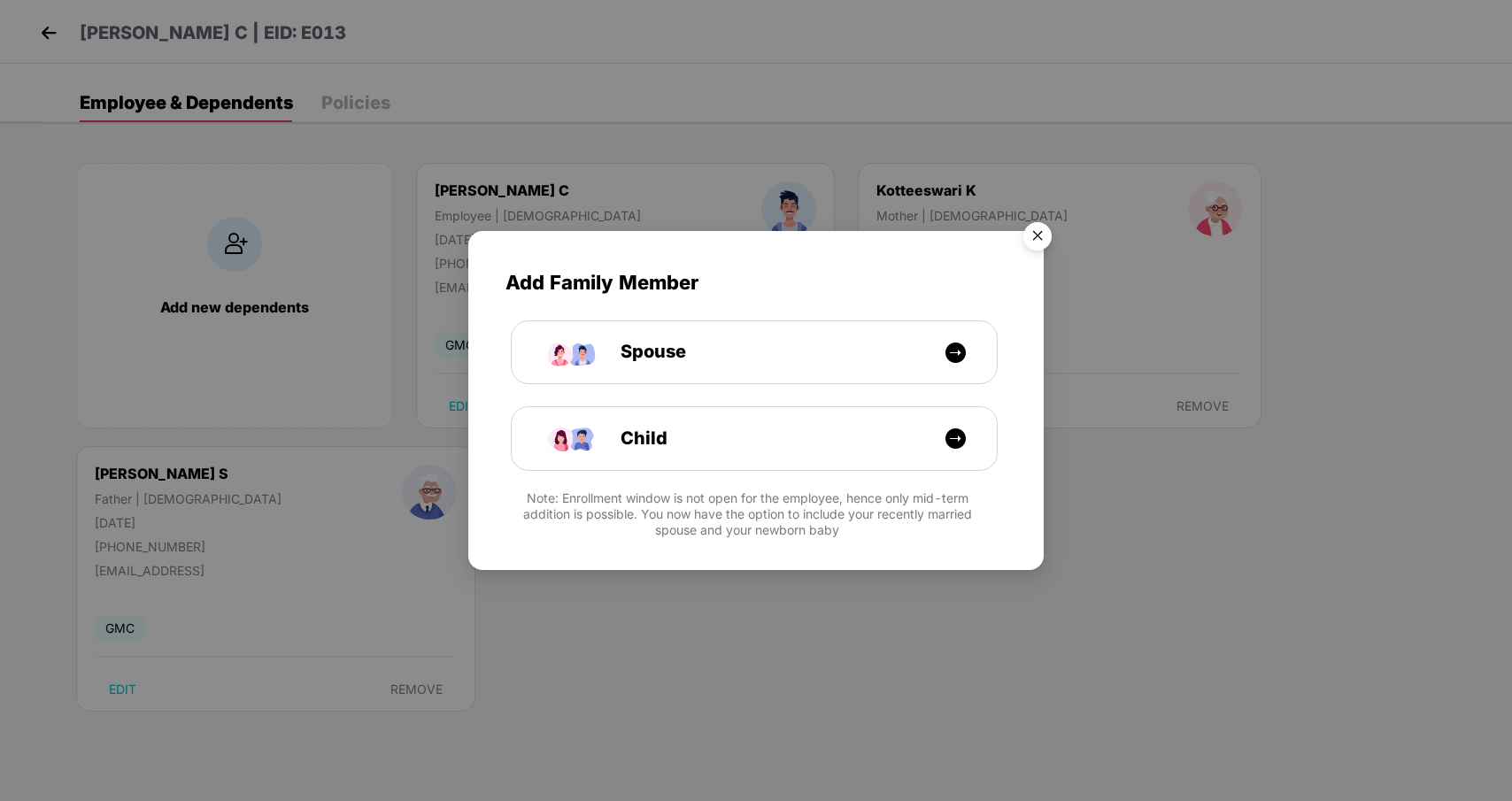
click at [1034, 235] on img "Close" at bounding box center [1037, 239] width 49 height 49
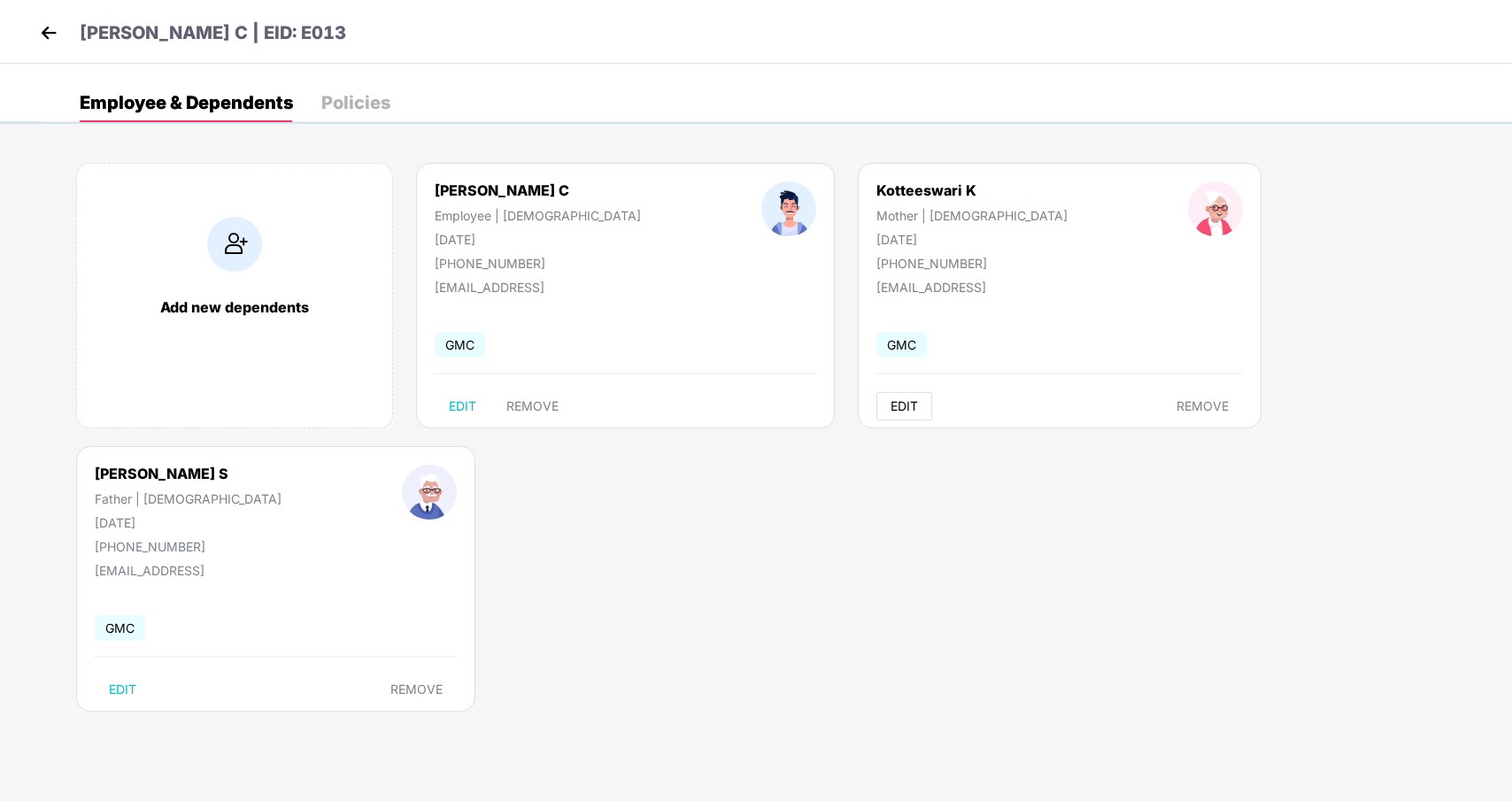
click at [891, 406] on span "EDIT" at bounding box center [904, 406] width 27 height 14
select select "******"
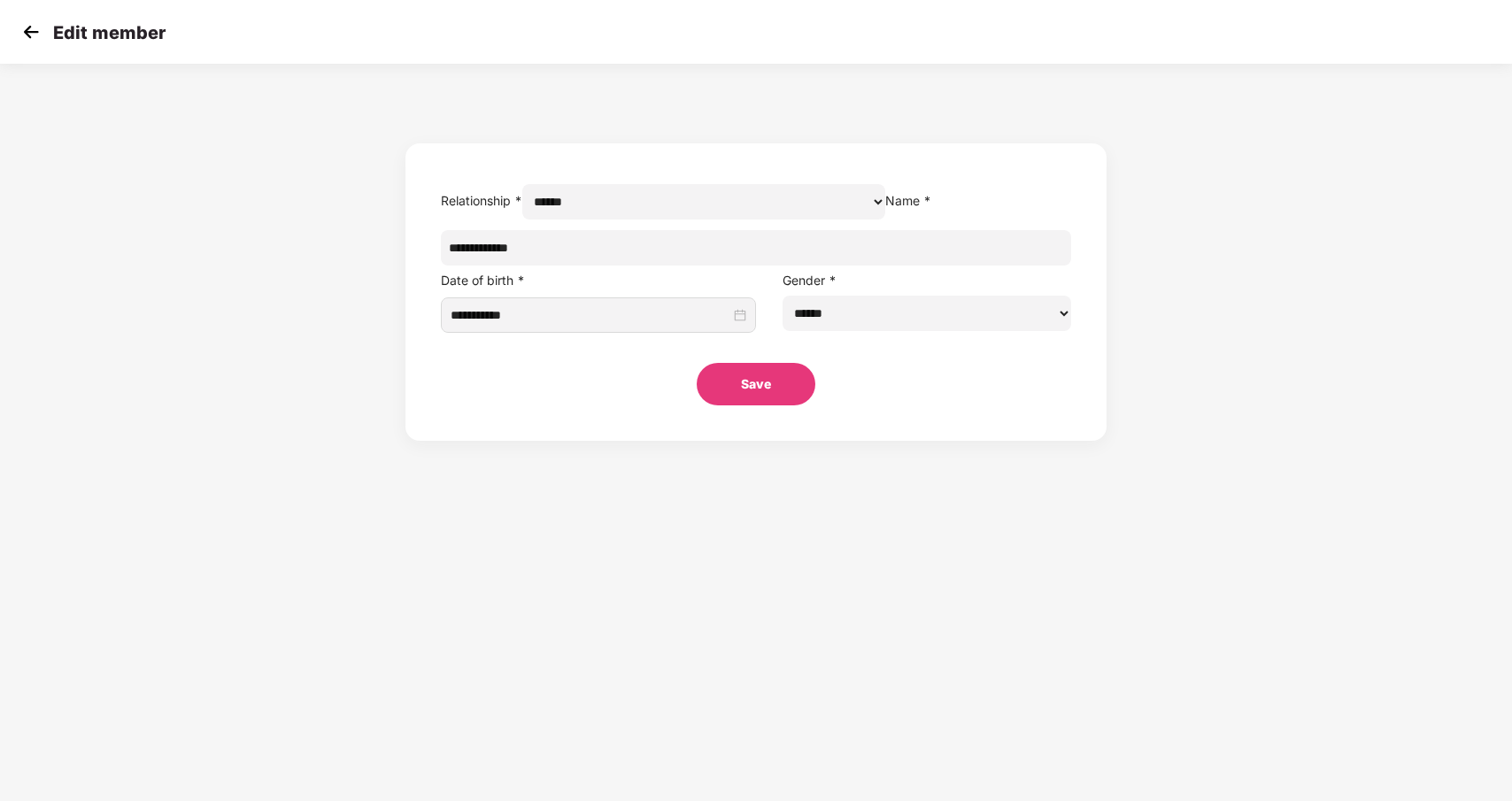
click at [634, 219] on select "****** ***** ****** ******" at bounding box center [704, 201] width 363 height 35
click at [27, 36] on img at bounding box center [31, 32] width 26 height 26
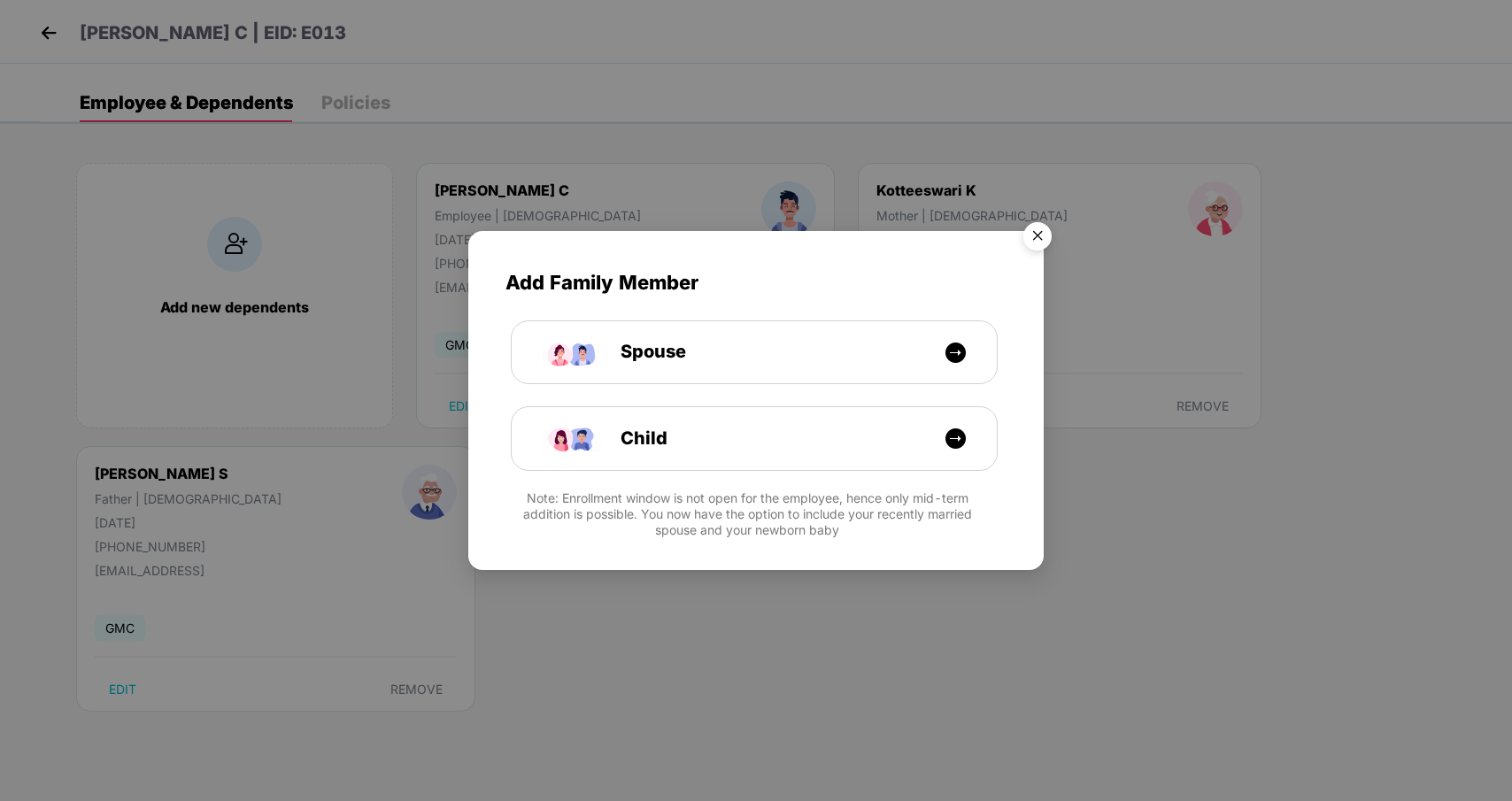
click at [1042, 244] on img "Close" at bounding box center [1037, 239] width 49 height 49
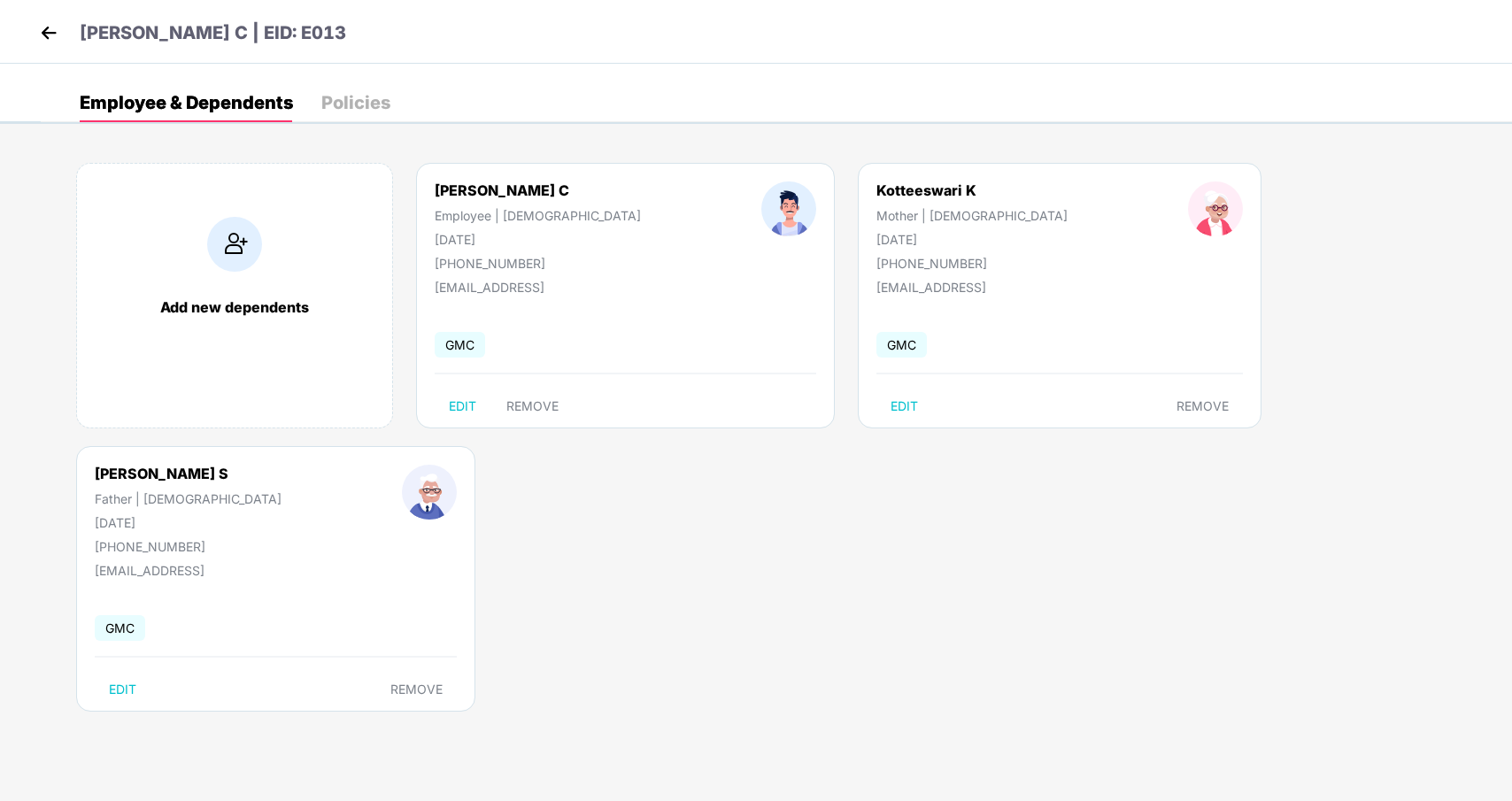
click at [61, 38] on img at bounding box center [48, 33] width 26 height 26
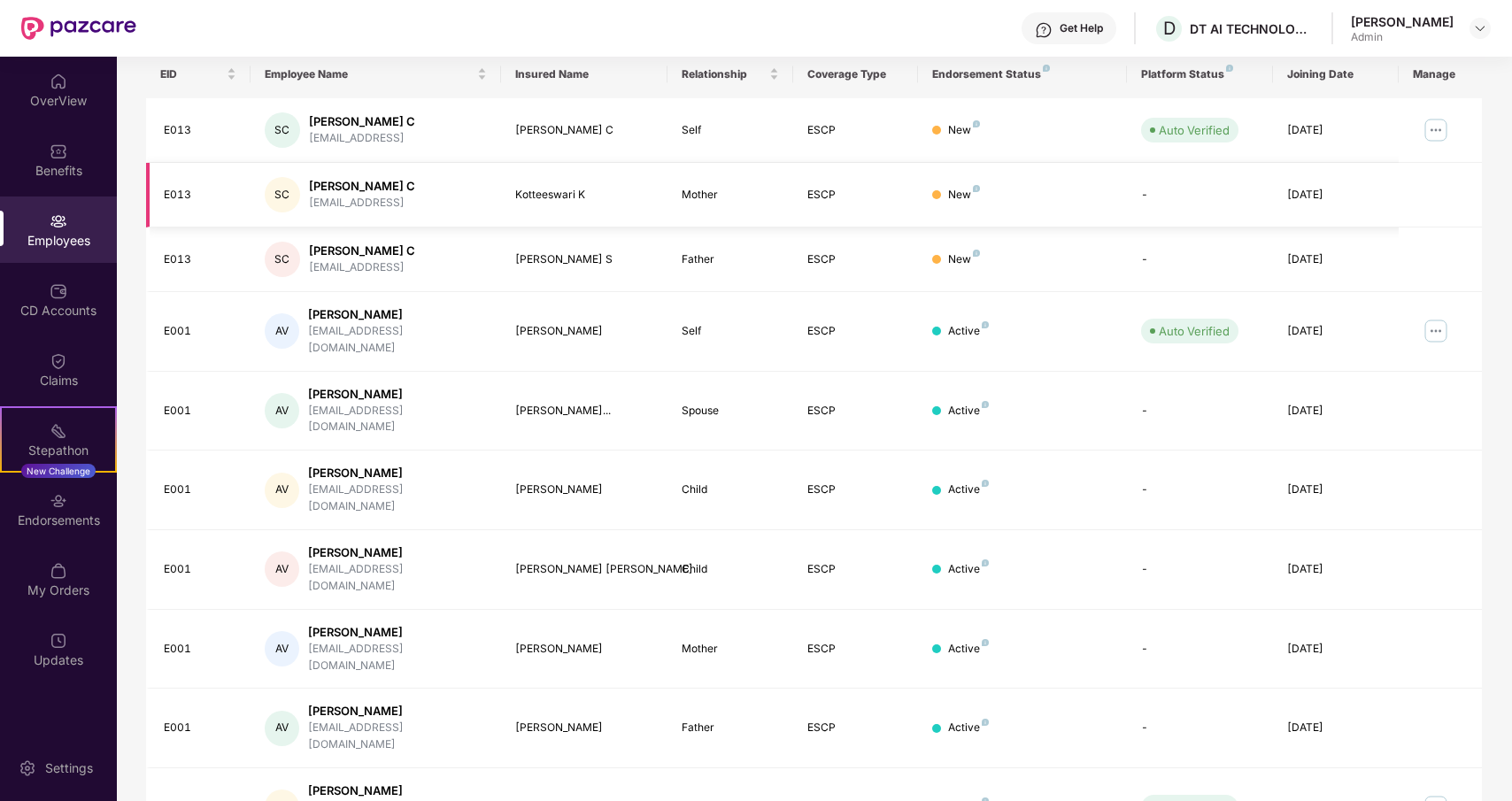
scroll to position [287, 0]
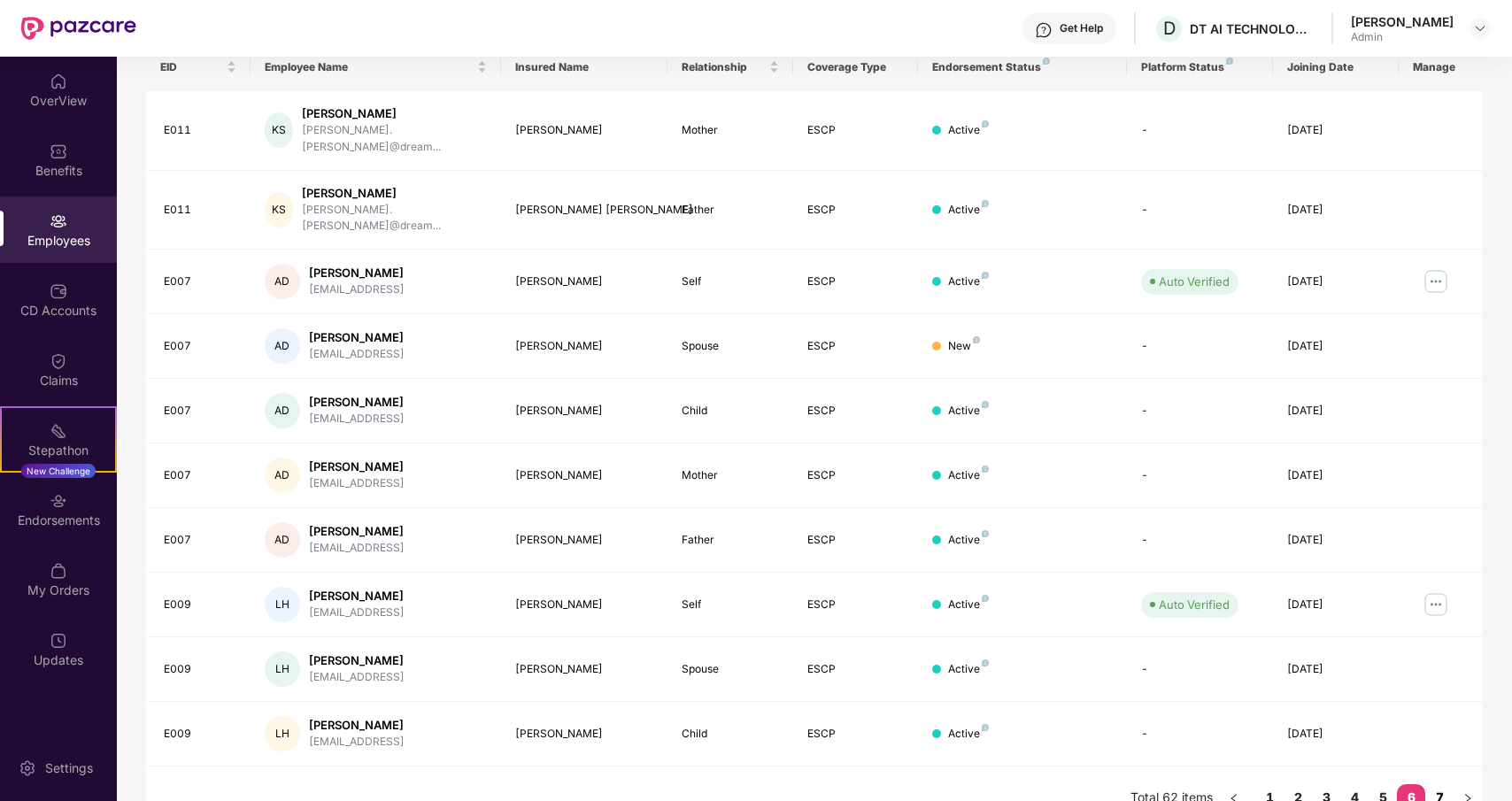
click at [1438, 785] on link "7" at bounding box center [1440, 798] width 28 height 26
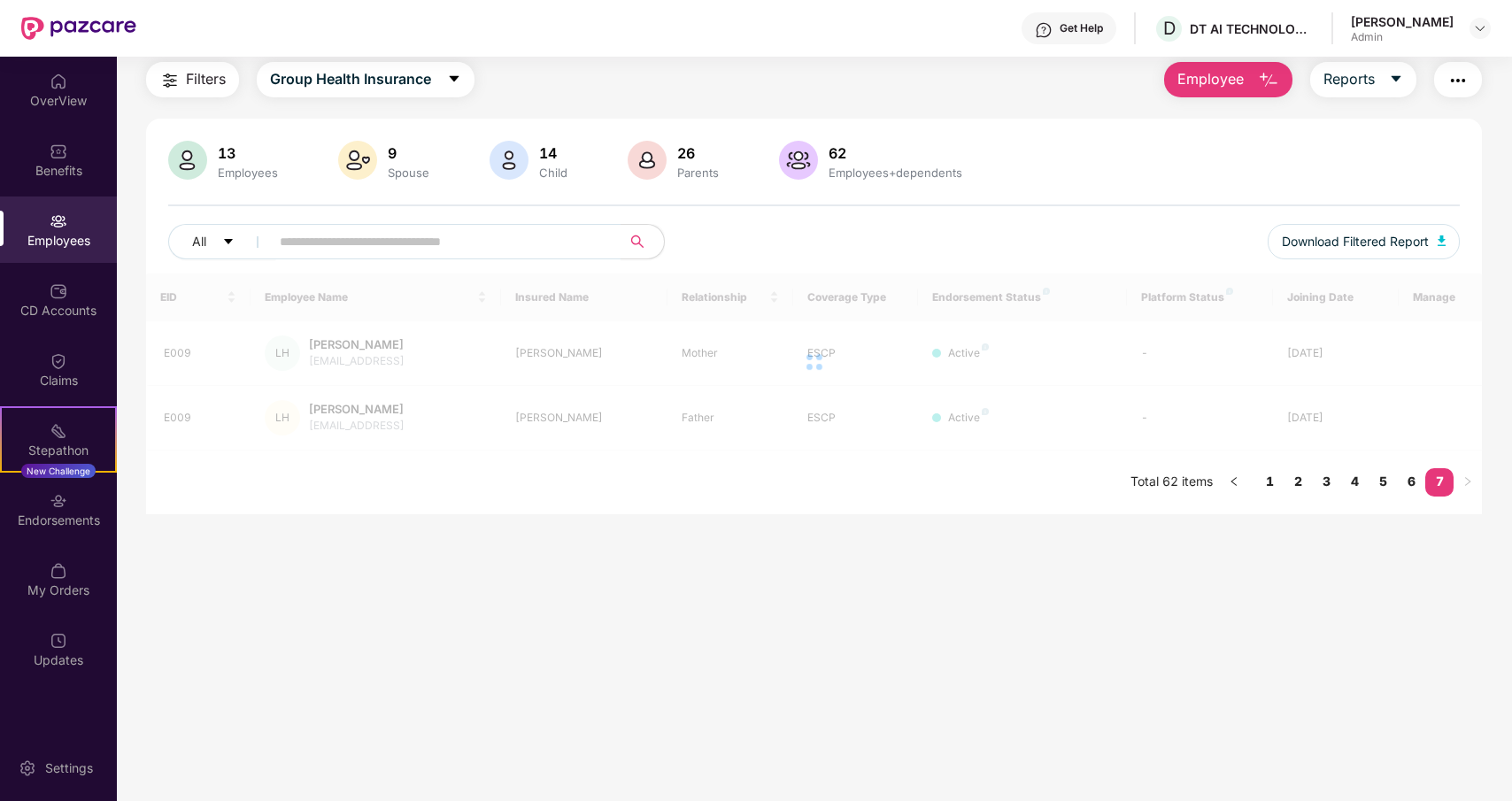
scroll to position [57, 0]
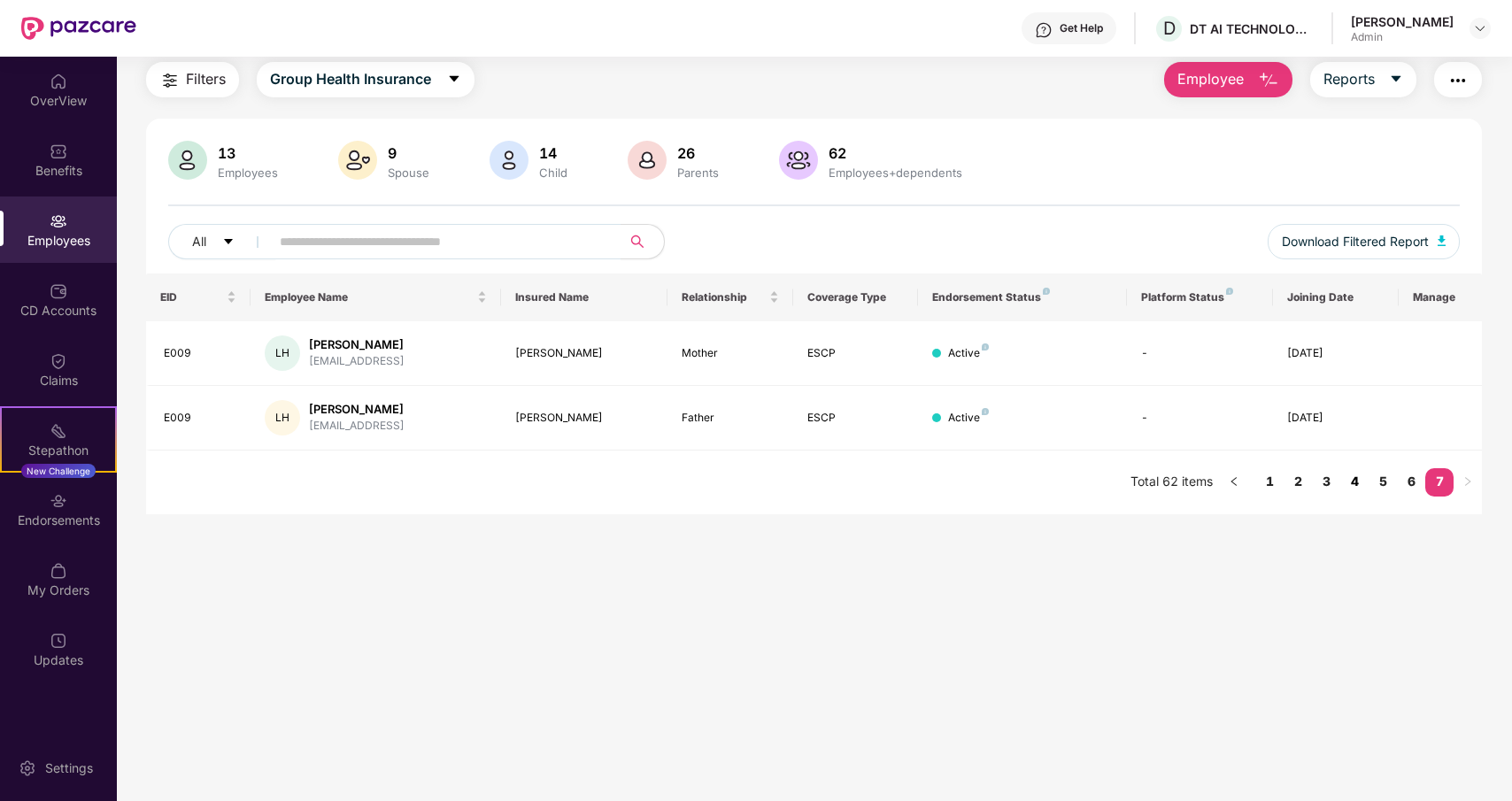
click at [1349, 487] on link "4" at bounding box center [1355, 481] width 28 height 26
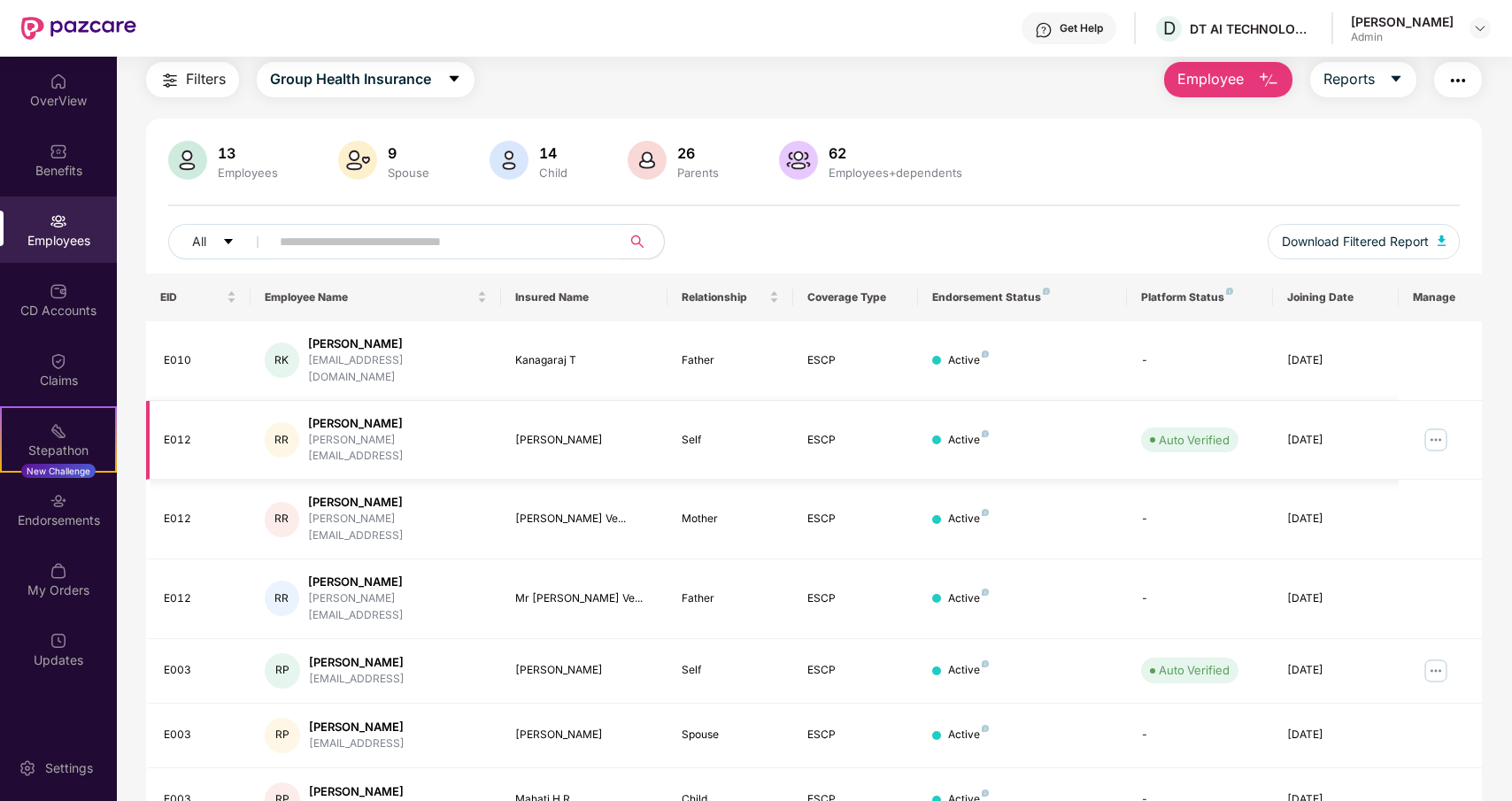
click at [1436, 426] on img at bounding box center [1436, 440] width 28 height 28
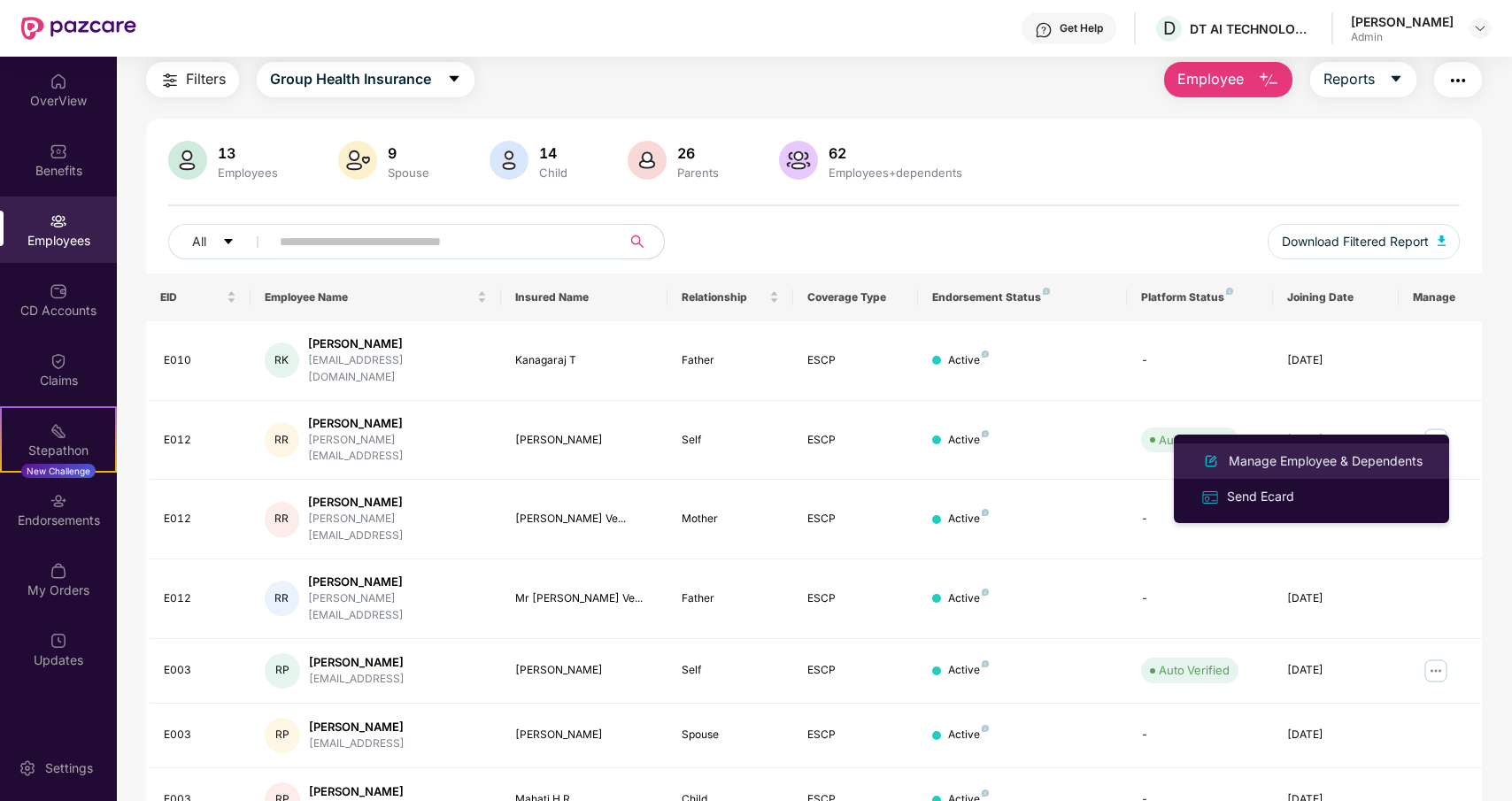
click at [1333, 466] on div "Manage Employee & Dependents" at bounding box center [1326, 461] width 201 height 20
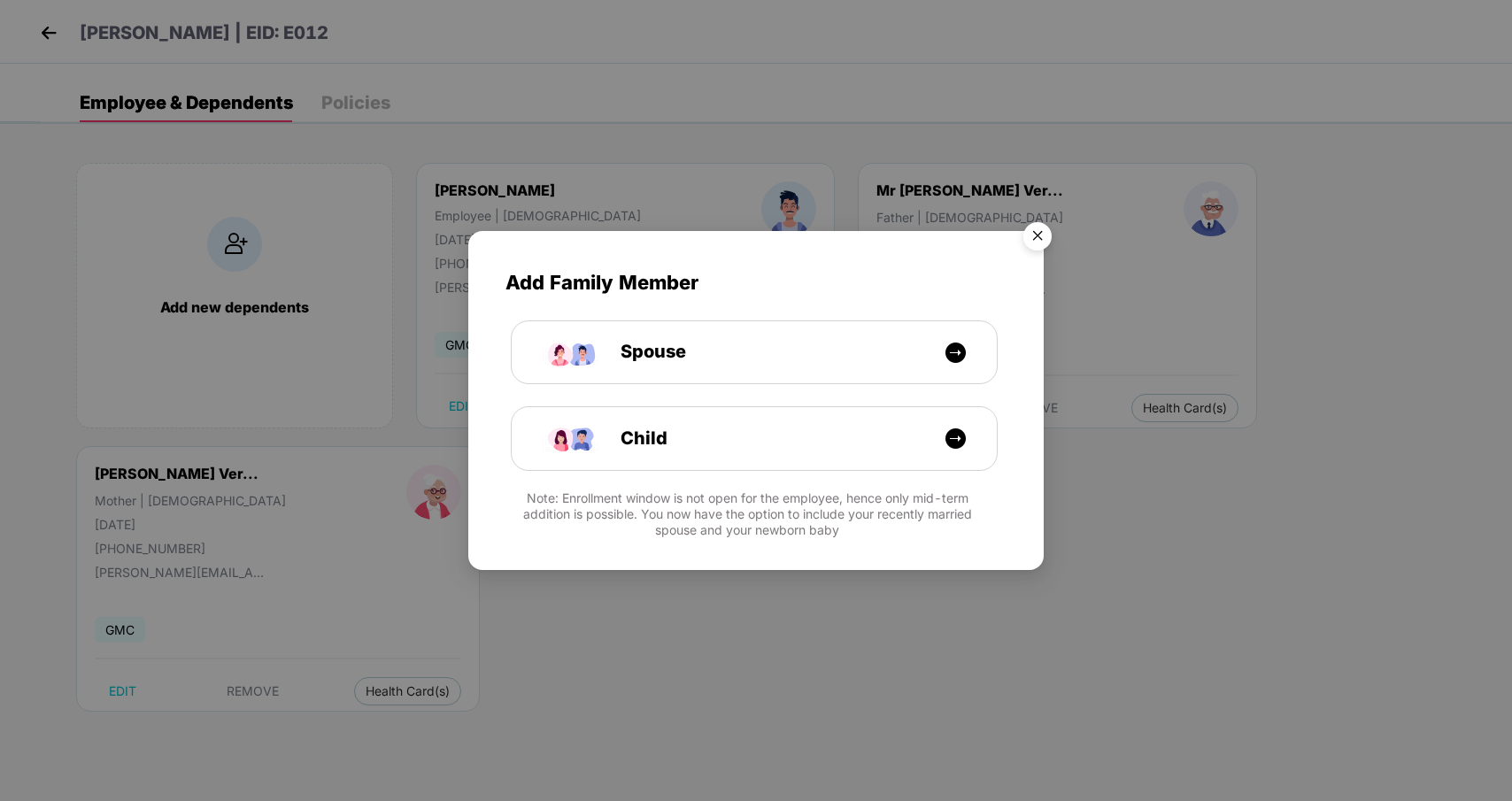
click at [1038, 247] on img "Close" at bounding box center [1037, 239] width 49 height 49
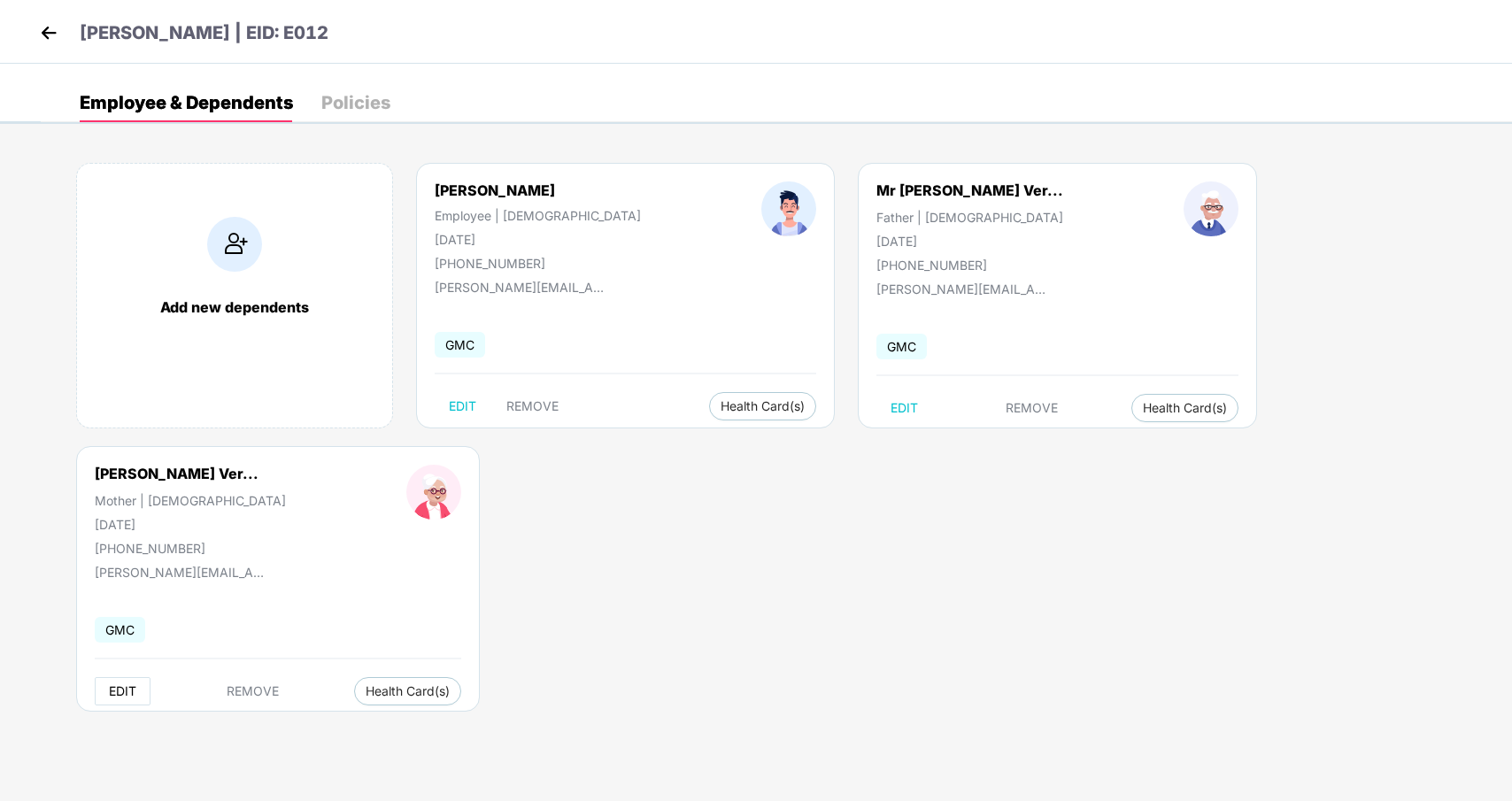
click at [125, 697] on span "EDIT" at bounding box center [122, 691] width 27 height 14
select select "******"
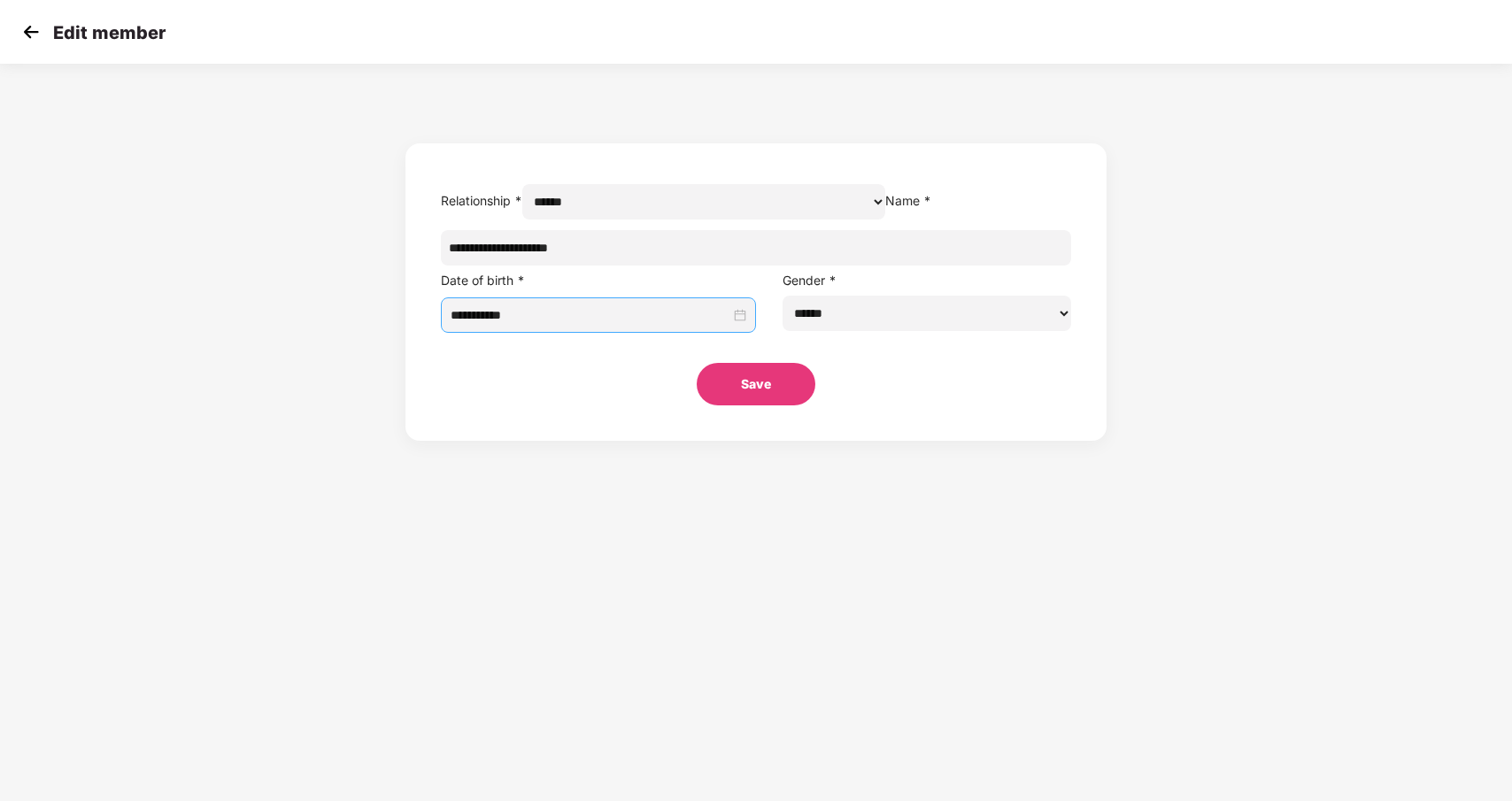
click at [582, 333] on div "**********" at bounding box center [598, 315] width 315 height 35
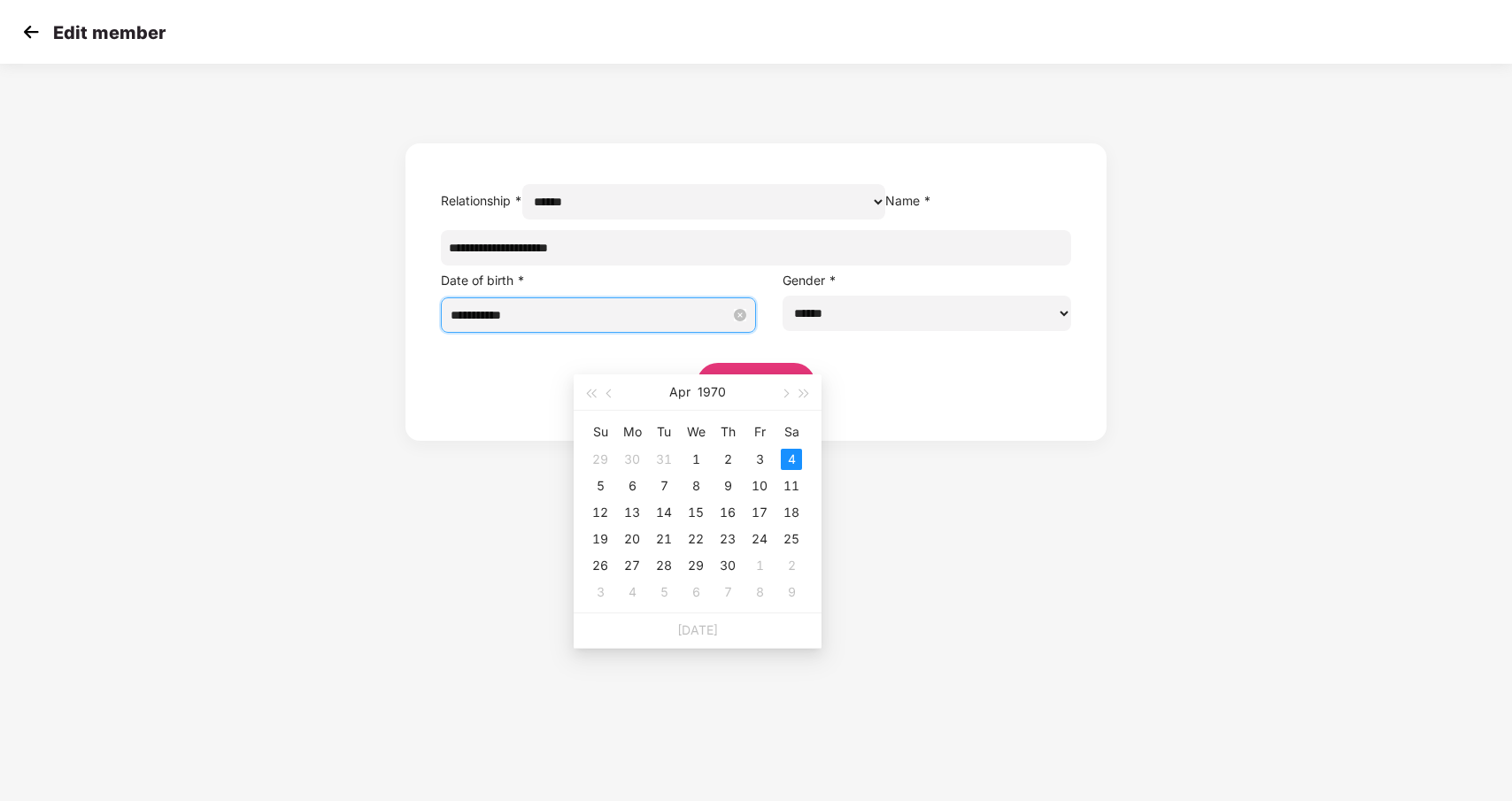
drag, startPoint x: 586, startPoint y: 353, endPoint x: 599, endPoint y: 355, distance: 13.2
click at [599, 325] on input "**********" at bounding box center [591, 315] width 280 height 20
click at [707, 400] on button "1970" at bounding box center [712, 392] width 28 height 35
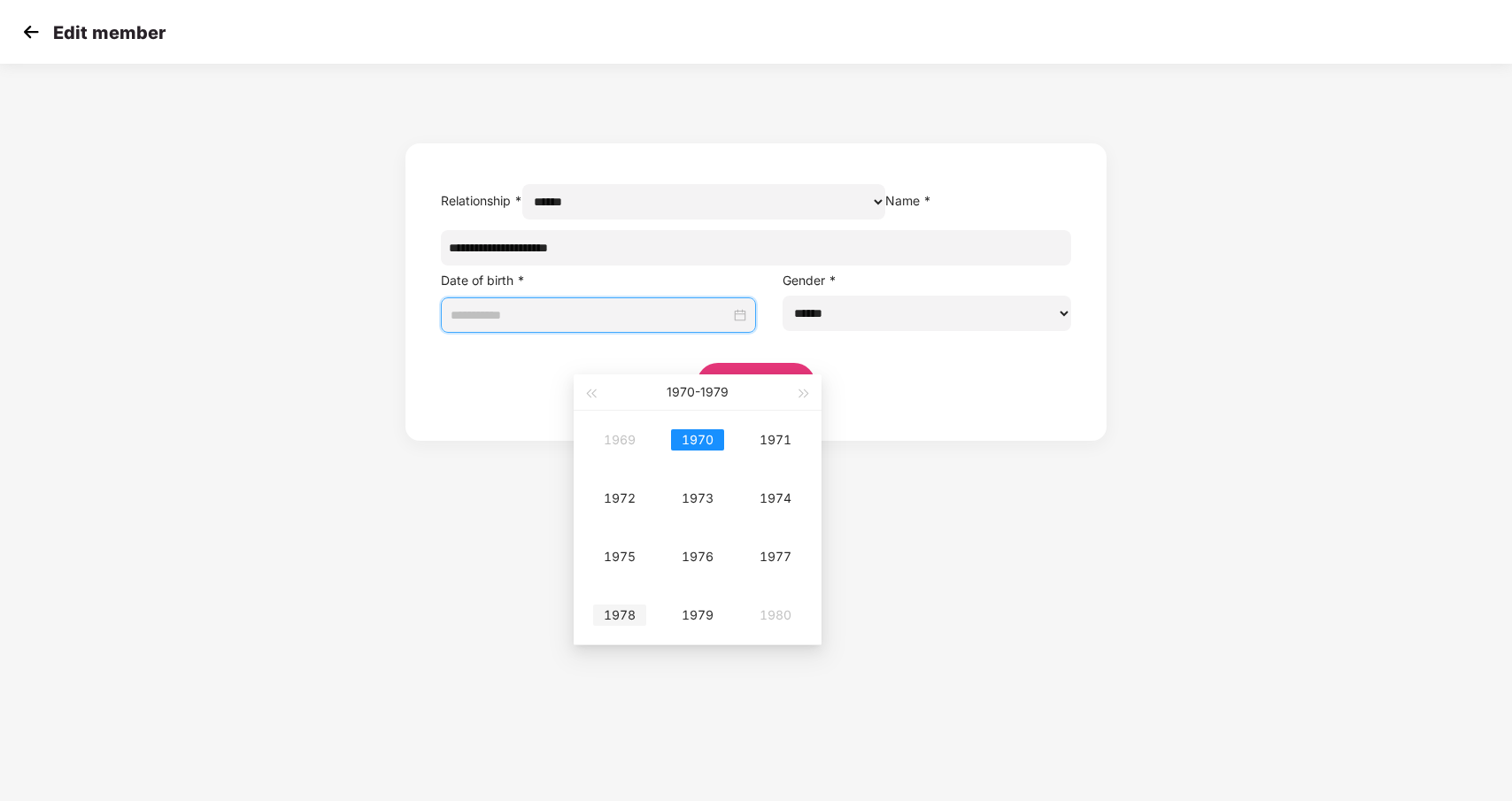
click at [616, 611] on div "1978" at bounding box center [619, 616] width 53 height 21
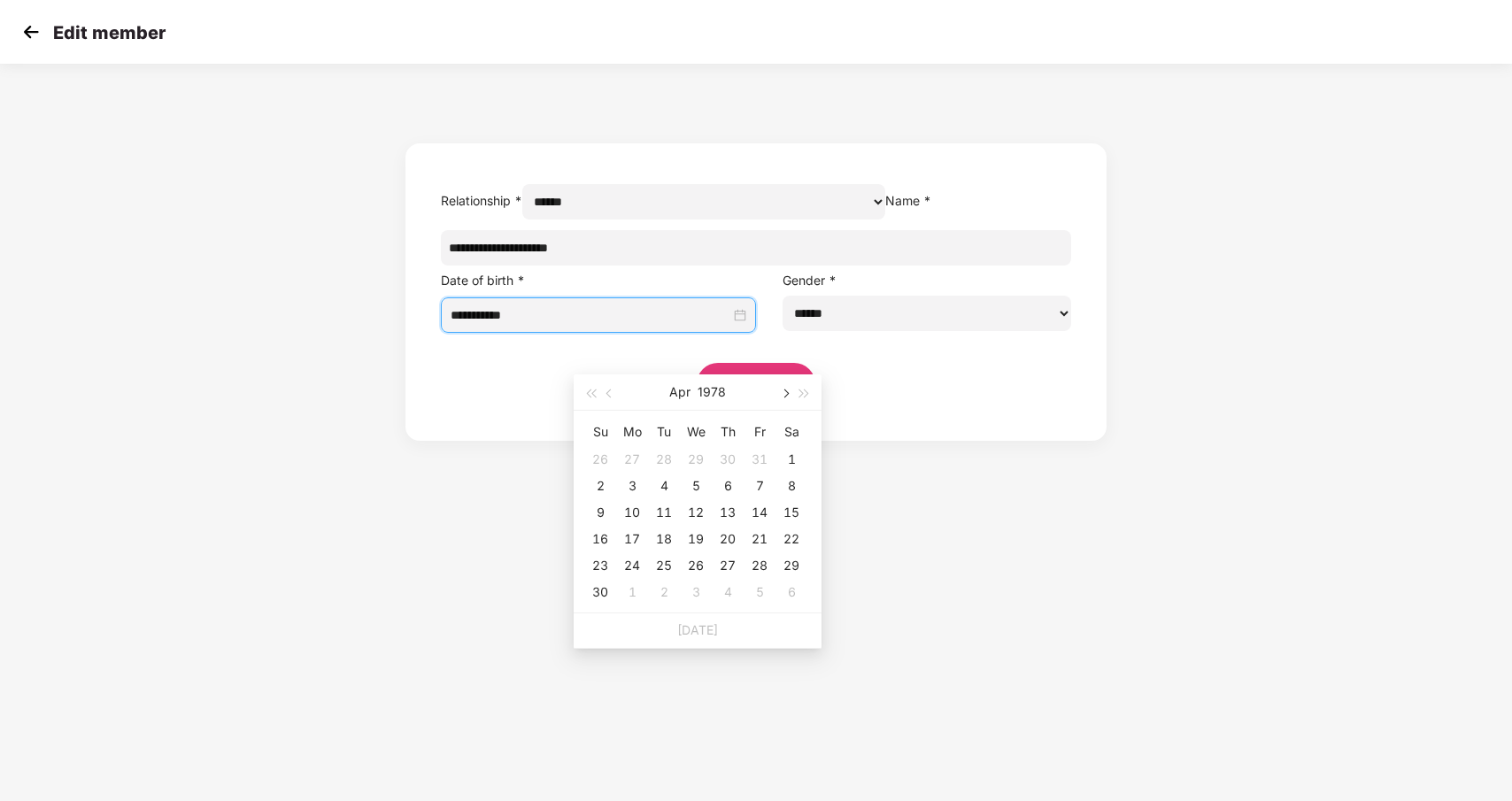
click at [780, 397] on button "button" at bounding box center [784, 392] width 20 height 35
type input "**********"
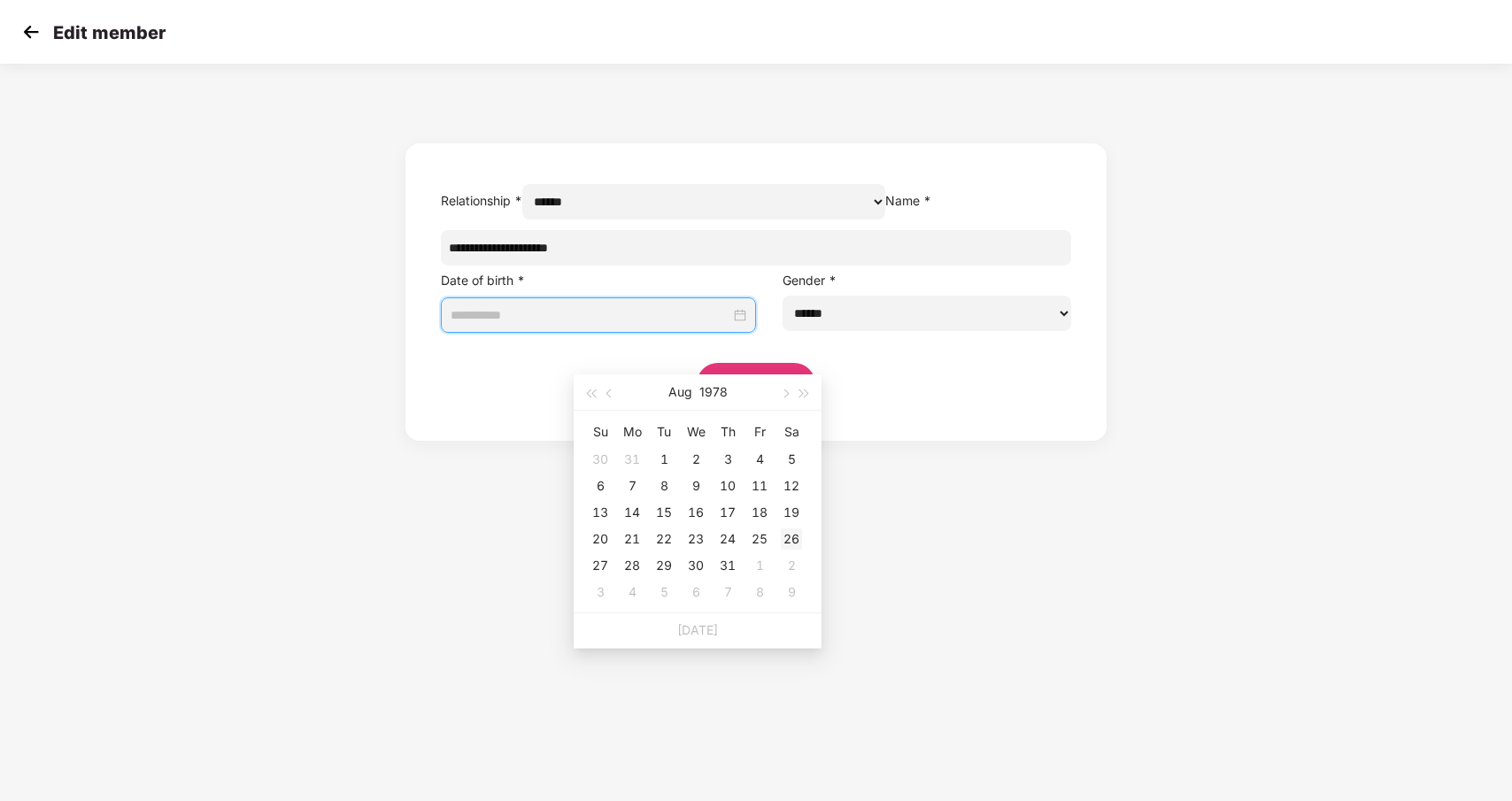
click at [785, 543] on div "26" at bounding box center [791, 539] width 21 height 21
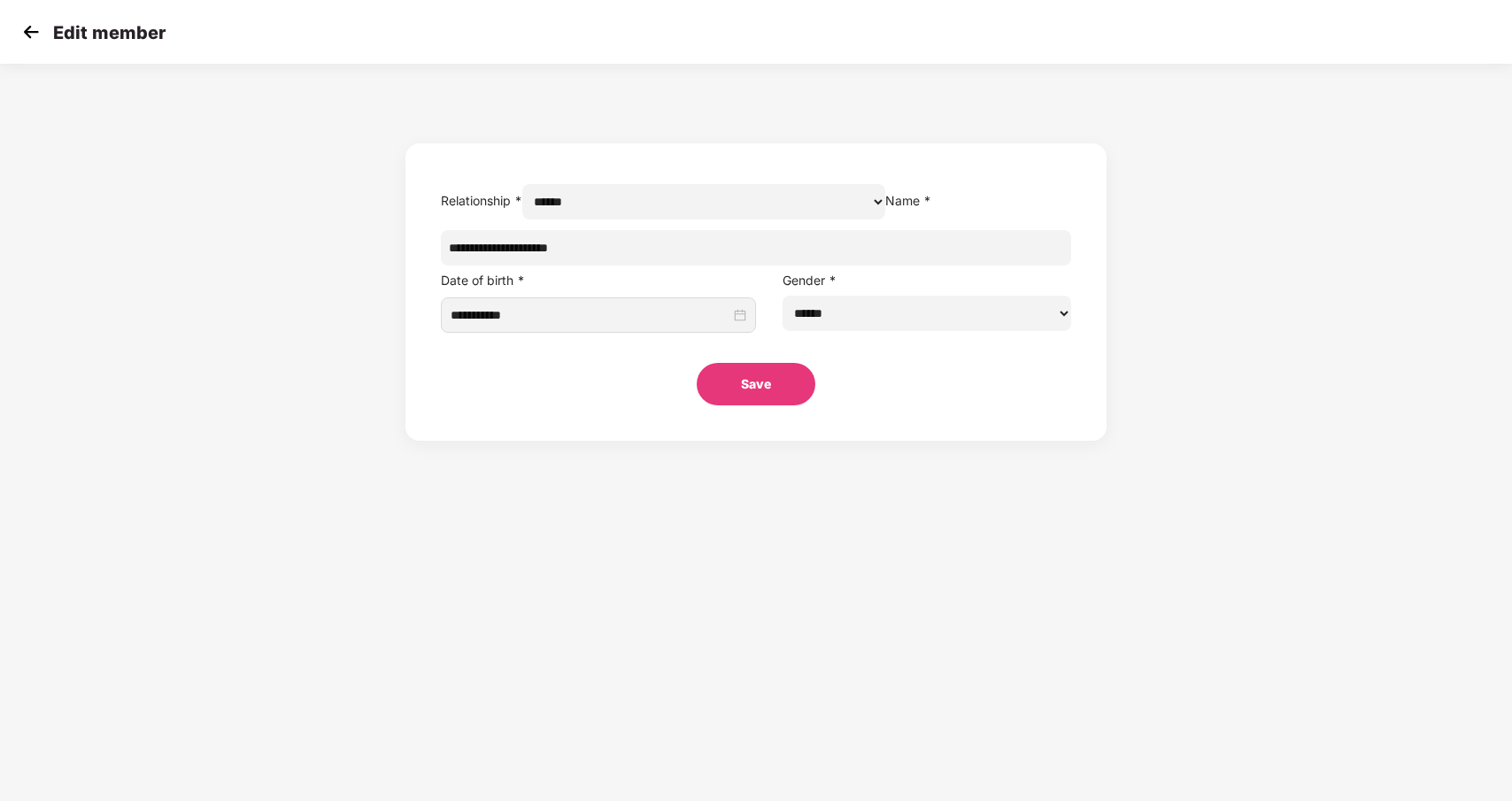
click at [766, 406] on button "Save" at bounding box center [756, 384] width 118 height 43
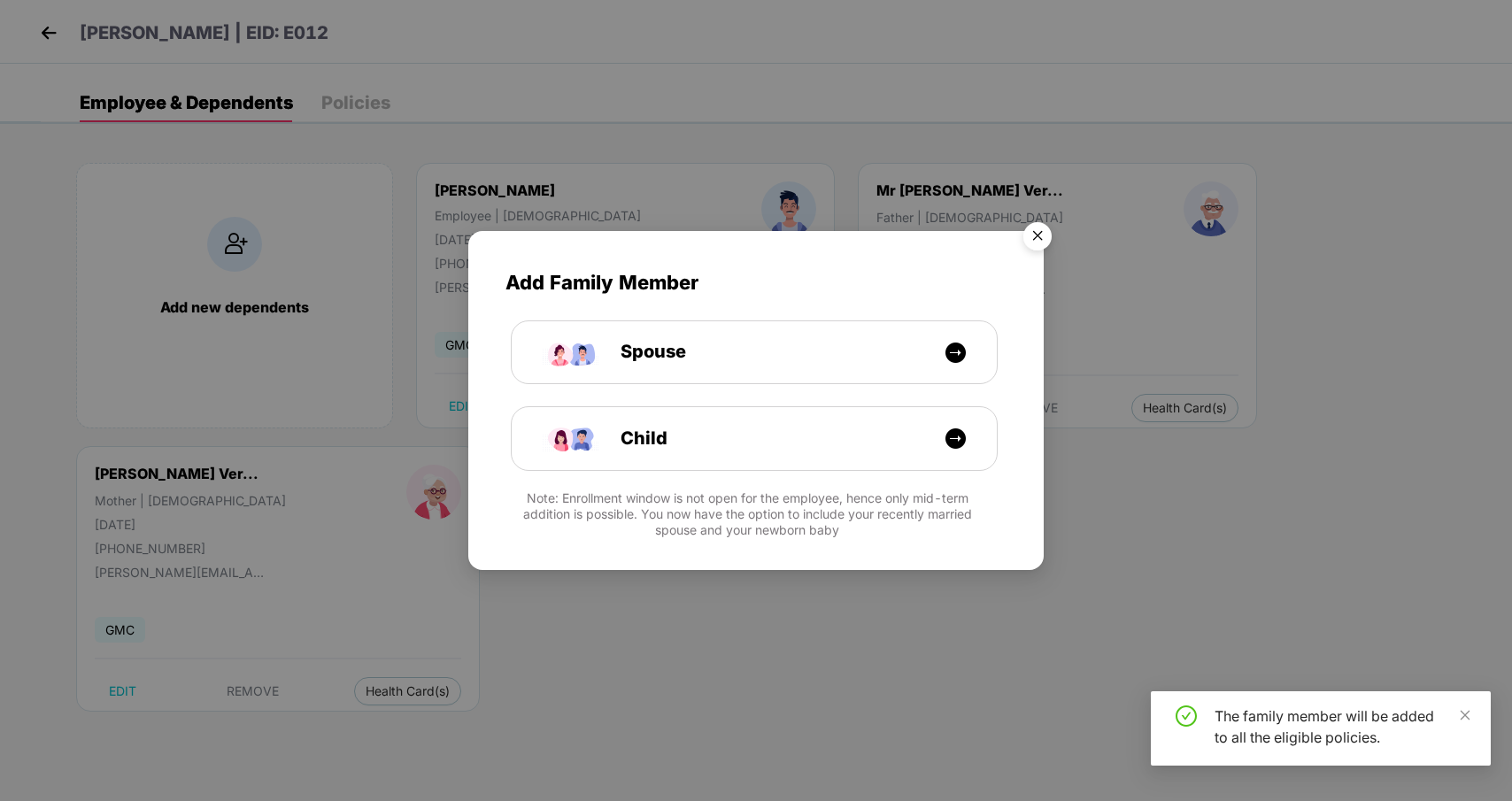
click at [1037, 228] on img "Close" at bounding box center [1037, 239] width 49 height 49
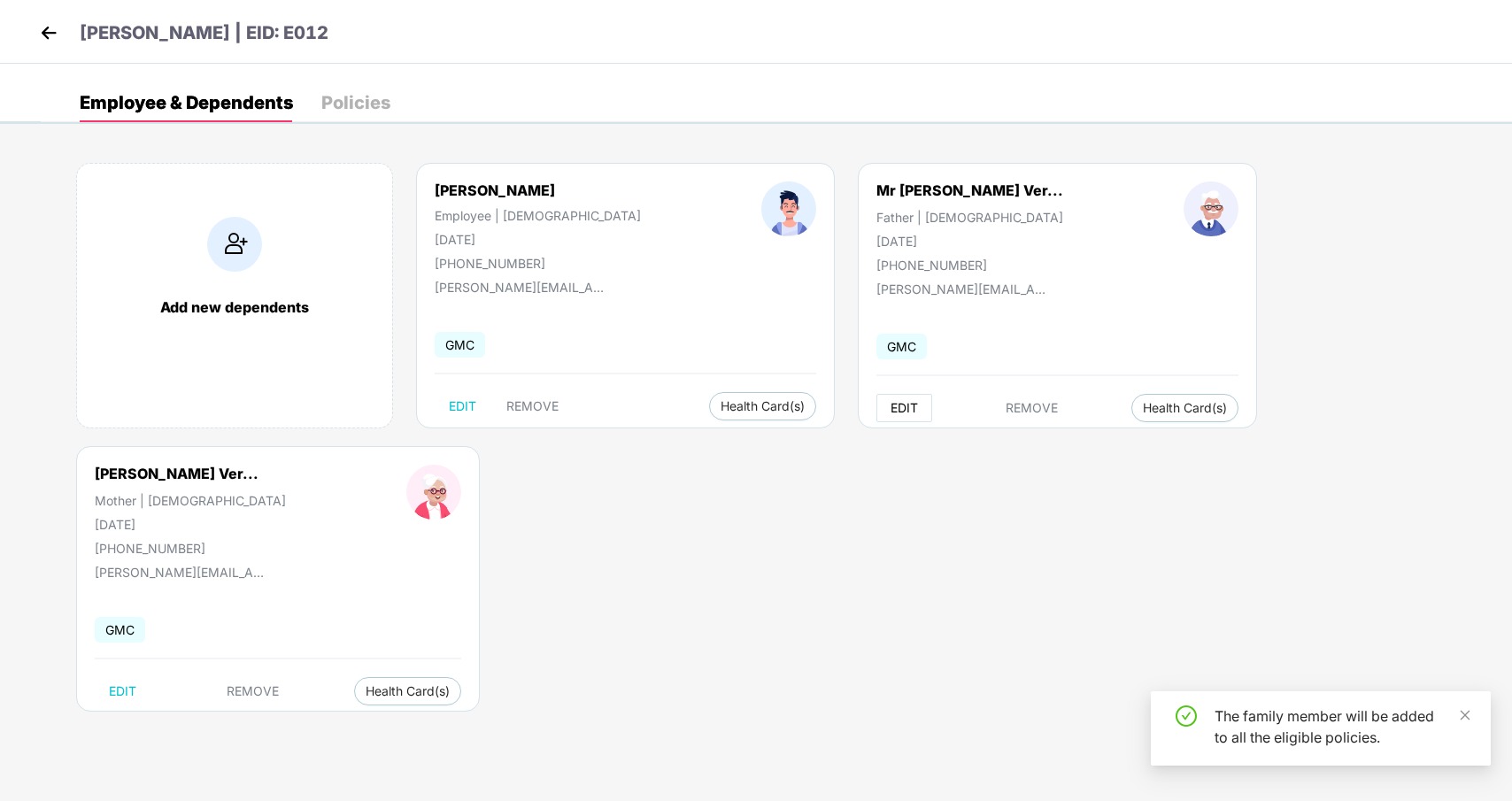
click at [891, 407] on span "EDIT" at bounding box center [904, 408] width 27 height 14
select select "******"
select select "****"
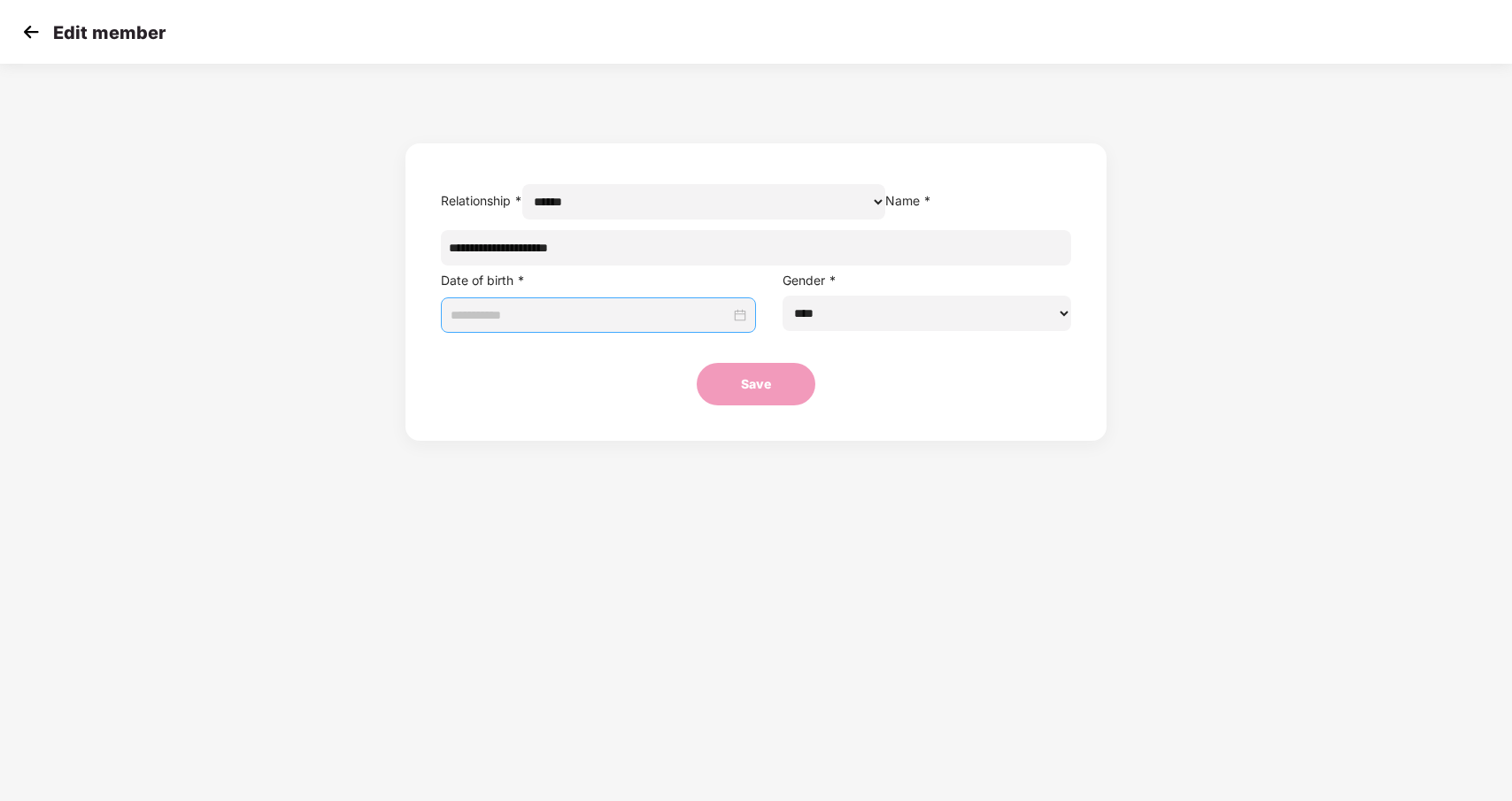
click at [662, 325] on input at bounding box center [591, 315] width 280 height 20
click at [689, 390] on button "Sep" at bounding box center [681, 392] width 23 height 35
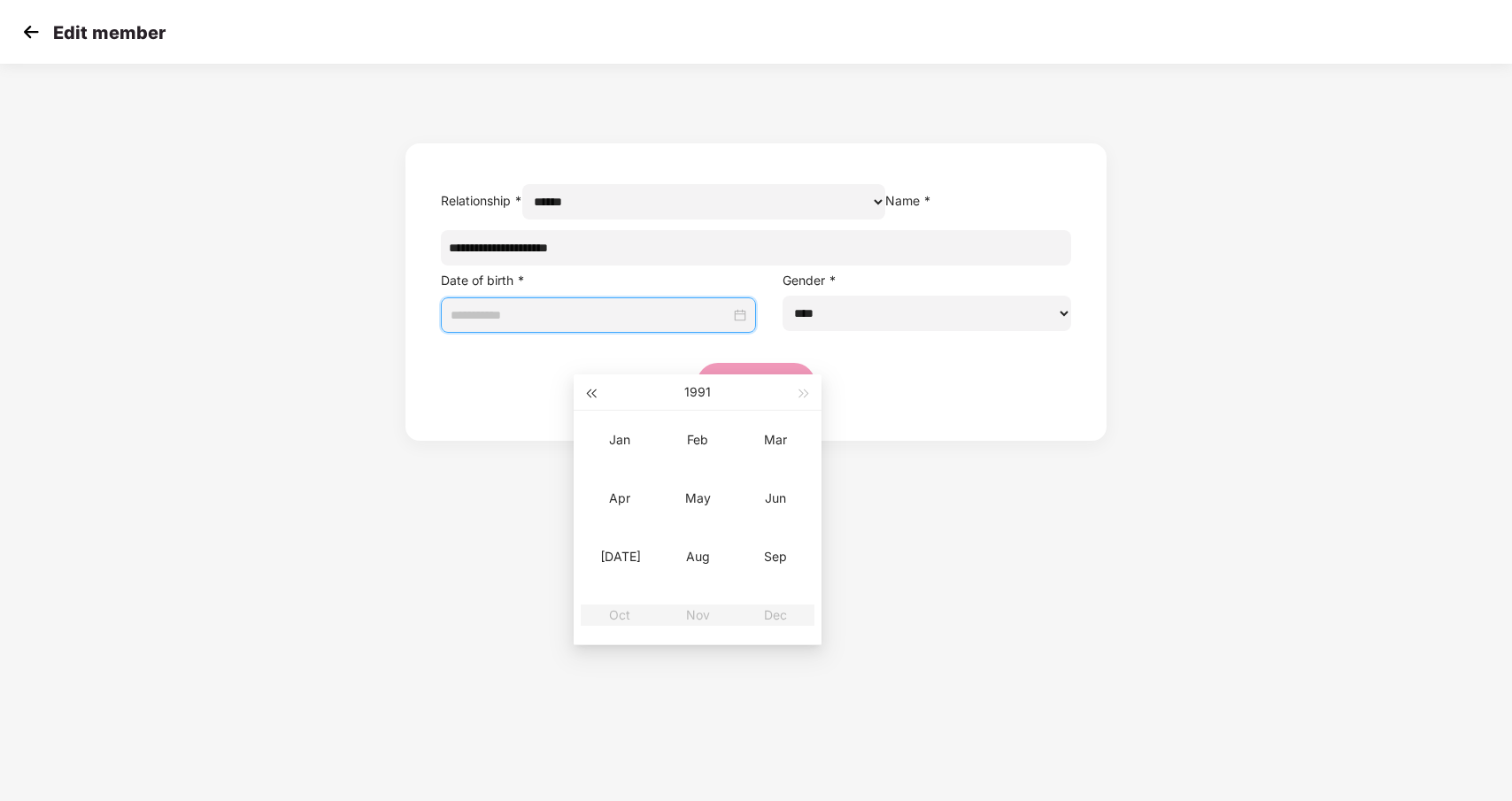
click at [592, 389] on button "button" at bounding box center [590, 392] width 20 height 35
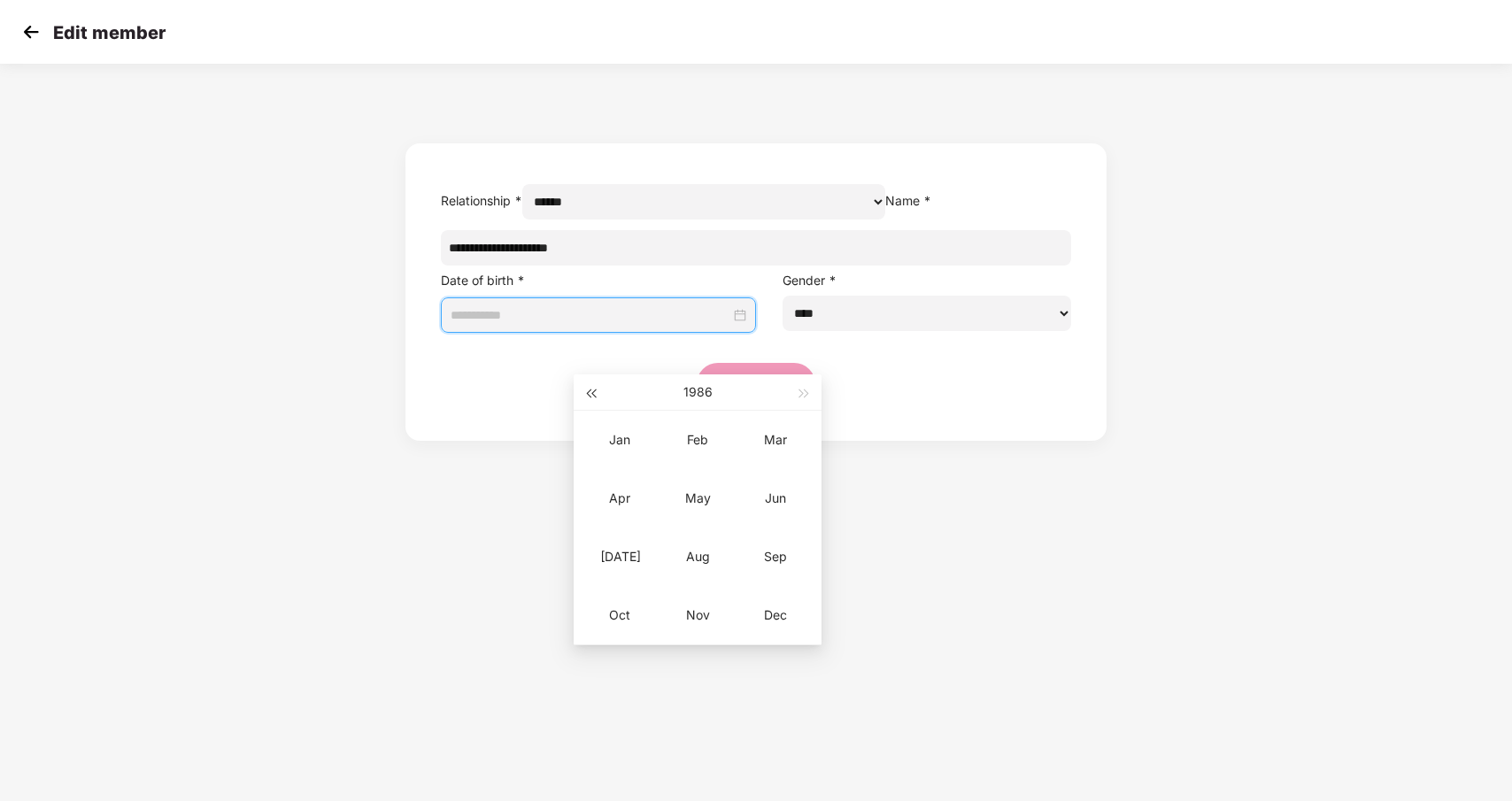
click at [592, 389] on button "button" at bounding box center [590, 392] width 20 height 35
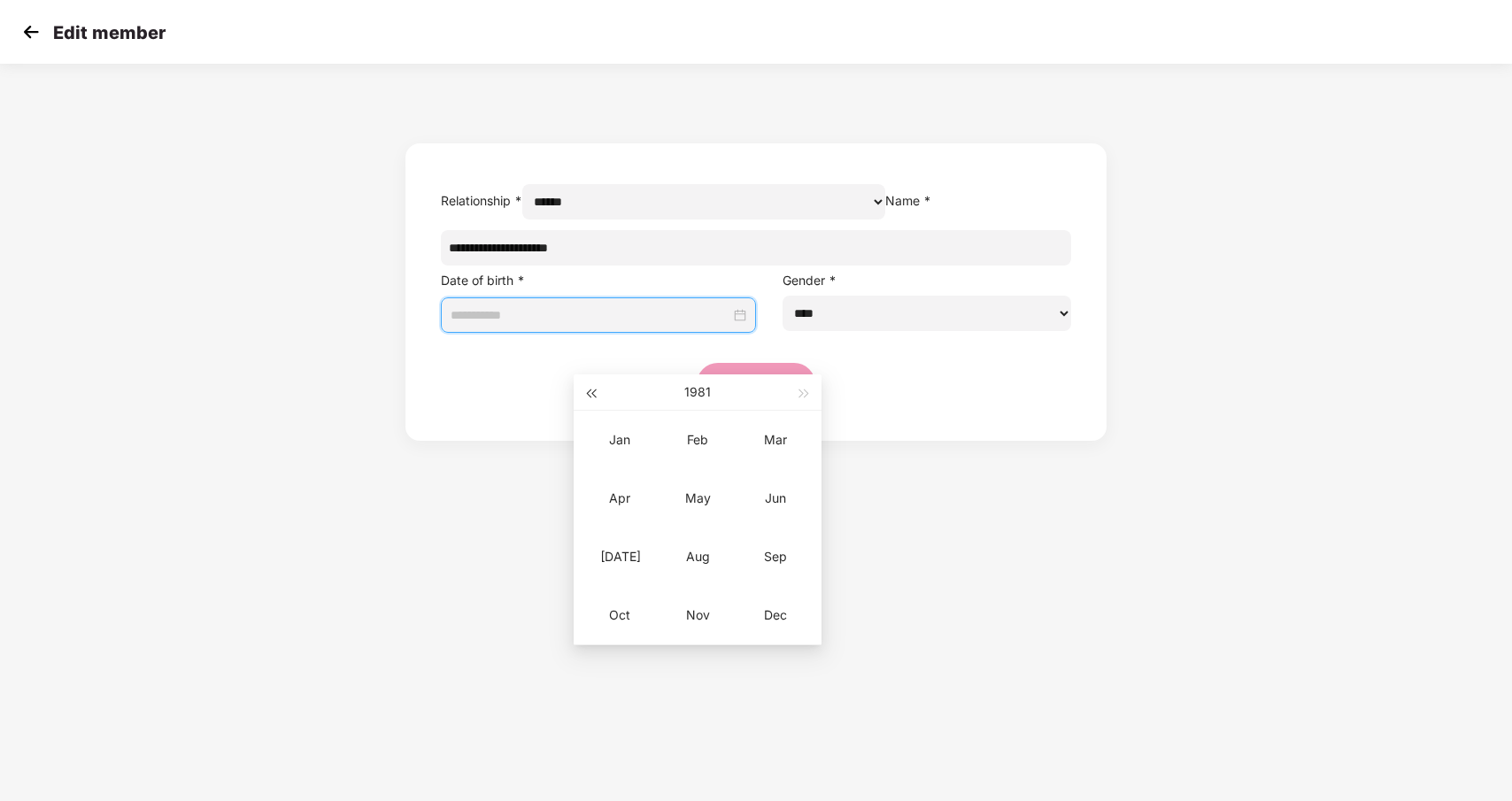
click at [592, 389] on button "button" at bounding box center [590, 392] width 20 height 35
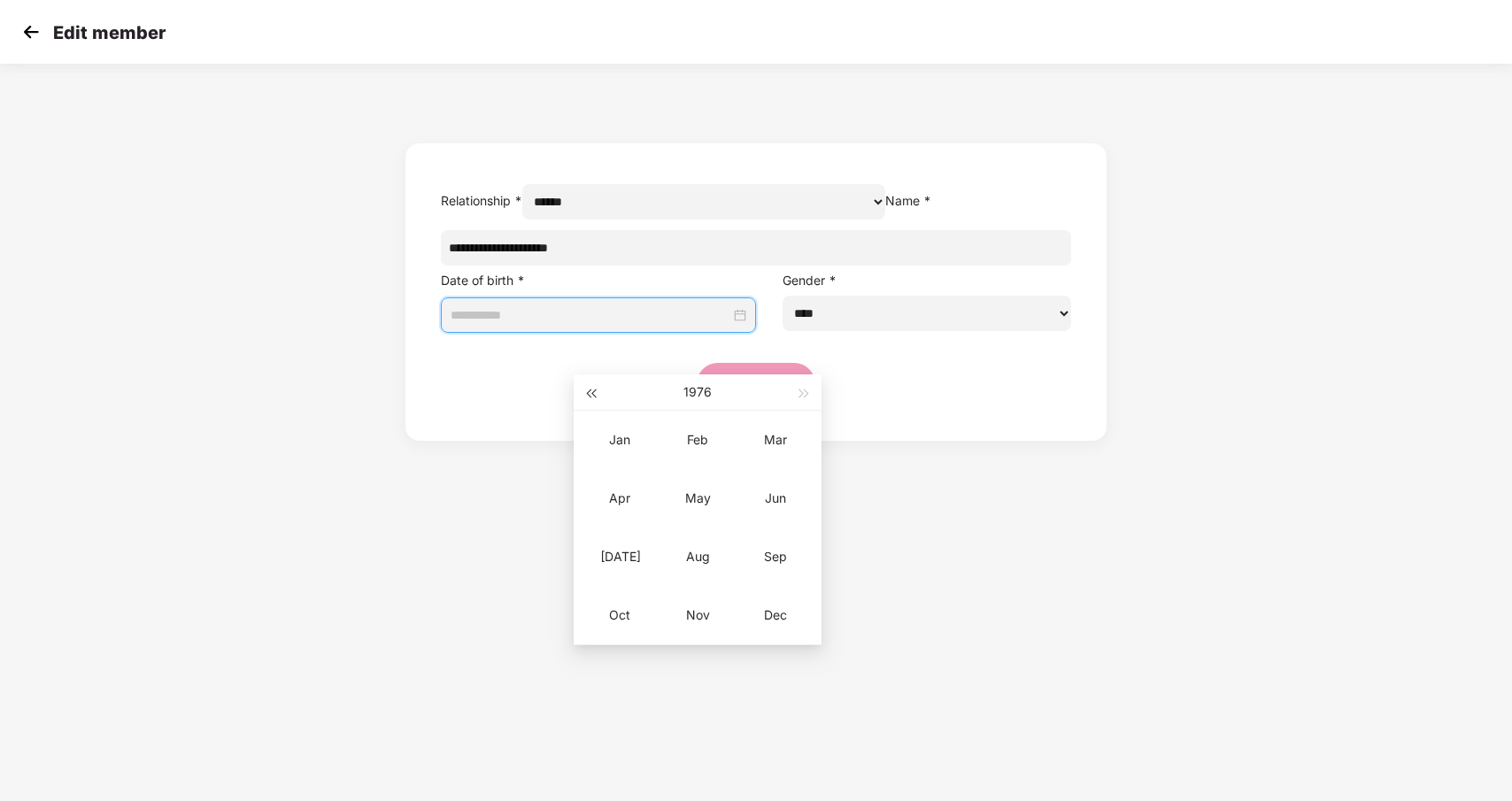
click at [592, 389] on button "button" at bounding box center [590, 392] width 20 height 35
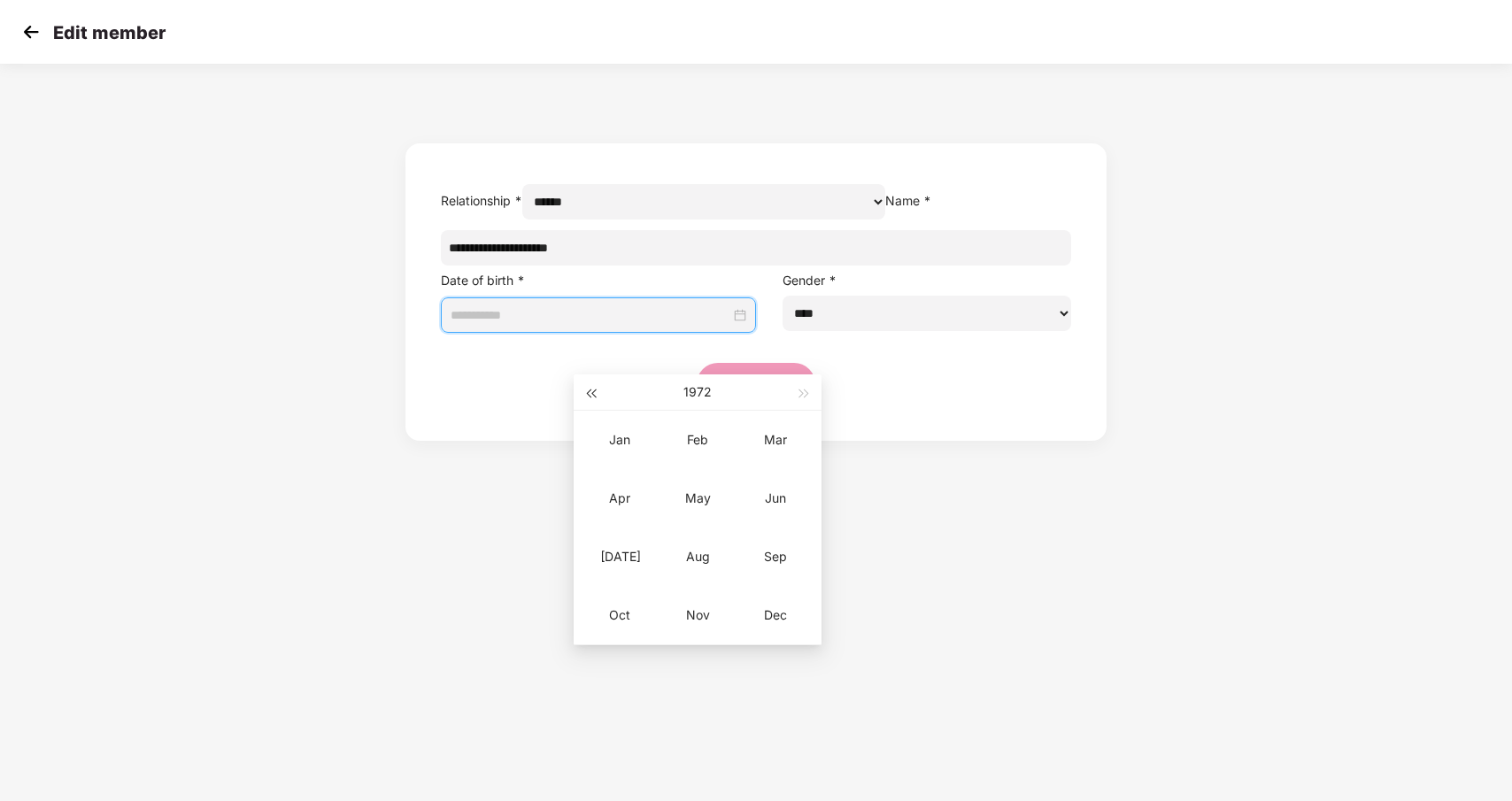
click at [592, 389] on button "button" at bounding box center [590, 392] width 20 height 35
click at [808, 395] on button "button" at bounding box center [805, 392] width 20 height 35
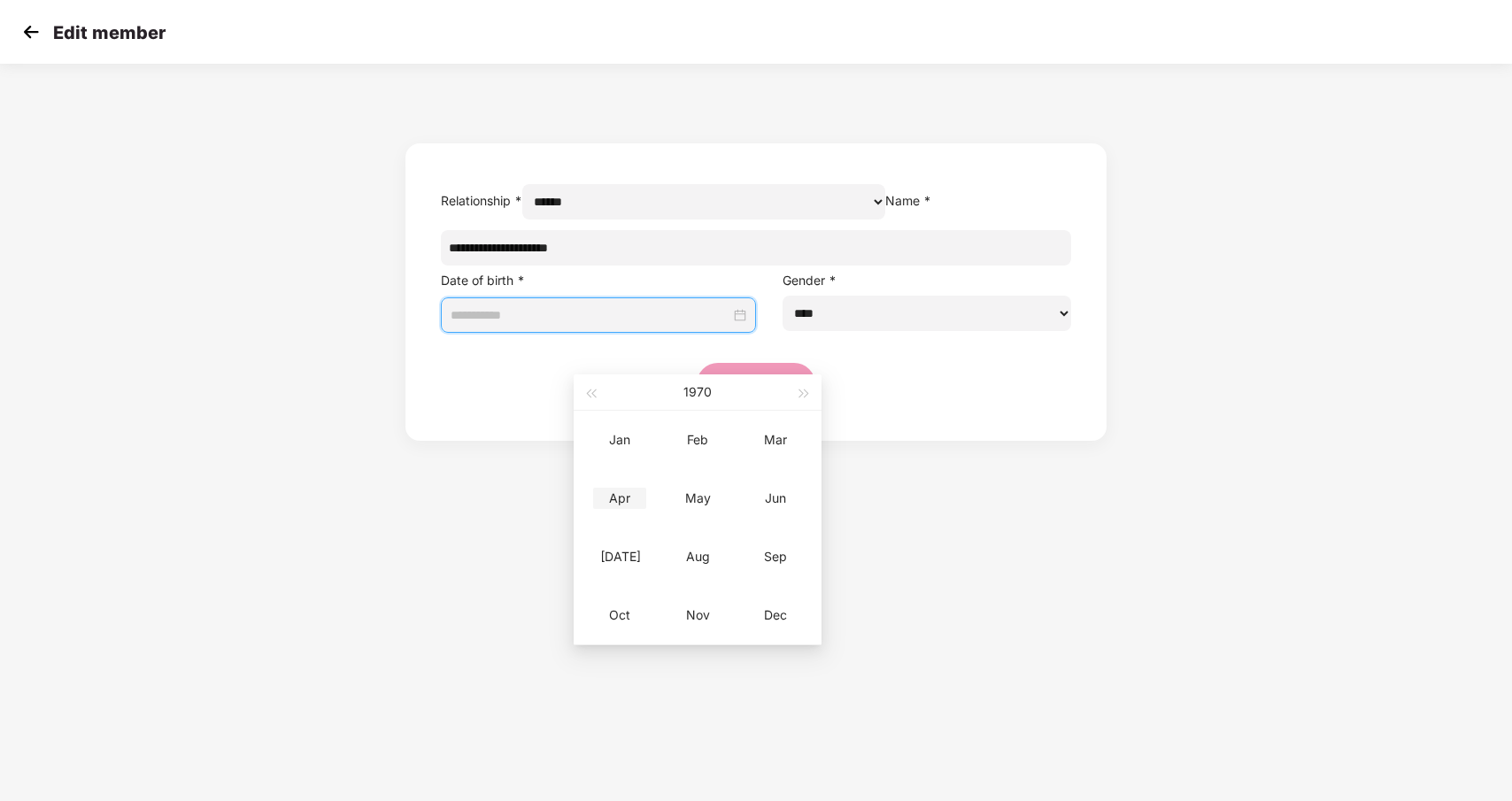
type input "**********"
click at [623, 492] on div "Apr" at bounding box center [619, 498] width 53 height 21
type input "**********"
click at [791, 461] on div "4" at bounding box center [791, 460] width 21 height 21
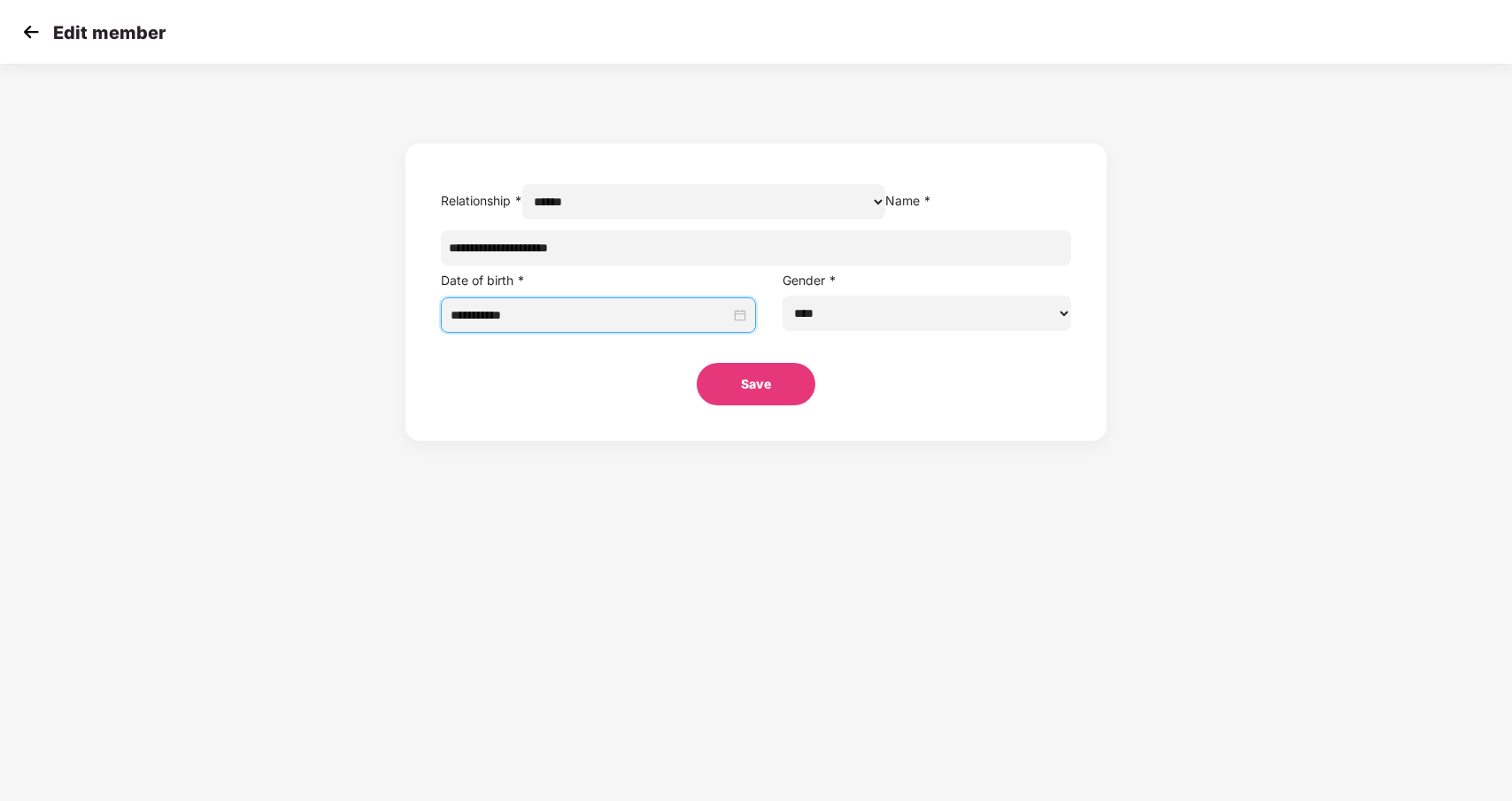
click at [774, 406] on button "Save" at bounding box center [756, 384] width 118 height 43
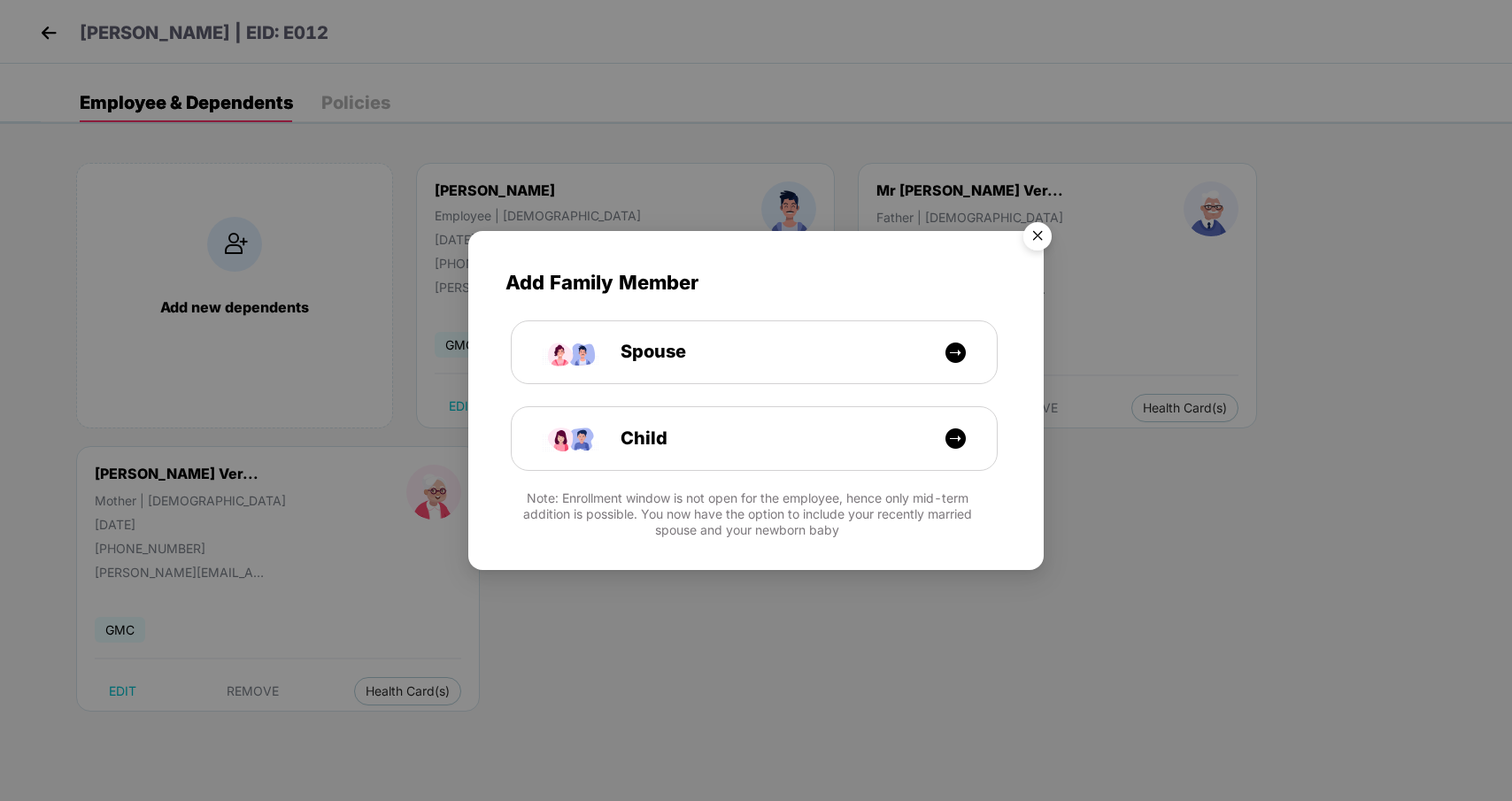
click at [1045, 237] on img "Close" at bounding box center [1037, 239] width 49 height 49
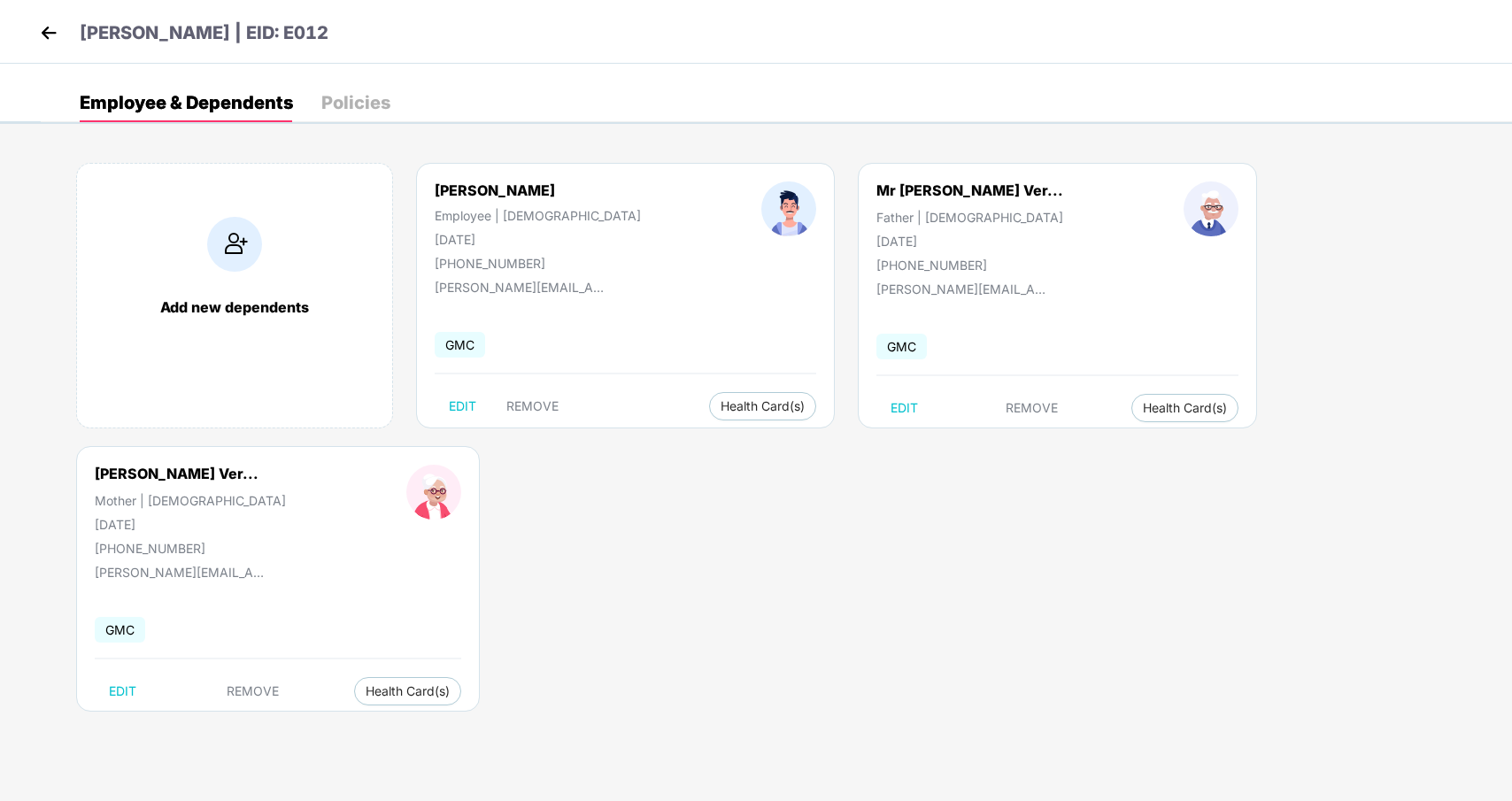
click at [62, 33] on header "Rishav Ranjan | EID: E012" at bounding box center [182, 36] width 293 height 32
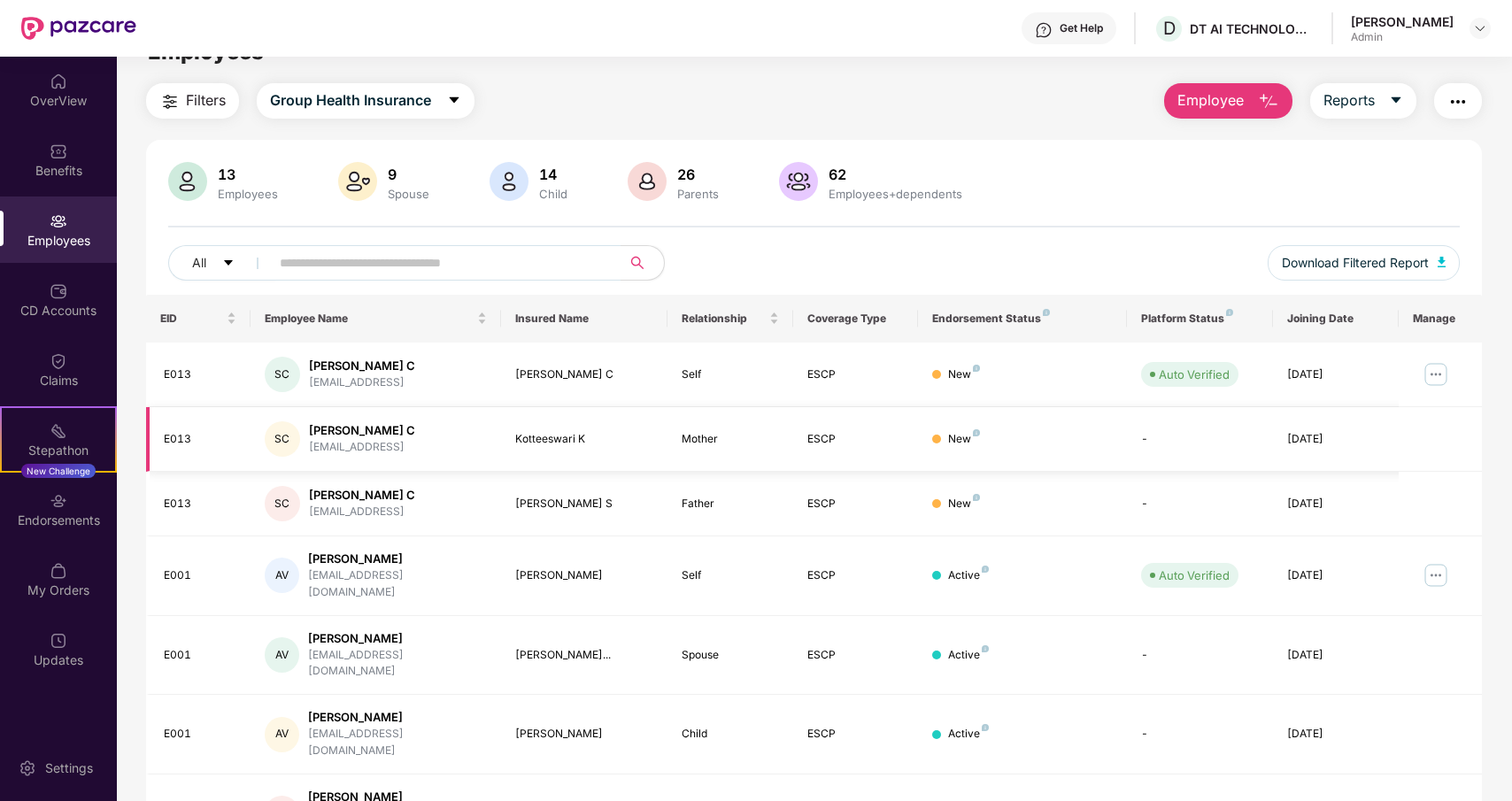
scroll to position [37, 0]
click at [1433, 565] on img at bounding box center [1436, 574] width 28 height 28
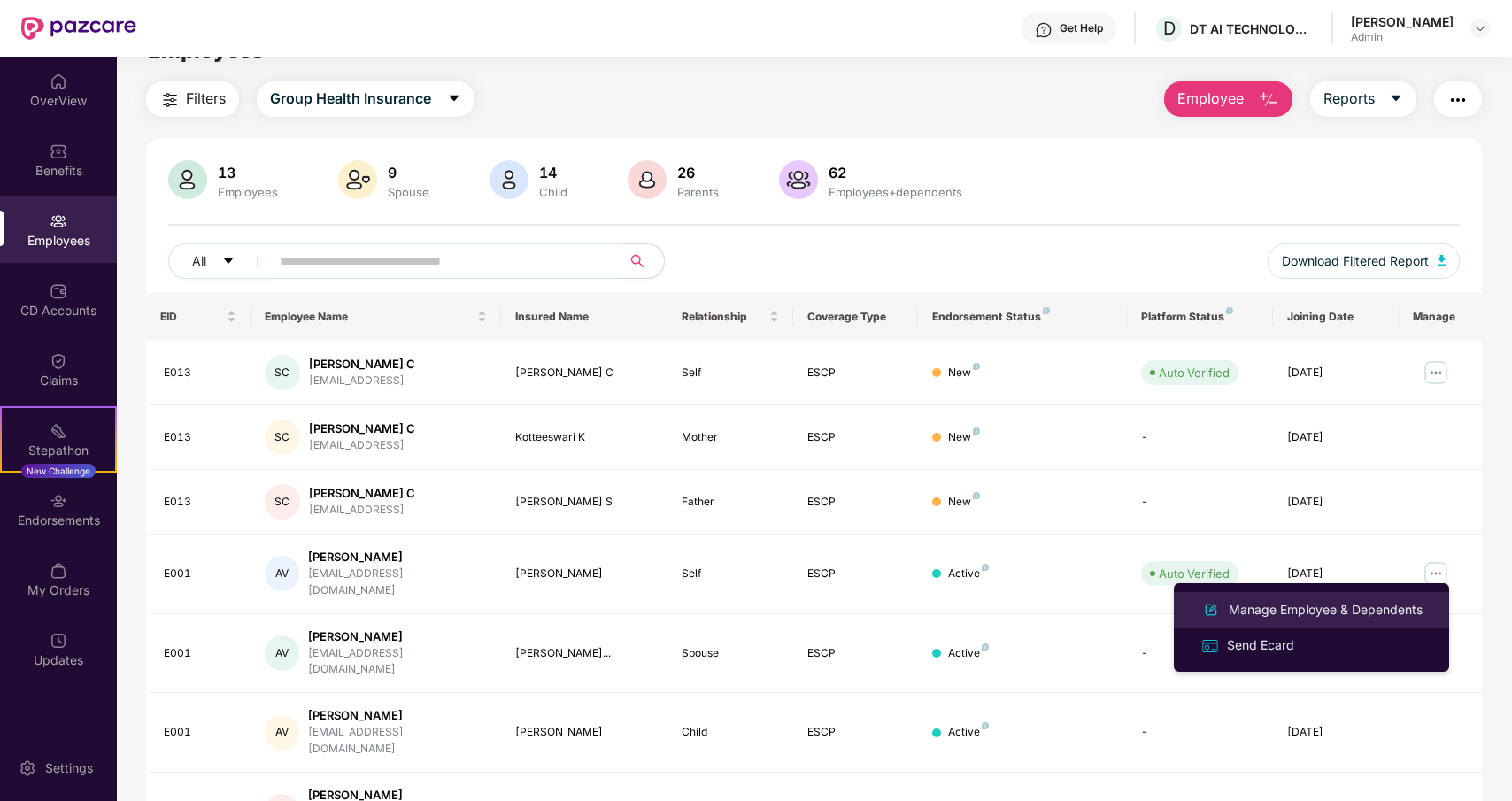
click at [1347, 609] on div "Manage Employee & Dependents" at bounding box center [1326, 610] width 201 height 20
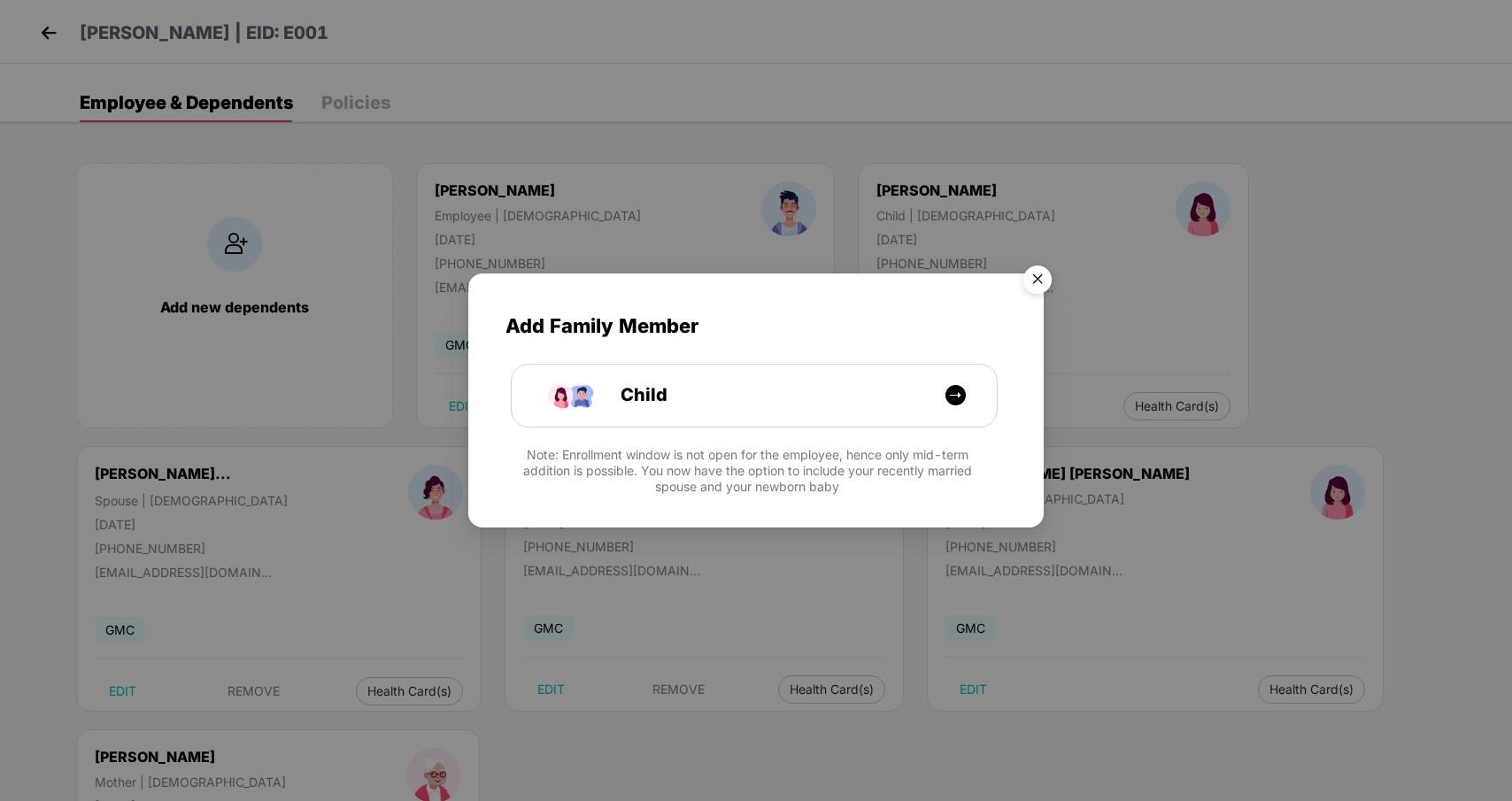
click at [1034, 278] on img "Close" at bounding box center [1037, 283] width 49 height 49
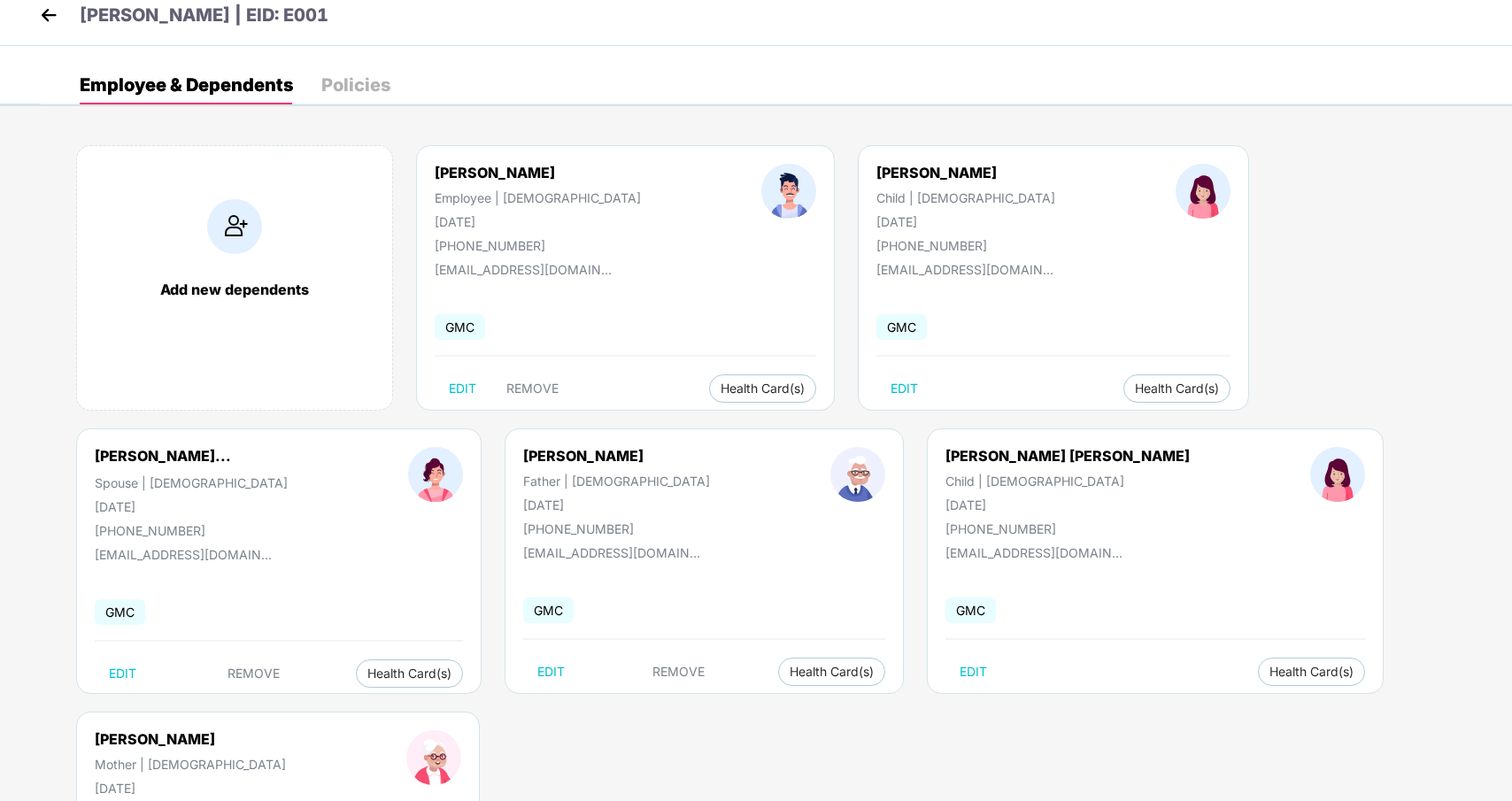
scroll to position [0, 0]
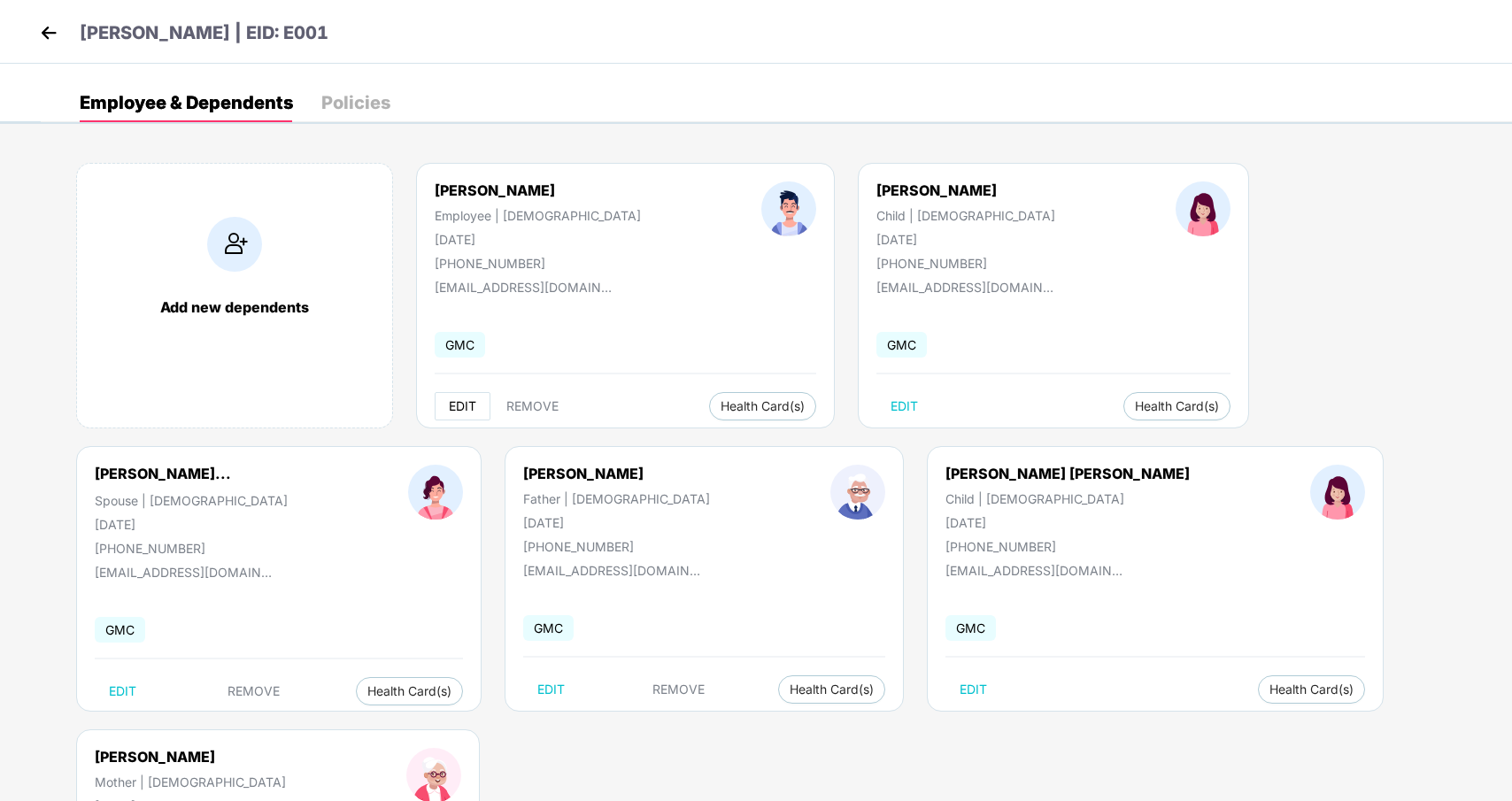
click at [460, 405] on span "EDIT" at bounding box center [462, 406] width 27 height 14
select select "****"
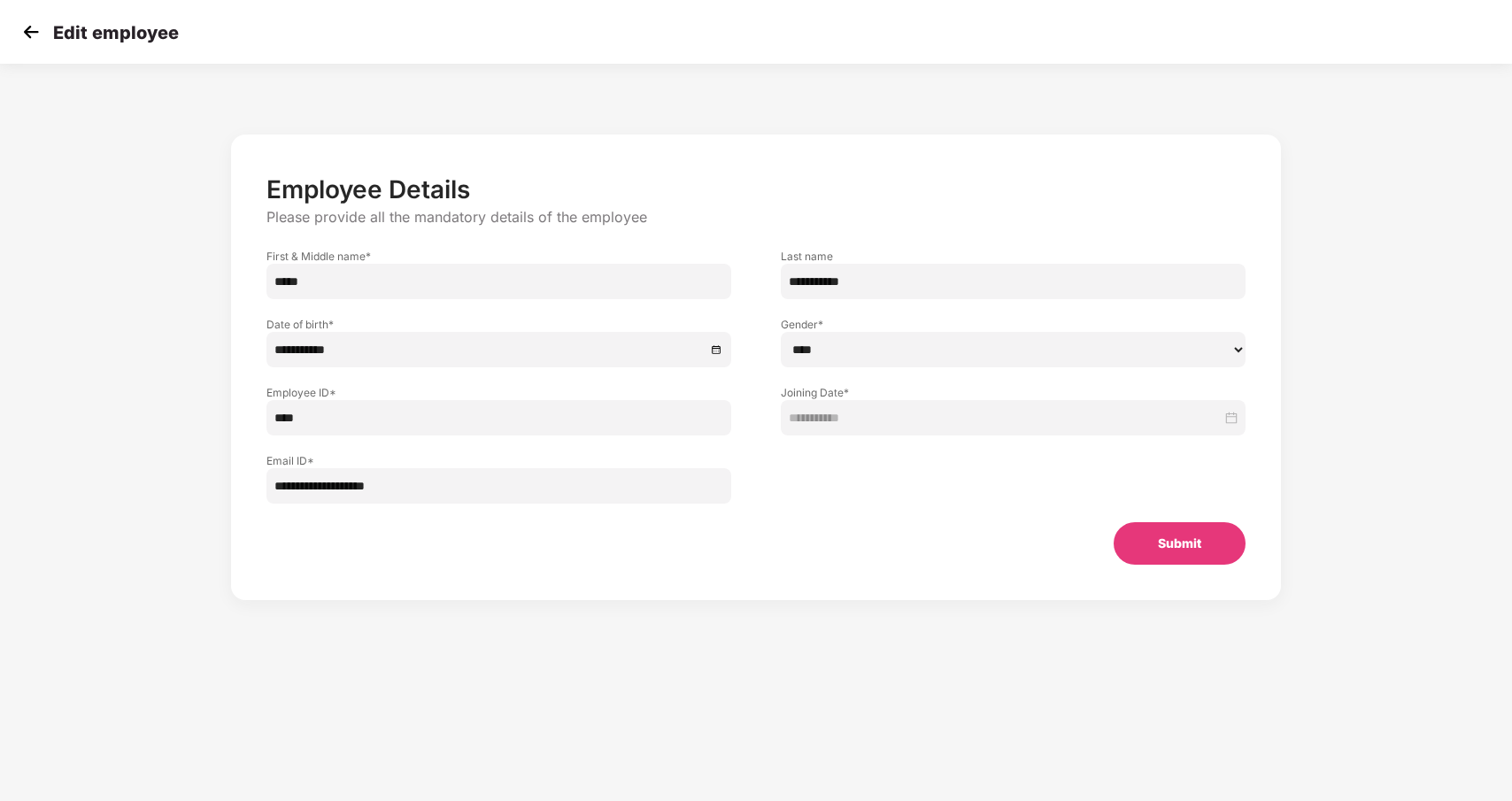
click at [37, 38] on img at bounding box center [31, 32] width 26 height 26
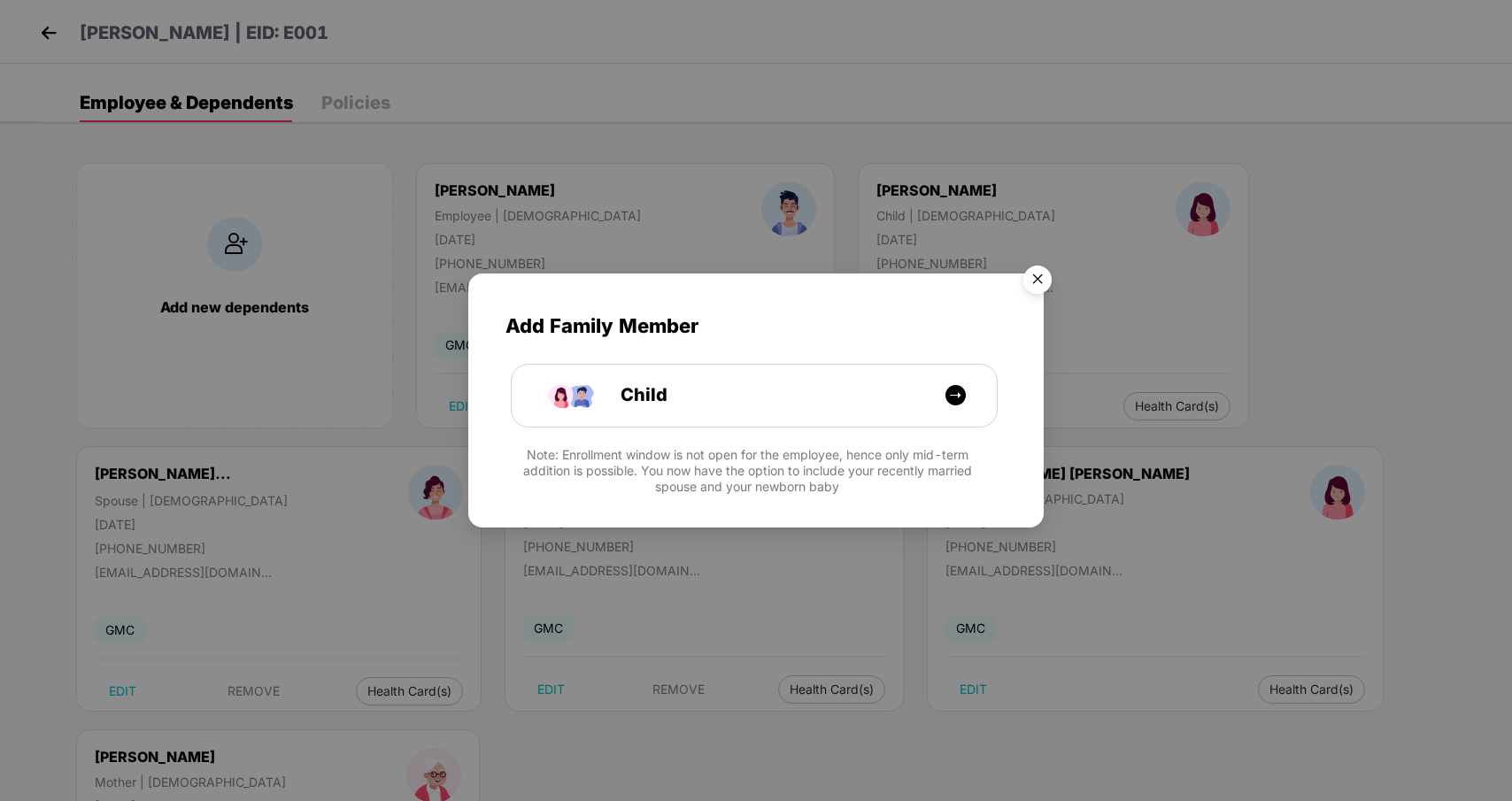
click at [47, 26] on div "Add Family Member Child Note: Enrollment window is not open for the employee, h…" at bounding box center [756, 400] width 1512 height 801
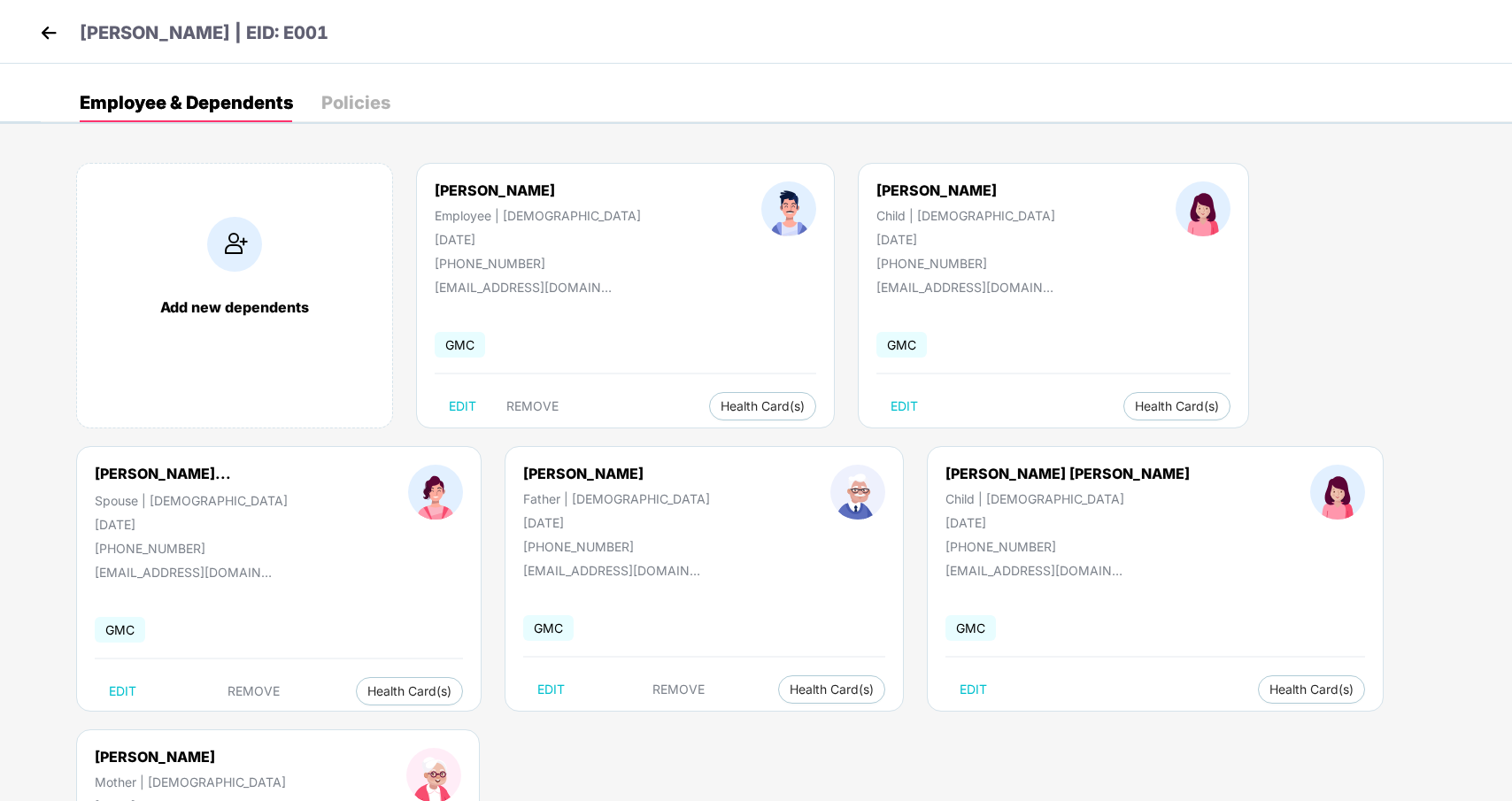
click at [47, 30] on img at bounding box center [48, 33] width 26 height 26
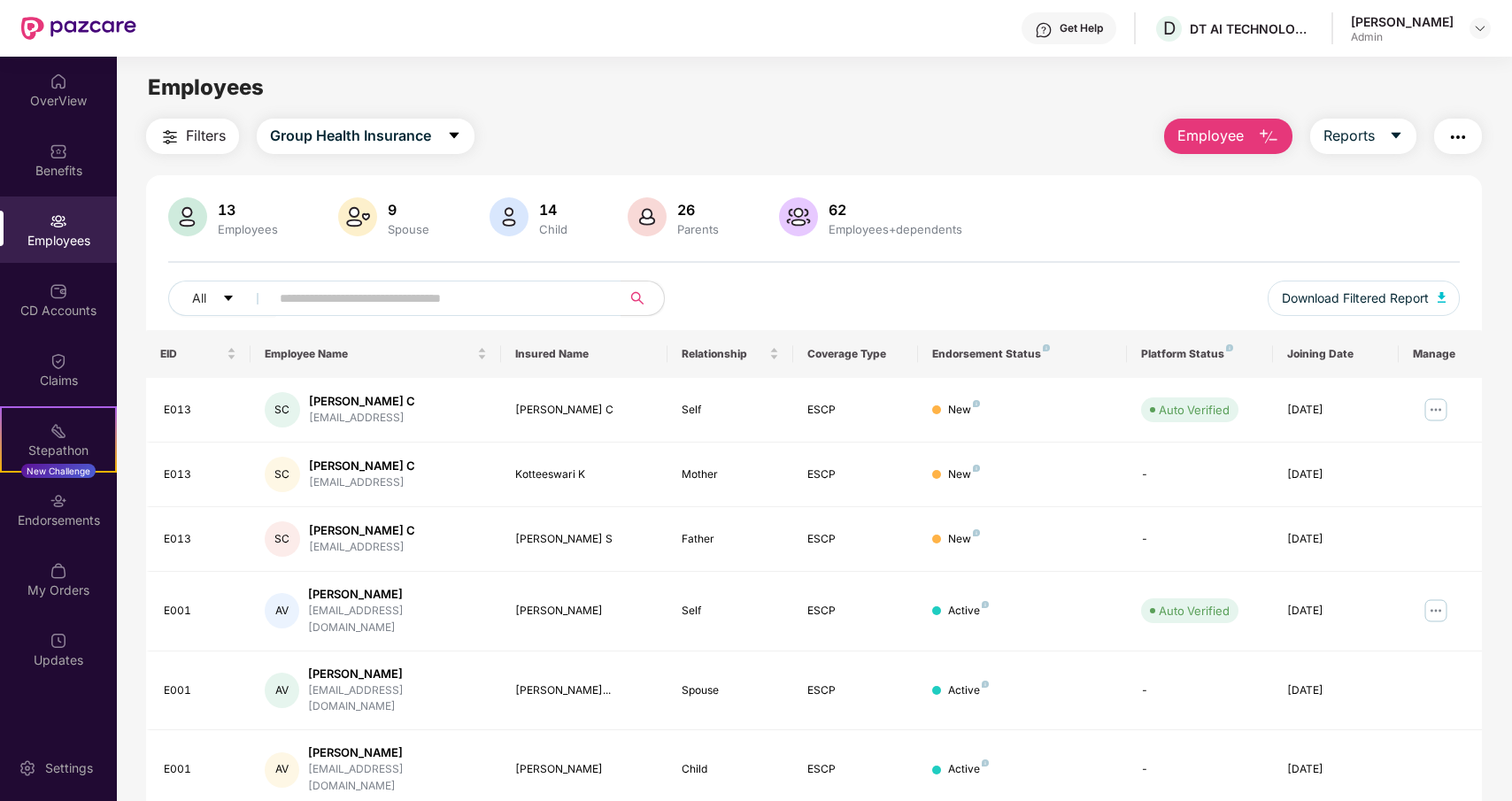
click at [1271, 134] on img "button" at bounding box center [1269, 137] width 21 height 21
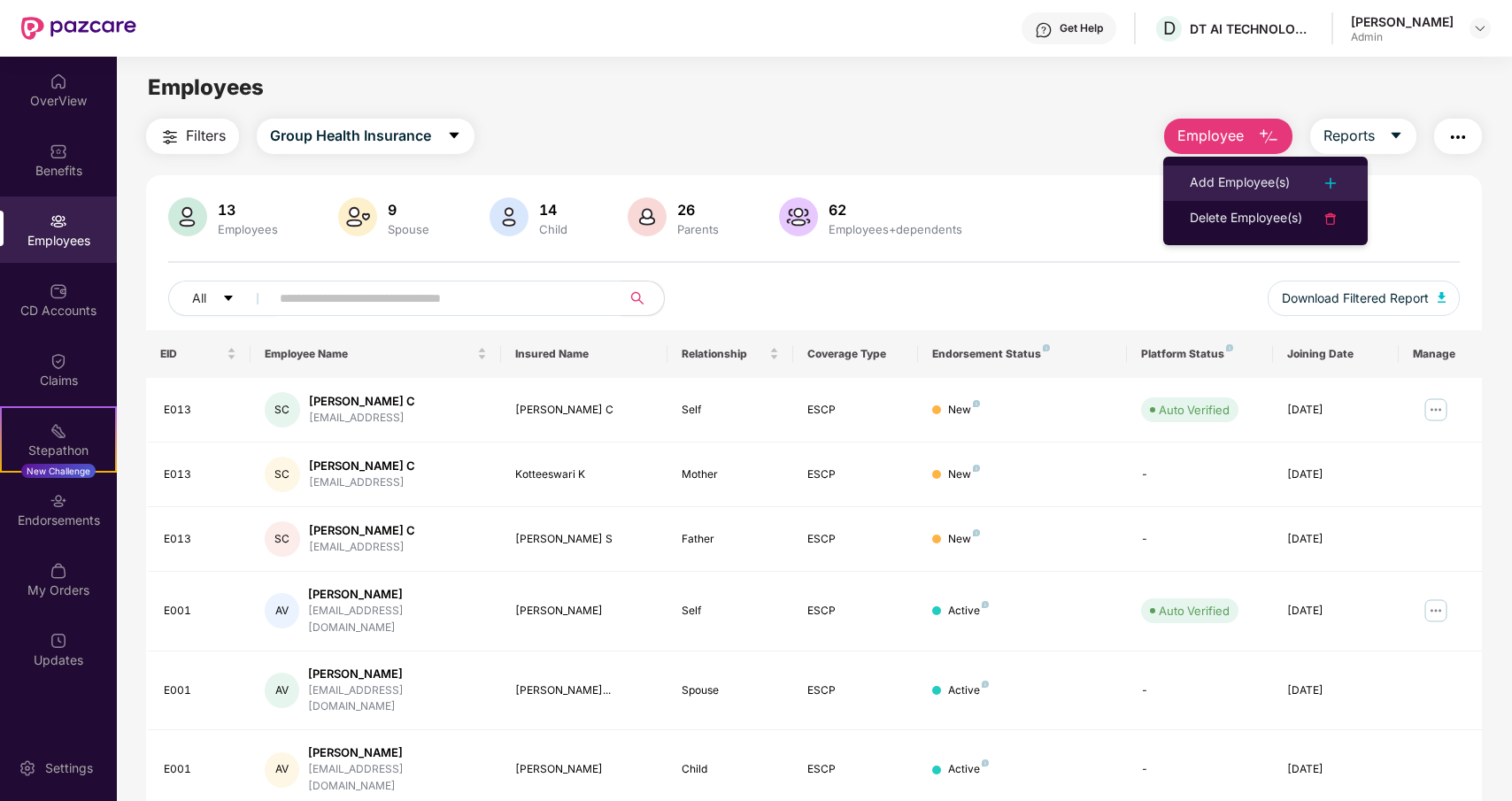
click at [1283, 173] on div "Add Employee(s)" at bounding box center [1241, 183] width 100 height 21
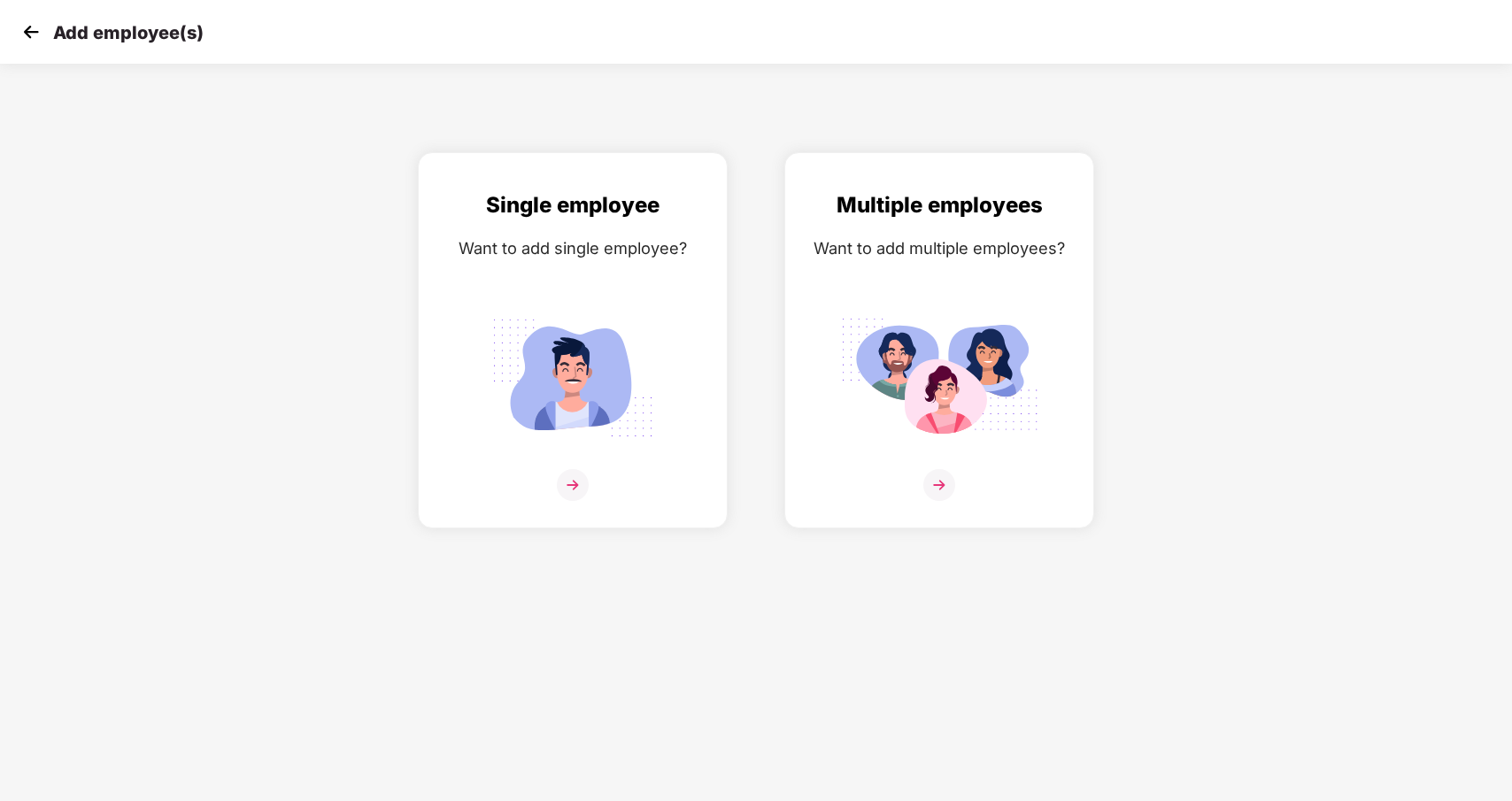
click at [27, 34] on img at bounding box center [31, 32] width 26 height 26
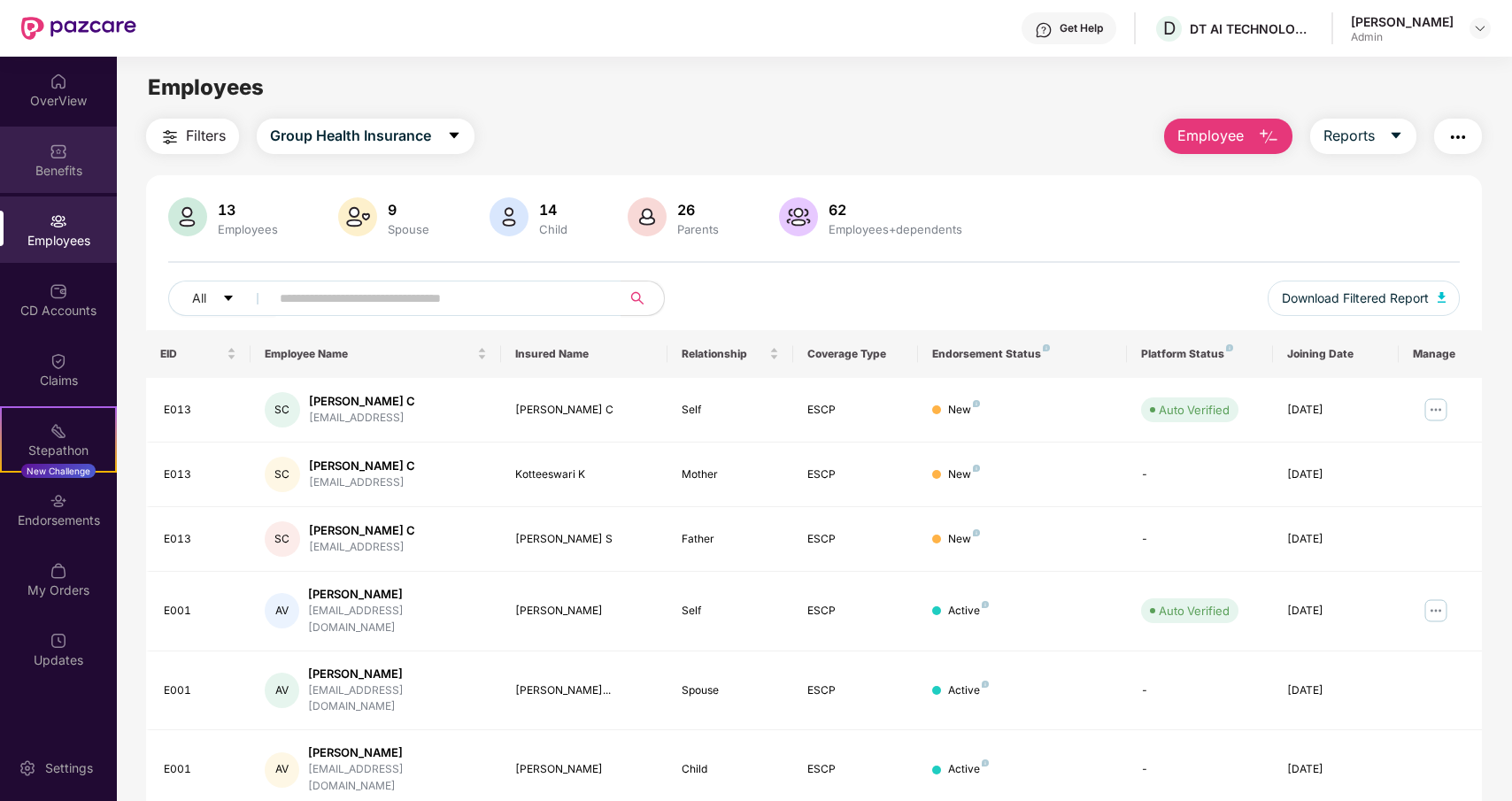
click at [58, 158] on img at bounding box center [58, 151] width 18 height 18
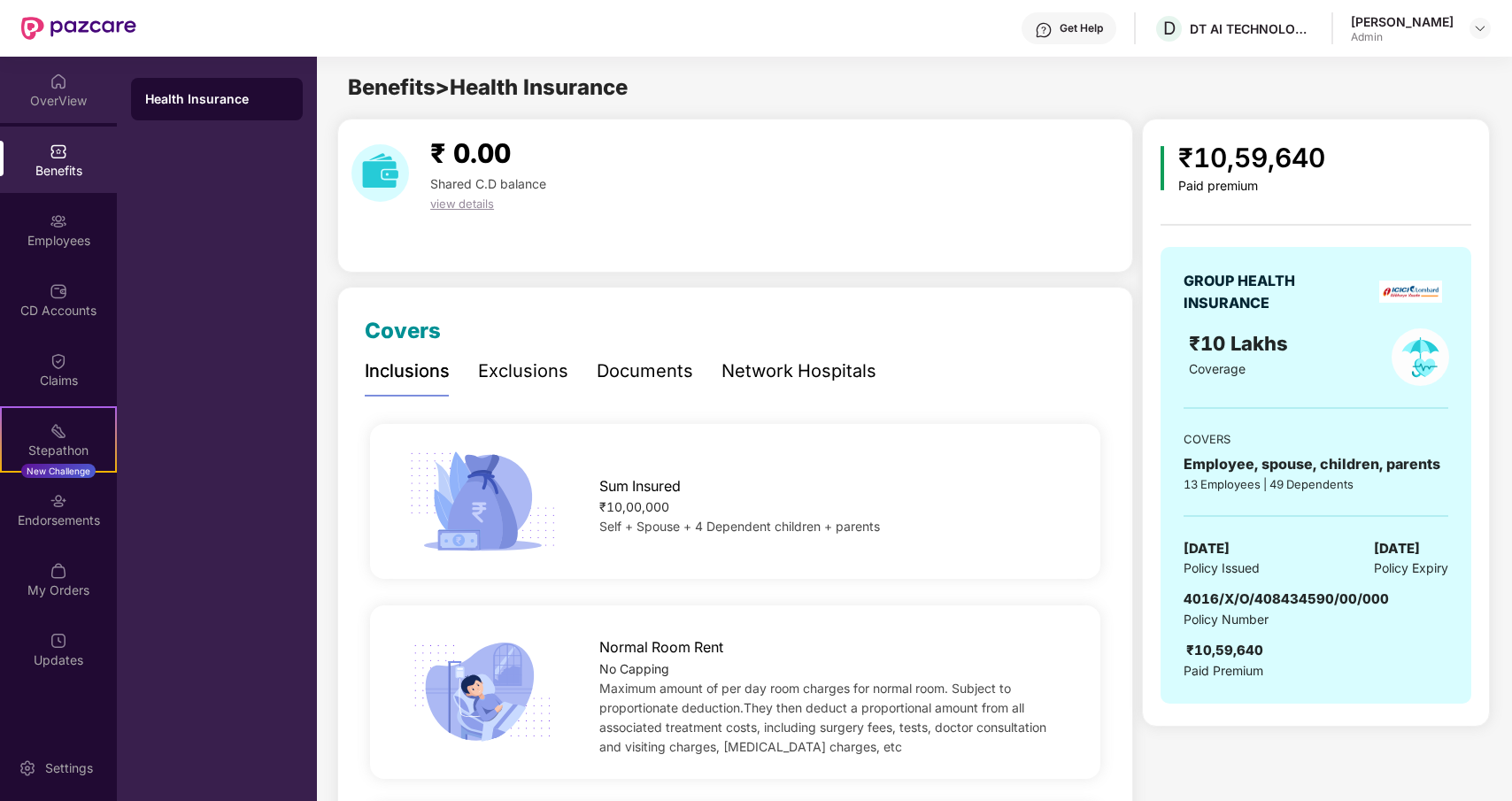
click at [51, 96] on div "OverView" at bounding box center [59, 100] width 117 height 18
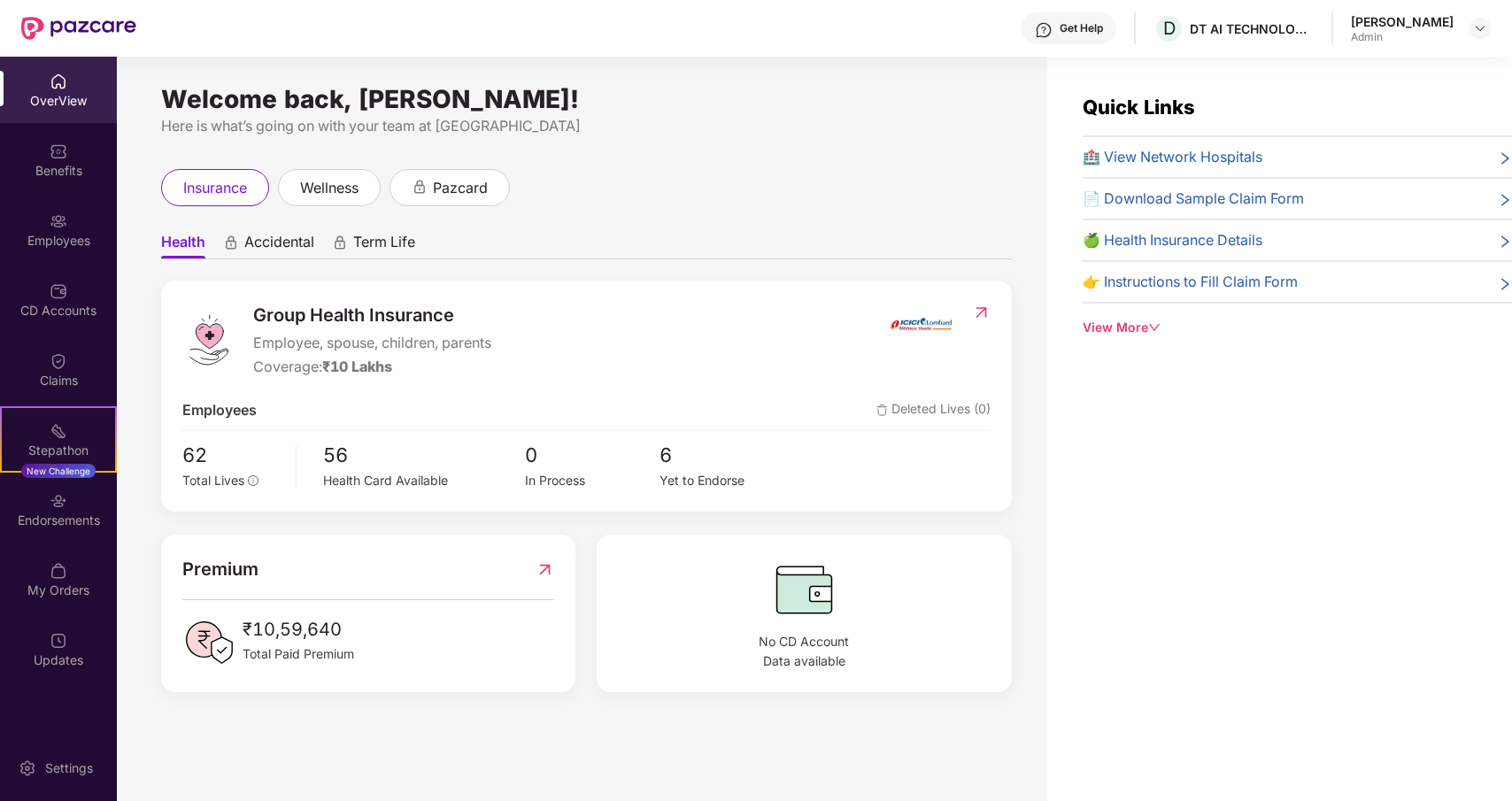
click at [1137, 318] on div "View More" at bounding box center [1297, 327] width 429 height 20
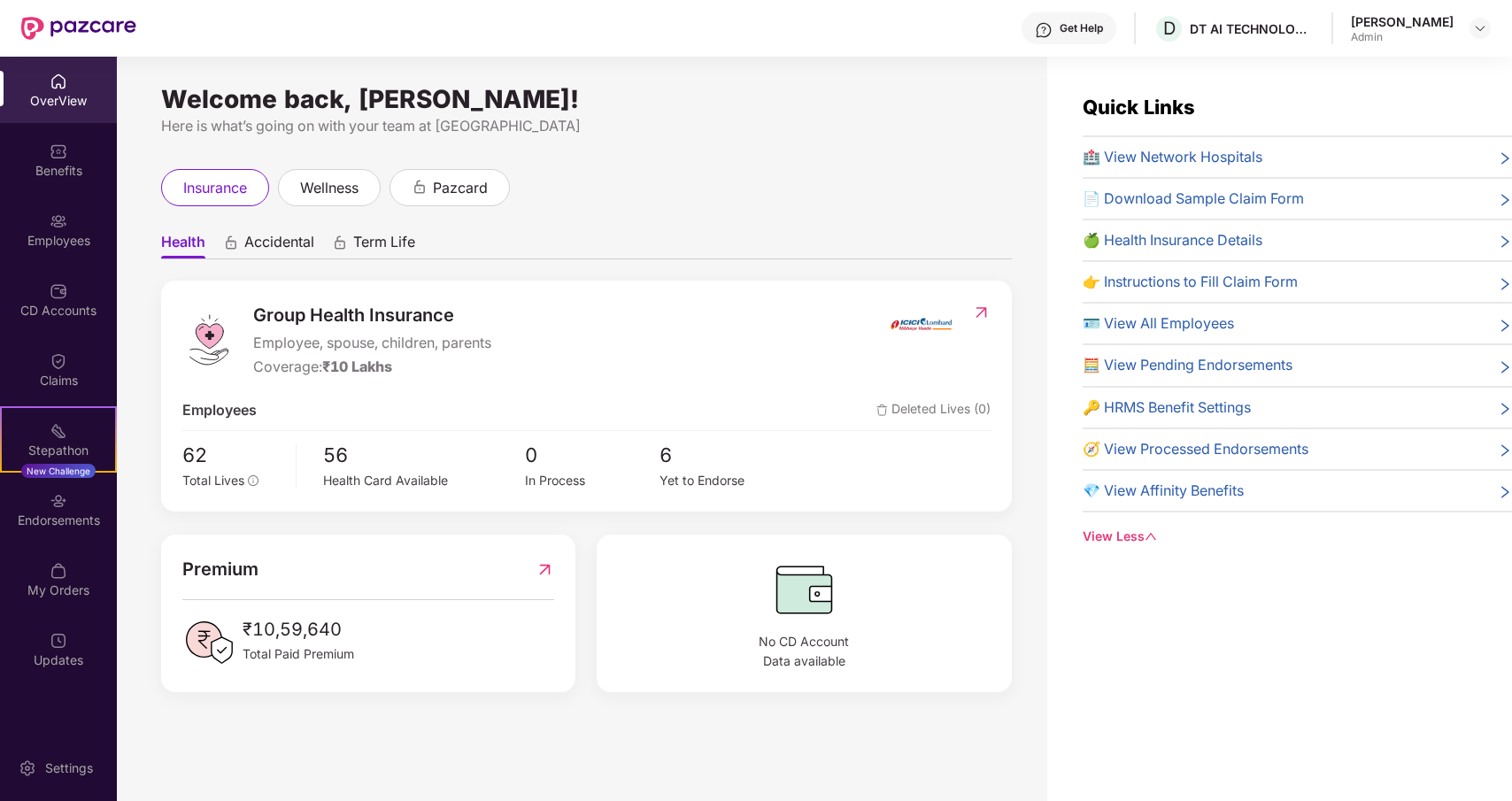
click at [1163, 366] on span "🧮 View Pending Endorsements" at bounding box center [1188, 365] width 210 height 22
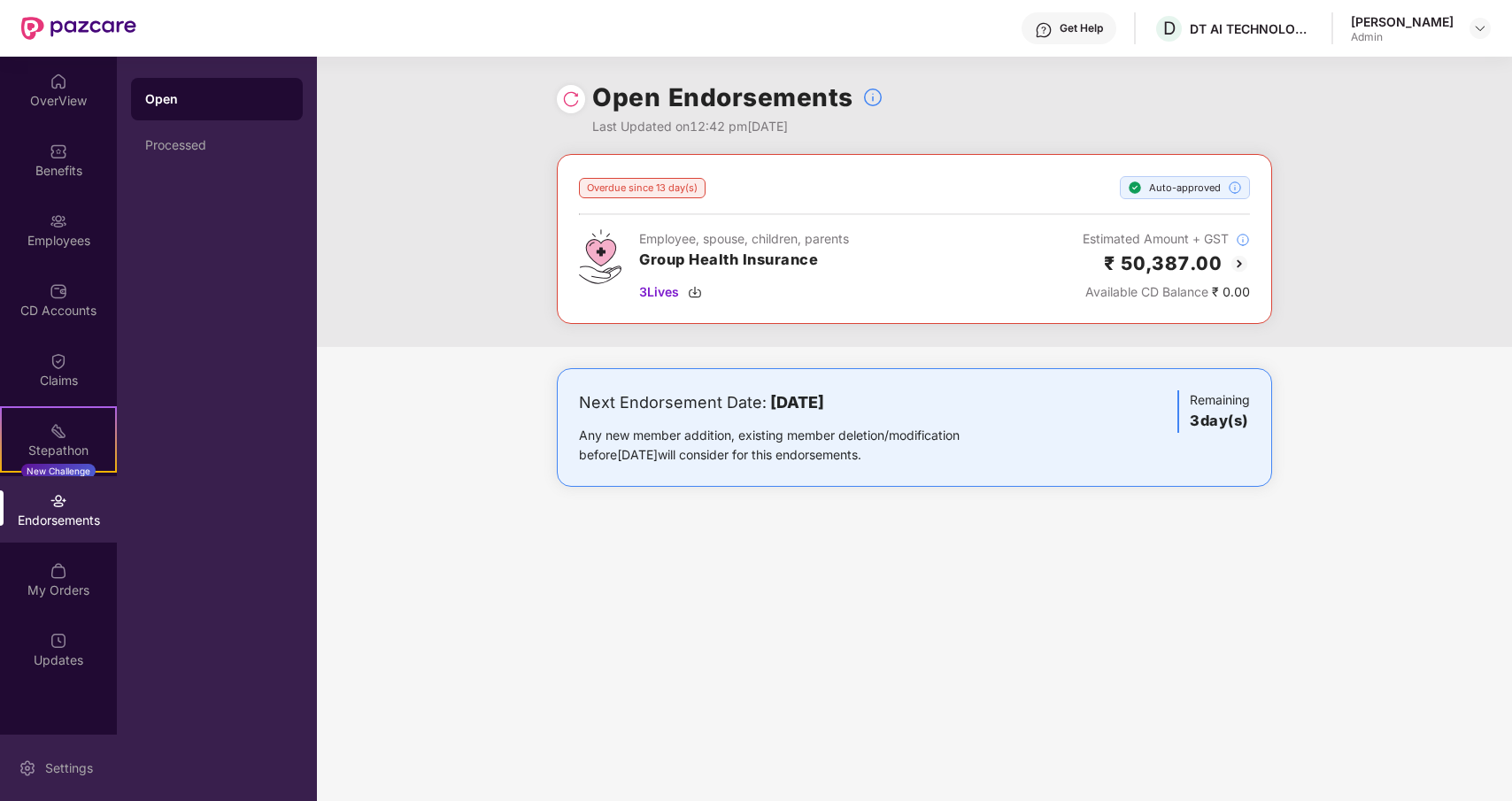
click at [58, 755] on div "Settings" at bounding box center [59, 768] width 117 height 66
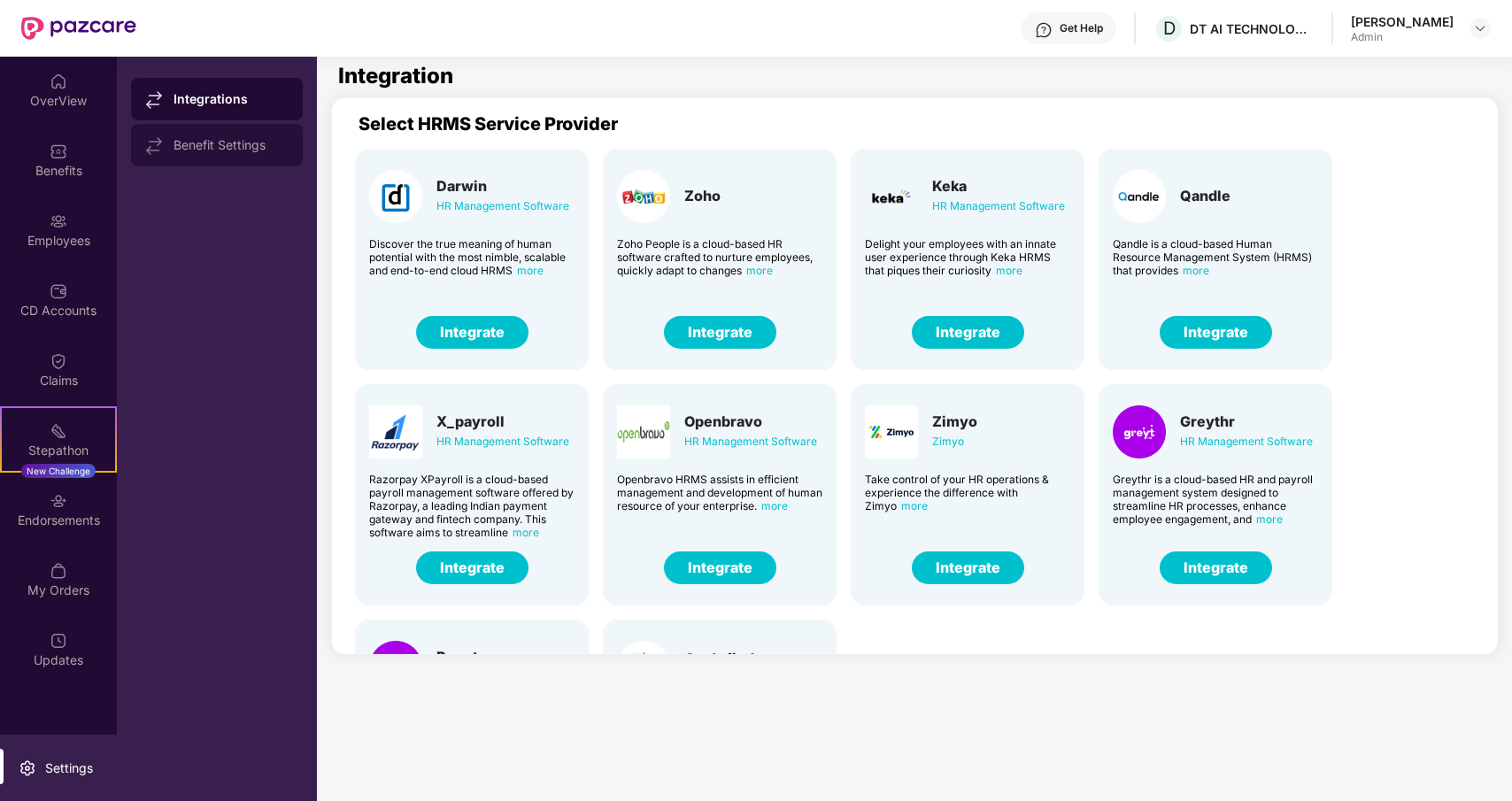
click at [231, 151] on div "Benefit Settings" at bounding box center [232, 145] width 115 height 14
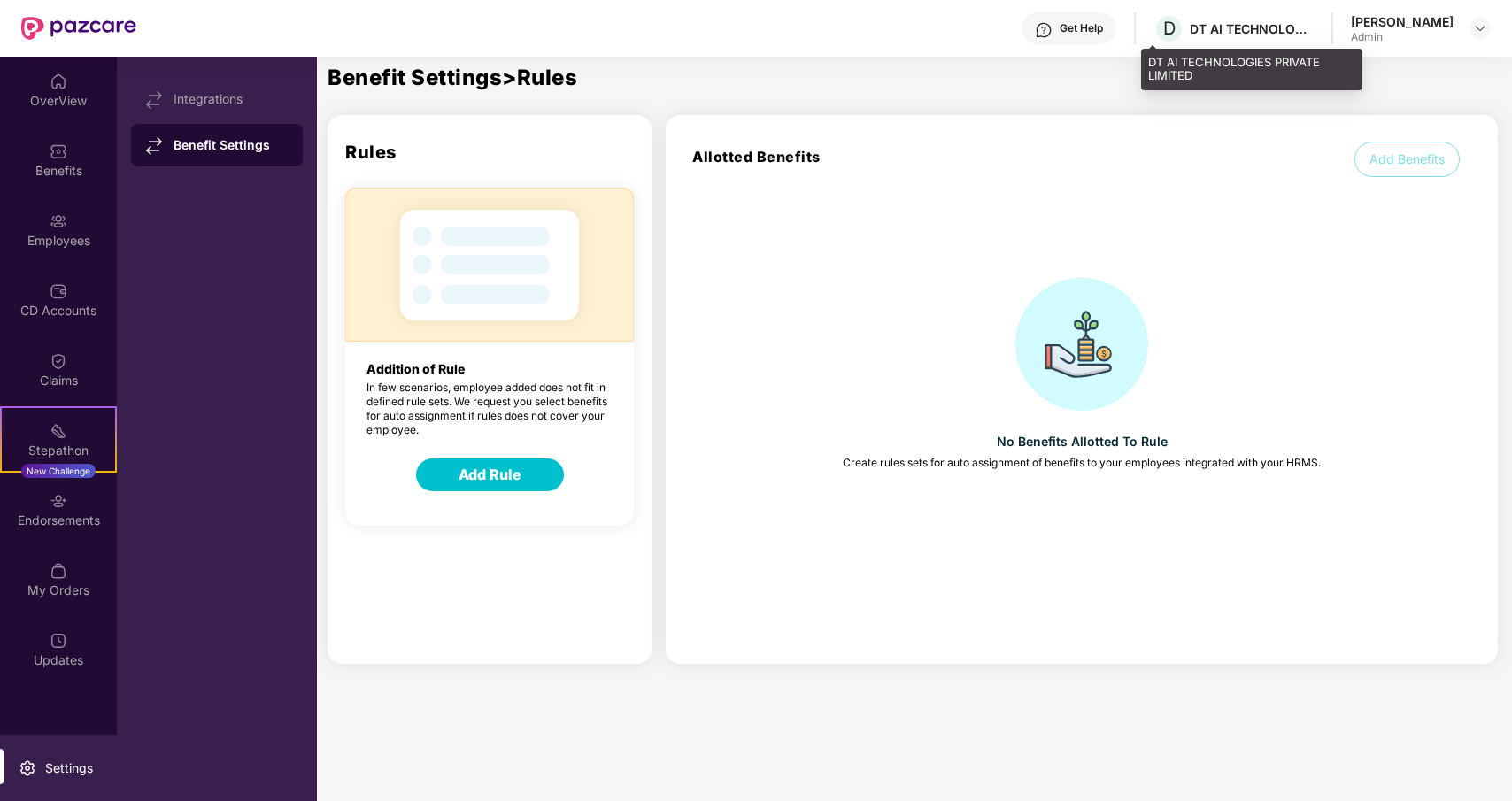
click at [1253, 13] on div "D DT AI TECHNOLOGIES PRIVATE LIMITED" at bounding box center [1233, 28] width 160 height 31
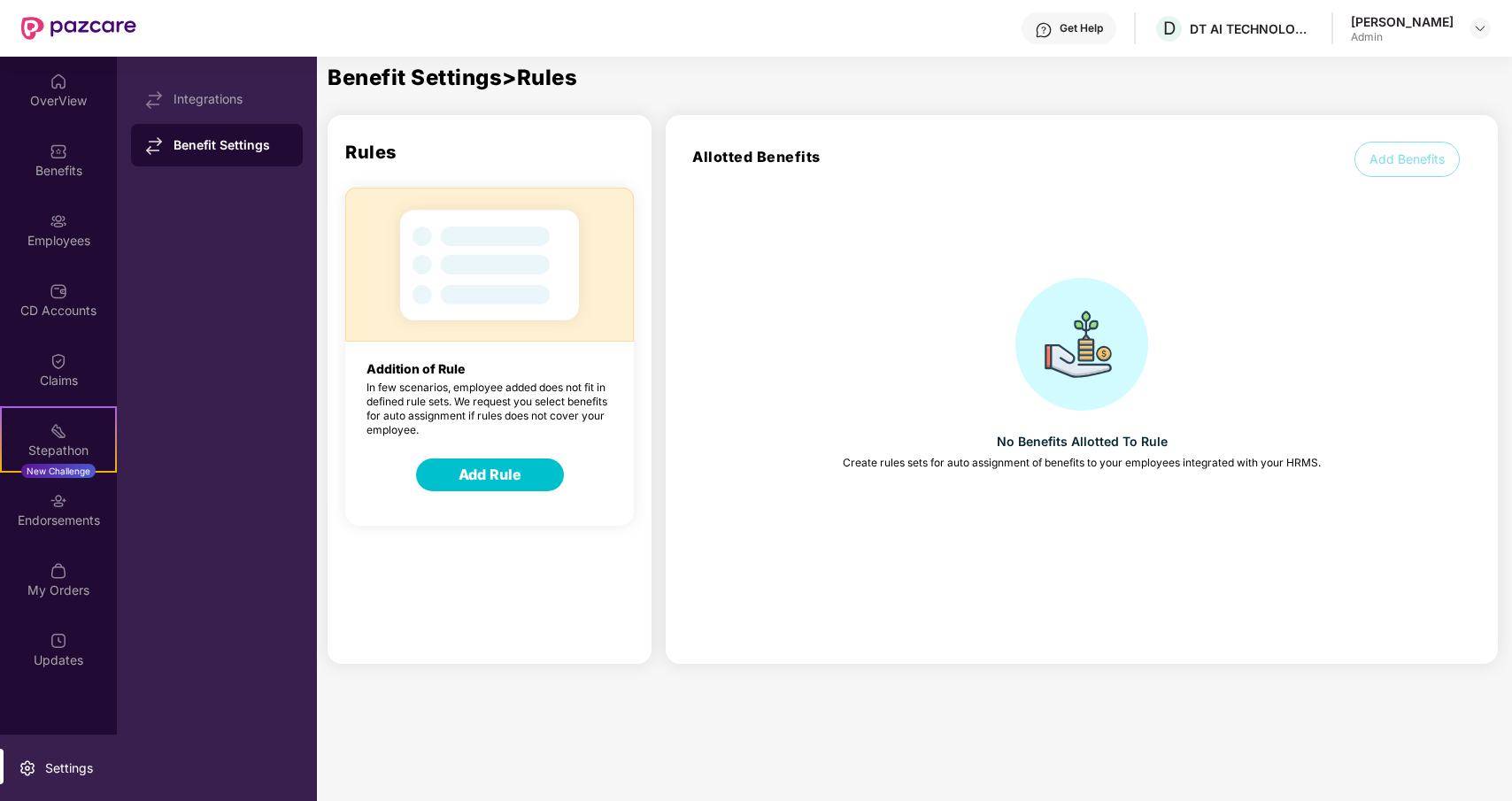
click at [1462, 14] on div "[PERSON_NAME] Admin" at bounding box center [1421, 28] width 140 height 31
click at [1471, 22] on div at bounding box center [1480, 28] width 21 height 21
click at [1470, 24] on div at bounding box center [1480, 28] width 21 height 21
click at [55, 85] on img at bounding box center [58, 81] width 18 height 18
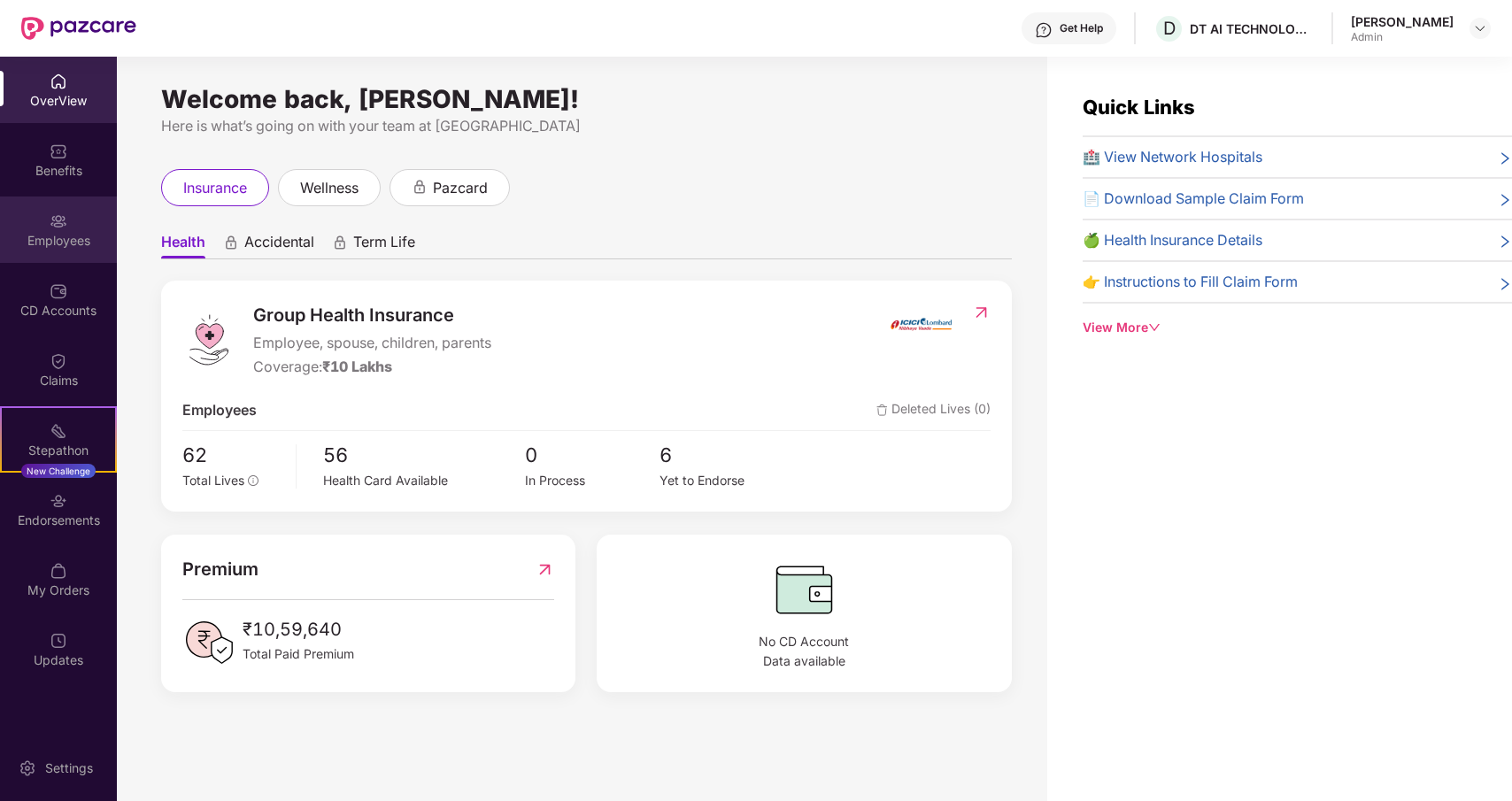
click at [56, 241] on div "Employees" at bounding box center [59, 240] width 117 height 18
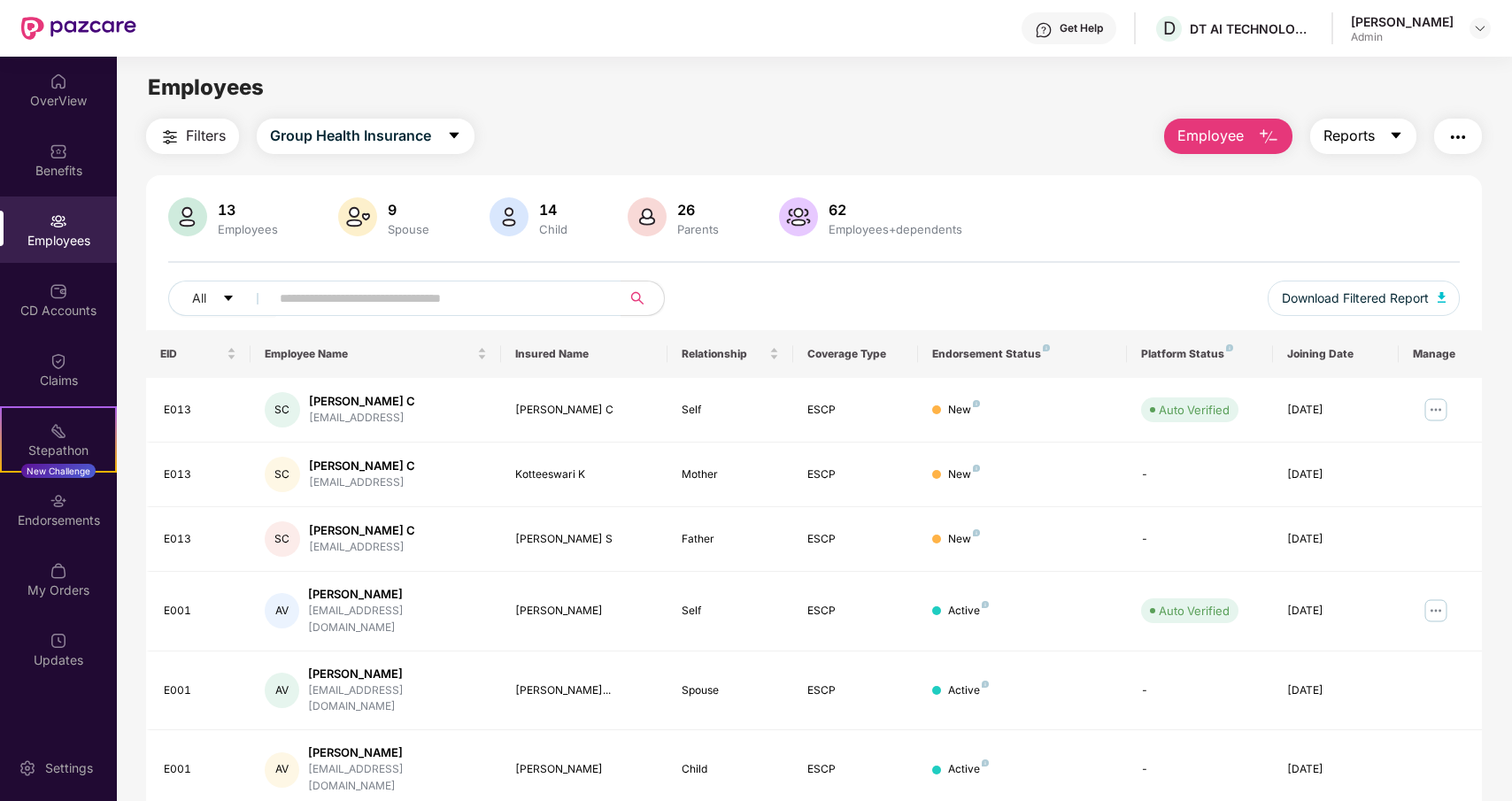
click at [1410, 131] on button "Reports" at bounding box center [1364, 135] width 106 height 35
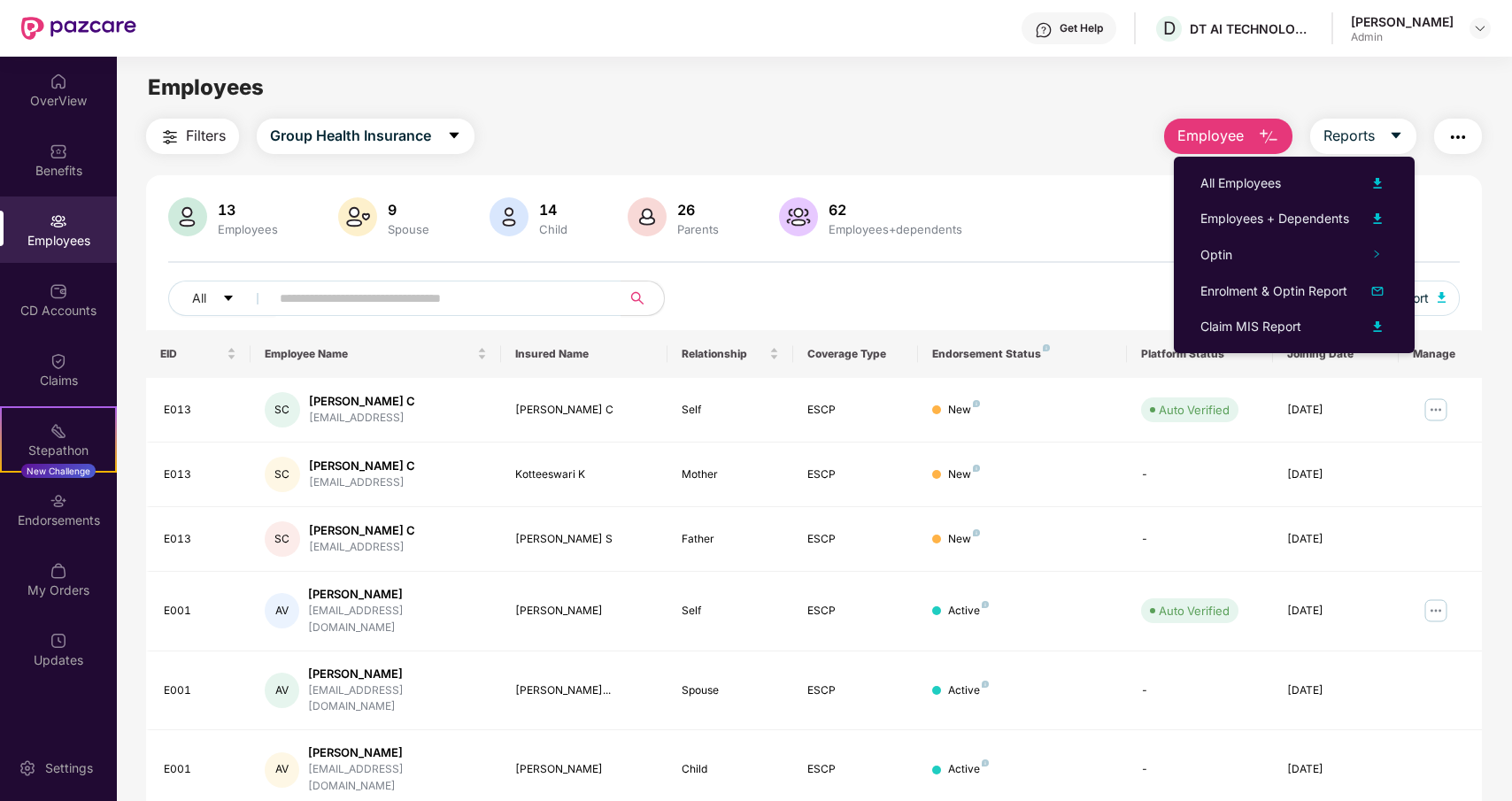
click at [1428, 103] on div "Employees" at bounding box center [814, 88] width 1395 height 34
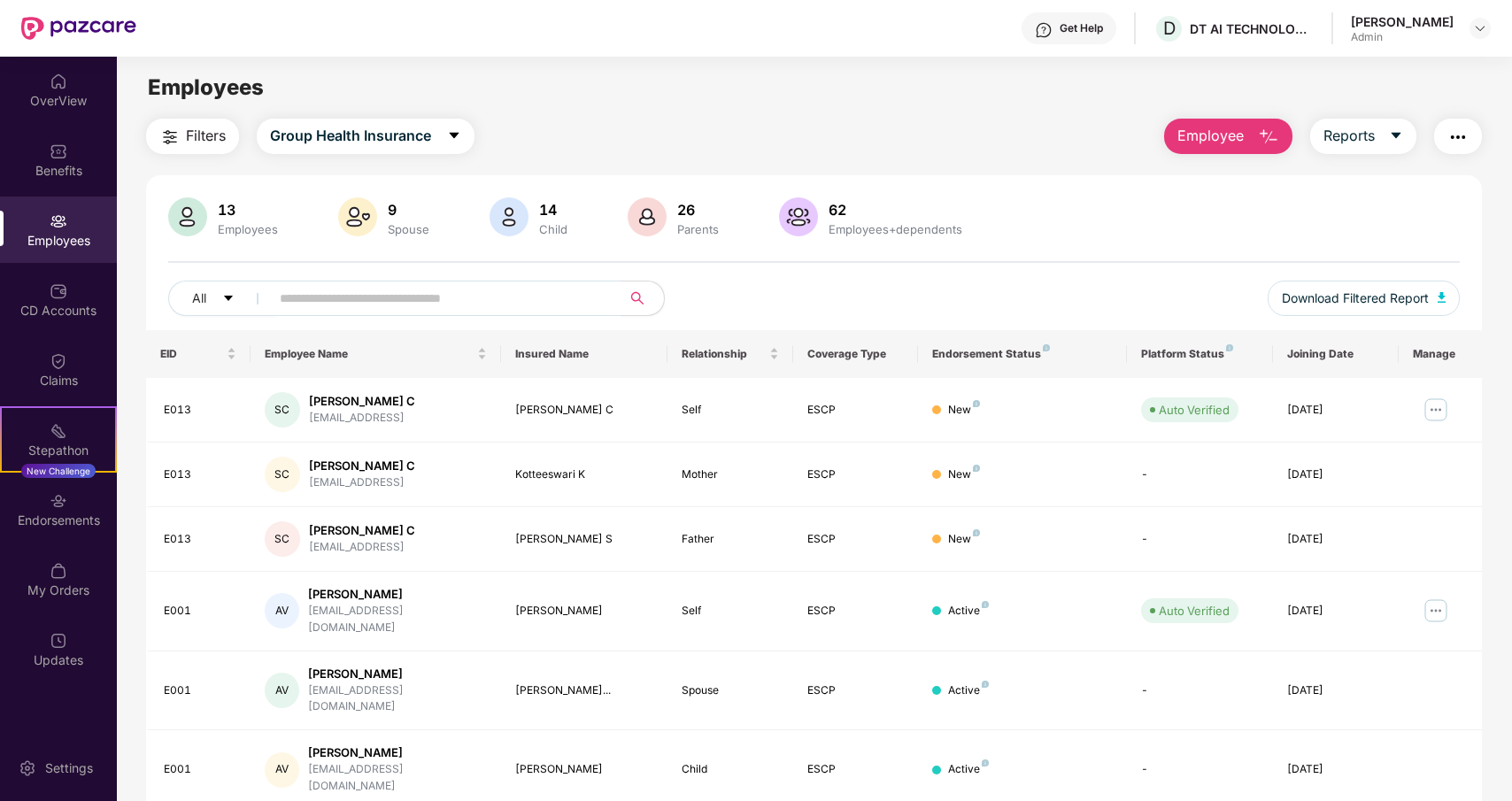
click at [1459, 136] on img "button" at bounding box center [1458, 137] width 21 height 21
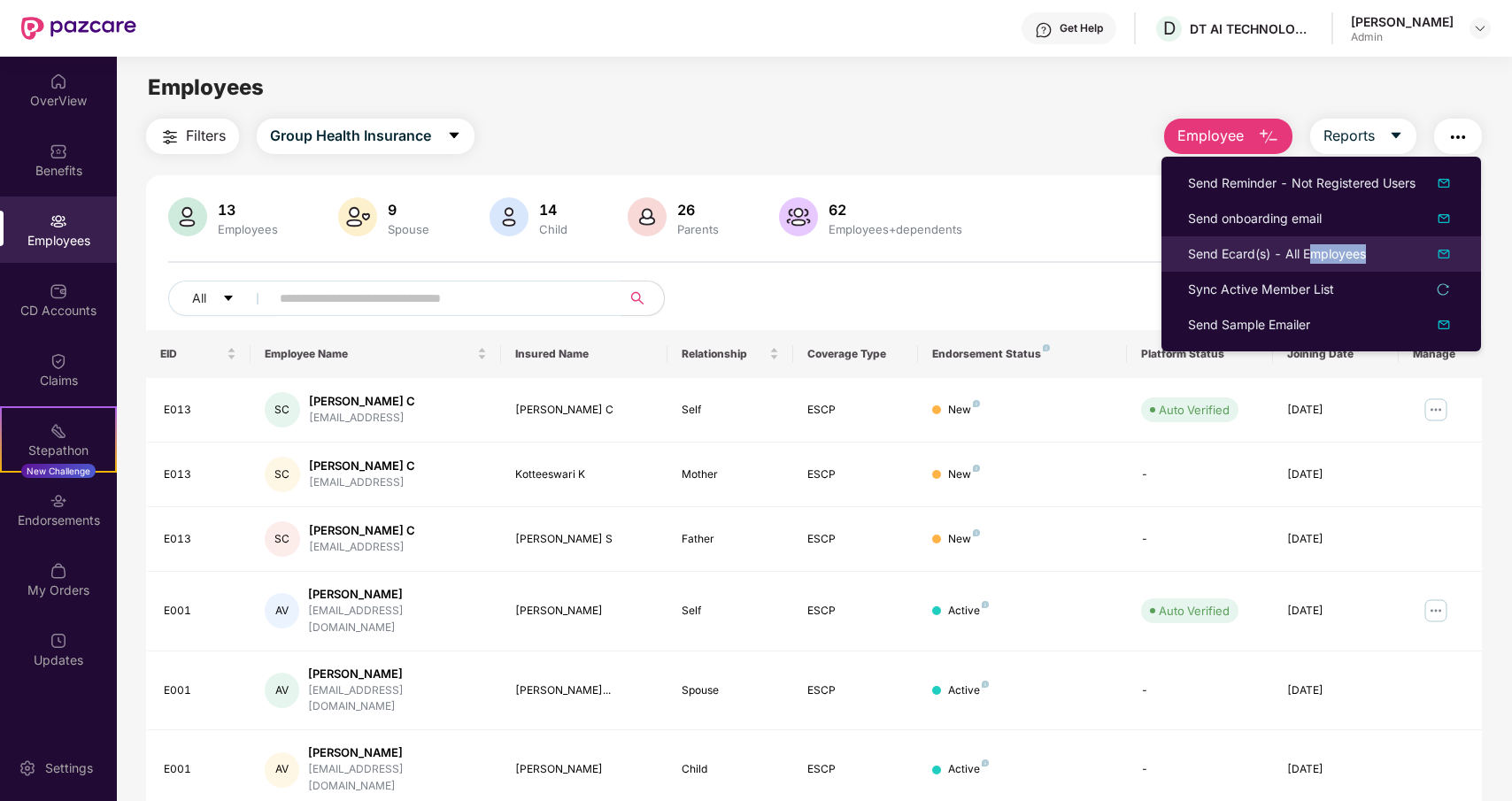
drag, startPoint x: 1309, startPoint y: 253, endPoint x: 1186, endPoint y: 267, distance: 123.8
click at [1186, 267] on li "Send Ecard(s) - All Employees" at bounding box center [1322, 253] width 320 height 35
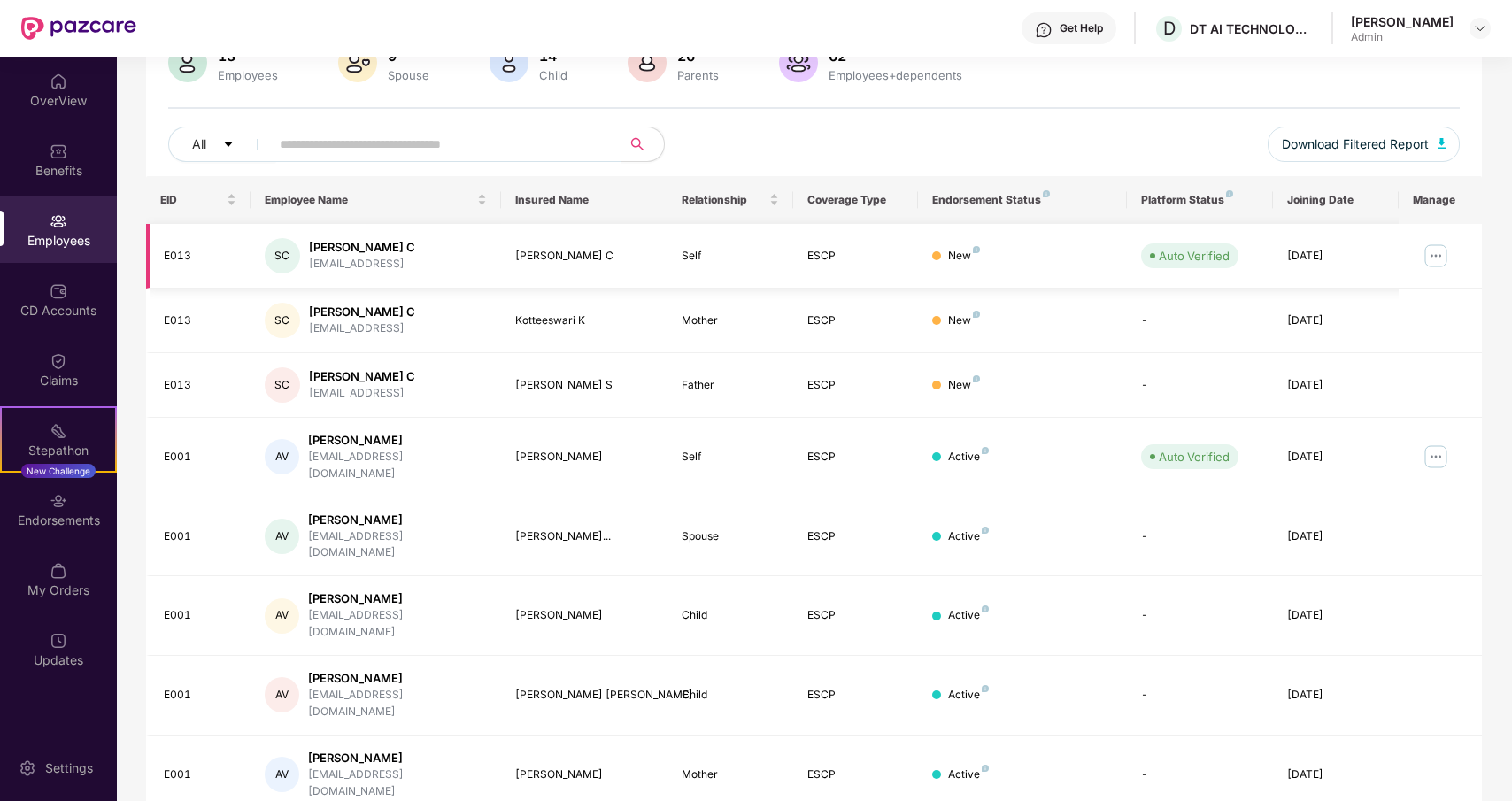
scroll to position [287, 0]
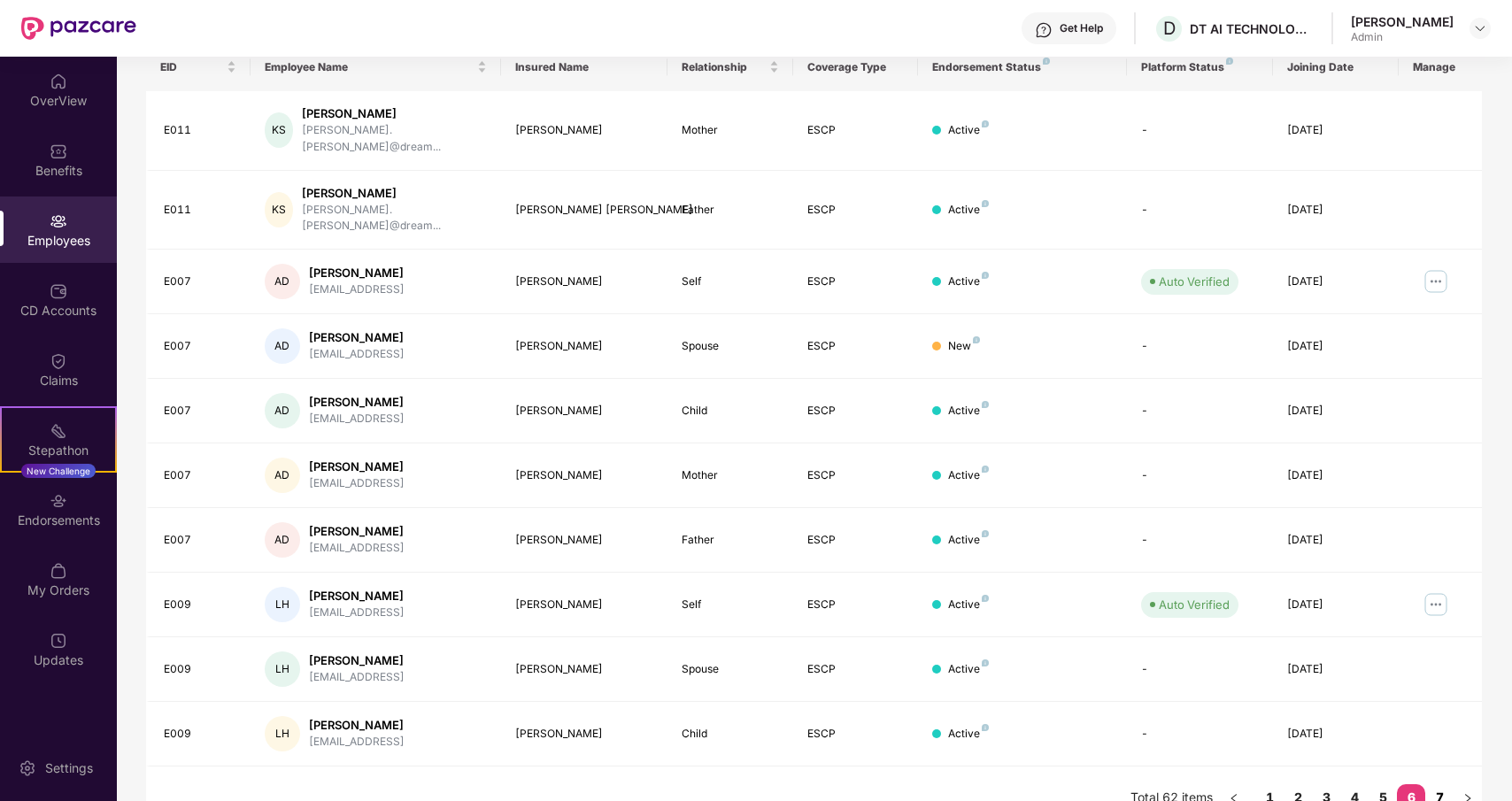
click at [1440, 785] on link "7" at bounding box center [1440, 798] width 28 height 26
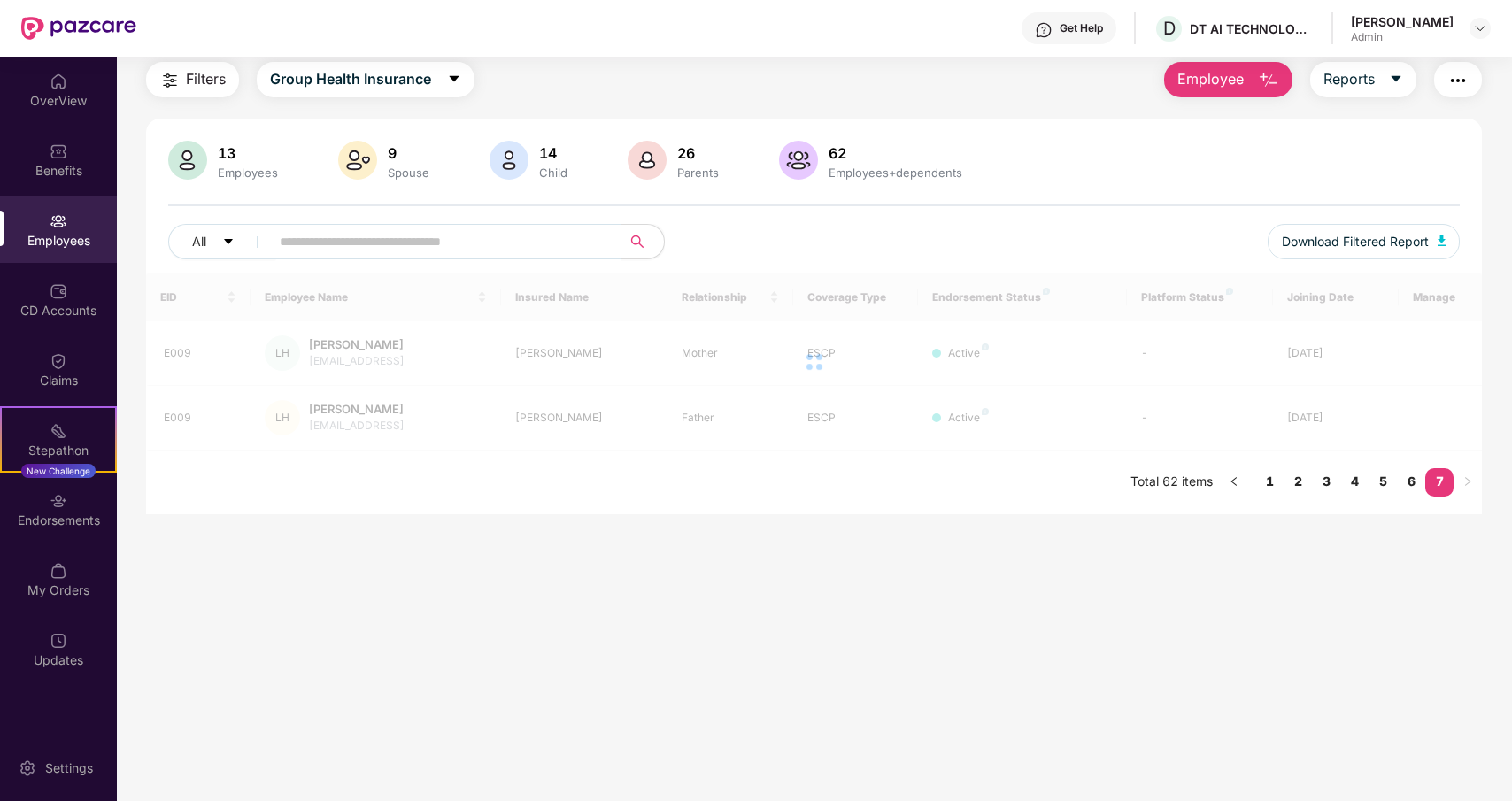
scroll to position [57, 0]
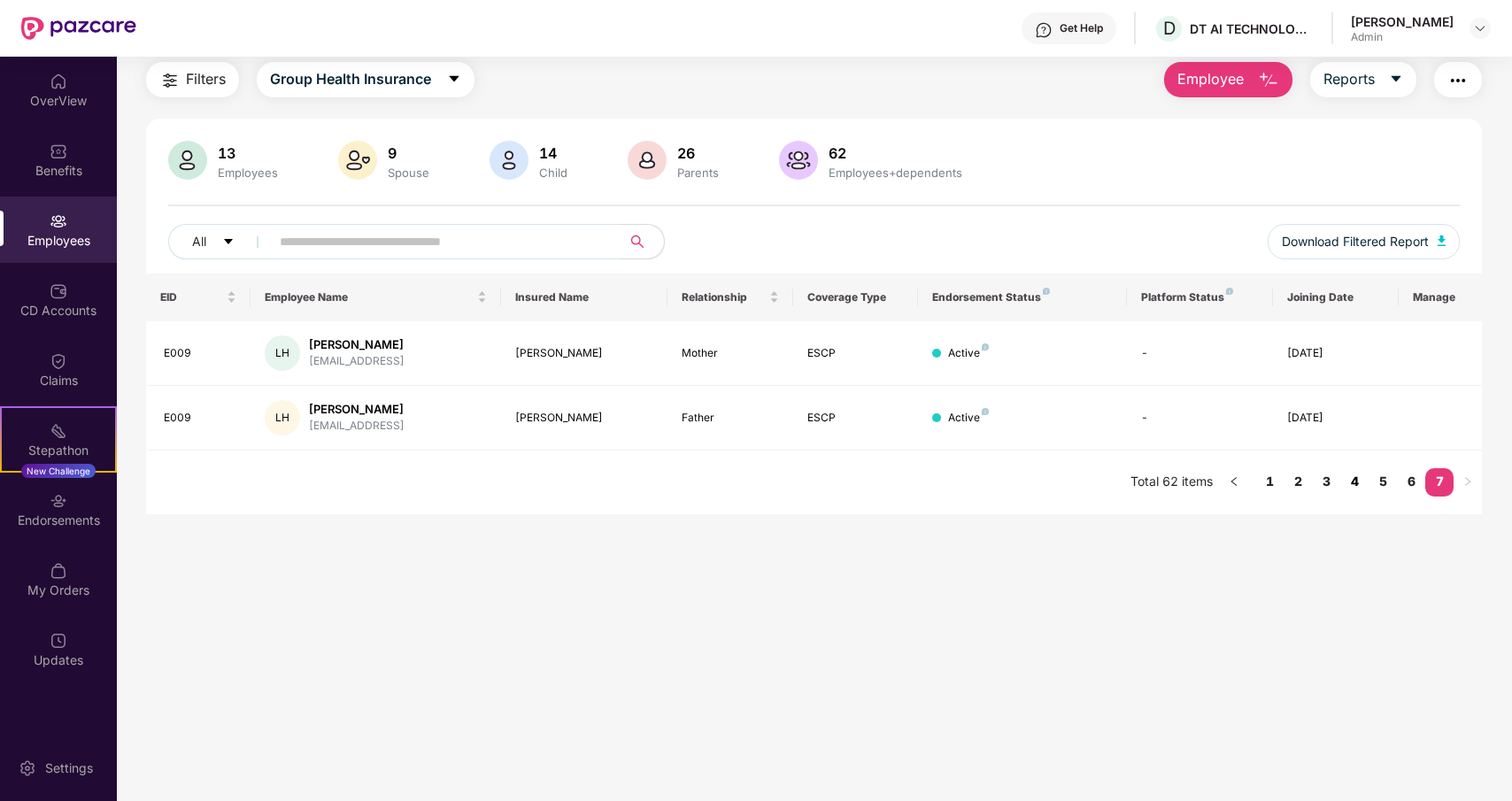
click at [1347, 475] on link "4" at bounding box center [1355, 481] width 28 height 26
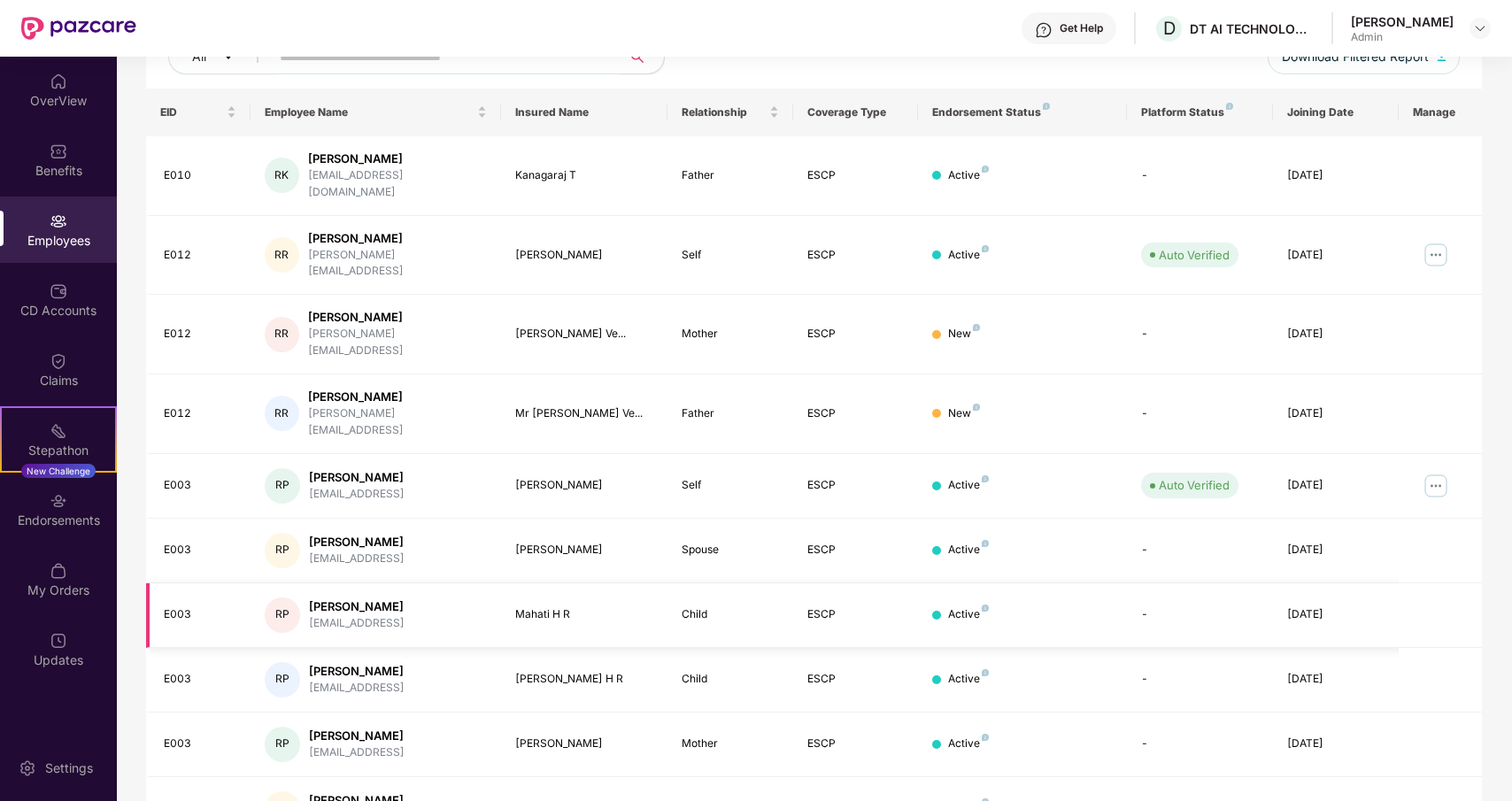
scroll to position [250, 0]
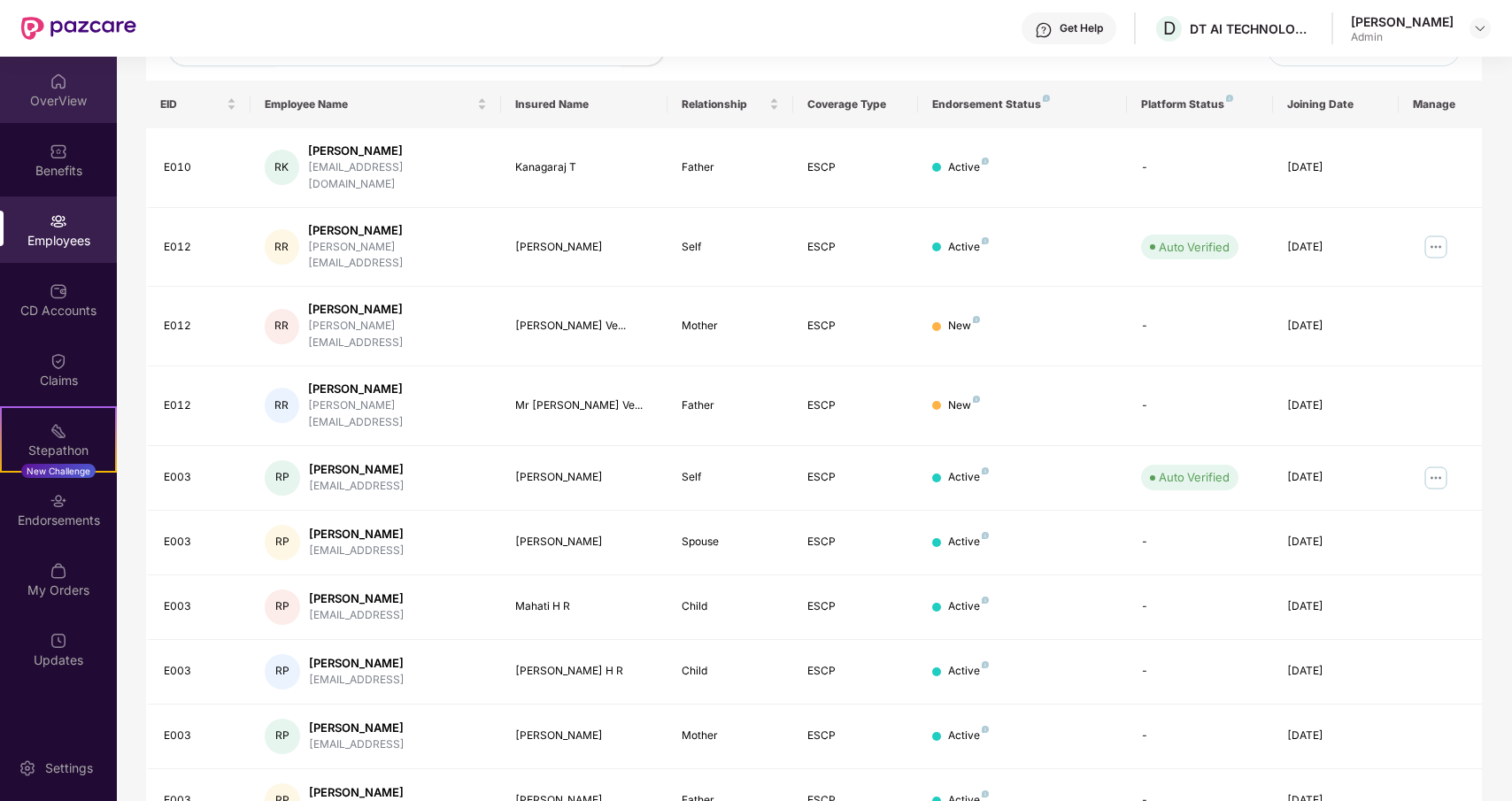
click at [56, 78] on img at bounding box center [58, 81] width 18 height 18
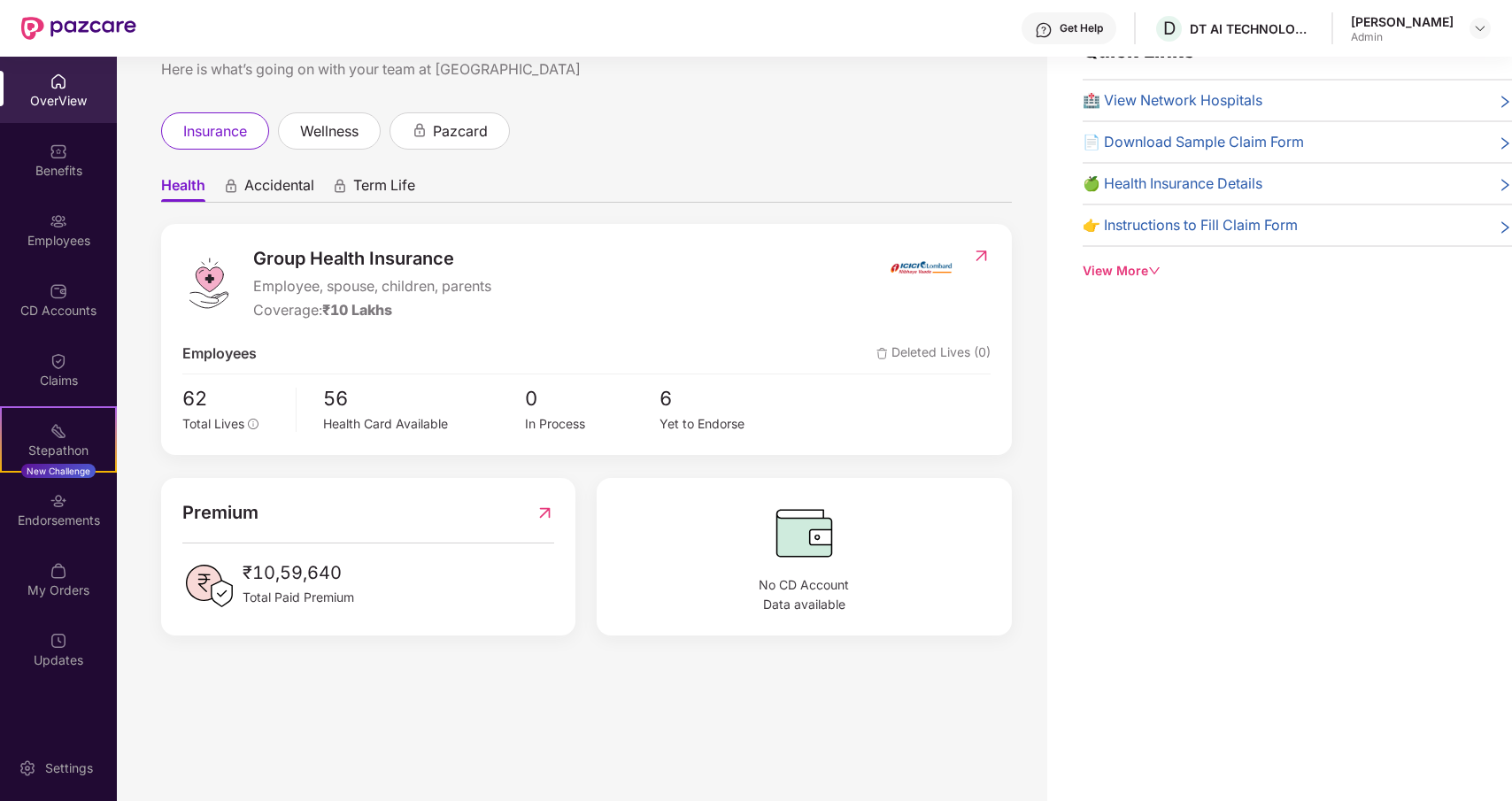
scroll to position [0, 0]
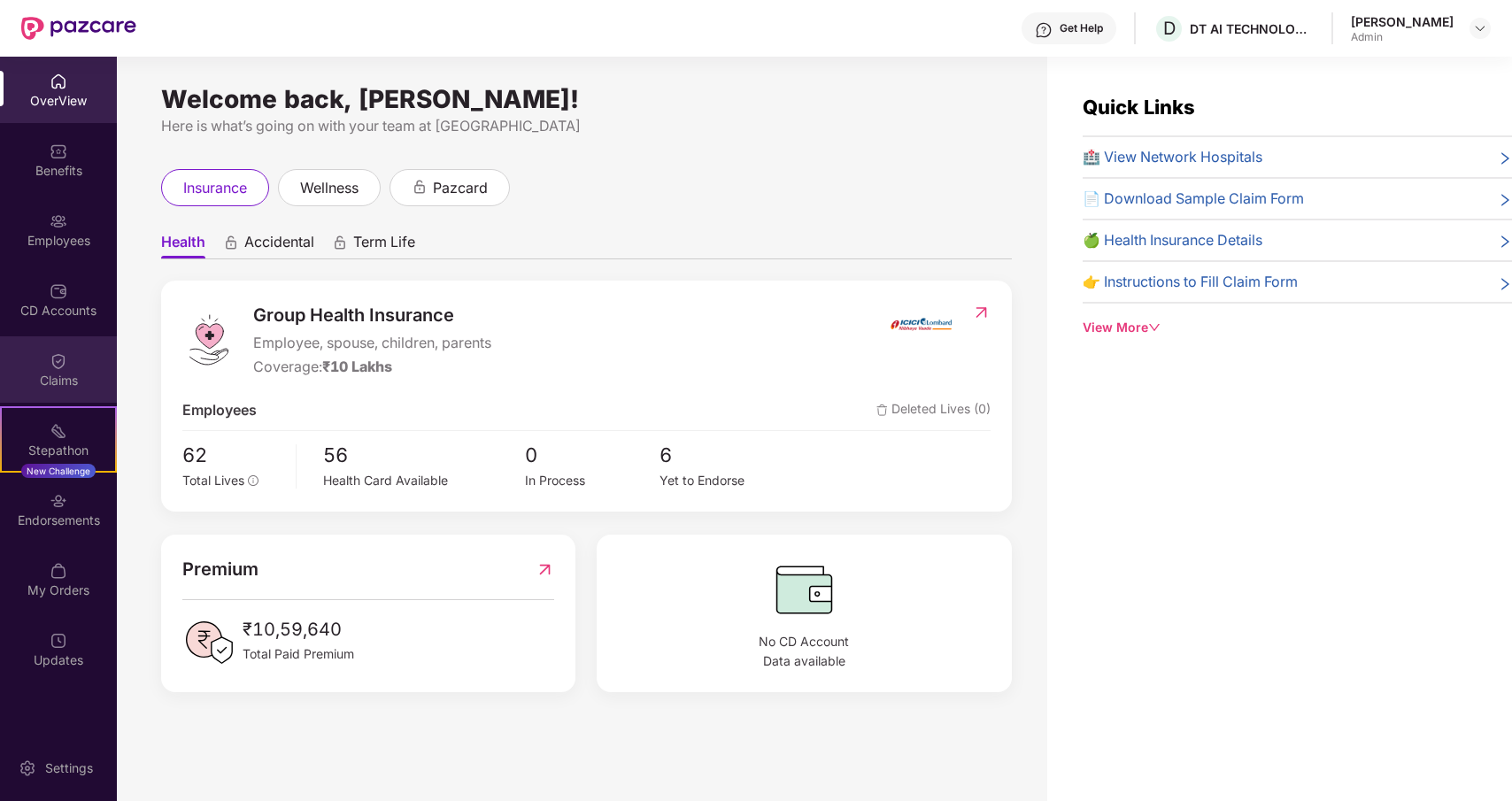
click at [62, 374] on div "Claims" at bounding box center [59, 380] width 117 height 18
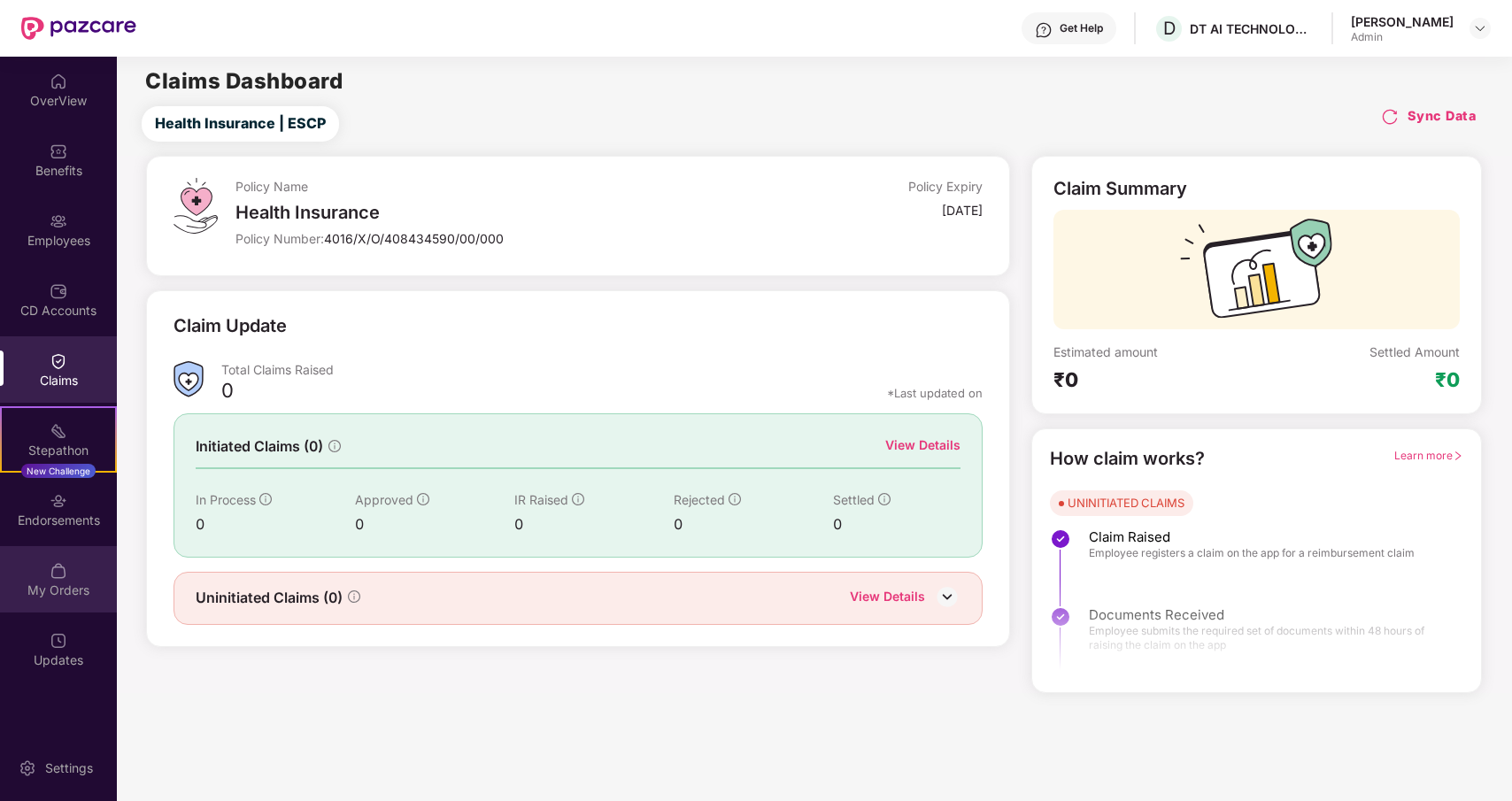
click at [77, 580] on div "My Orders" at bounding box center [59, 580] width 117 height 66
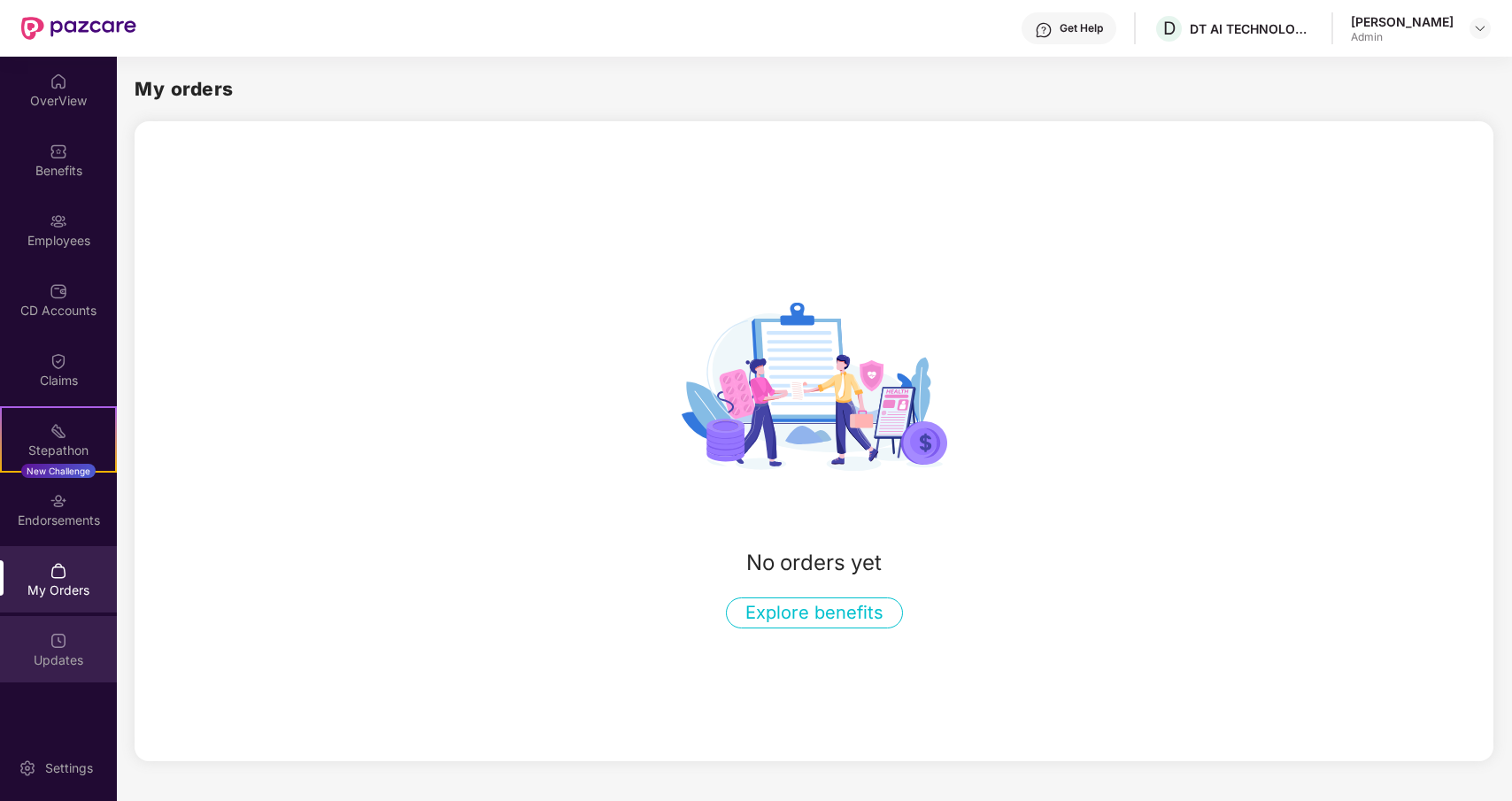
click at [61, 662] on div "Updates" at bounding box center [59, 660] width 117 height 18
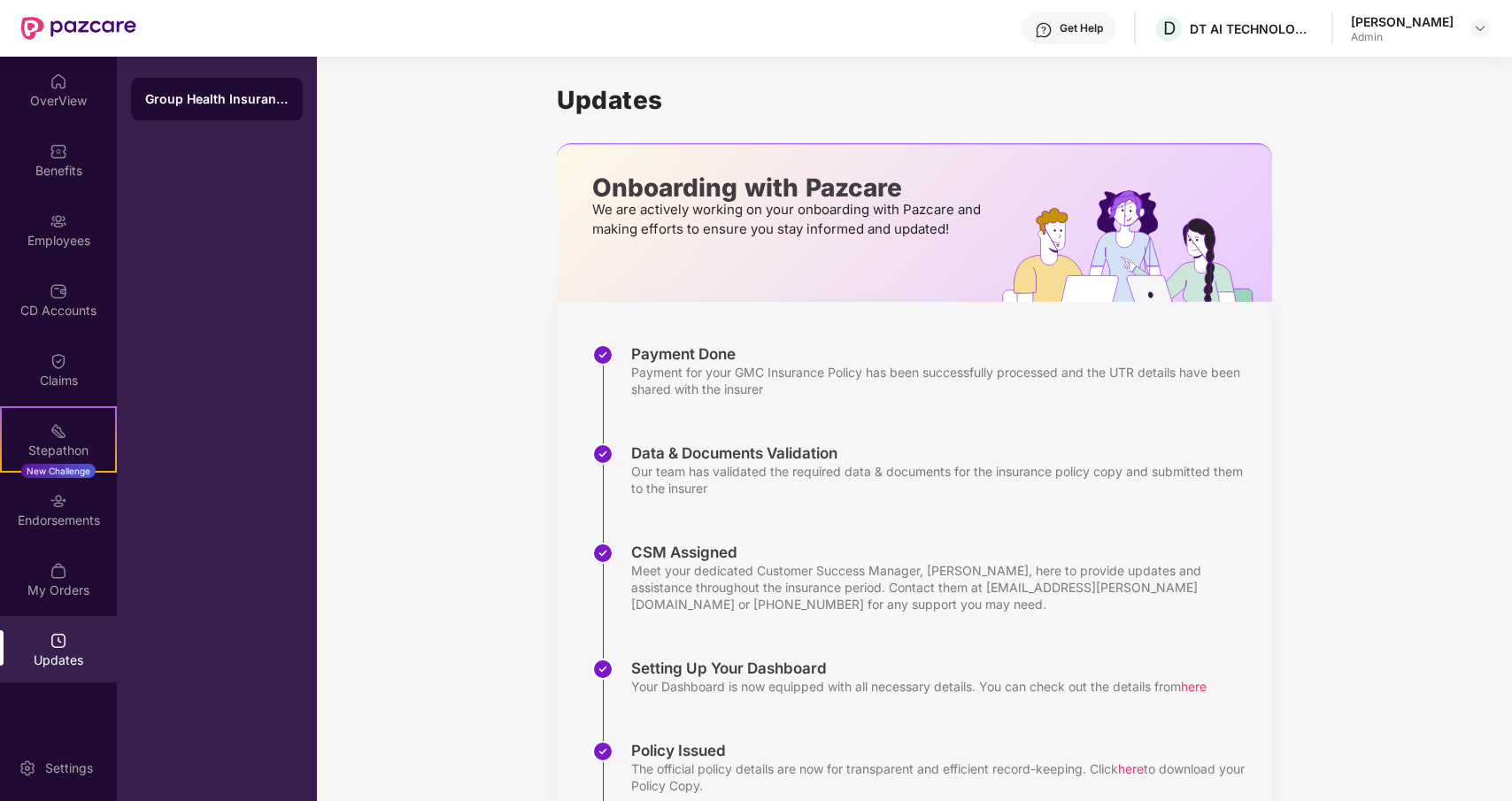
scroll to position [188, 0]
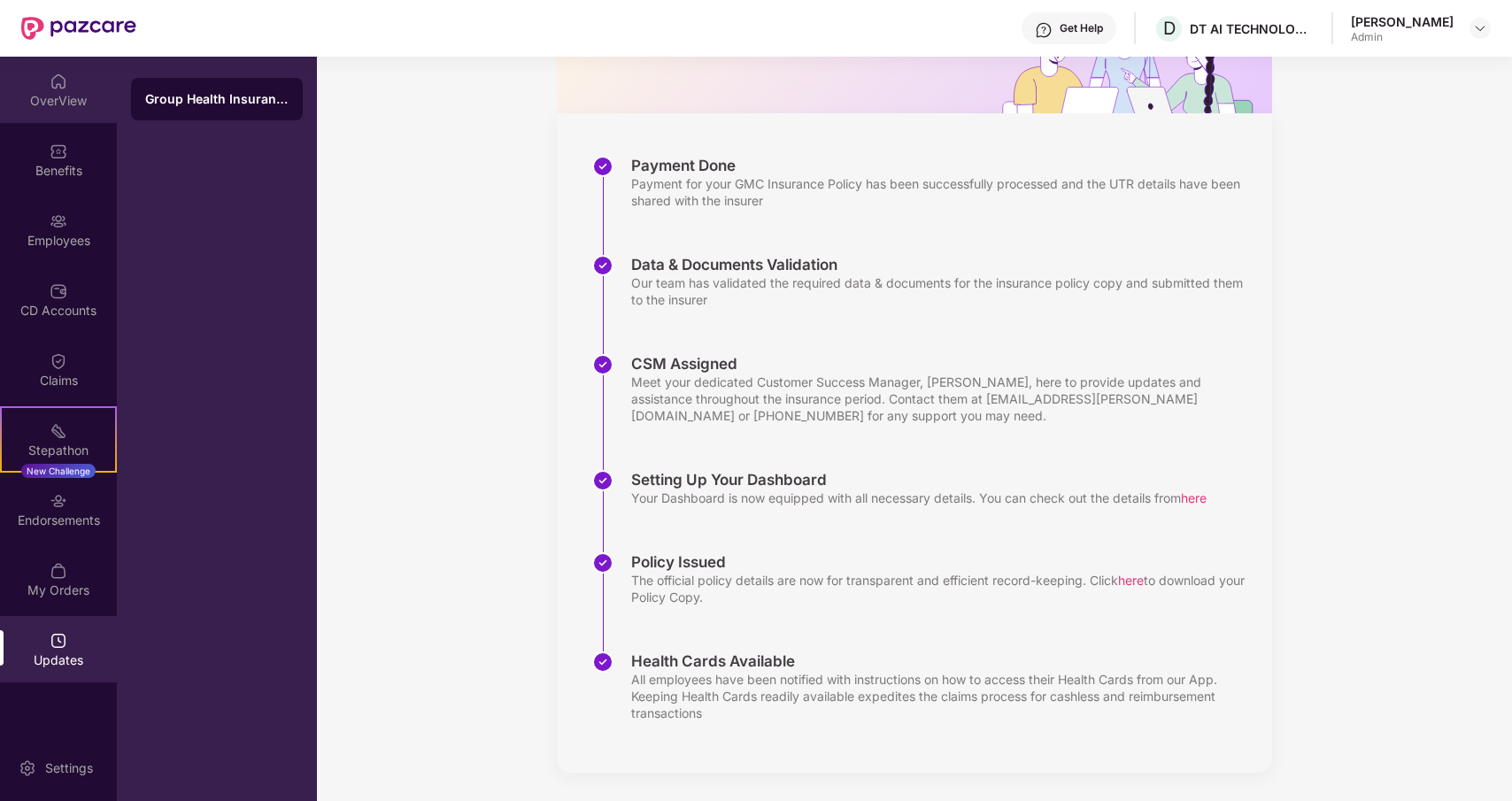
click at [48, 87] on div "OverView" at bounding box center [59, 90] width 117 height 66
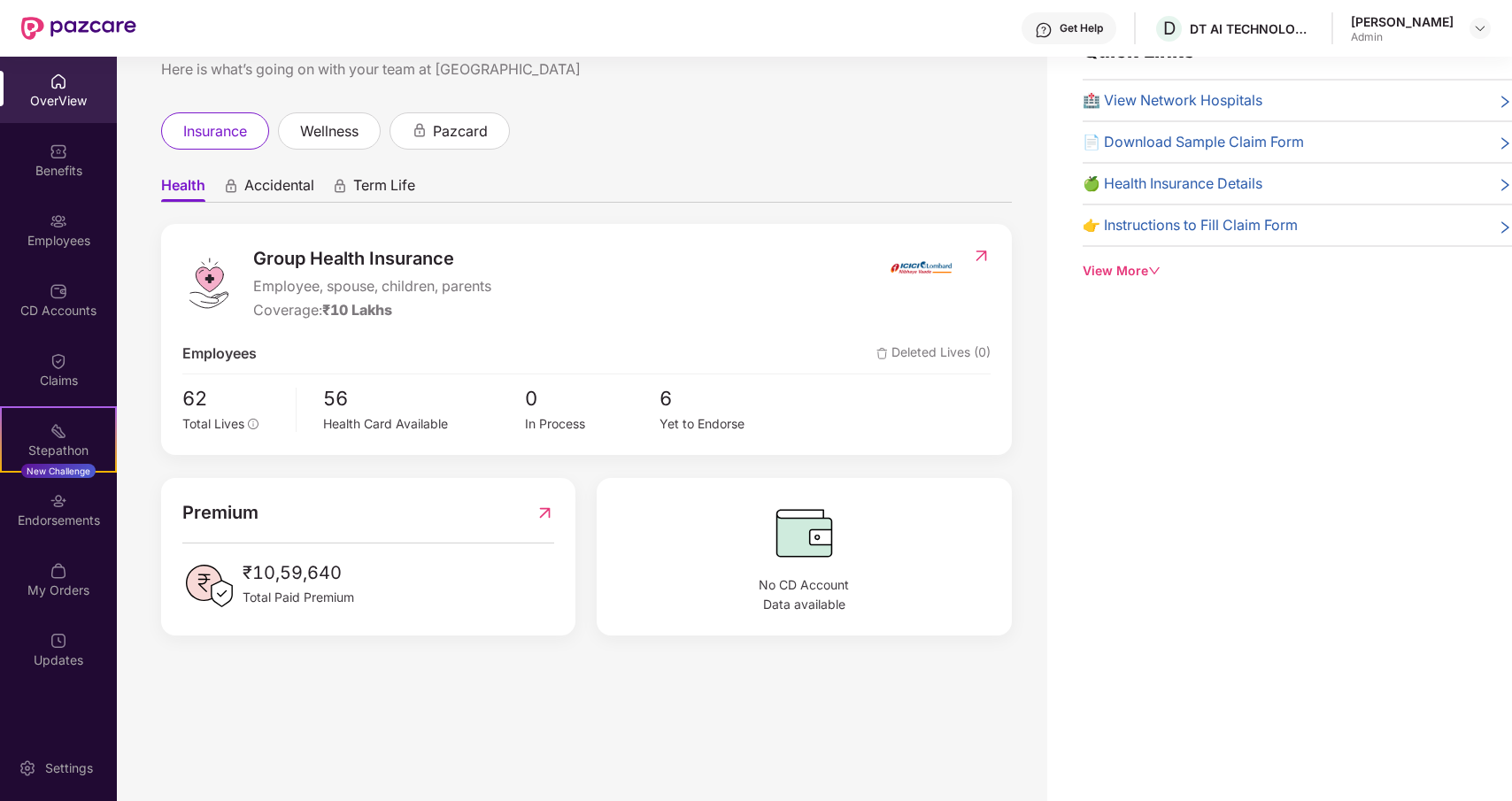
scroll to position [0, 0]
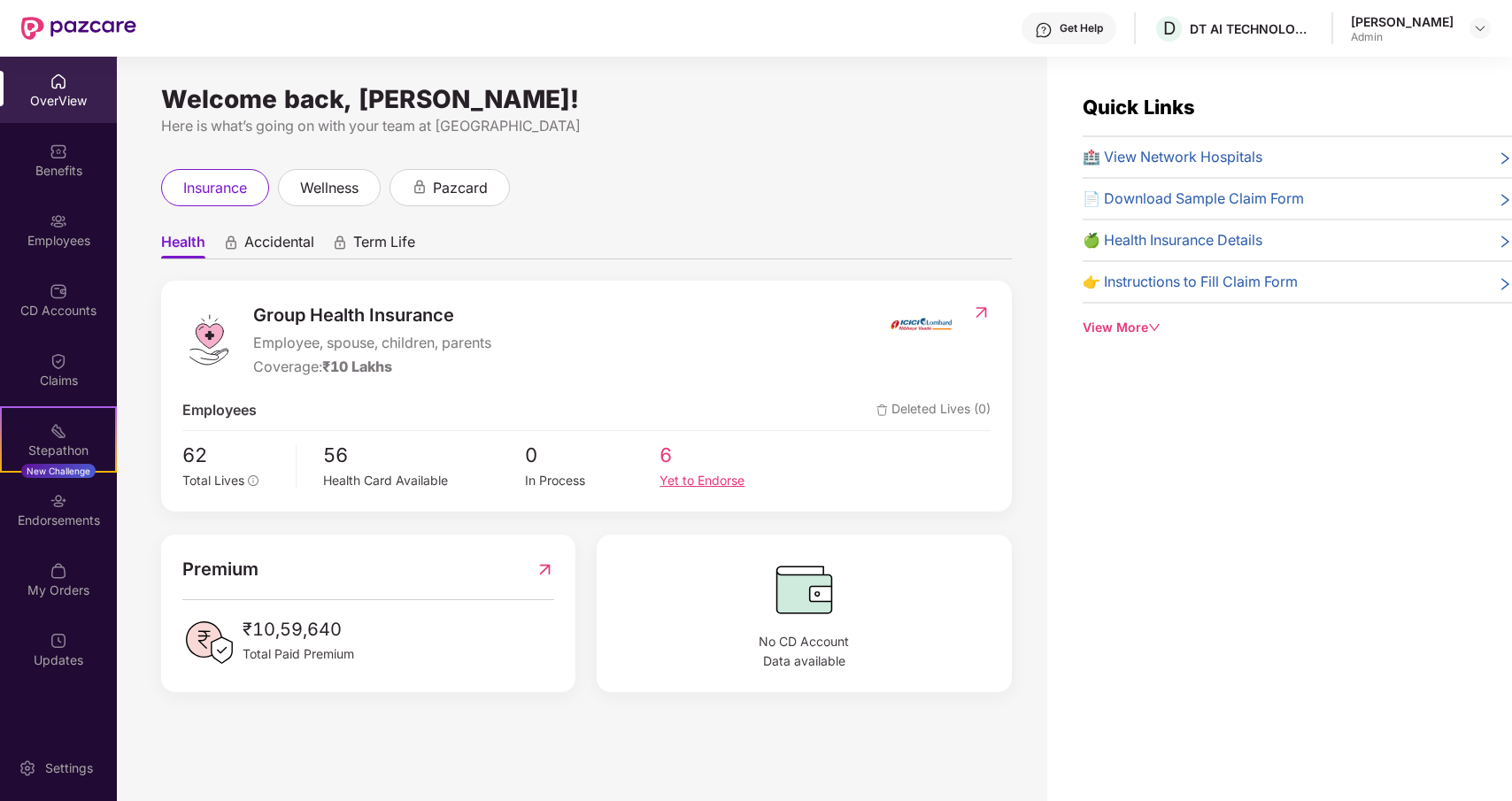
click at [665, 453] on span "6" at bounding box center [727, 455] width 134 height 31
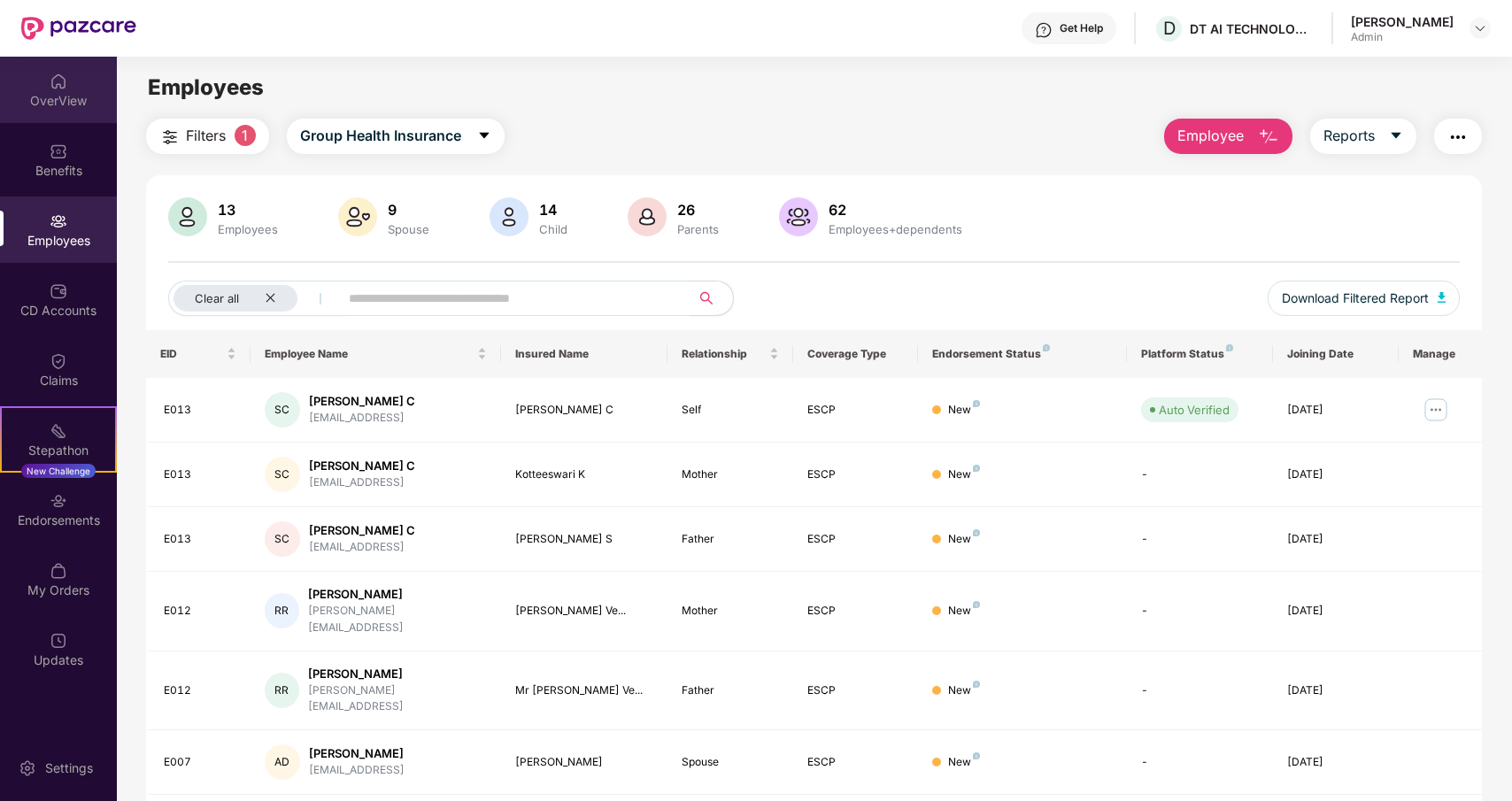
click at [49, 86] on div "OverView" at bounding box center [59, 90] width 117 height 66
